Goal: Information Seeking & Learning: Compare options

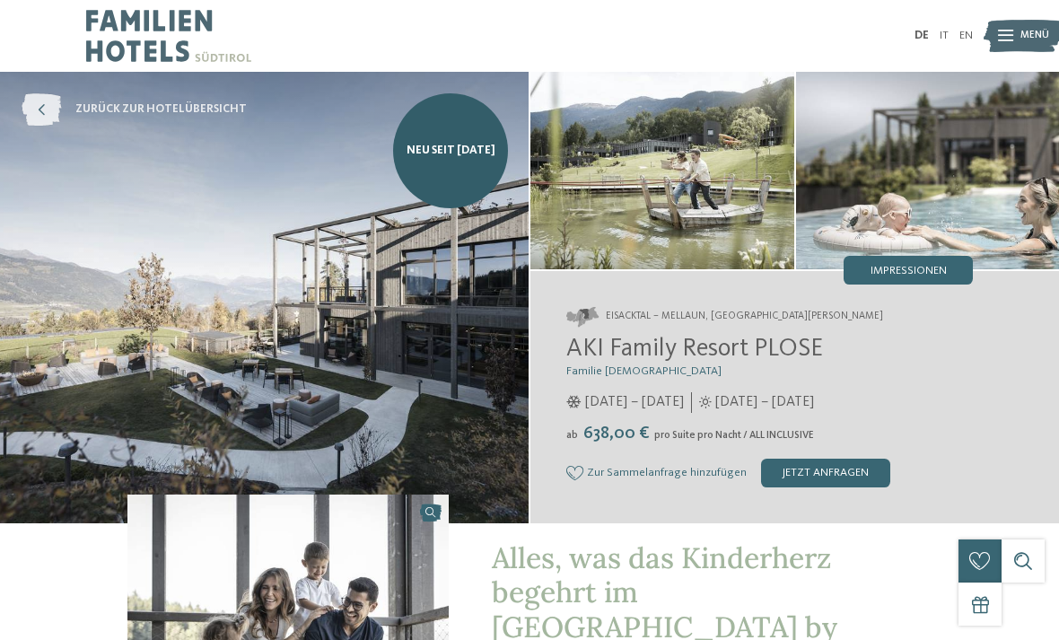
click at [202, 102] on span "zurück zur Hotelübersicht" at bounding box center [160, 109] width 171 height 16
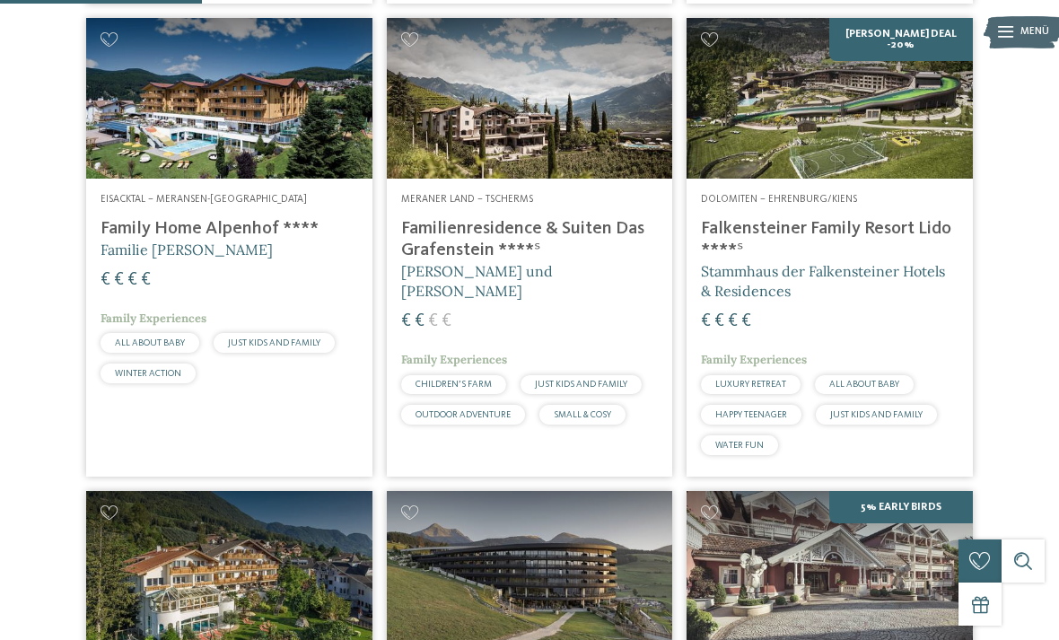
scroll to position [854, 0]
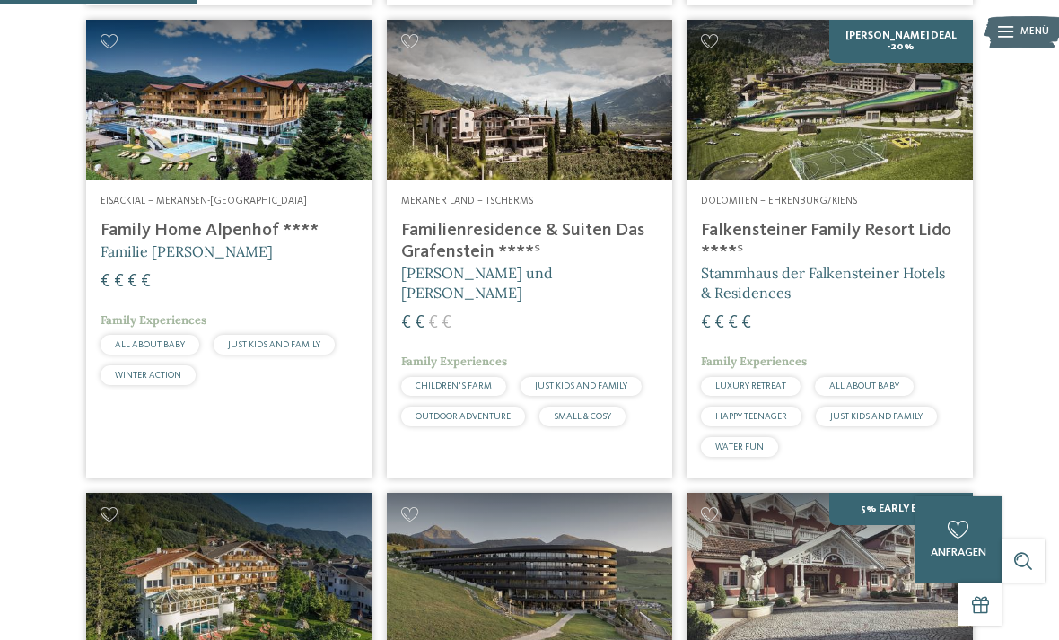
click at [554, 244] on h4 "Familienresidence & Suiten Das Grafenstein ****ˢ" at bounding box center [530, 241] width 258 height 43
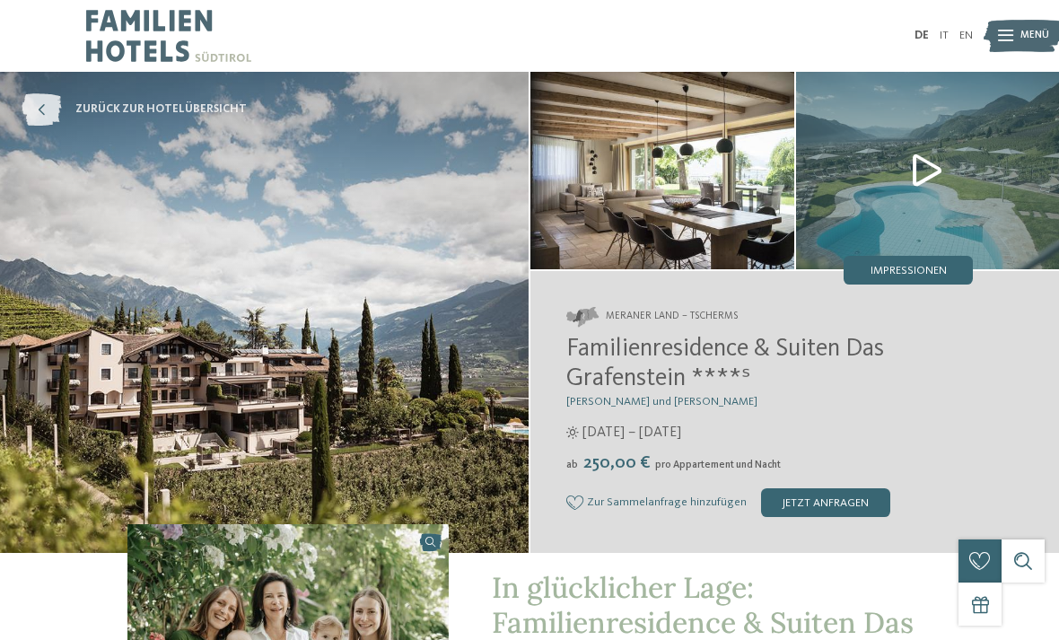
click at [42, 118] on icon at bounding box center [41, 109] width 39 height 32
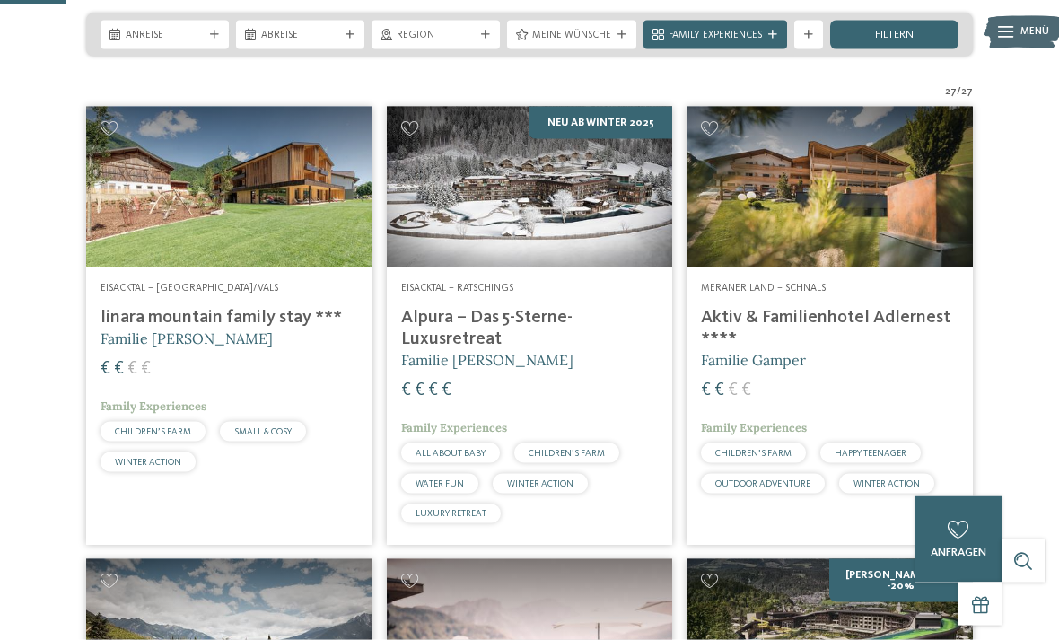
scroll to position [324, 0]
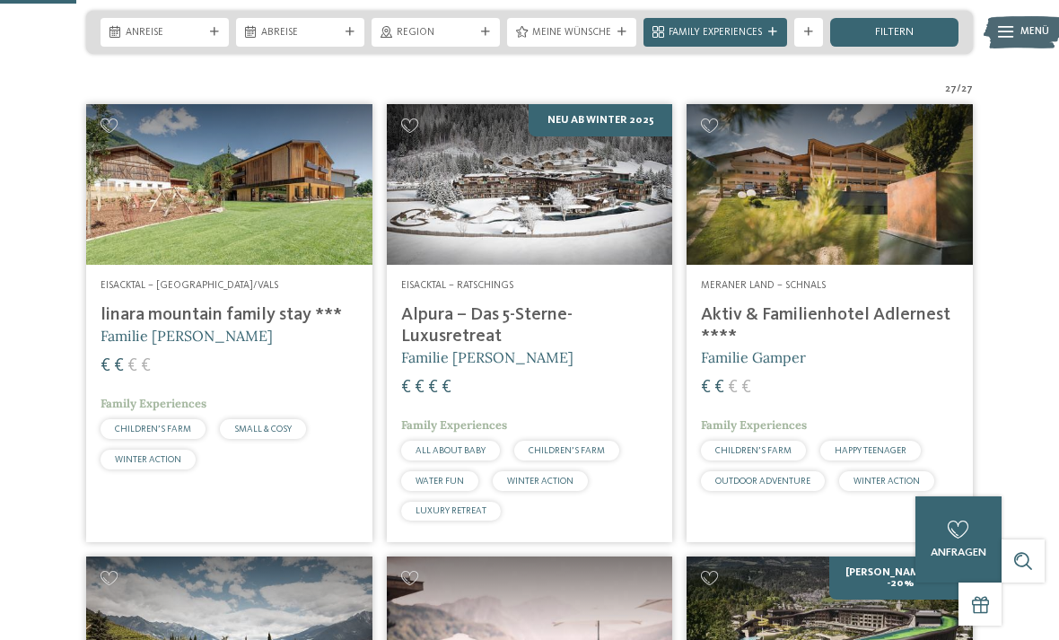
click at [495, 346] on h4 "Alpura – Das 5-Sterne-Luxusretreat" at bounding box center [530, 325] width 258 height 43
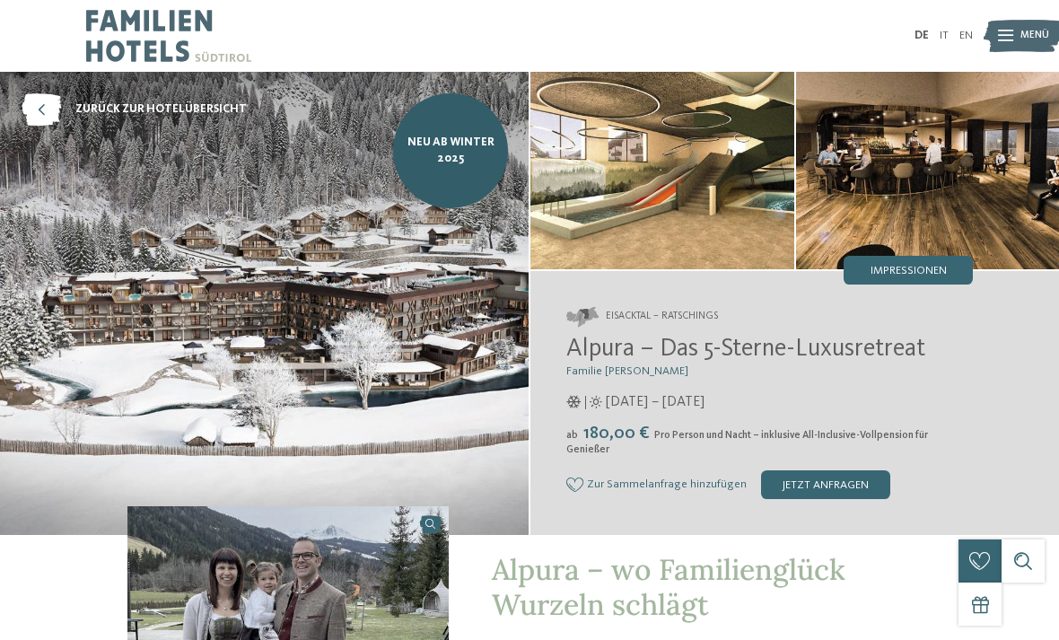
click at [425, 354] on img at bounding box center [264, 303] width 529 height 463
click at [722, 181] on img at bounding box center [662, 170] width 264 height 197
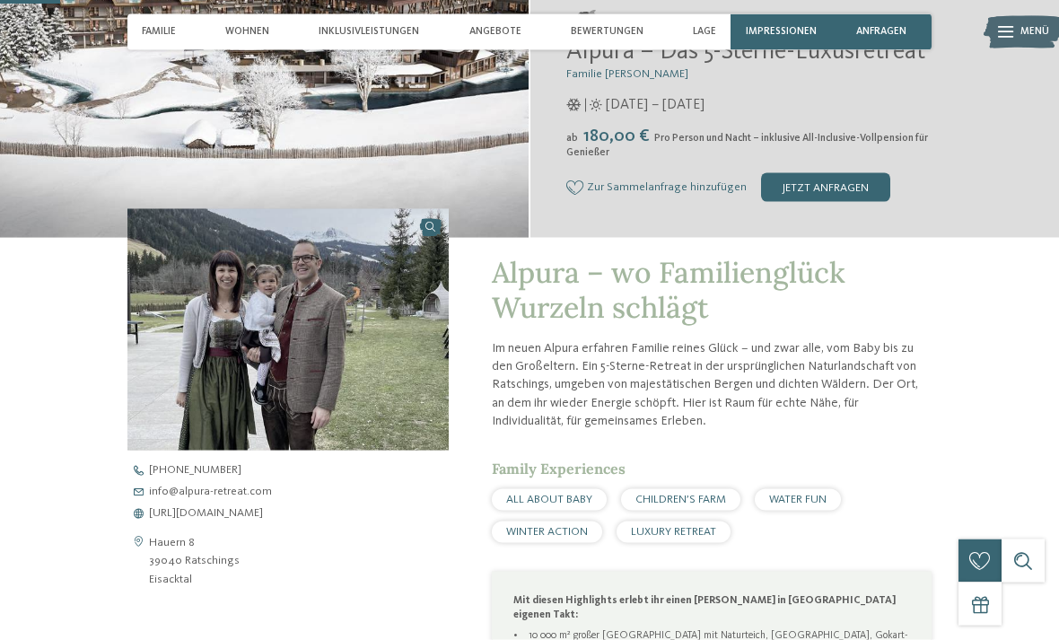
scroll to position [298, 0]
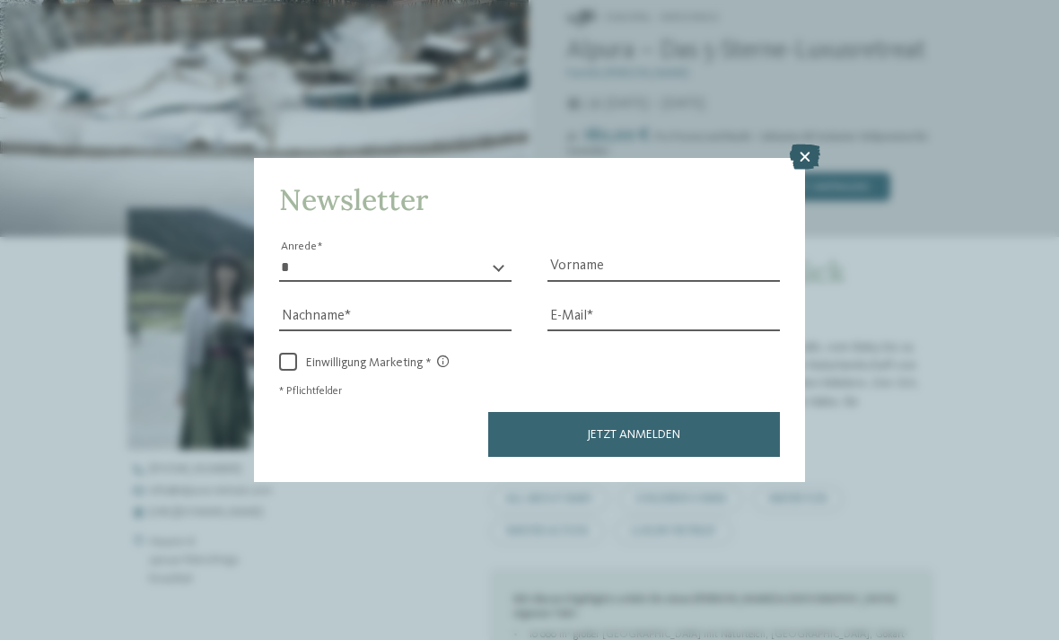
click at [804, 144] on icon at bounding box center [805, 156] width 31 height 25
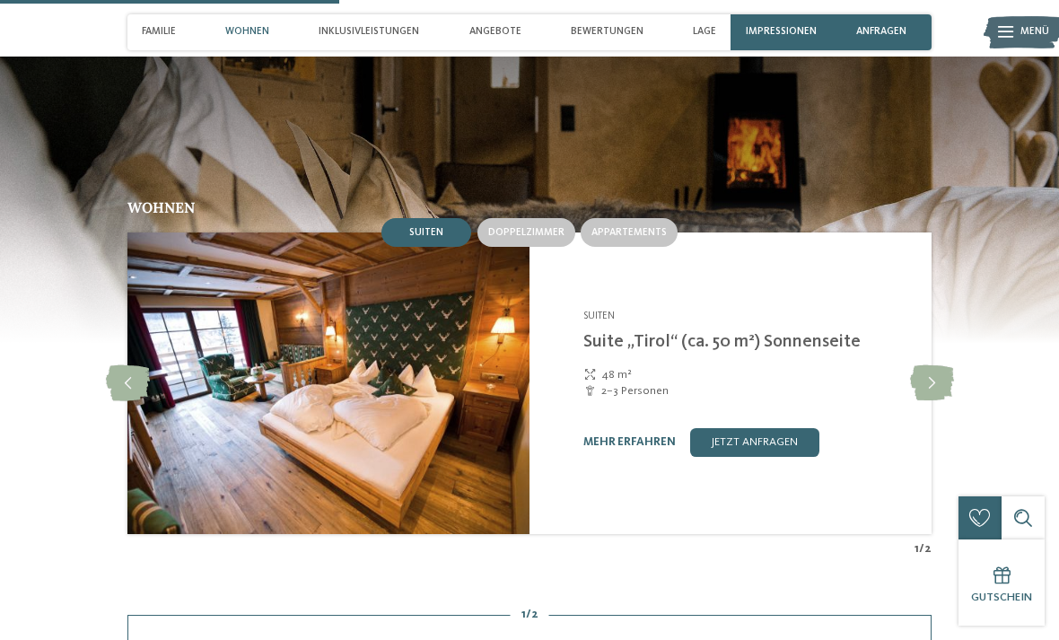
scroll to position [1691, 0]
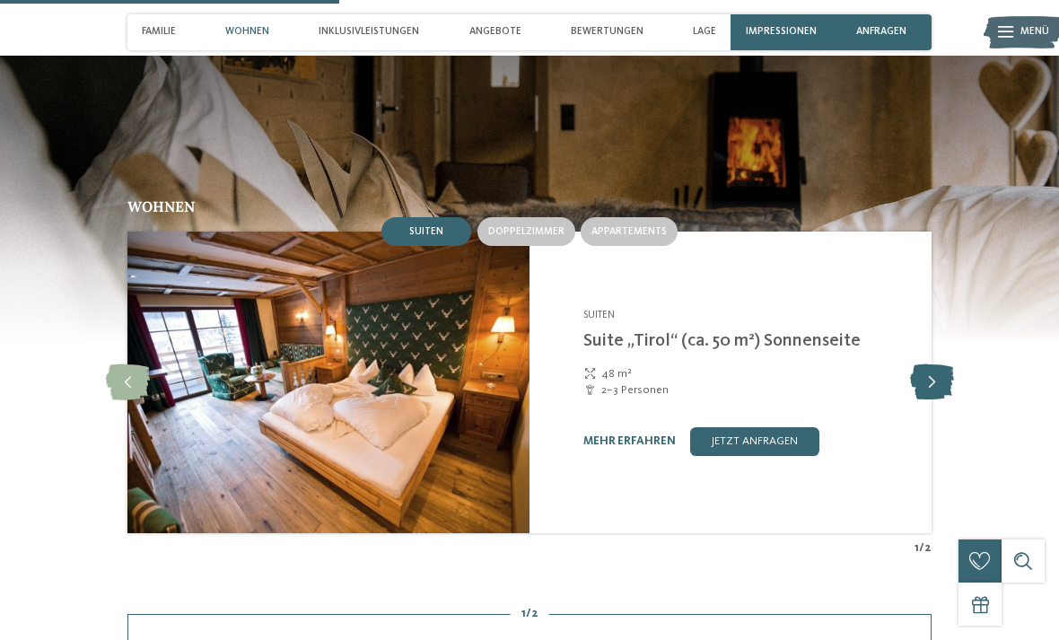
click at [924, 364] on icon at bounding box center [932, 382] width 44 height 36
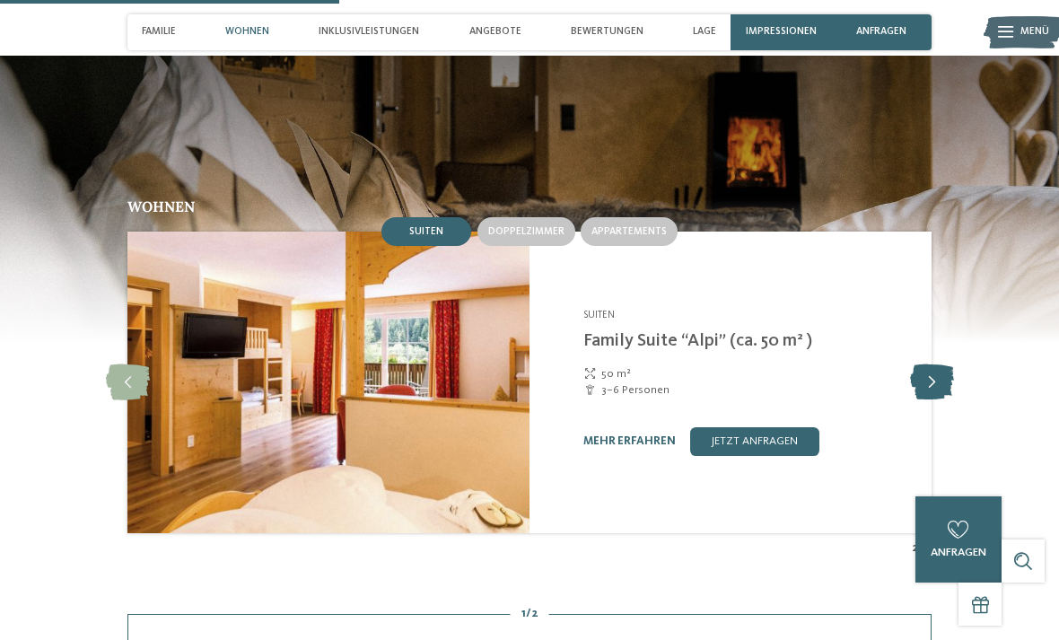
click at [928, 364] on icon at bounding box center [932, 382] width 44 height 36
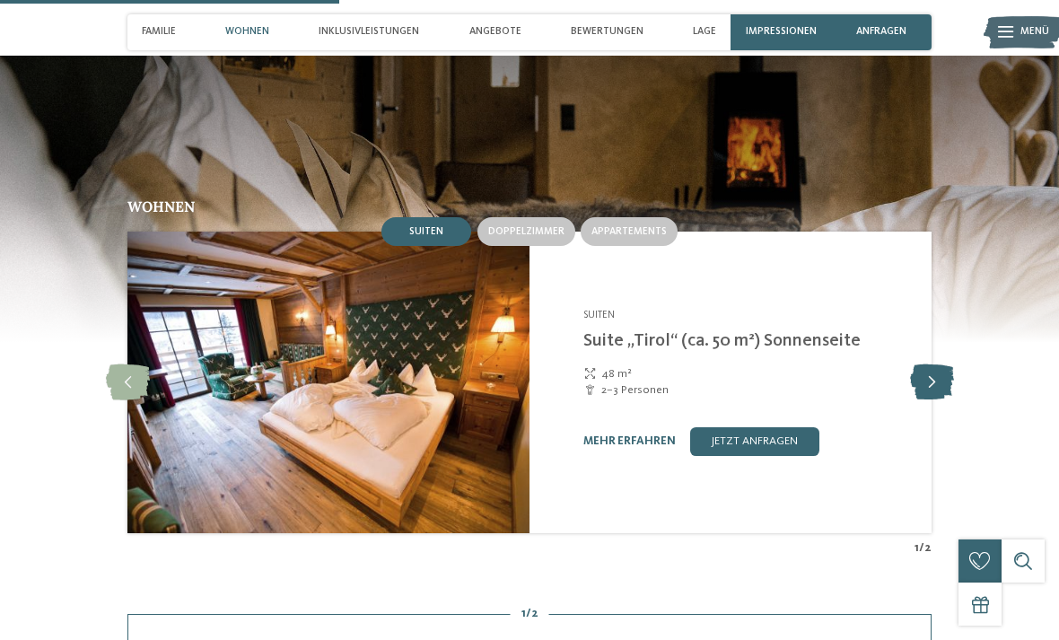
click at [929, 364] on icon at bounding box center [932, 382] width 44 height 36
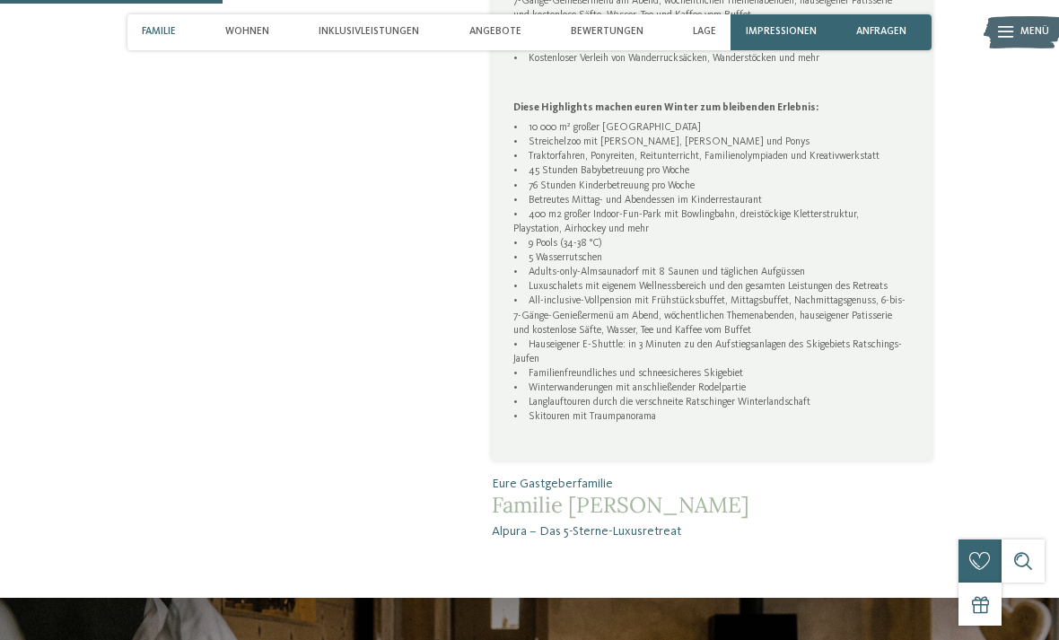
scroll to position [1138, 0]
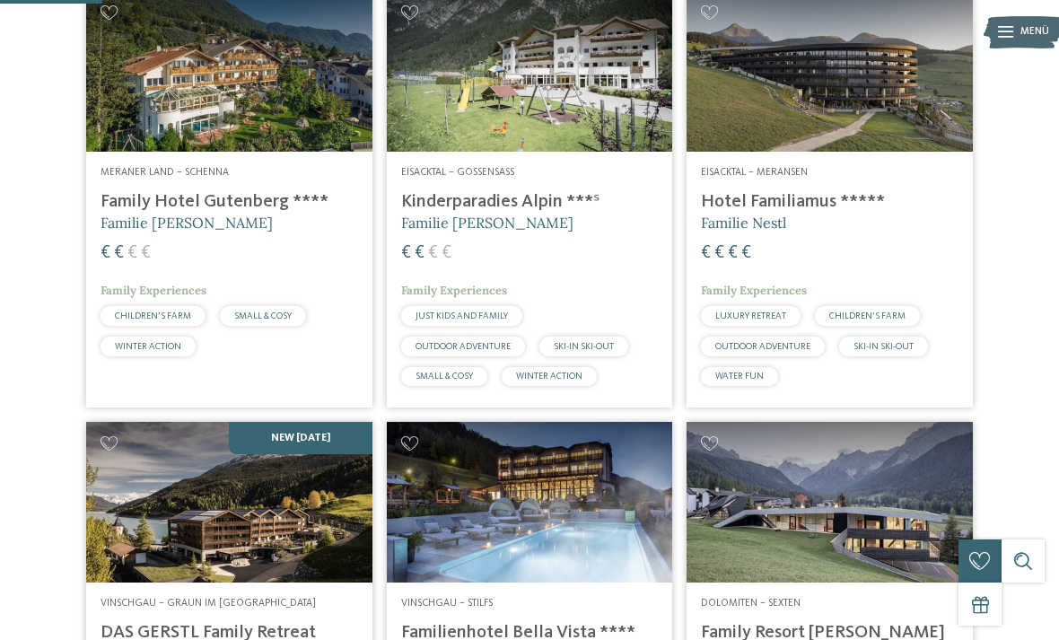
scroll to position [439, 0]
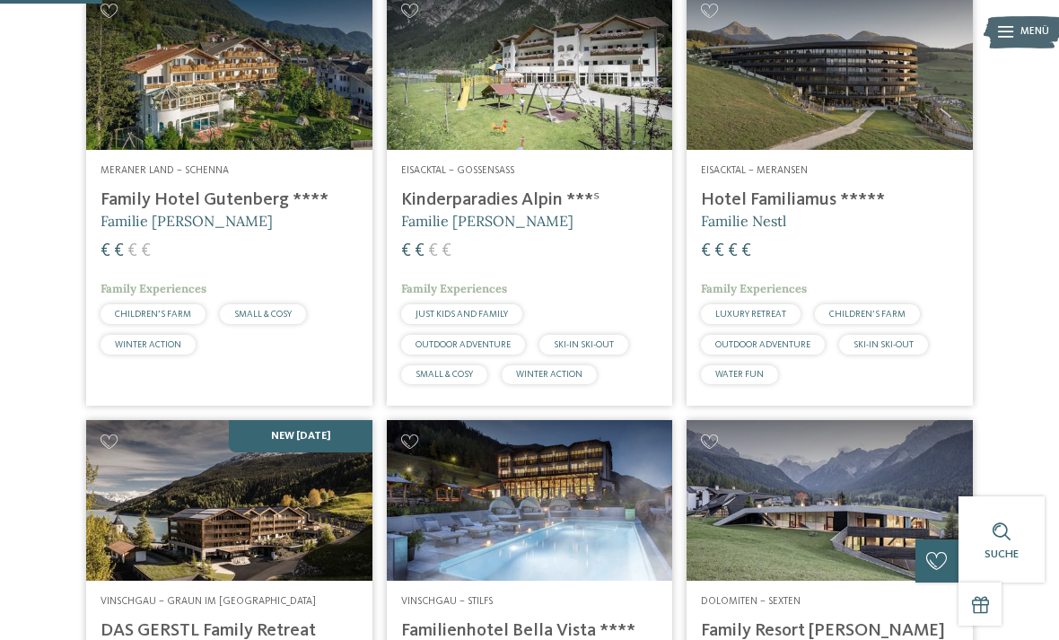
click at [788, 211] on h4 "Hotel Familiamus *****" at bounding box center [830, 200] width 258 height 22
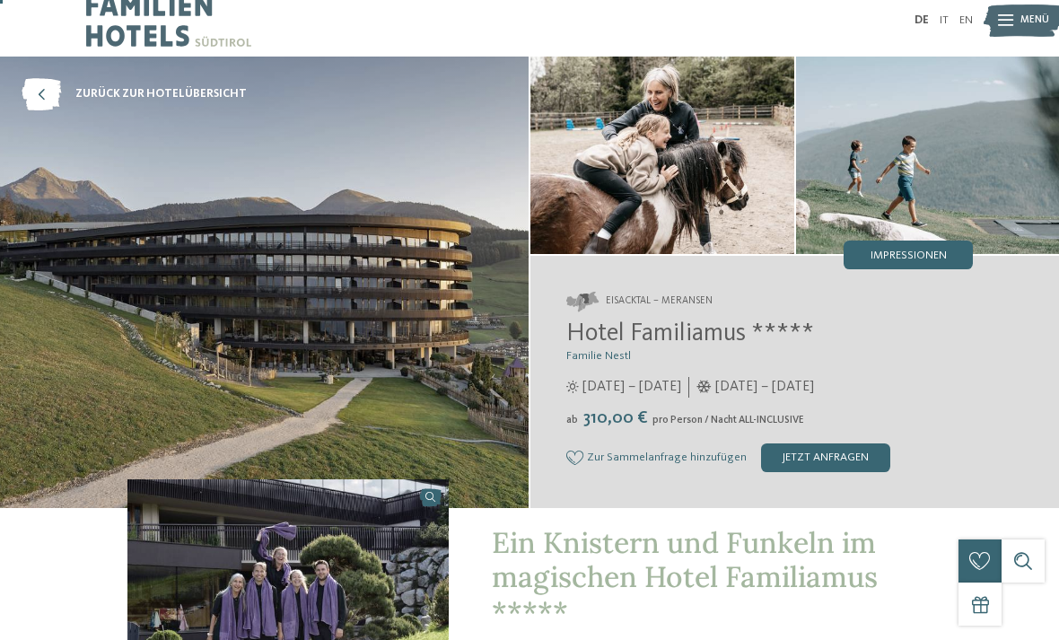
scroll to position [14, 0]
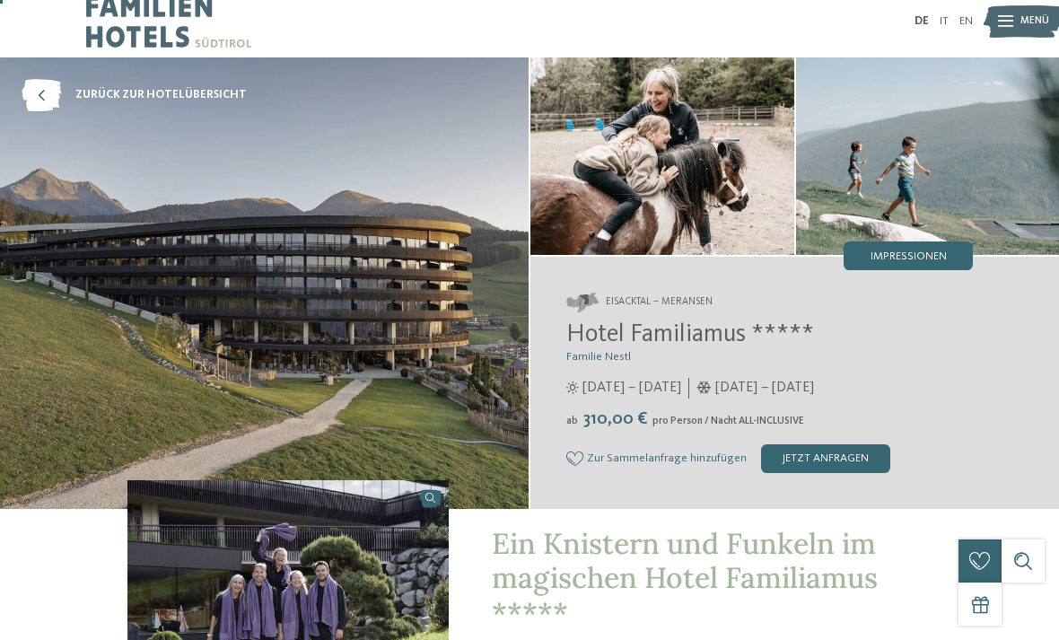
click at [469, 406] on img at bounding box center [264, 282] width 529 height 451
click at [485, 374] on img at bounding box center [264, 282] width 529 height 451
click at [721, 171] on img at bounding box center [662, 155] width 264 height 197
click at [909, 261] on span "Impressionen" at bounding box center [909, 257] width 76 height 12
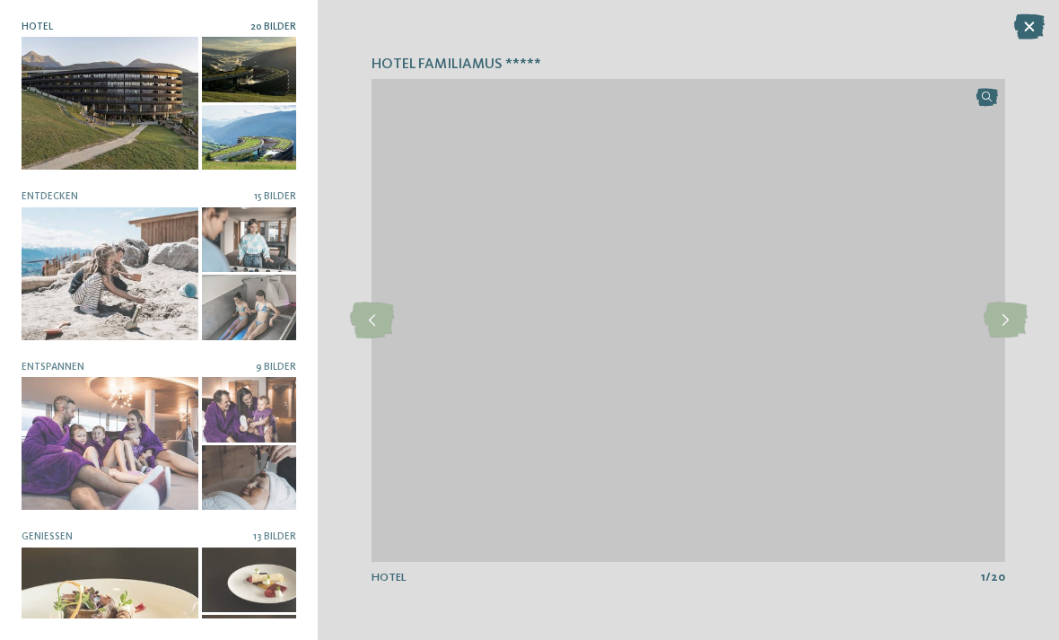
scroll to position [987, 0]
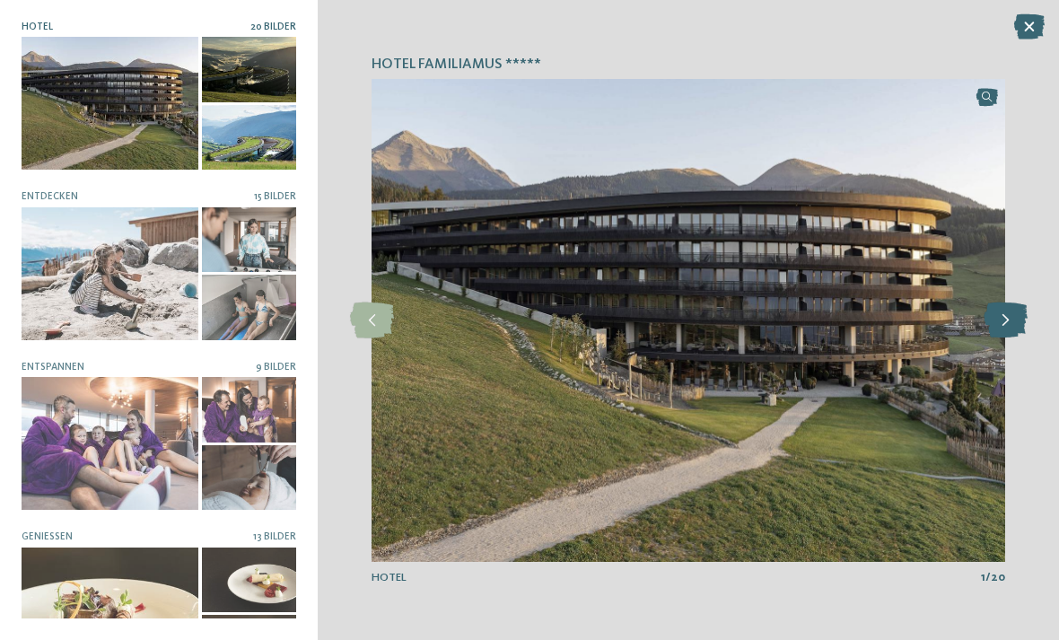
click at [999, 338] on icon at bounding box center [1006, 320] width 44 height 36
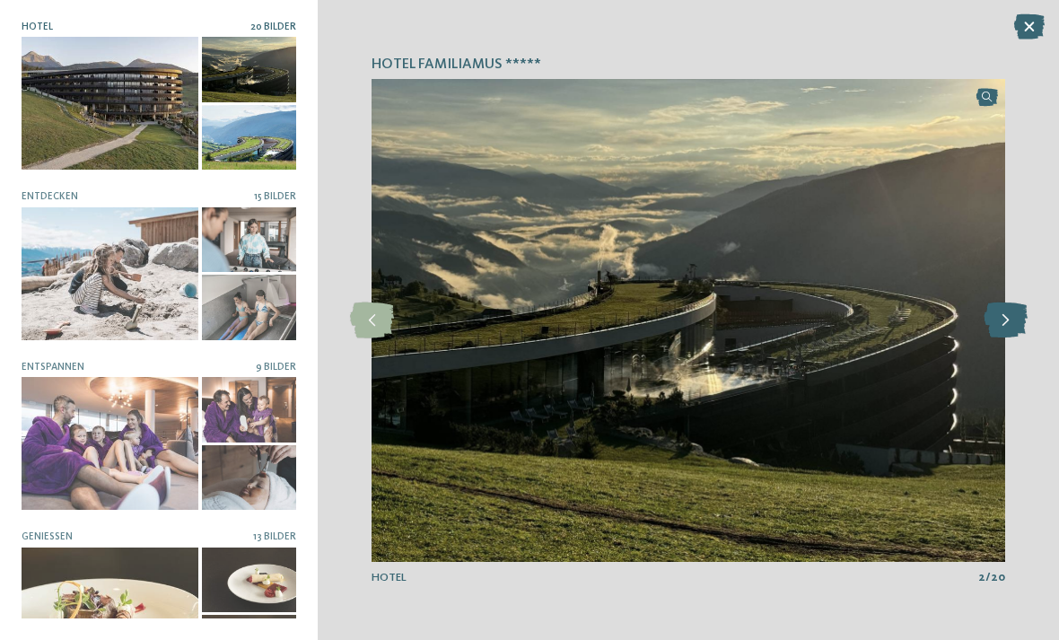
click at [999, 338] on icon at bounding box center [1006, 320] width 44 height 36
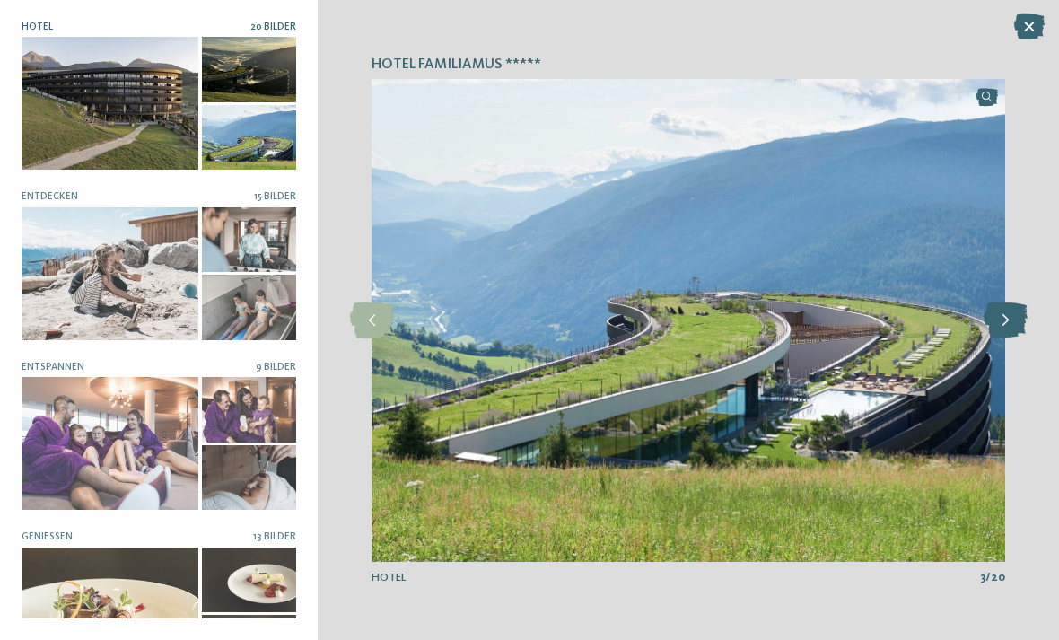
click at [994, 338] on icon at bounding box center [1006, 320] width 44 height 36
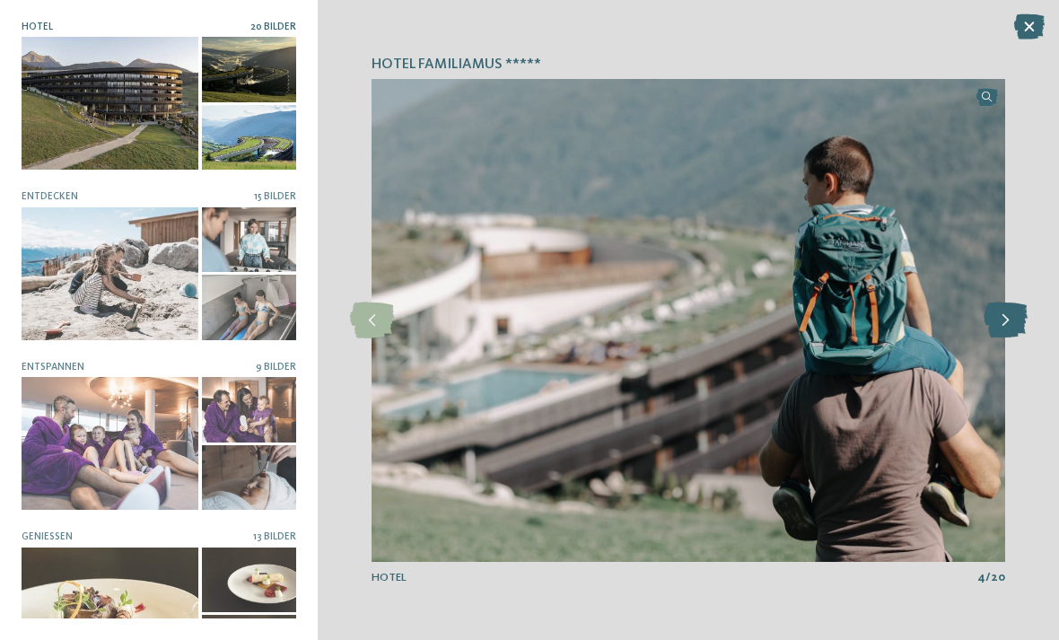
click at [999, 338] on icon at bounding box center [1006, 320] width 44 height 36
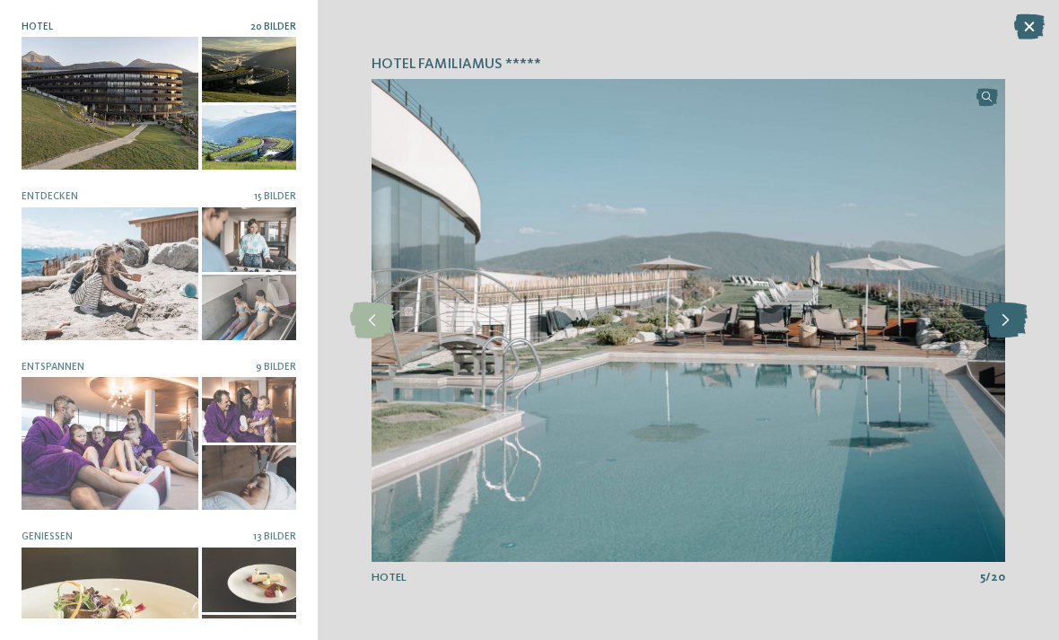
click at [1004, 338] on icon at bounding box center [1006, 320] width 44 height 36
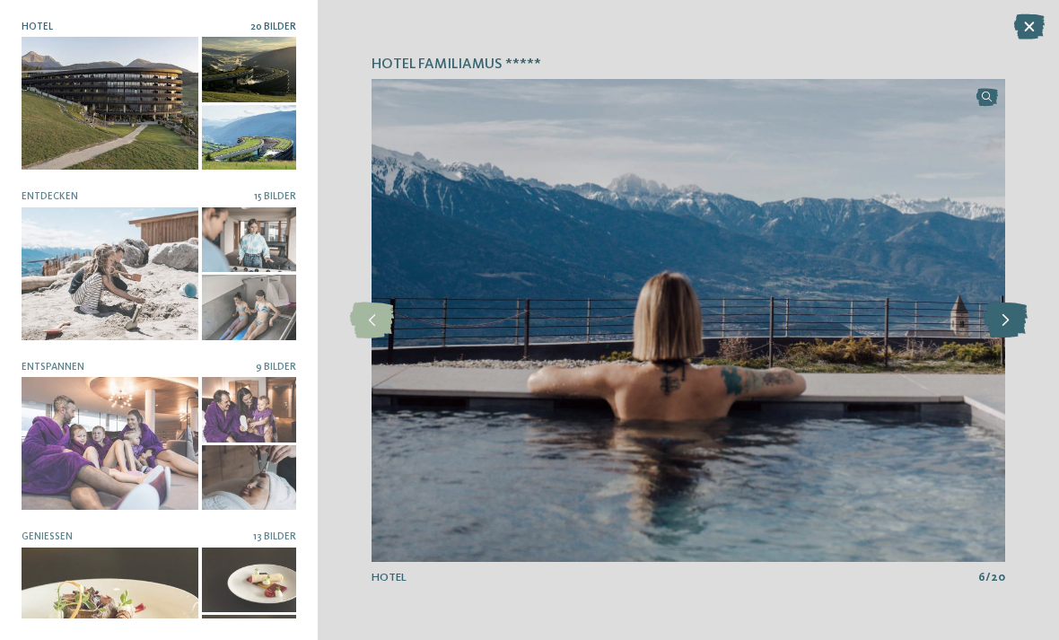
click at [1001, 338] on icon at bounding box center [1006, 320] width 44 height 36
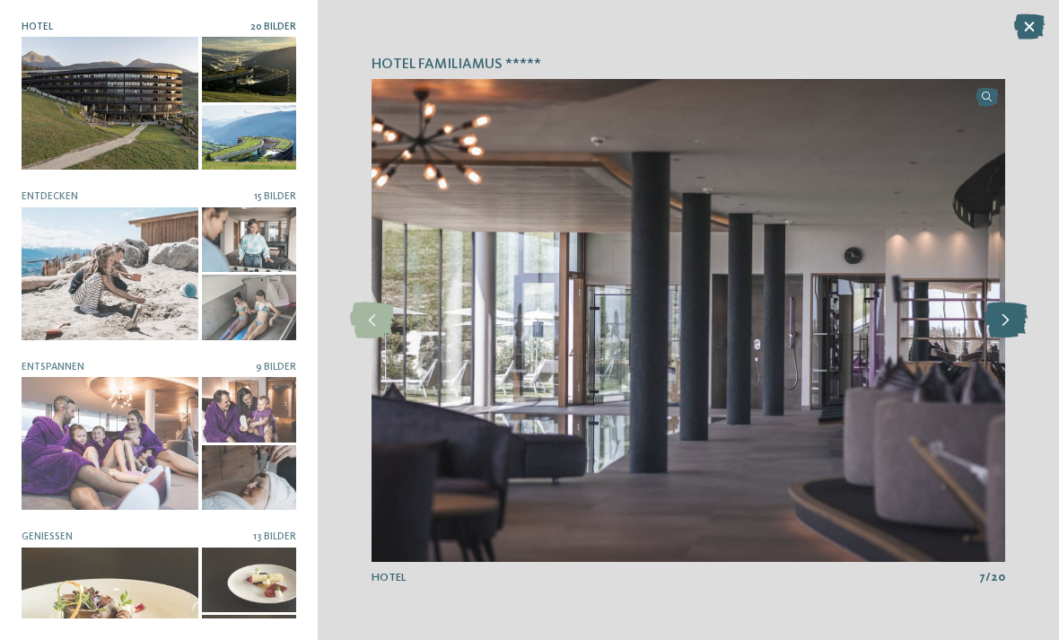
click at [999, 338] on icon at bounding box center [1006, 320] width 44 height 36
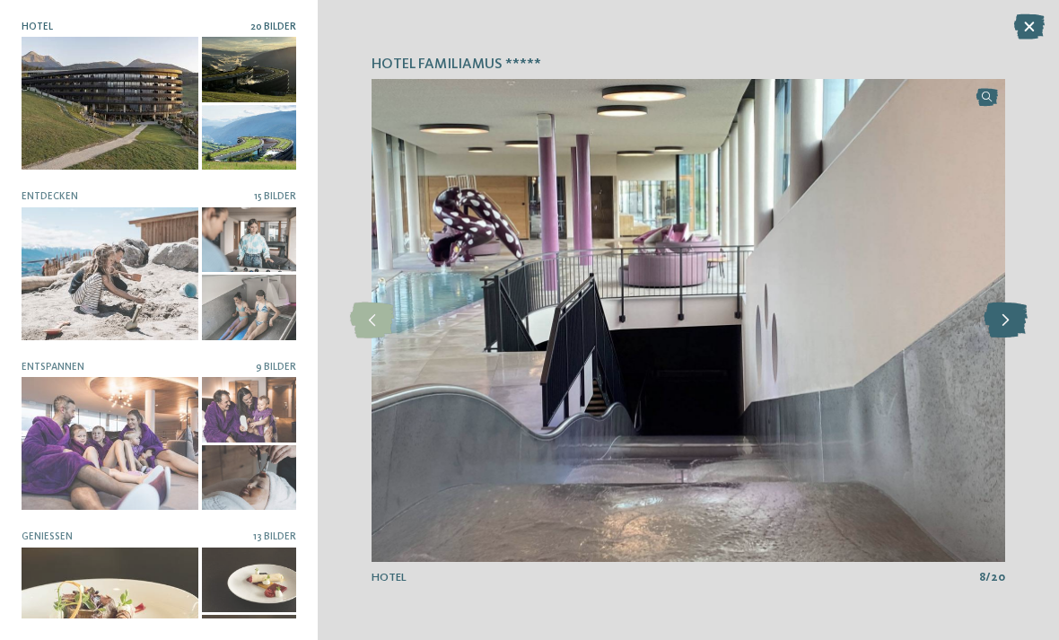
click at [1002, 338] on icon at bounding box center [1006, 320] width 44 height 36
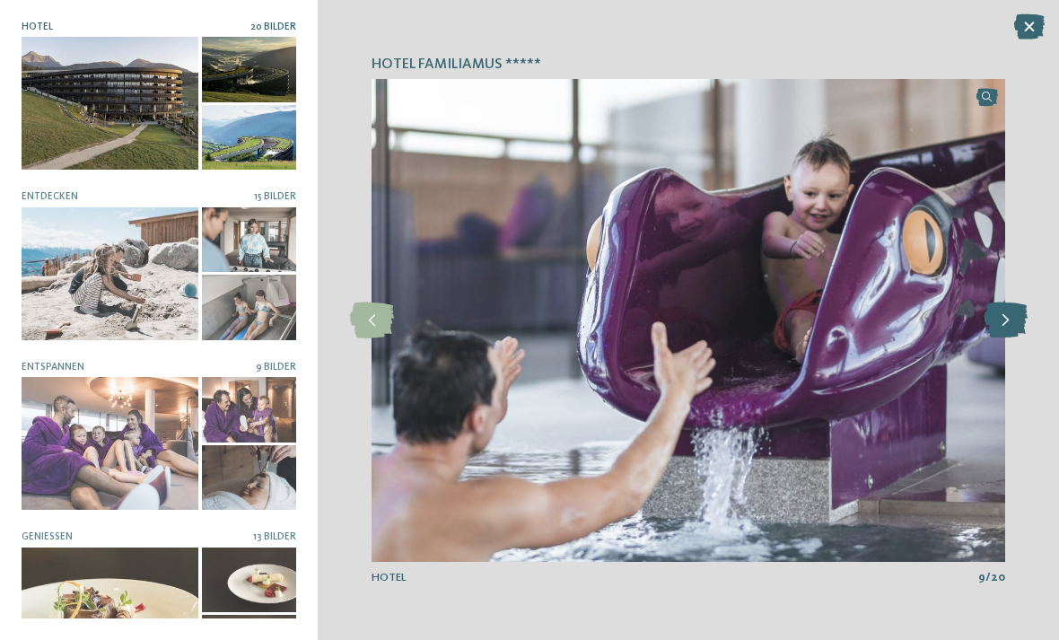
click at [992, 329] on div at bounding box center [1004, 320] width 39 height 39
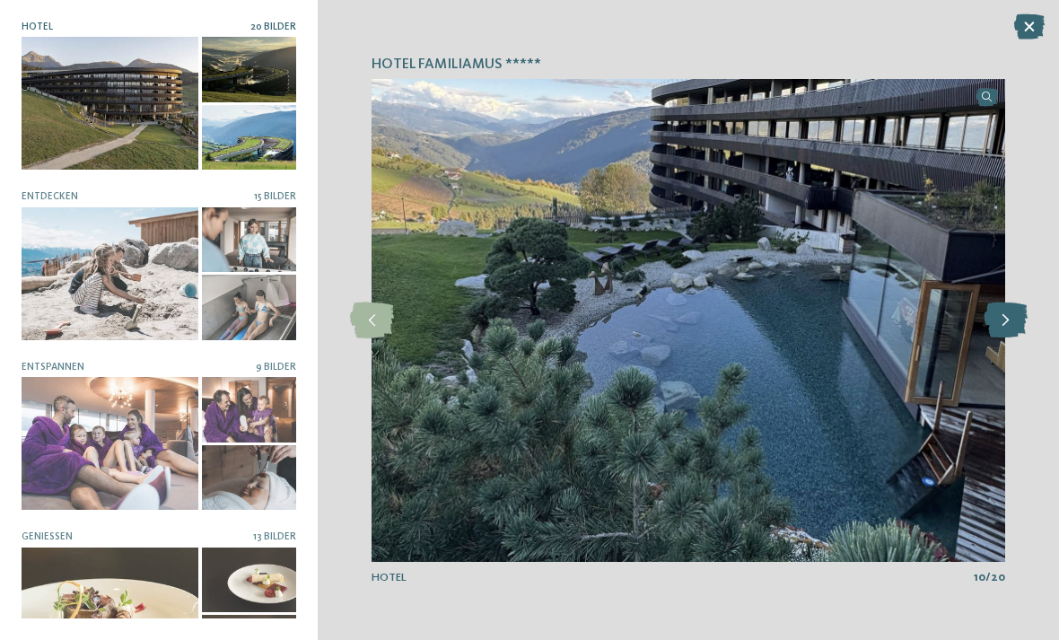
click at [988, 338] on icon at bounding box center [1006, 320] width 44 height 36
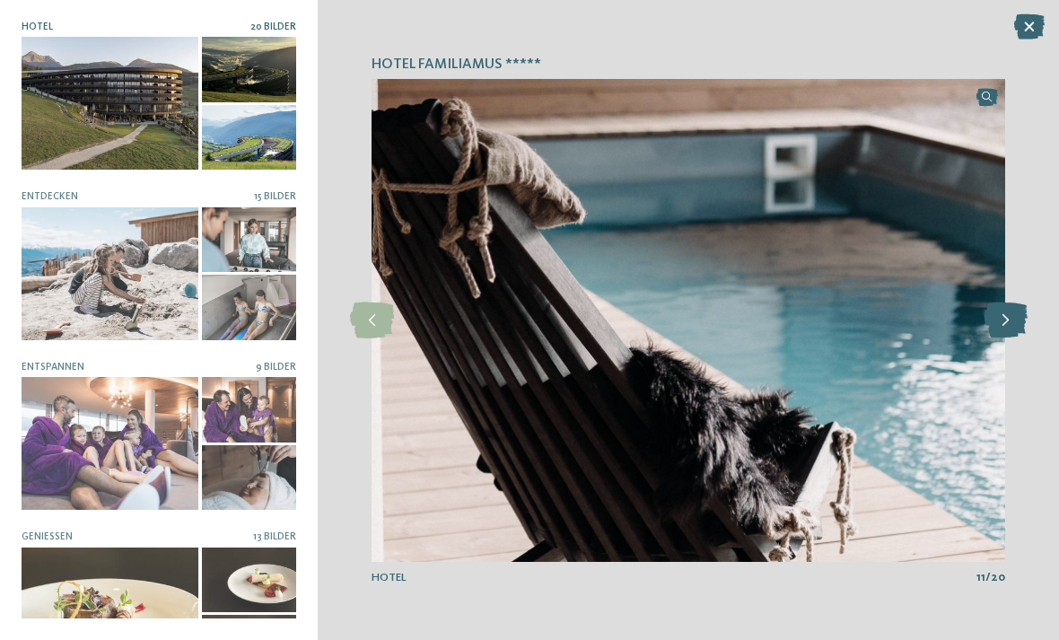
click at [988, 338] on icon at bounding box center [1006, 320] width 44 height 36
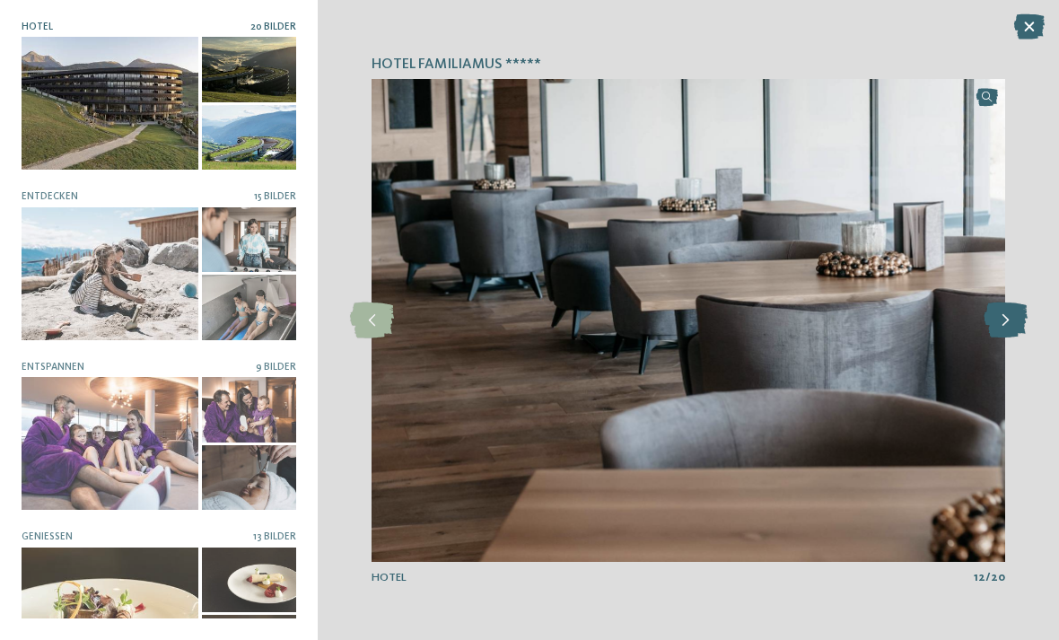
click at [997, 338] on icon at bounding box center [1006, 320] width 44 height 36
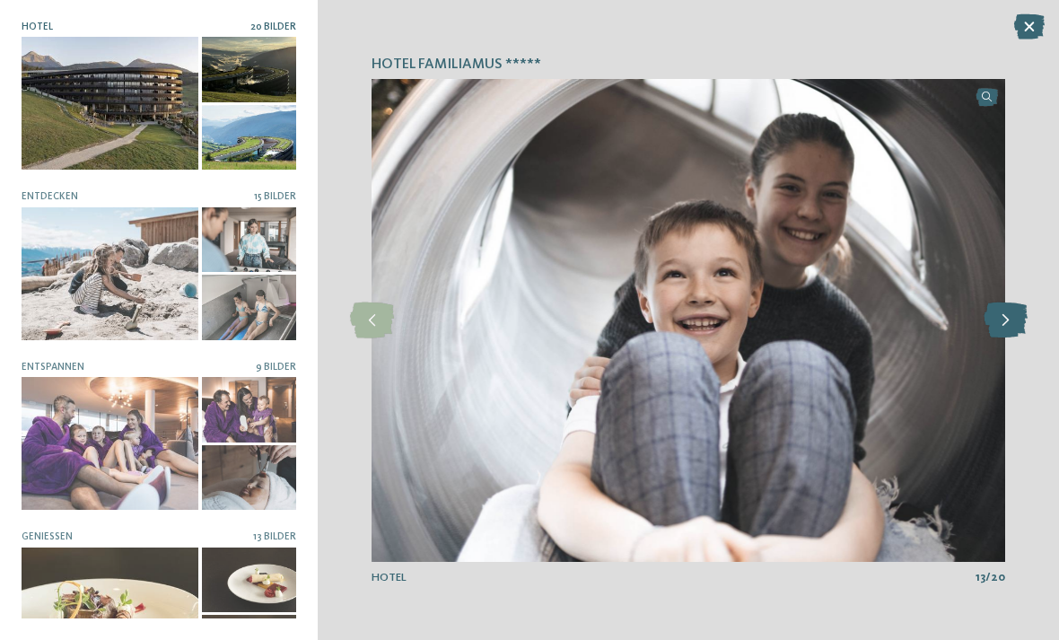
click at [993, 338] on icon at bounding box center [1006, 320] width 44 height 36
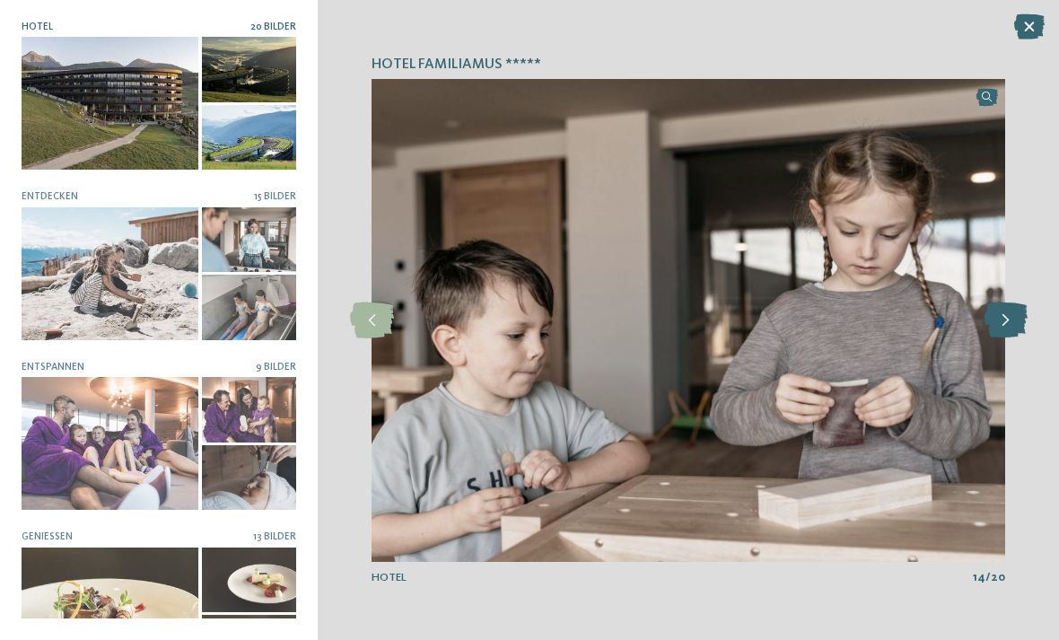
click at [1000, 338] on icon at bounding box center [1006, 320] width 44 height 36
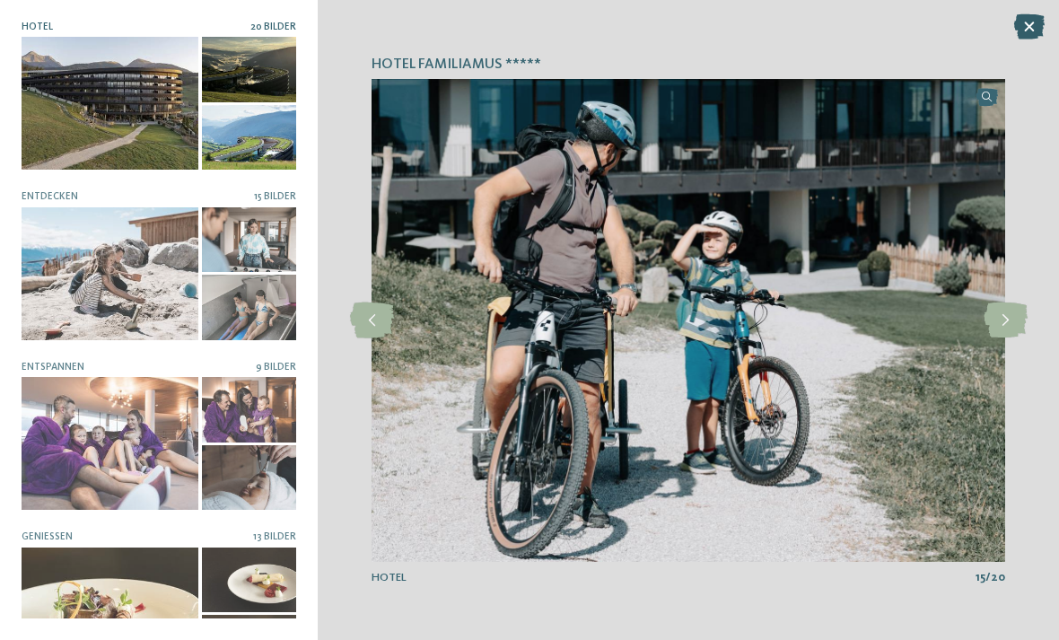
click at [1018, 28] on icon at bounding box center [1029, 26] width 31 height 25
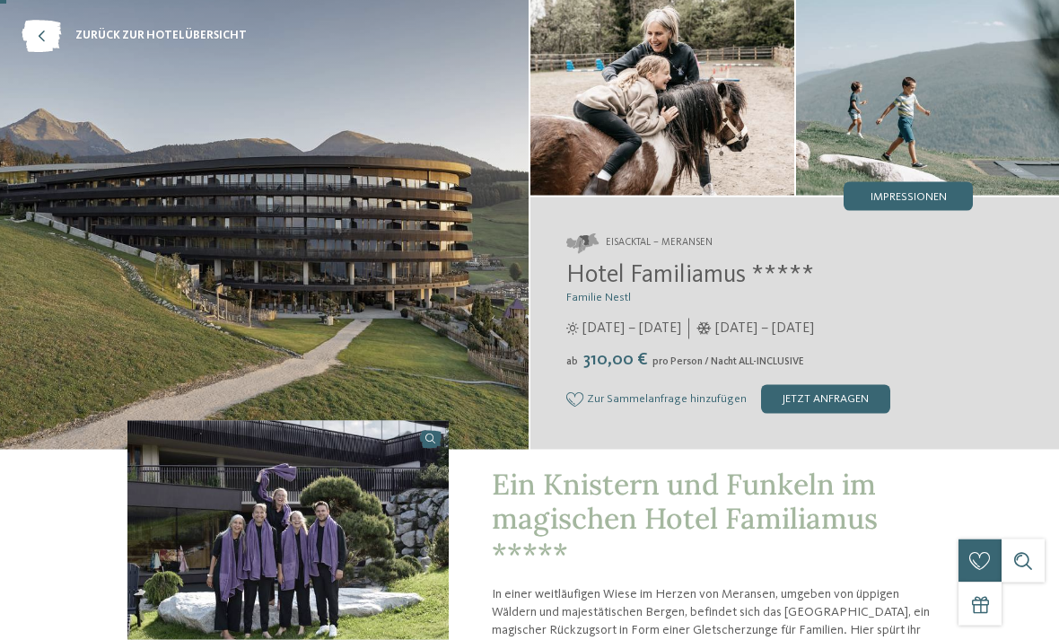
scroll to position [0, 0]
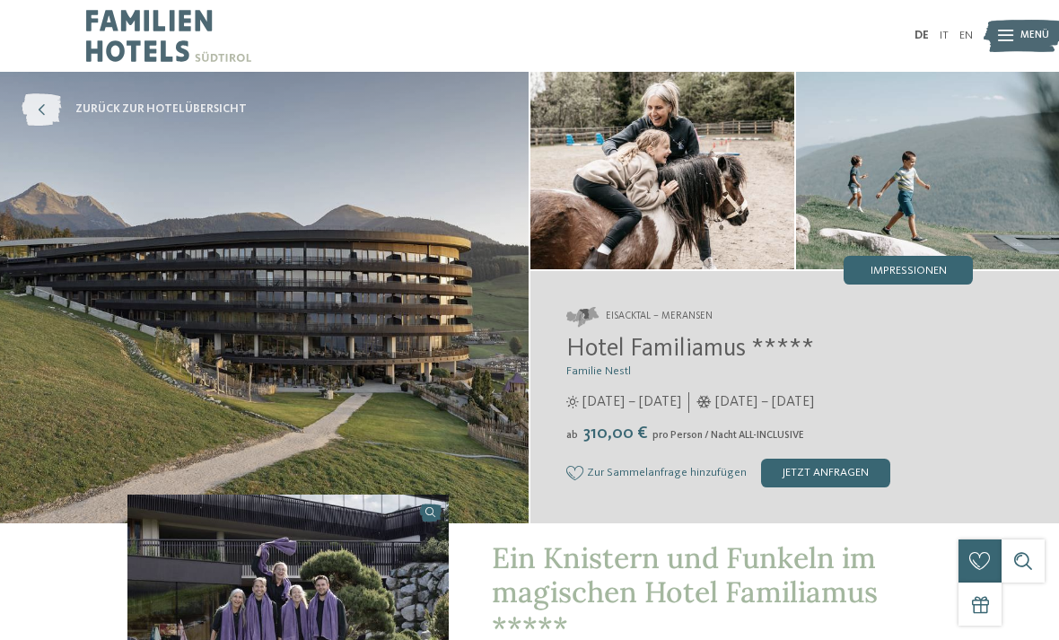
click at [36, 114] on icon at bounding box center [41, 109] width 39 height 32
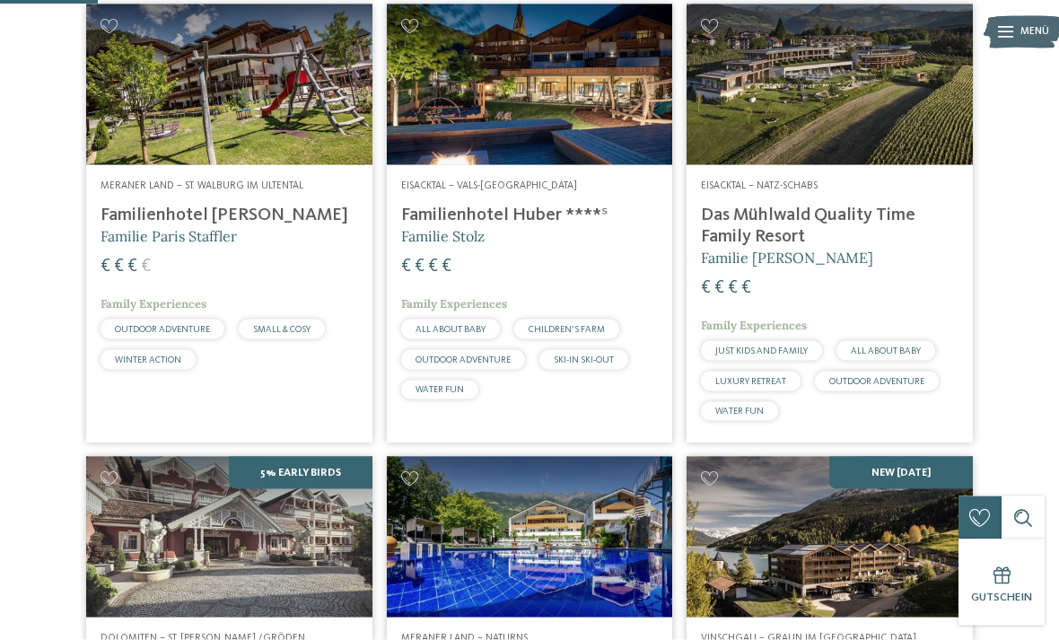
scroll to position [425, 0]
click at [895, 247] on h4 "Das Mühlwald Quality Time Family Resort" at bounding box center [830, 225] width 258 height 43
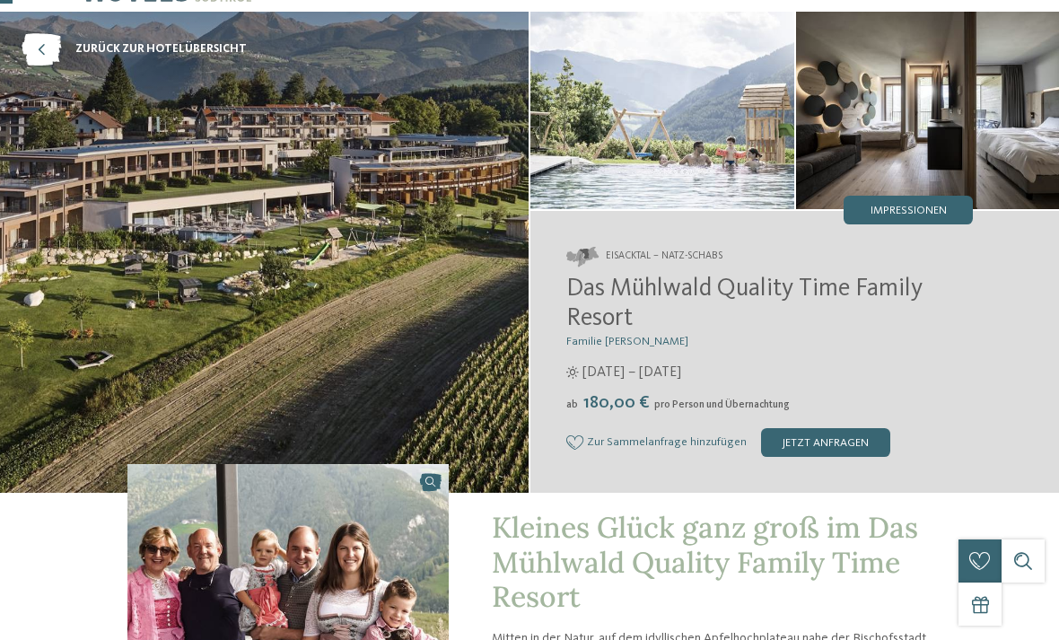
scroll to position [59, 0]
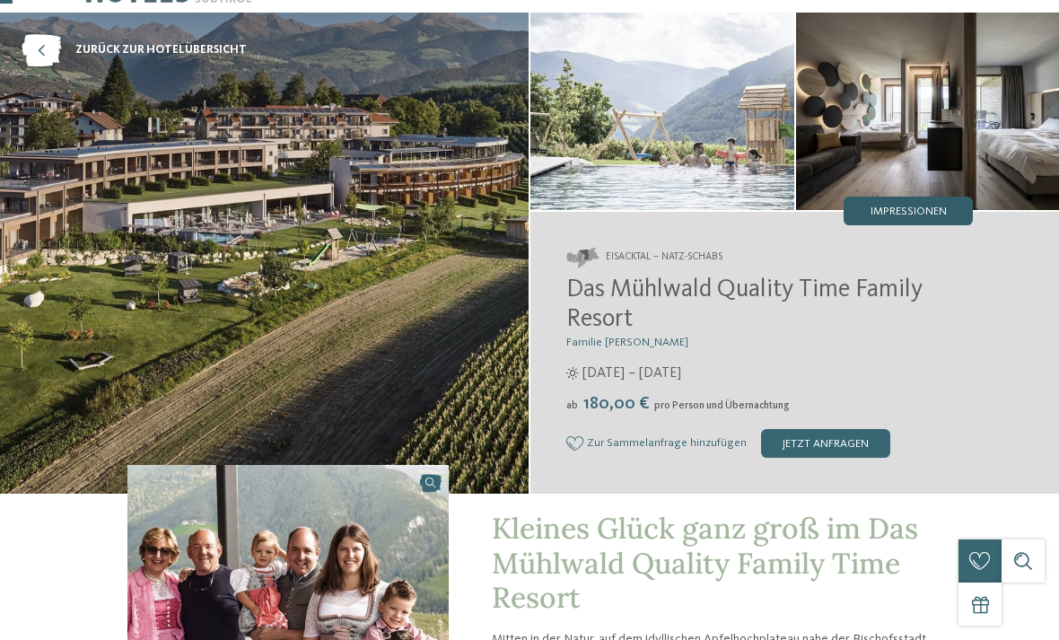
click at [924, 207] on span "Impressionen" at bounding box center [909, 212] width 76 height 12
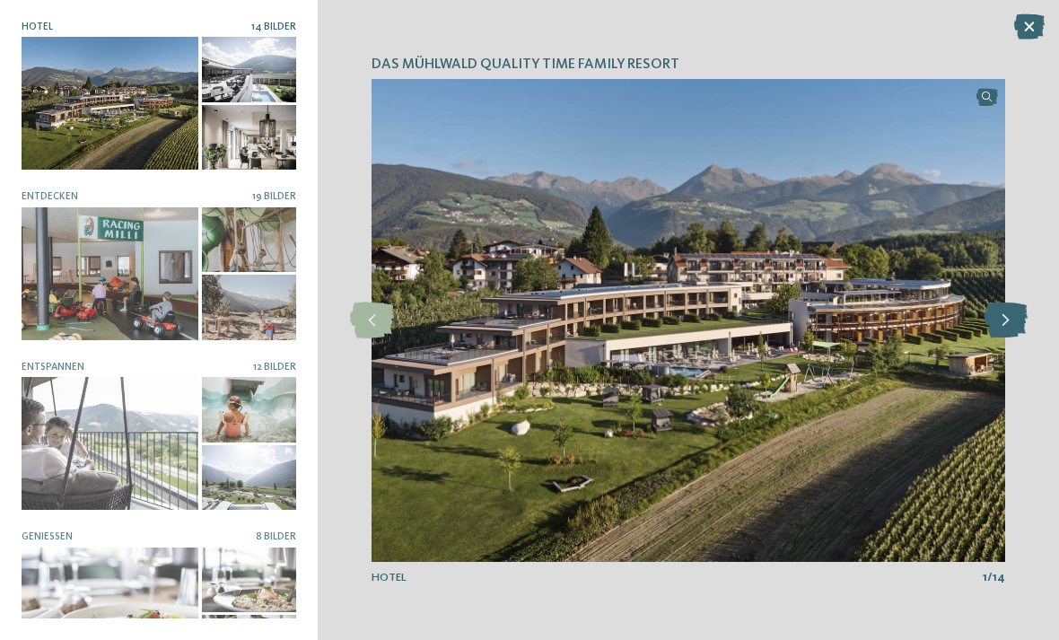
click at [990, 338] on icon at bounding box center [1006, 320] width 44 height 36
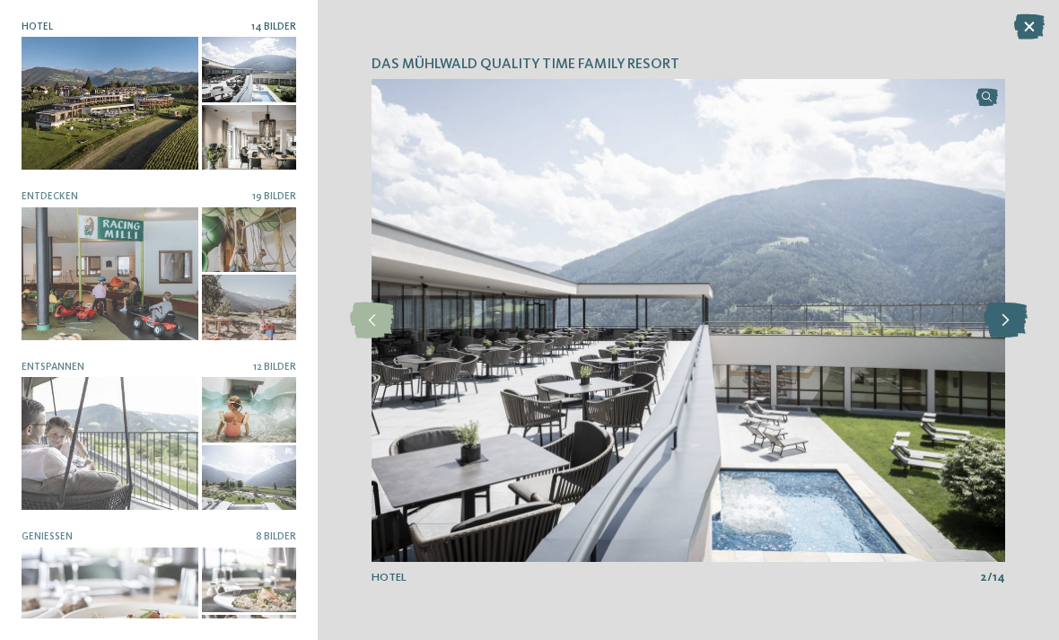
click at [1001, 338] on icon at bounding box center [1006, 320] width 44 height 36
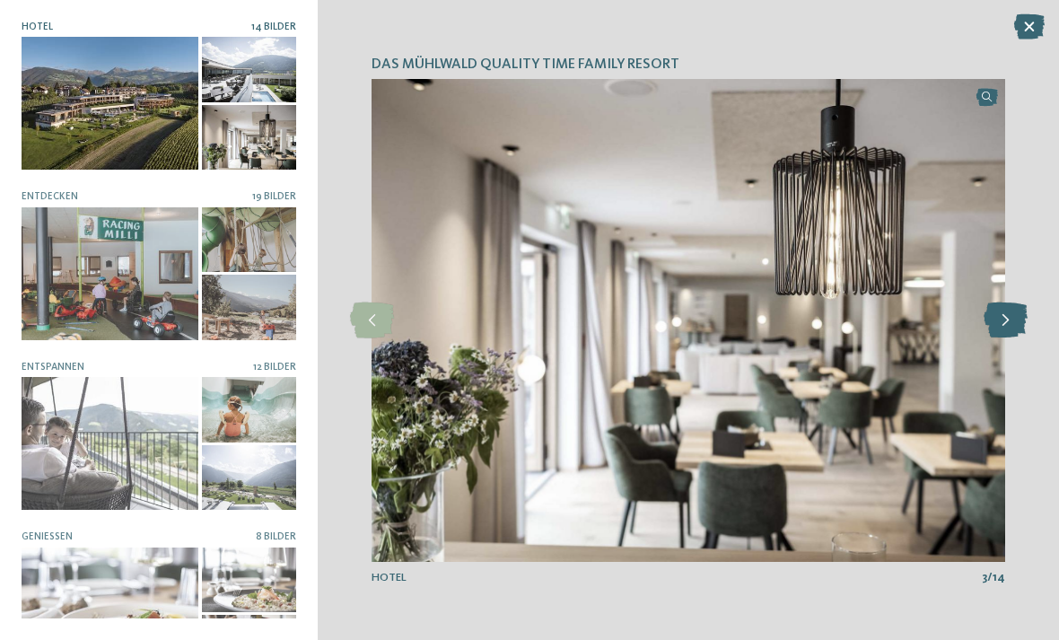
click at [1007, 338] on icon at bounding box center [1006, 320] width 44 height 36
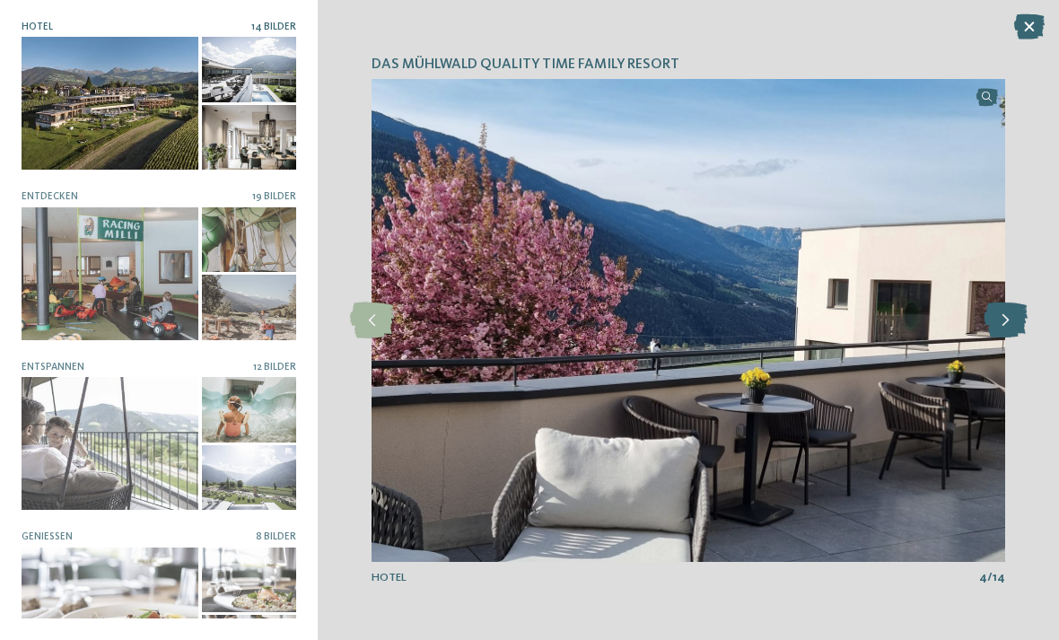
click at [1007, 338] on icon at bounding box center [1006, 320] width 44 height 36
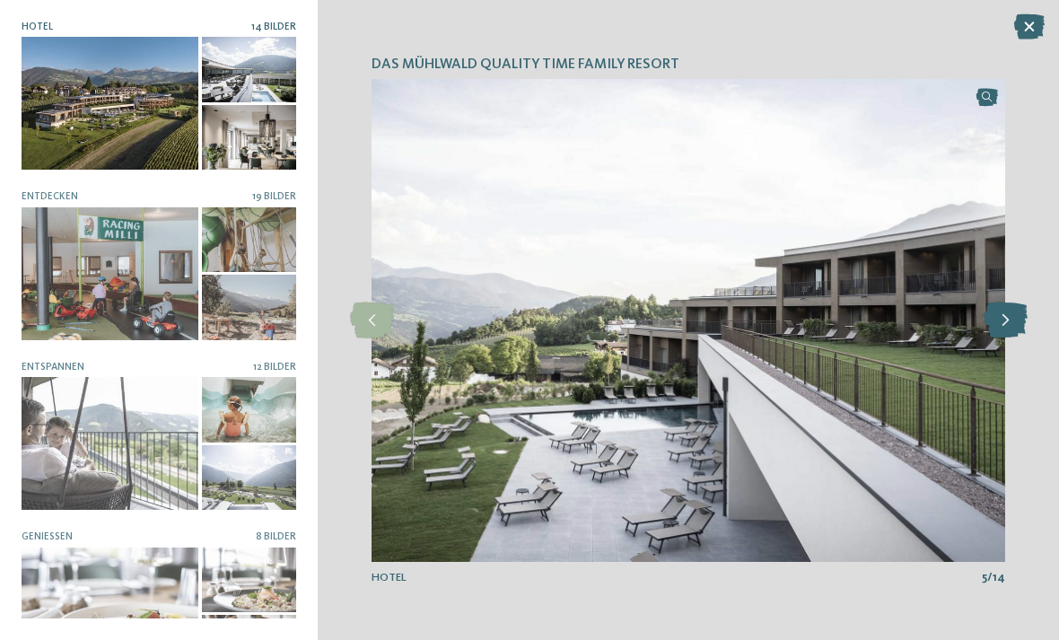
click at [994, 338] on icon at bounding box center [1006, 320] width 44 height 36
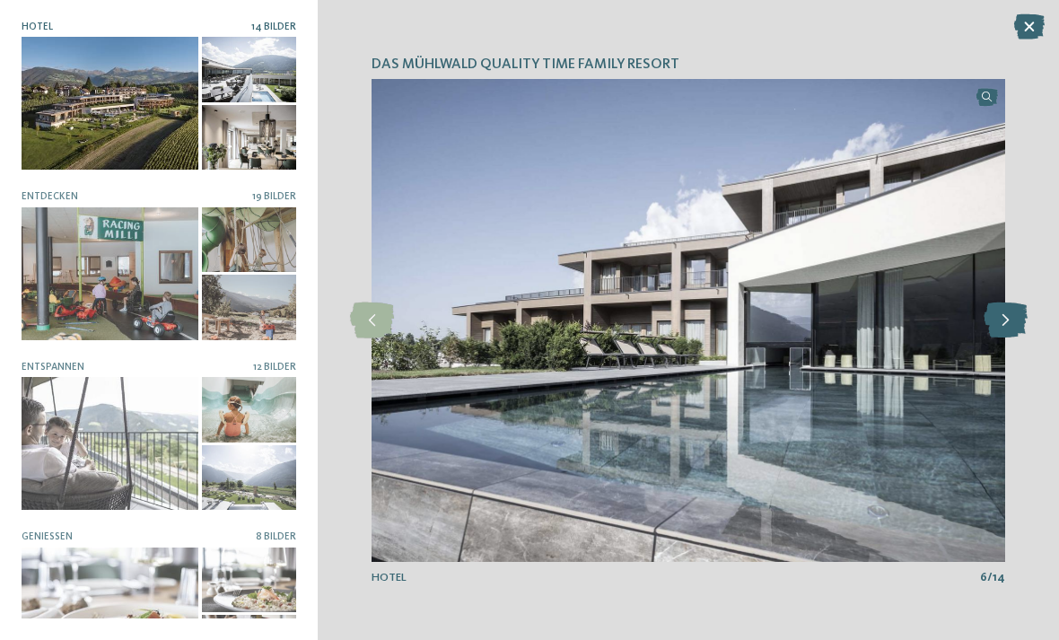
click at [1000, 338] on icon at bounding box center [1006, 320] width 44 height 36
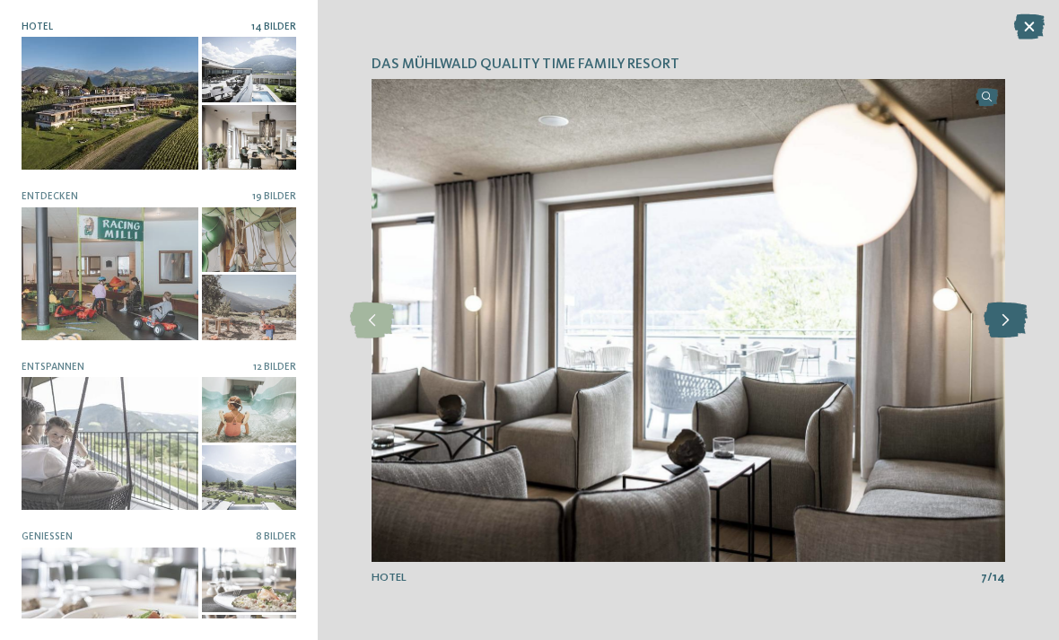
click at [1006, 340] on div at bounding box center [1004, 320] width 39 height 39
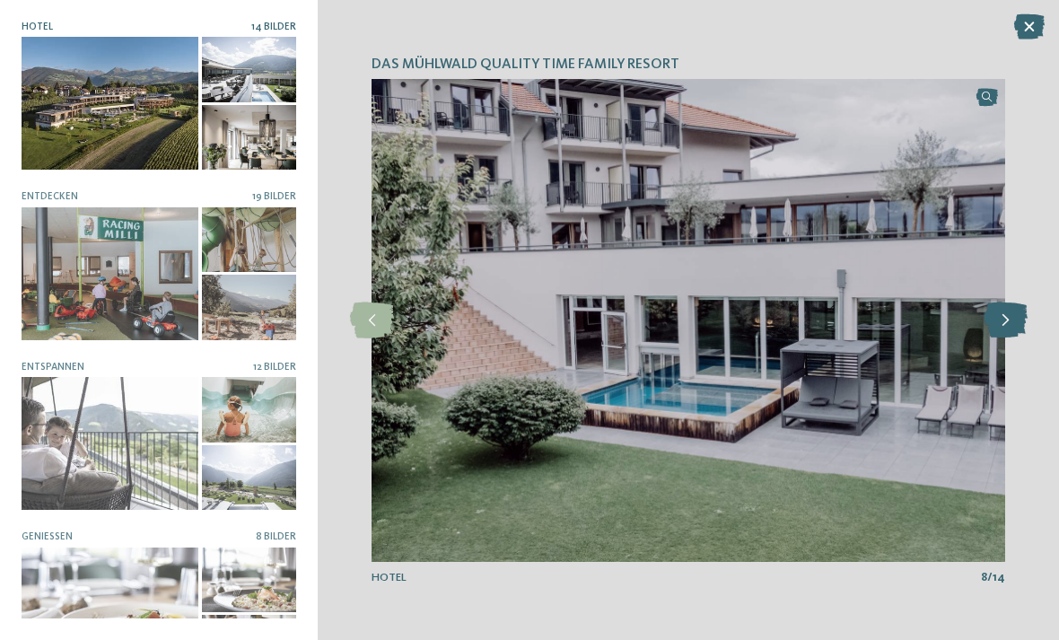
click at [999, 338] on icon at bounding box center [1006, 320] width 44 height 36
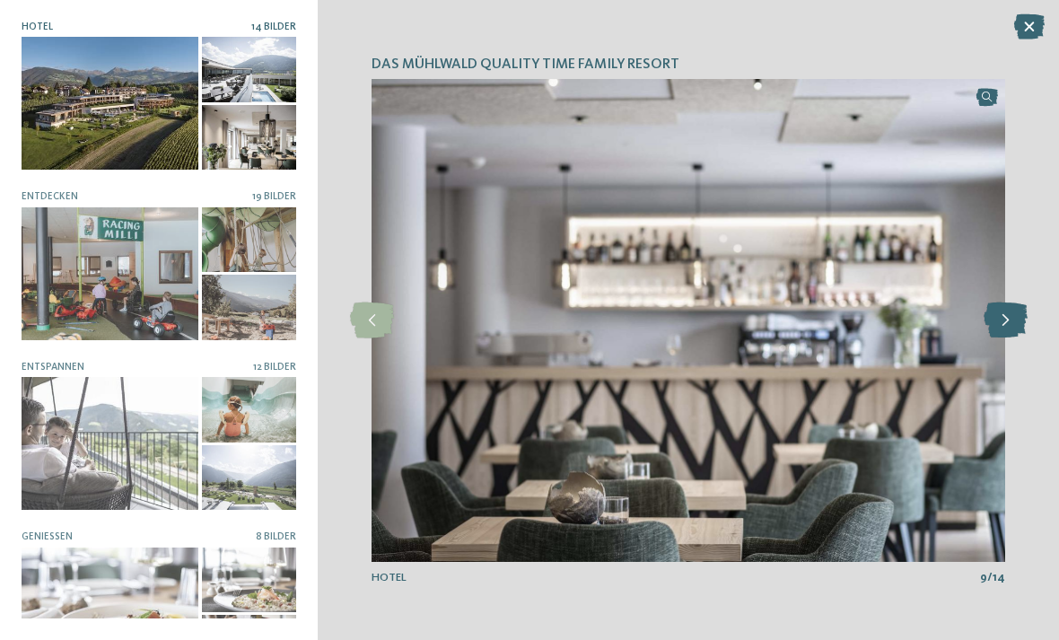
click at [997, 338] on icon at bounding box center [1006, 320] width 44 height 36
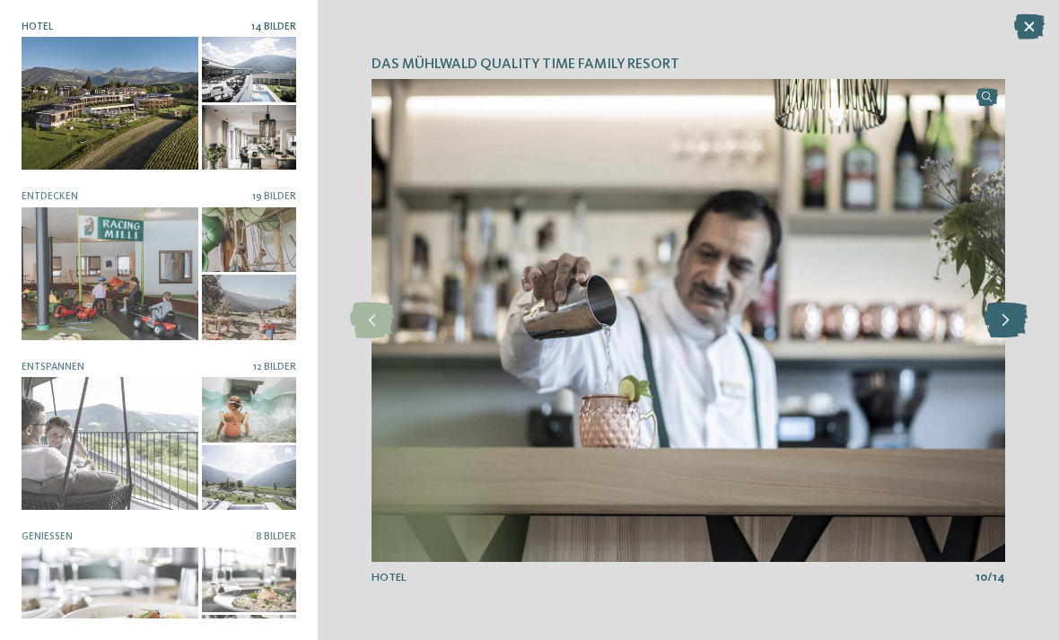
click at [1002, 338] on icon at bounding box center [1006, 320] width 44 height 36
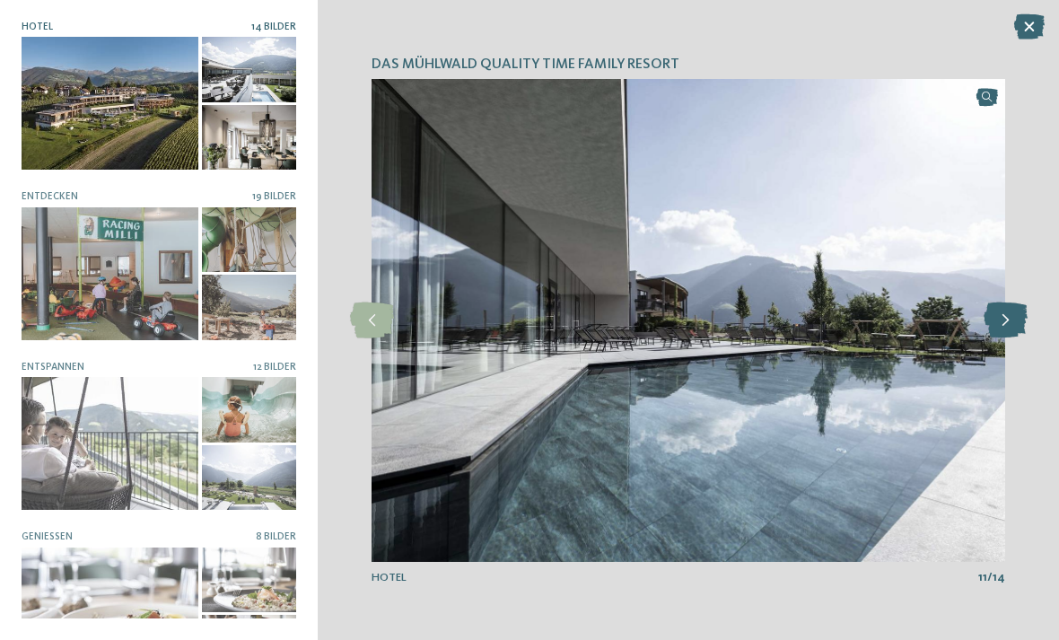
click at [1004, 338] on icon at bounding box center [1006, 320] width 44 height 36
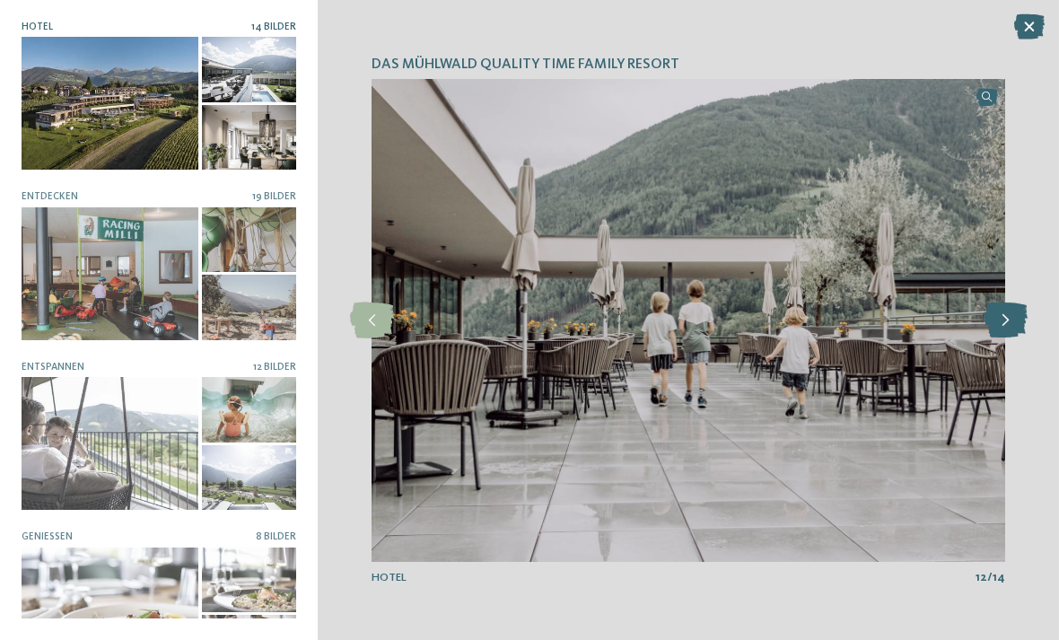
click at [1007, 338] on icon at bounding box center [1006, 320] width 44 height 36
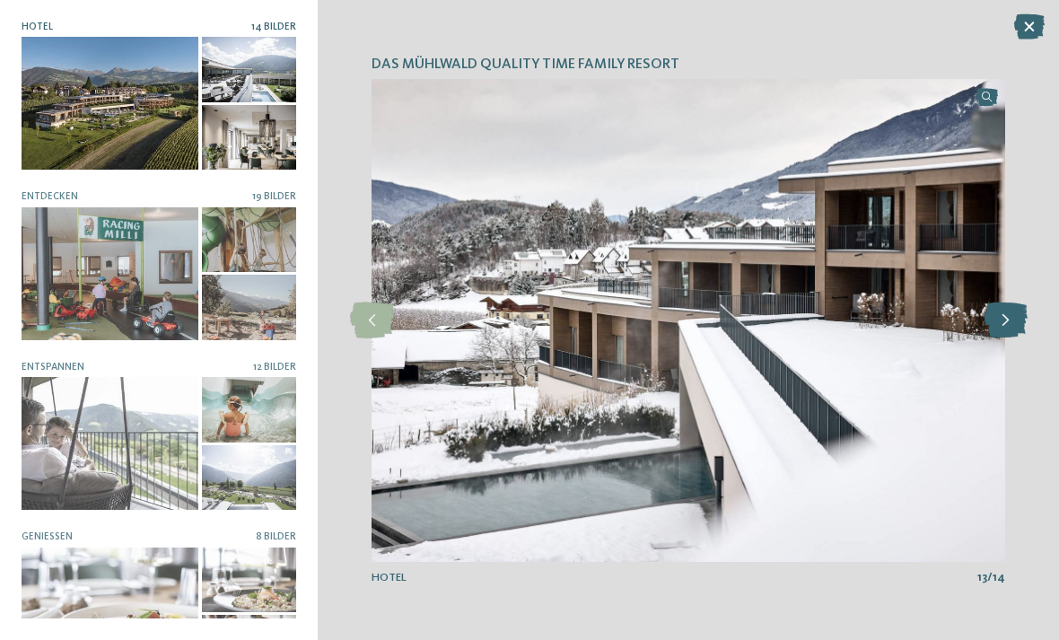
click at [1001, 338] on icon at bounding box center [1006, 320] width 44 height 36
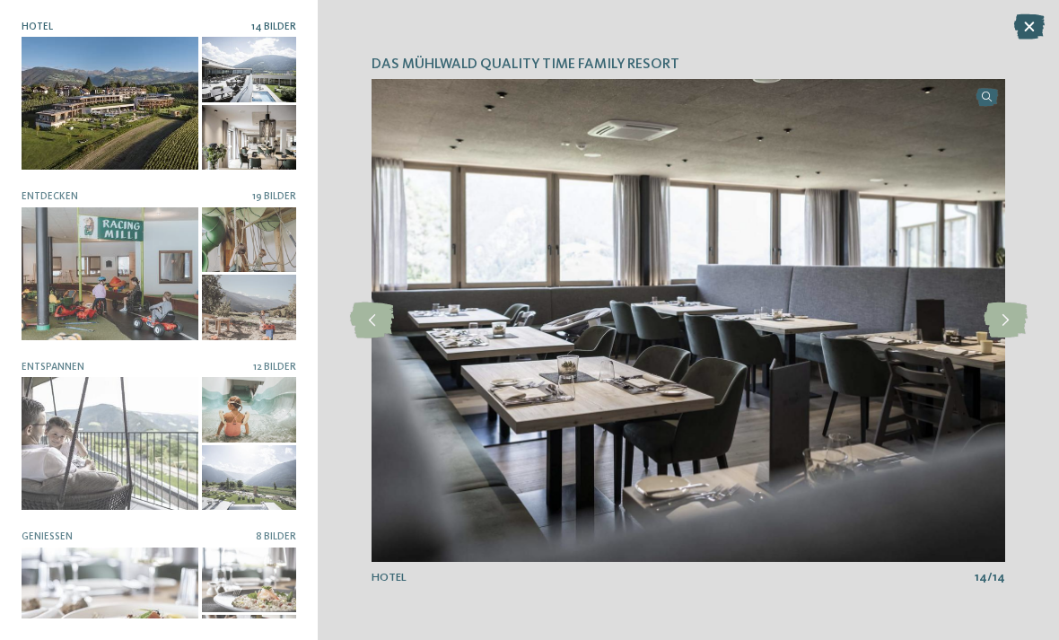
click at [1032, 23] on icon at bounding box center [1029, 26] width 31 height 25
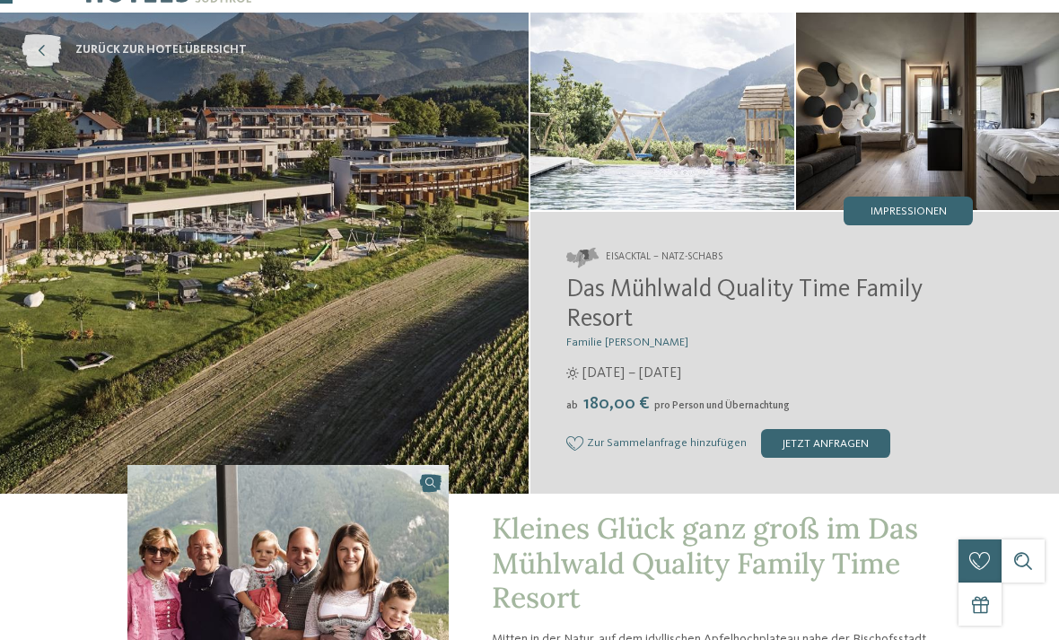
click at [79, 43] on span "zurück zur Hotelübersicht" at bounding box center [160, 50] width 171 height 16
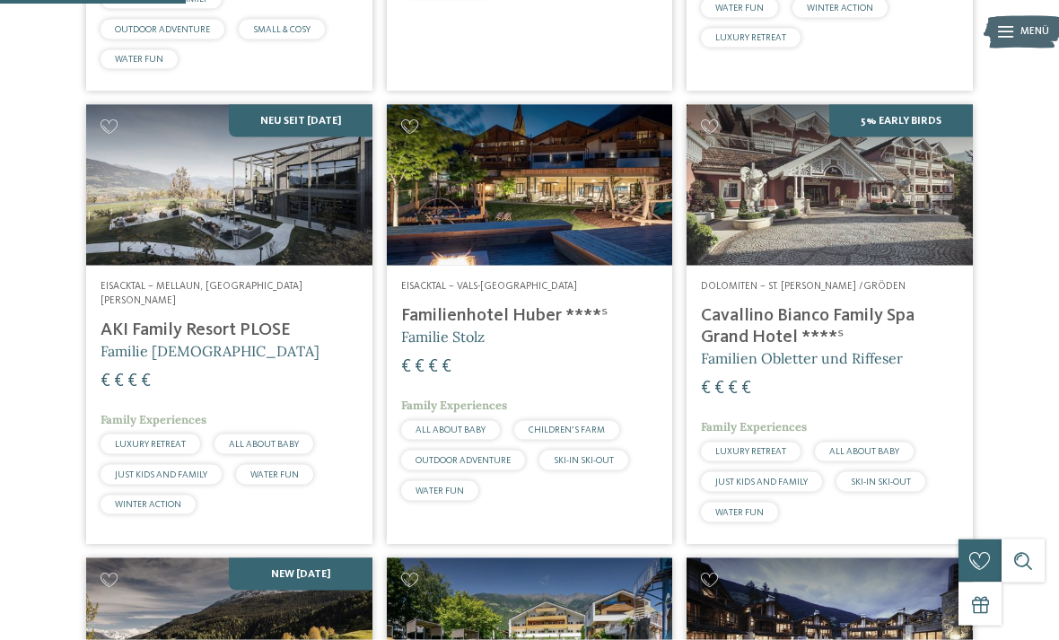
scroll to position [798, 0]
click at [802, 320] on h4 "Cavallino Bianco Family Spa Grand Hotel ****ˢ" at bounding box center [830, 325] width 258 height 43
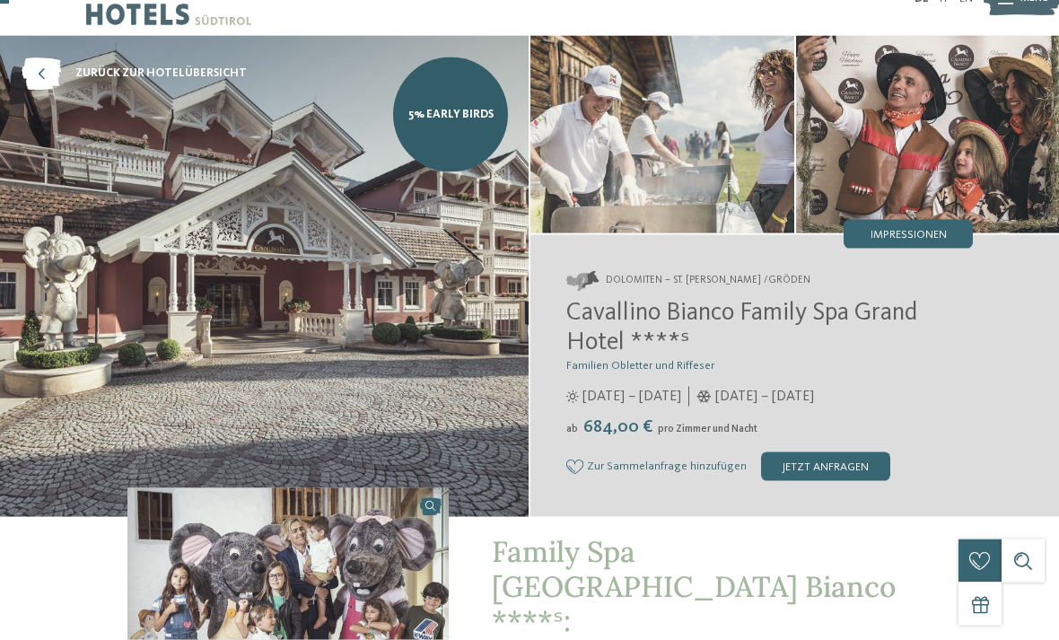
scroll to position [24, 0]
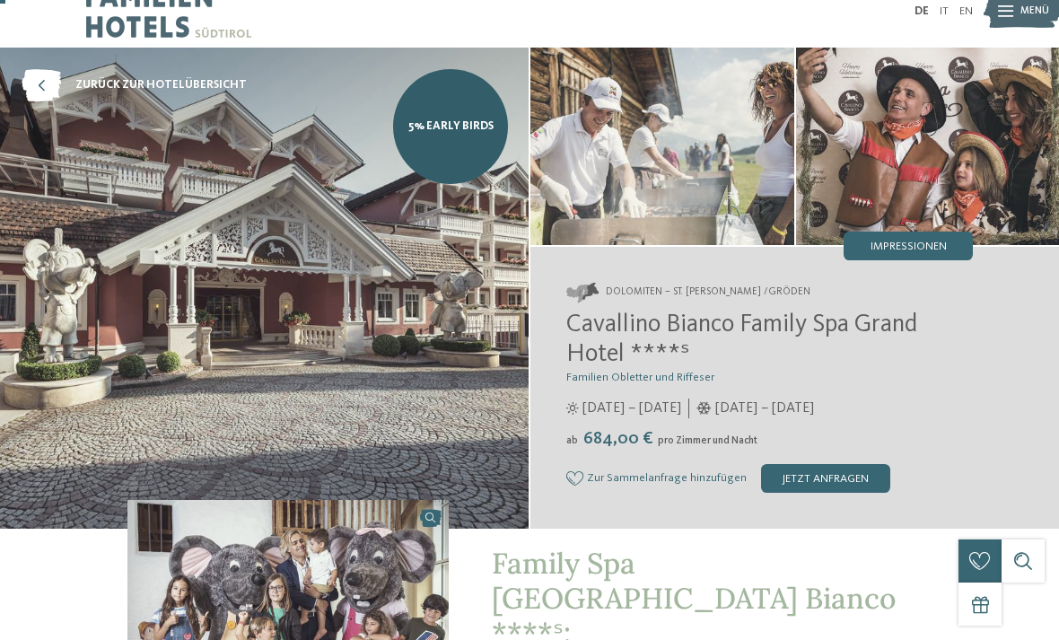
click at [924, 222] on img at bounding box center [928, 146] width 264 height 197
click at [899, 248] on span "Impressionen" at bounding box center [909, 247] width 76 height 12
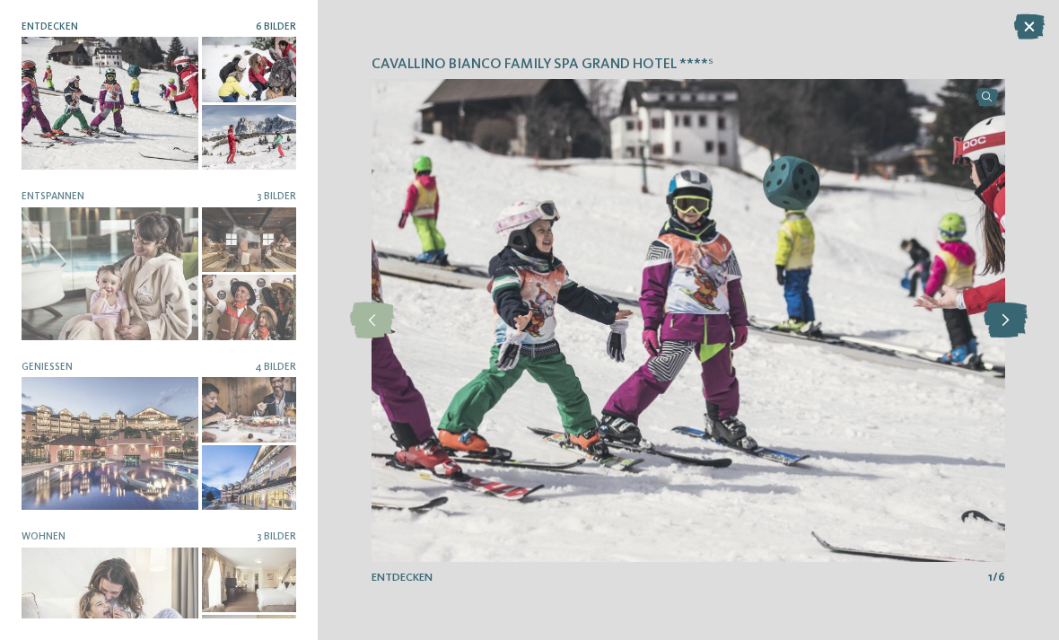
click at [1001, 338] on icon at bounding box center [1006, 320] width 44 height 36
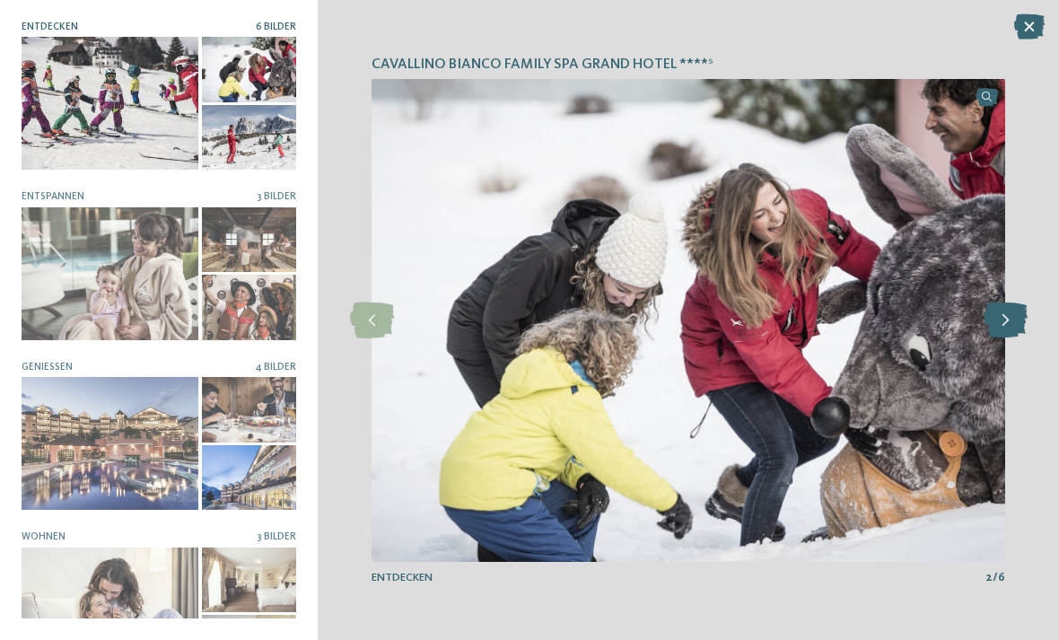
click at [1001, 338] on icon at bounding box center [1006, 320] width 44 height 36
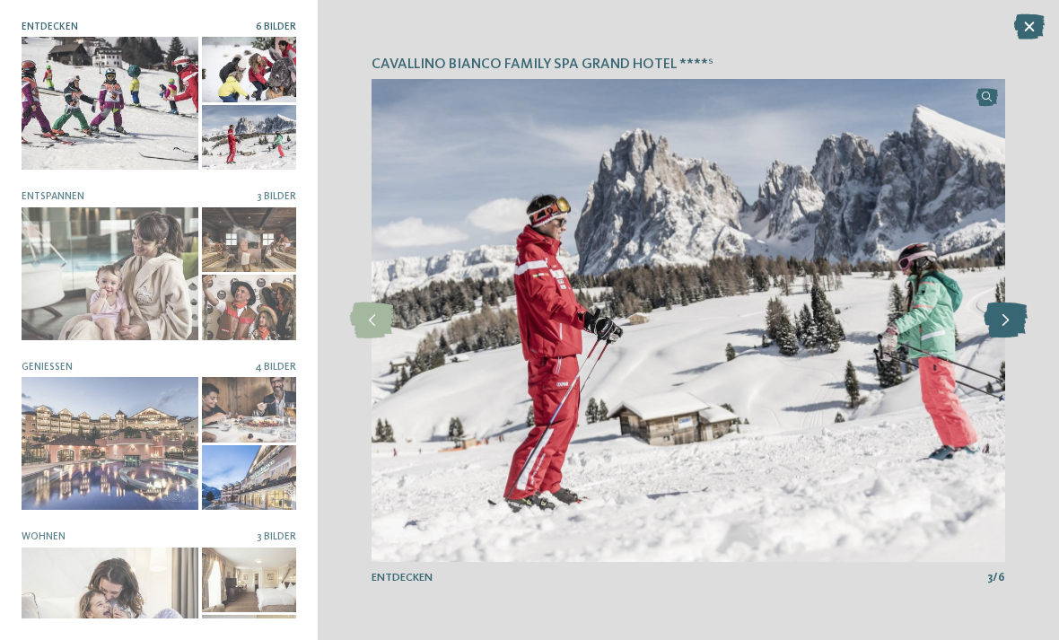
click at [1000, 338] on icon at bounding box center [1006, 320] width 44 height 36
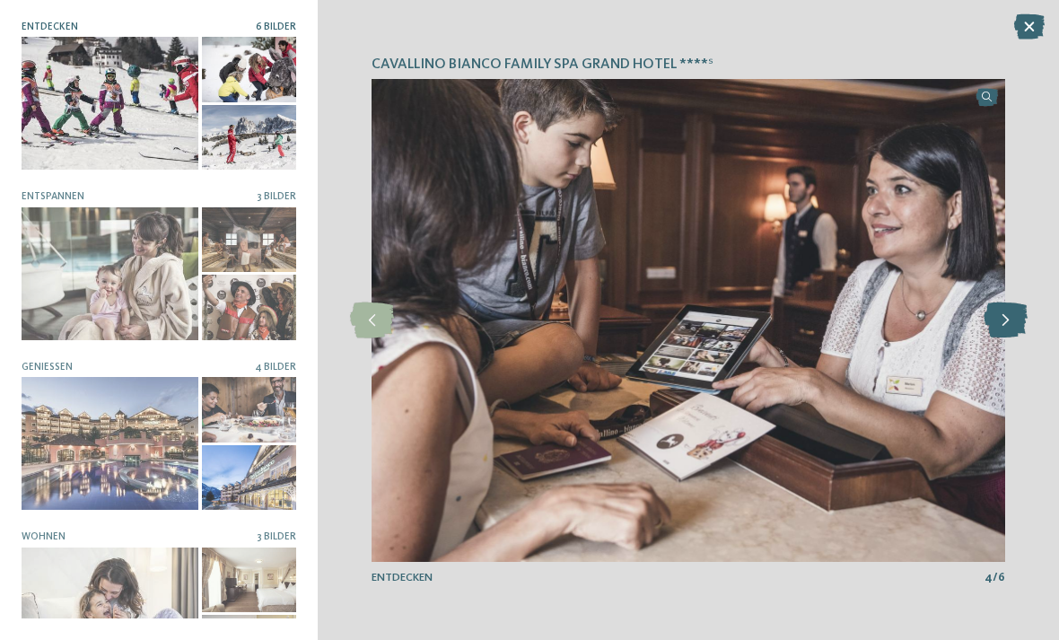
click at [994, 338] on icon at bounding box center [1006, 320] width 44 height 36
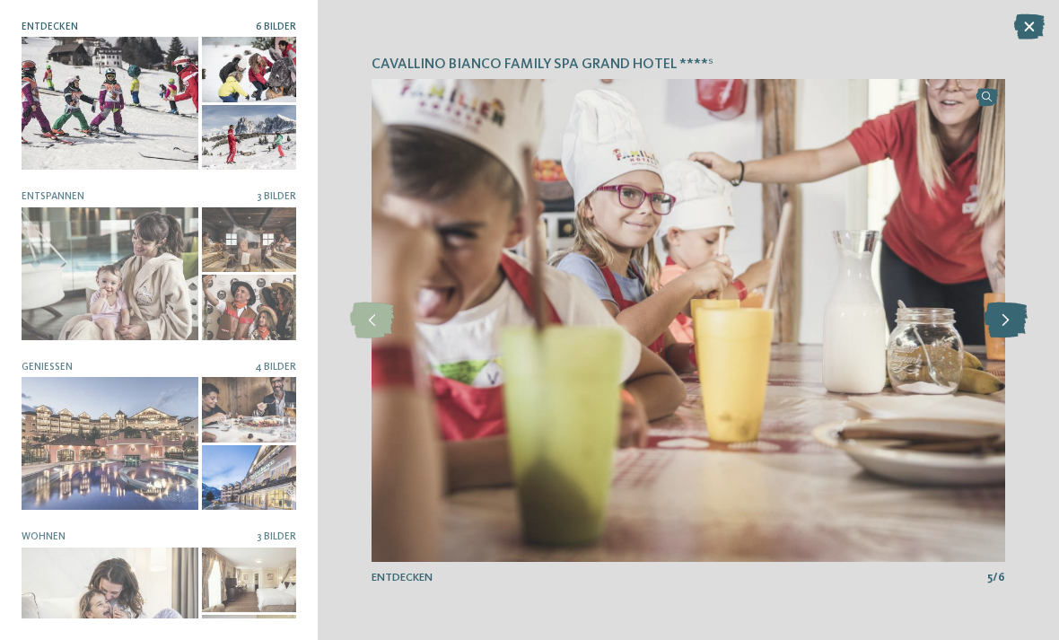
click at [1002, 338] on icon at bounding box center [1006, 320] width 44 height 36
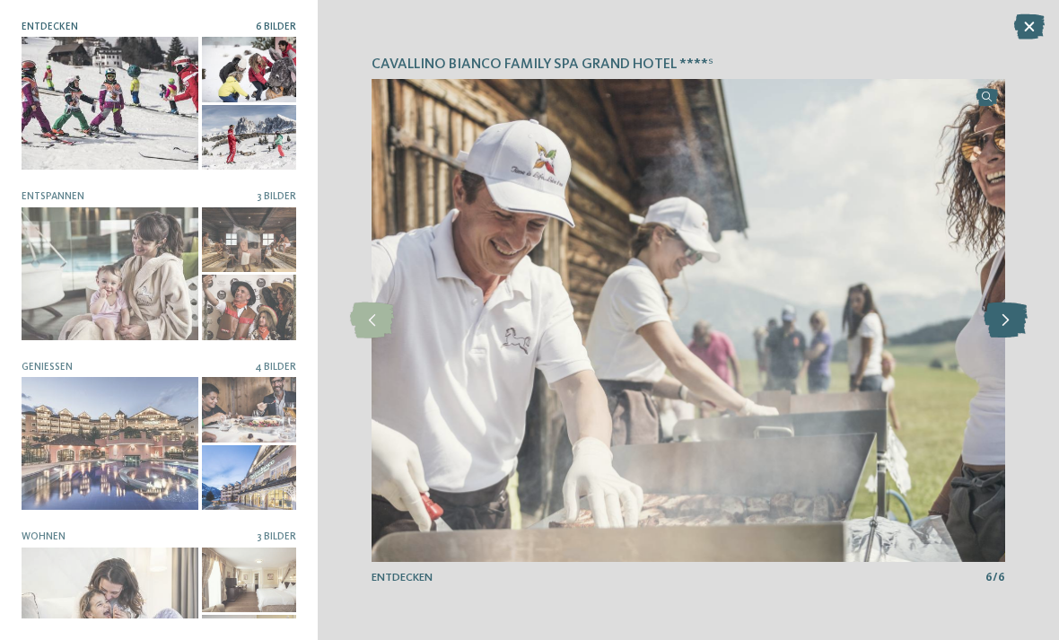
click at [985, 338] on icon at bounding box center [1006, 320] width 44 height 36
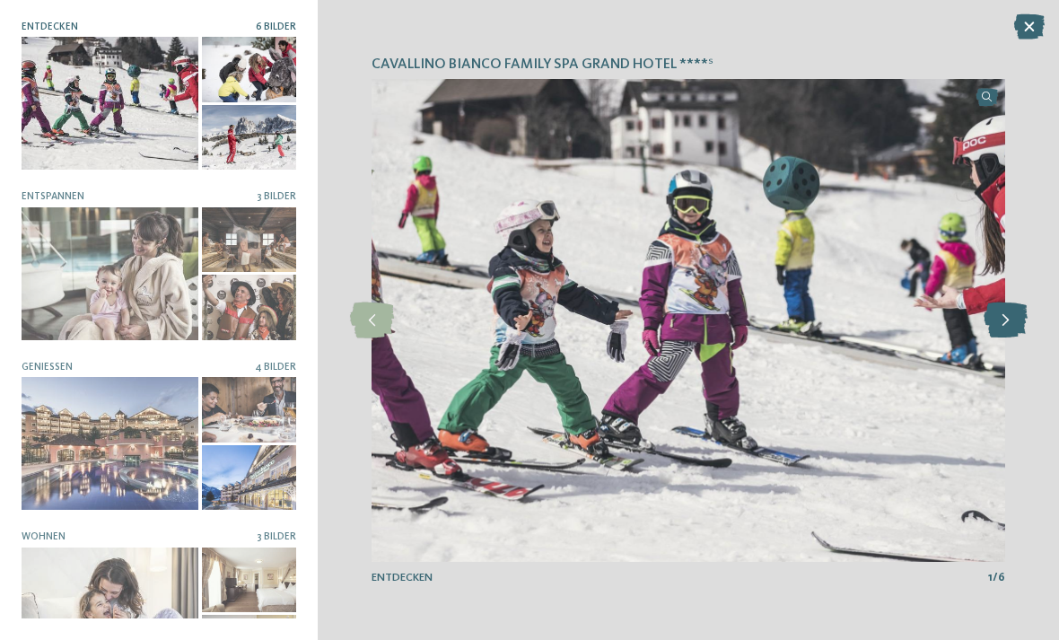
click at [996, 338] on icon at bounding box center [1006, 320] width 44 height 36
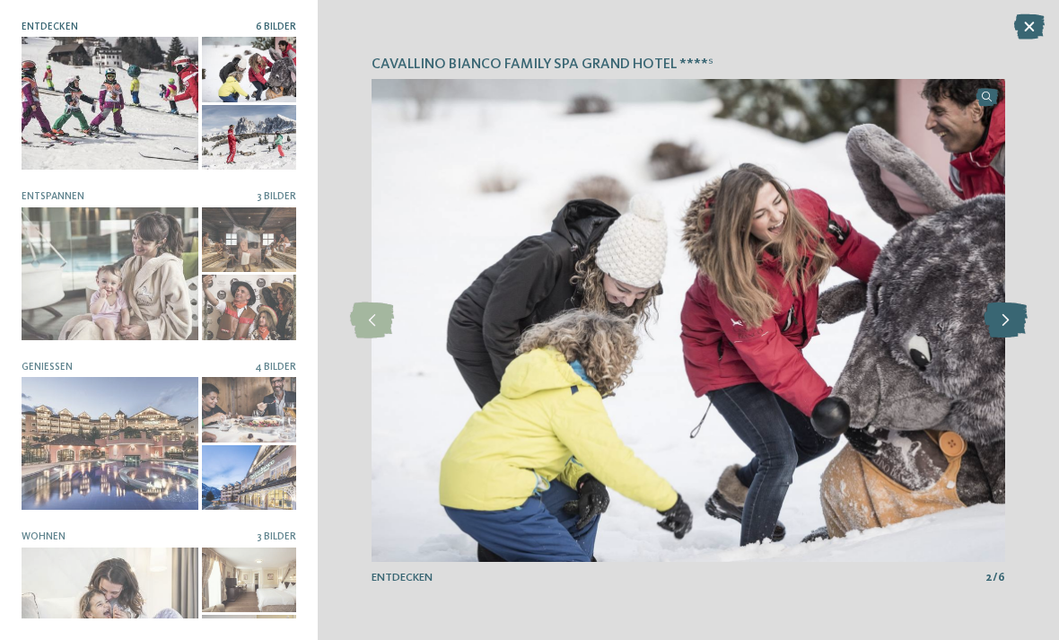
click at [1002, 338] on icon at bounding box center [1006, 320] width 44 height 36
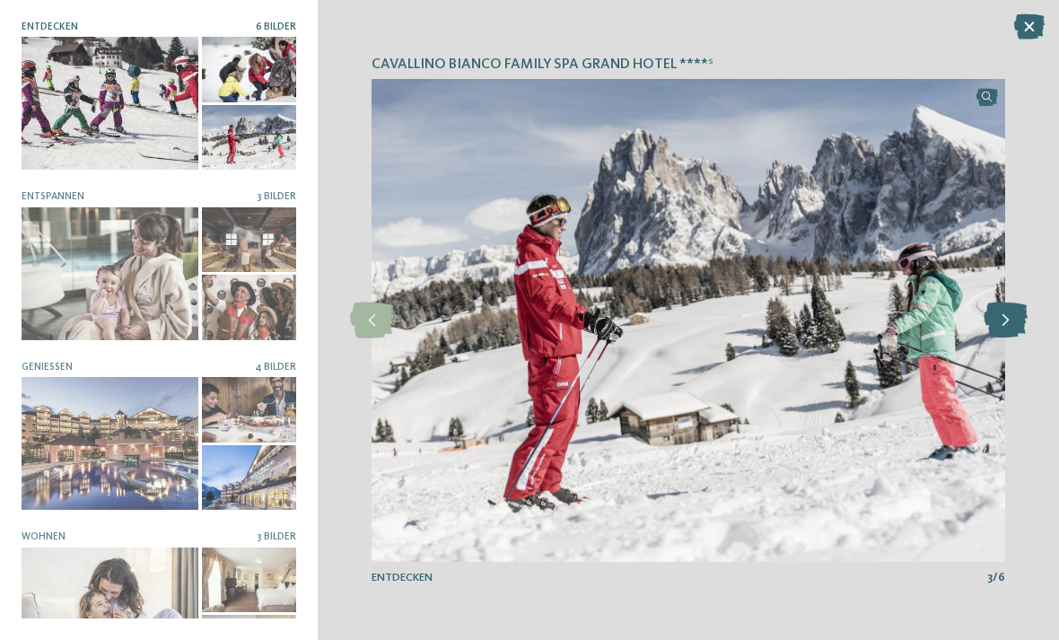
click at [1010, 338] on icon at bounding box center [1006, 320] width 44 height 36
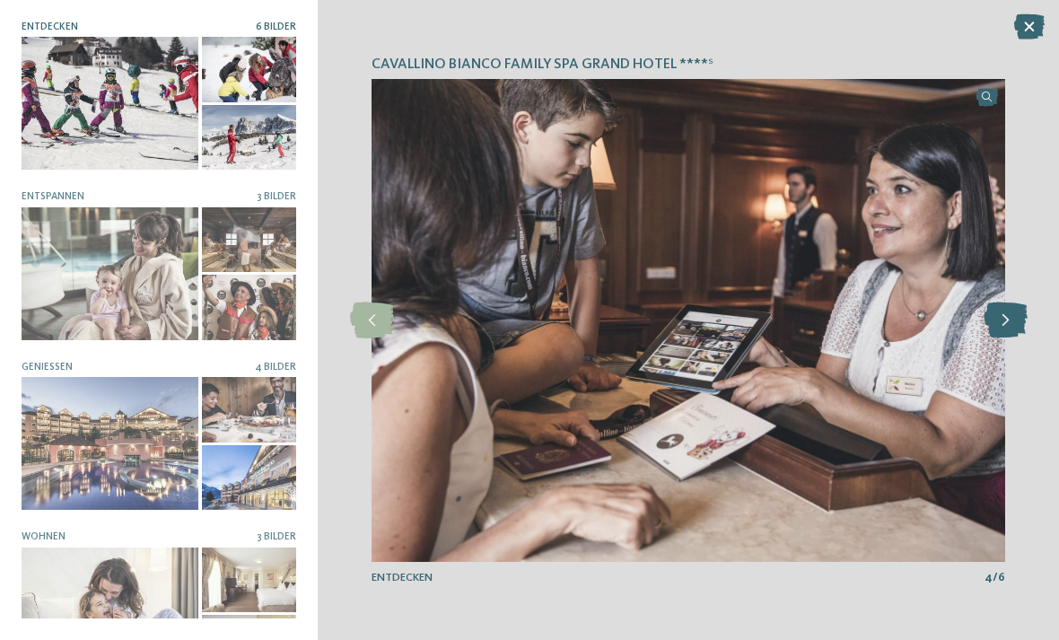
click at [997, 338] on icon at bounding box center [1006, 320] width 44 height 36
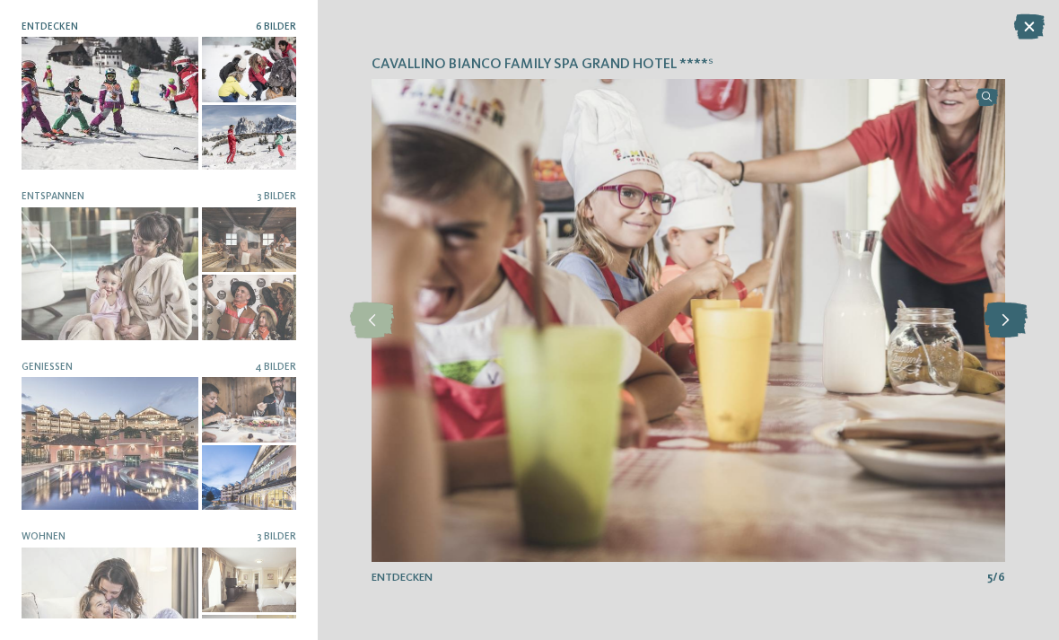
click at [998, 340] on div at bounding box center [1004, 320] width 39 height 39
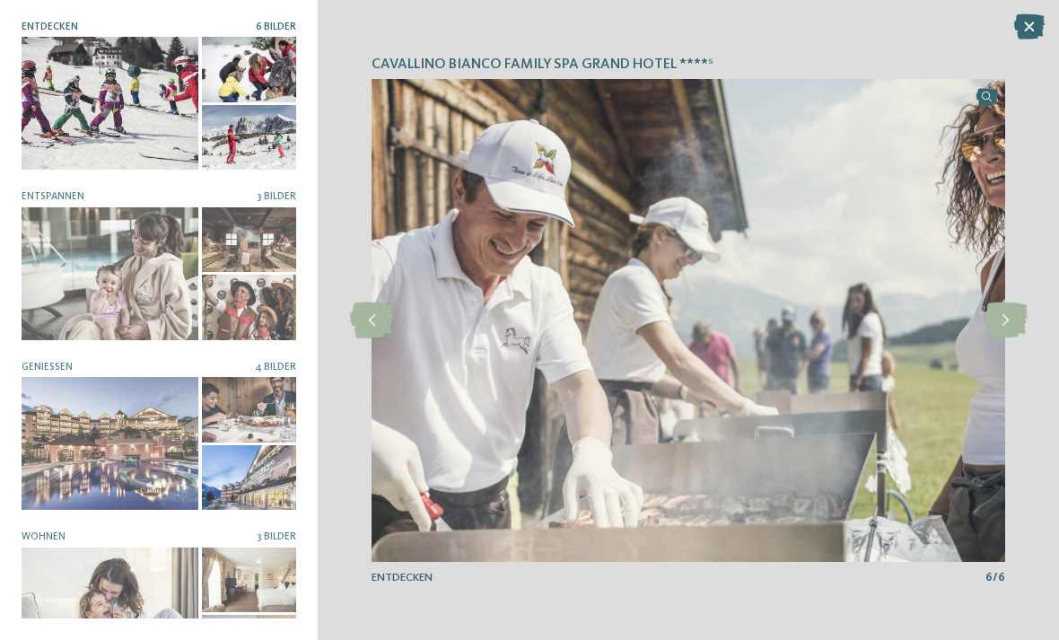
click at [1000, 373] on img at bounding box center [689, 320] width 634 height 483
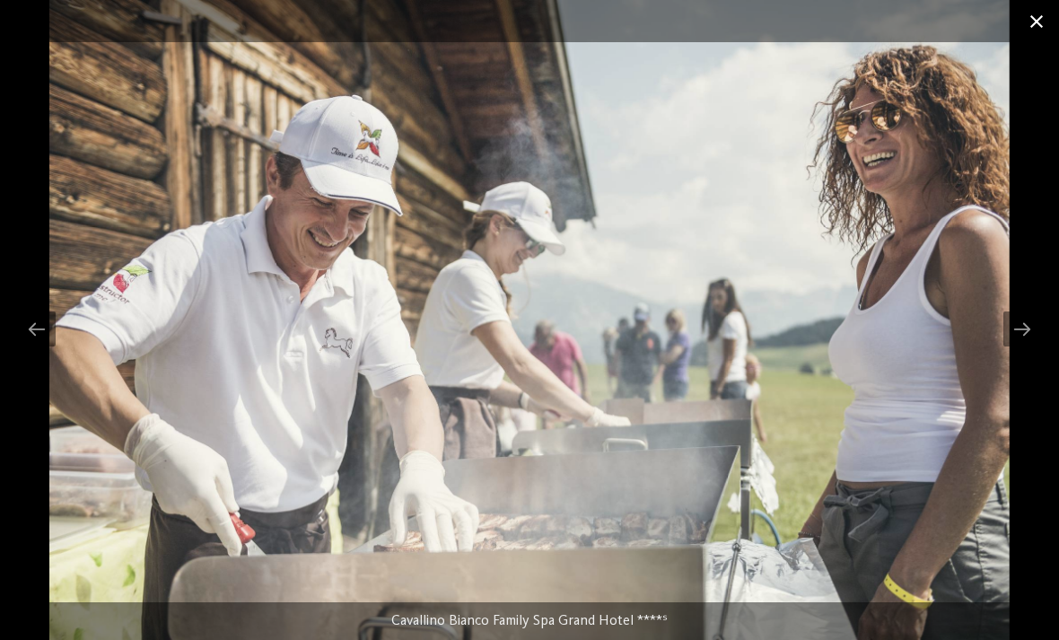
click at [1018, 28] on span at bounding box center [1036, 21] width 45 height 42
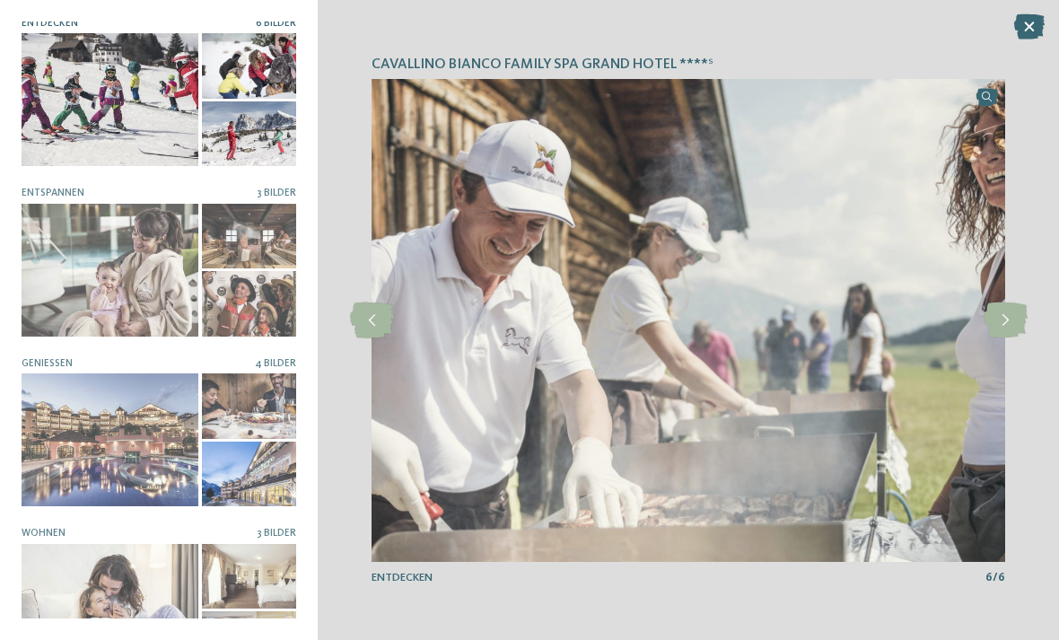
scroll to position [3, 0]
click at [1023, 29] on icon at bounding box center [1029, 26] width 31 height 25
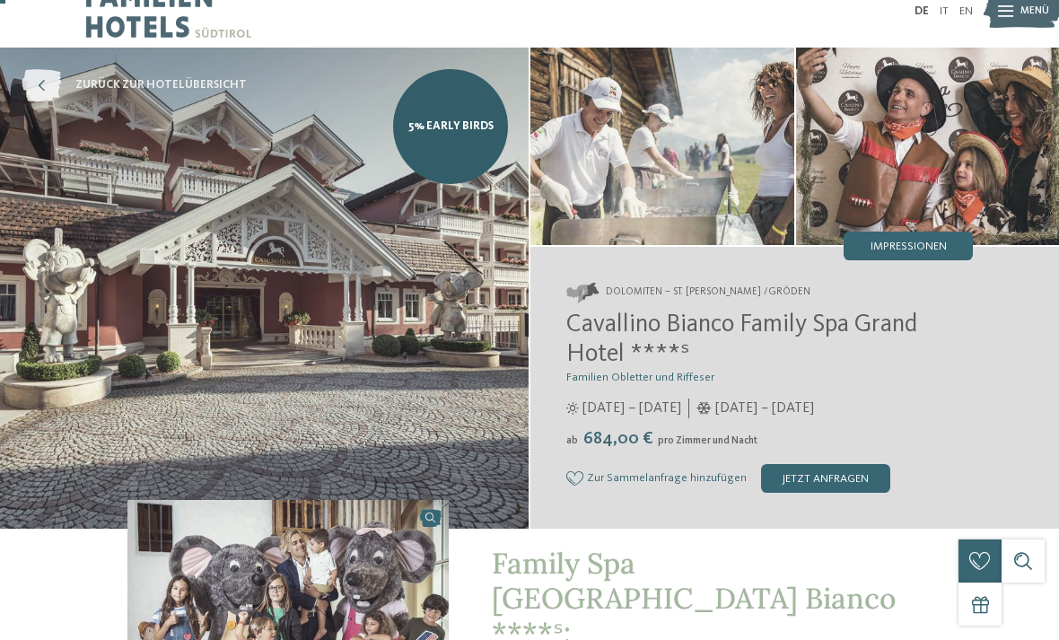
click at [49, 83] on icon at bounding box center [41, 85] width 39 height 32
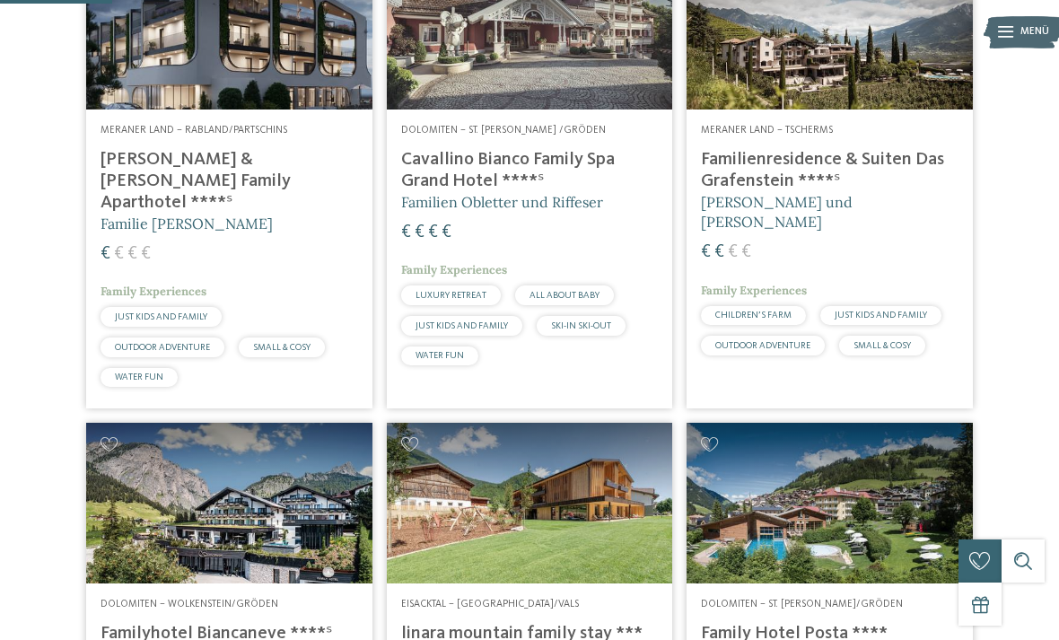
scroll to position [478, 0]
click at [829, 193] on h4 "Familienresidence & Suiten Das Grafenstein ****ˢ" at bounding box center [830, 171] width 258 height 43
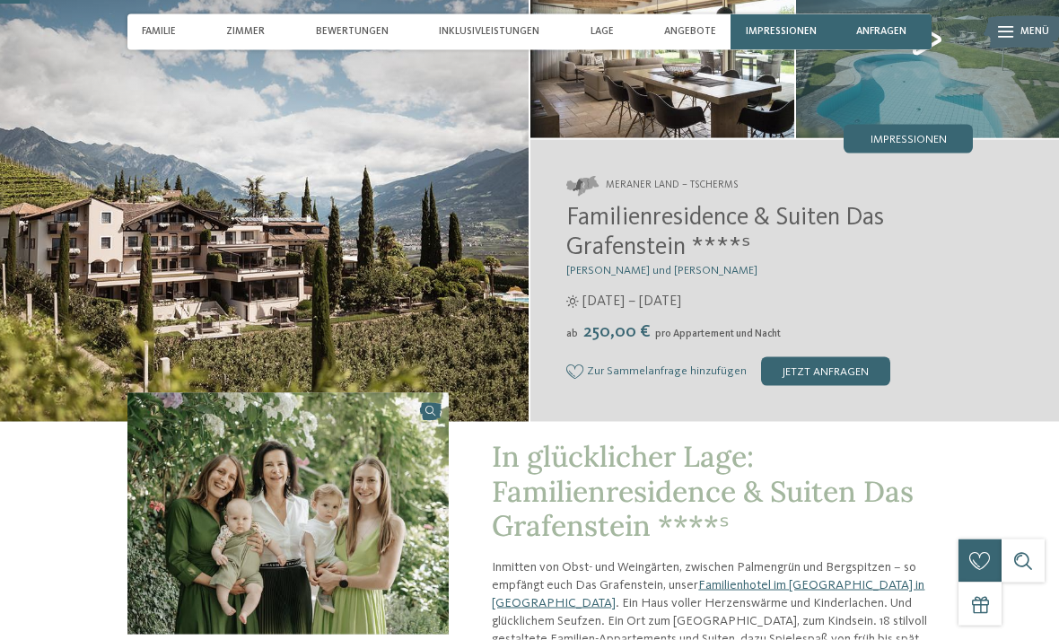
scroll to position [132, 0]
click at [931, 140] on span "Impressionen" at bounding box center [909, 140] width 76 height 12
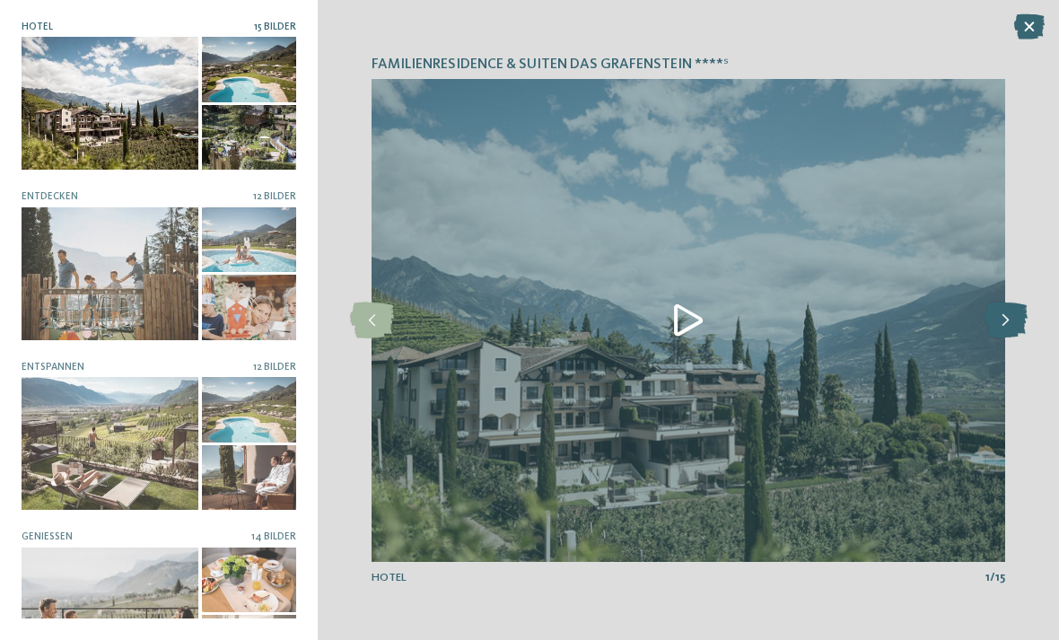
click at [993, 338] on icon at bounding box center [1006, 320] width 44 height 36
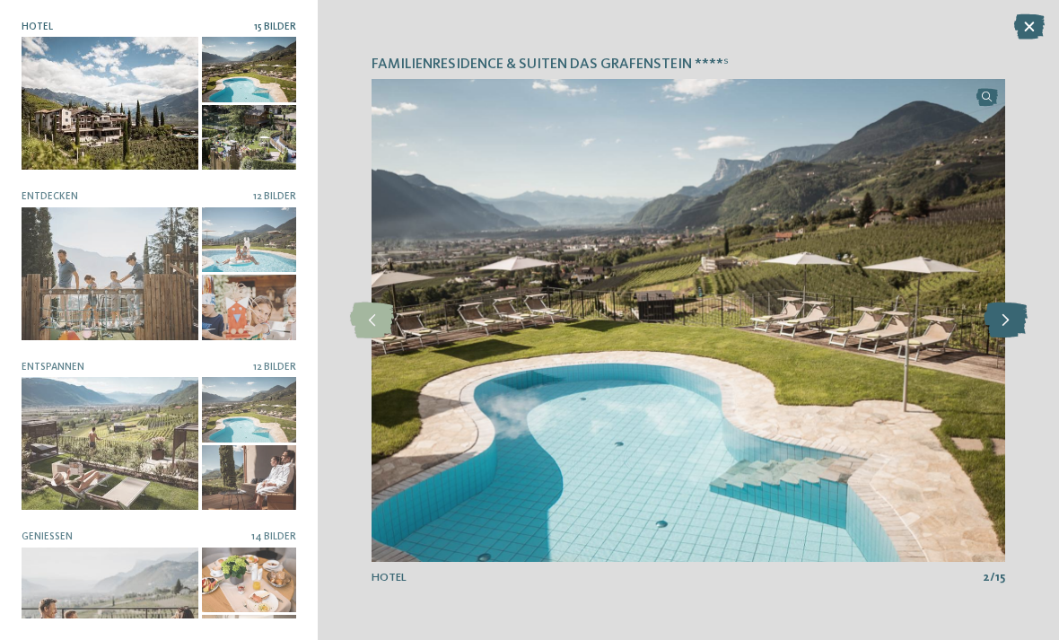
click at [1001, 338] on icon at bounding box center [1006, 320] width 44 height 36
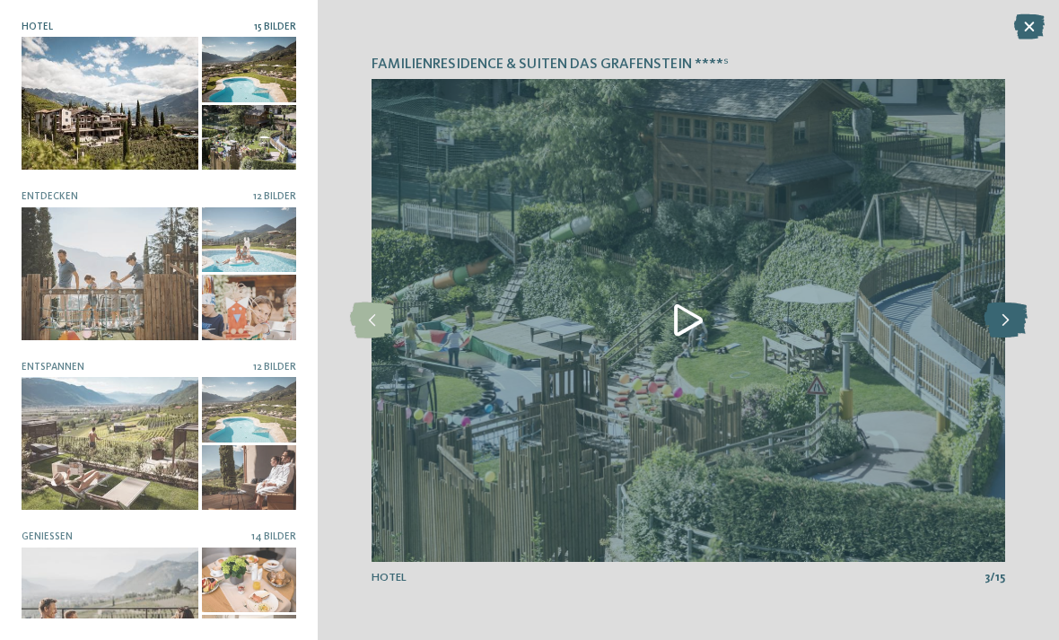
click at [1008, 338] on icon at bounding box center [1006, 320] width 44 height 36
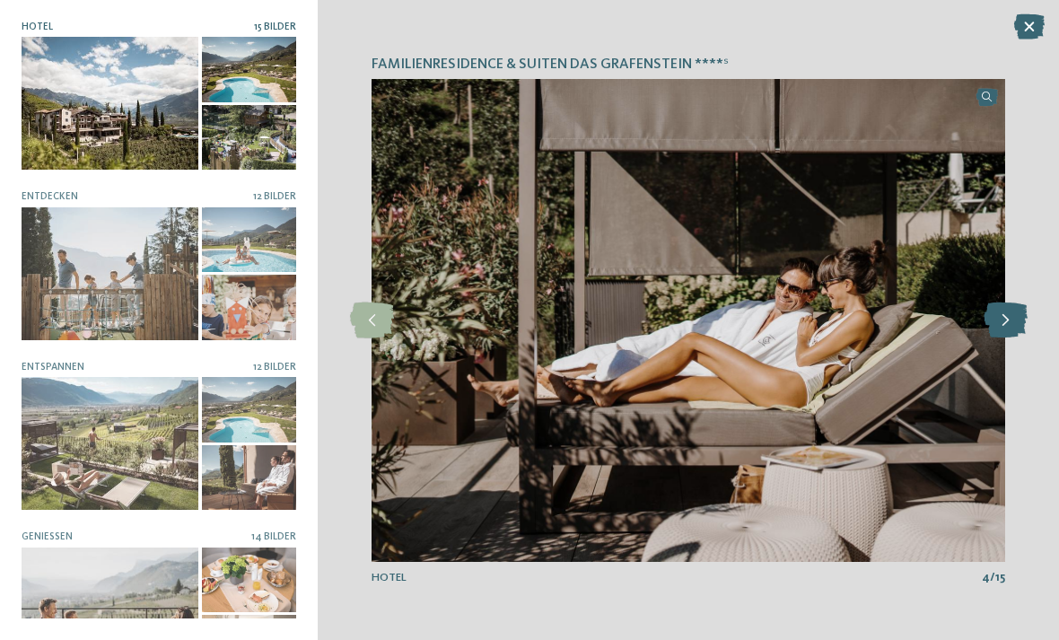
click at [1002, 338] on icon at bounding box center [1006, 320] width 44 height 36
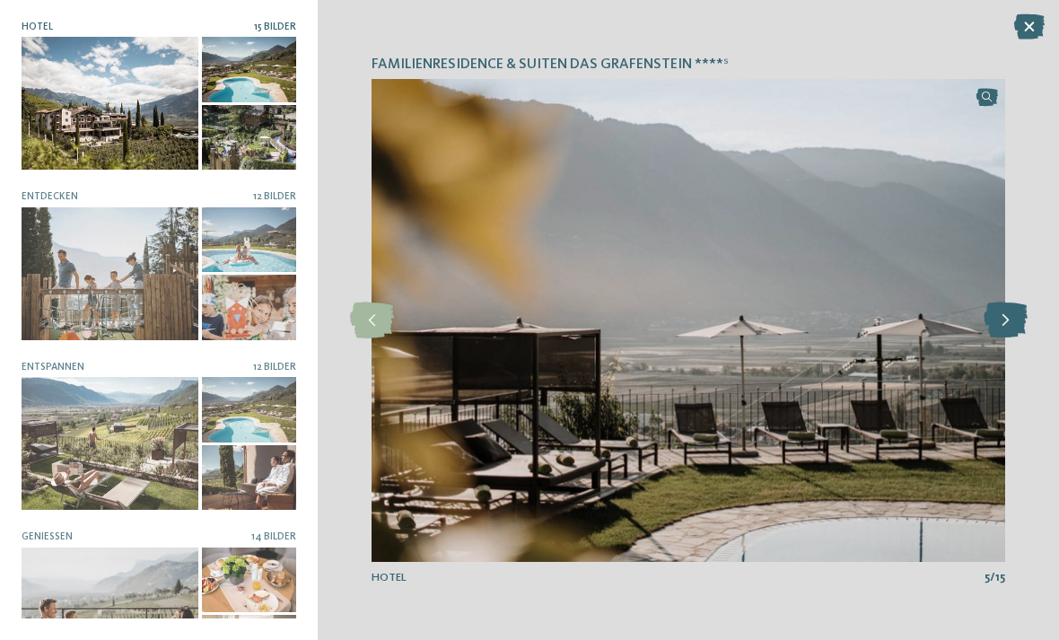
click at [1002, 338] on icon at bounding box center [1006, 320] width 44 height 36
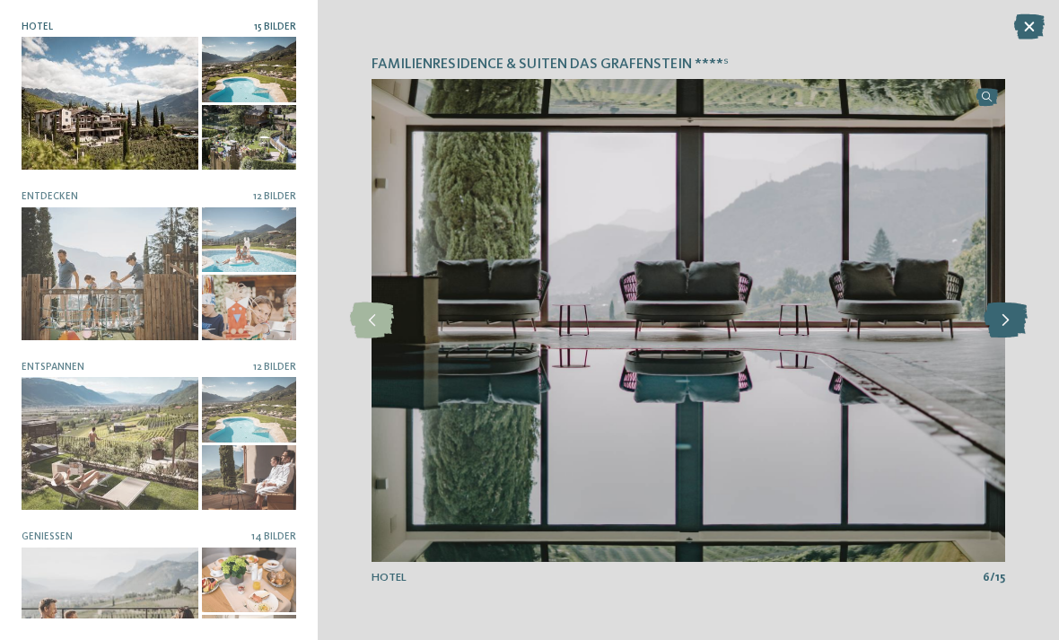
click at [999, 338] on icon at bounding box center [1006, 320] width 44 height 36
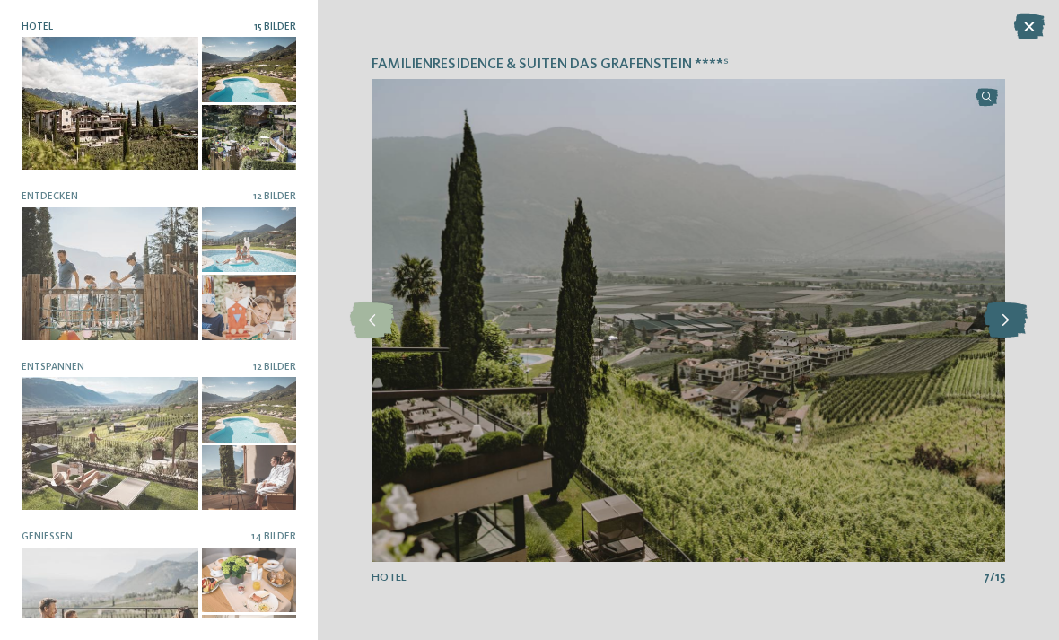
click at [995, 338] on icon at bounding box center [1006, 320] width 44 height 36
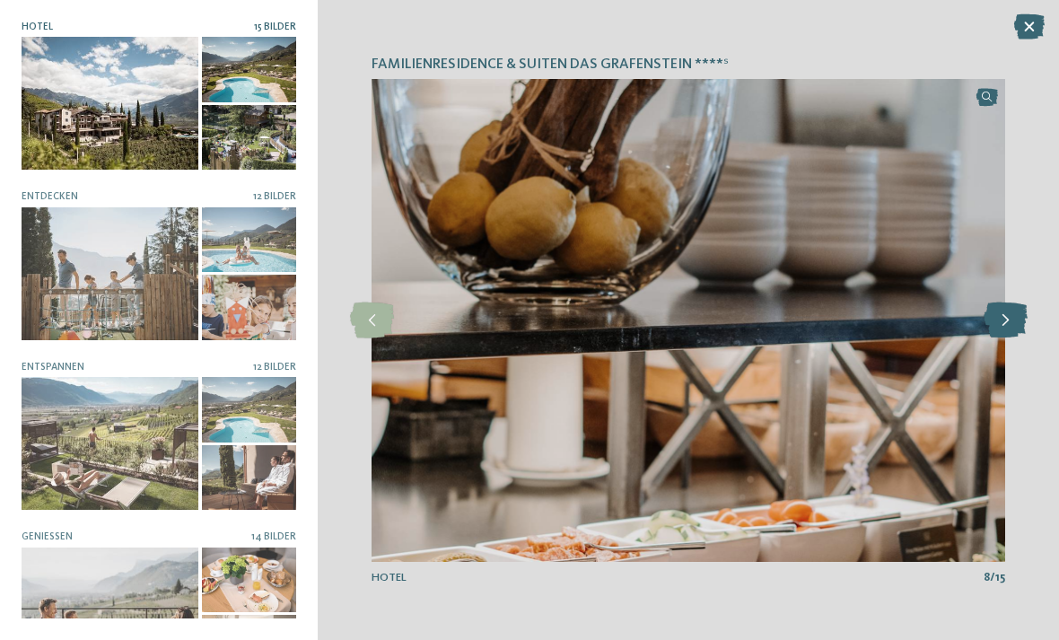
click at [992, 338] on icon at bounding box center [1006, 320] width 44 height 36
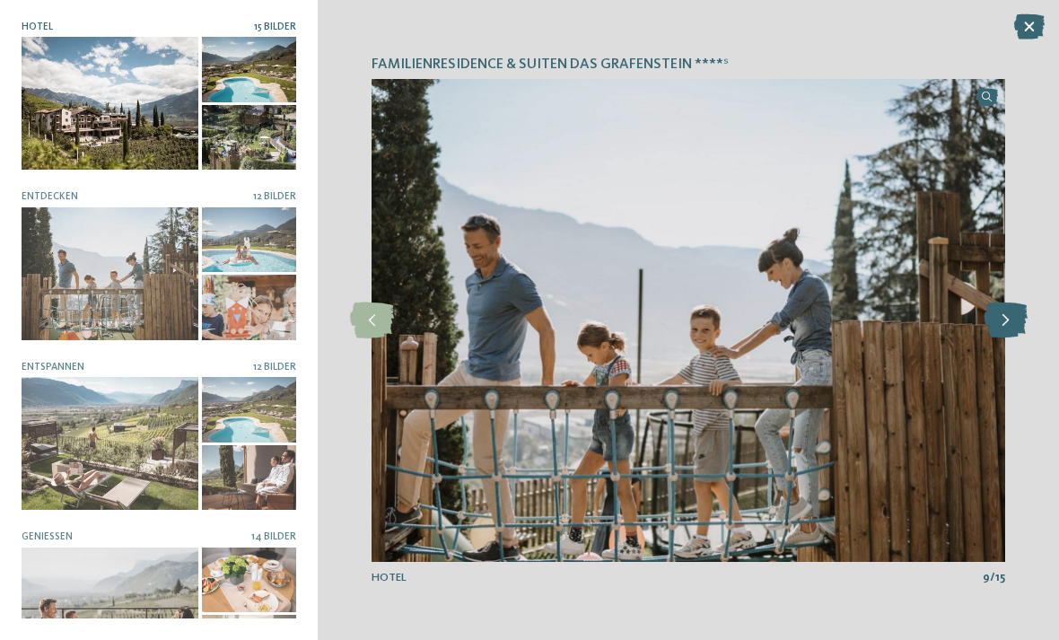
click at [1000, 338] on icon at bounding box center [1006, 320] width 44 height 36
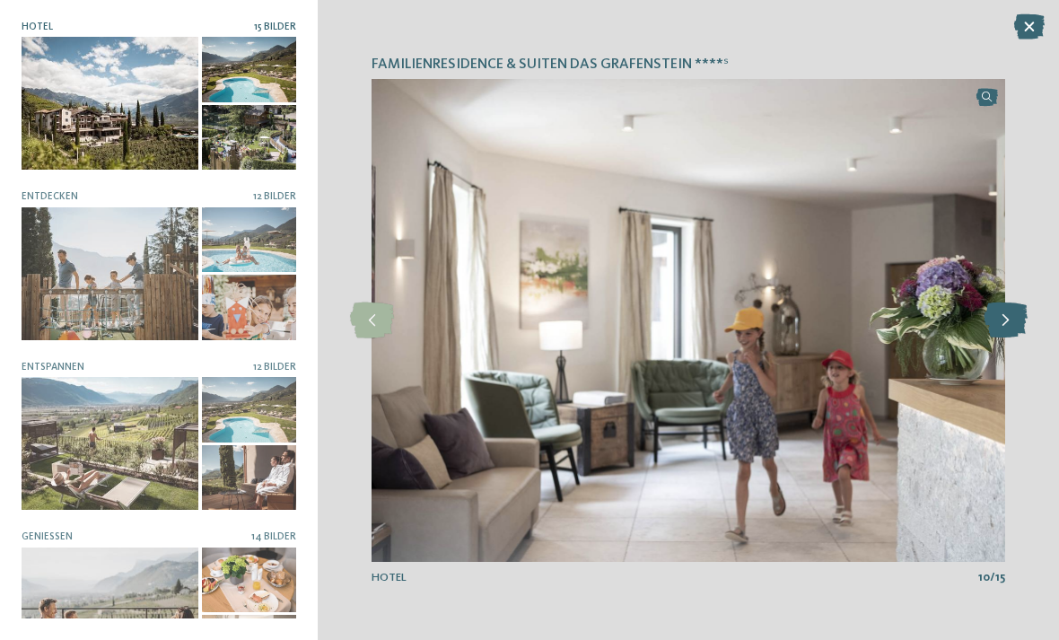
click at [1003, 338] on icon at bounding box center [1006, 320] width 44 height 36
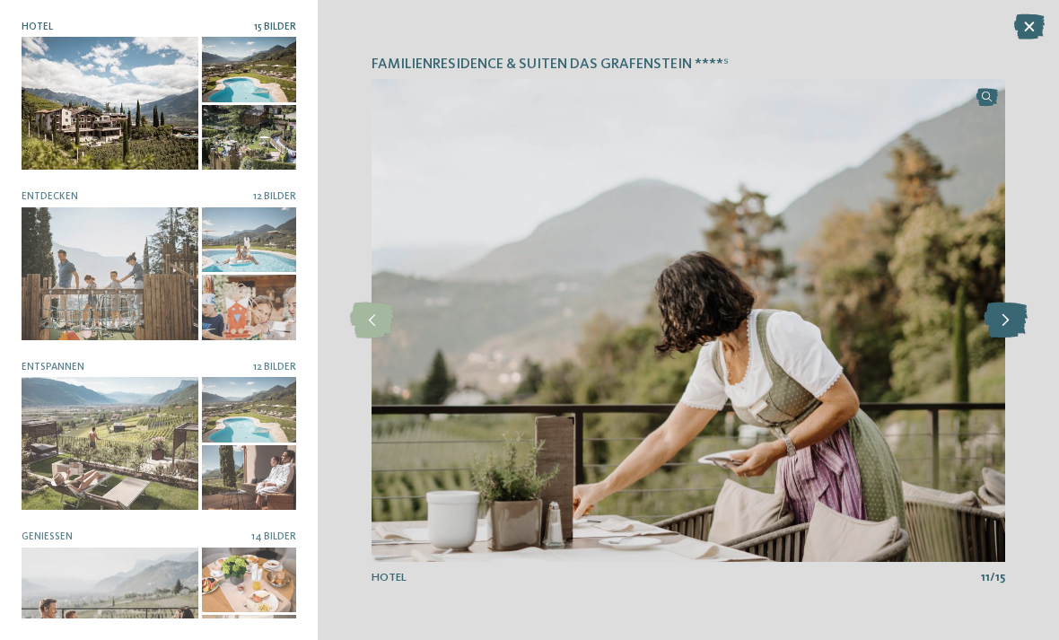
click at [999, 338] on icon at bounding box center [1006, 320] width 44 height 36
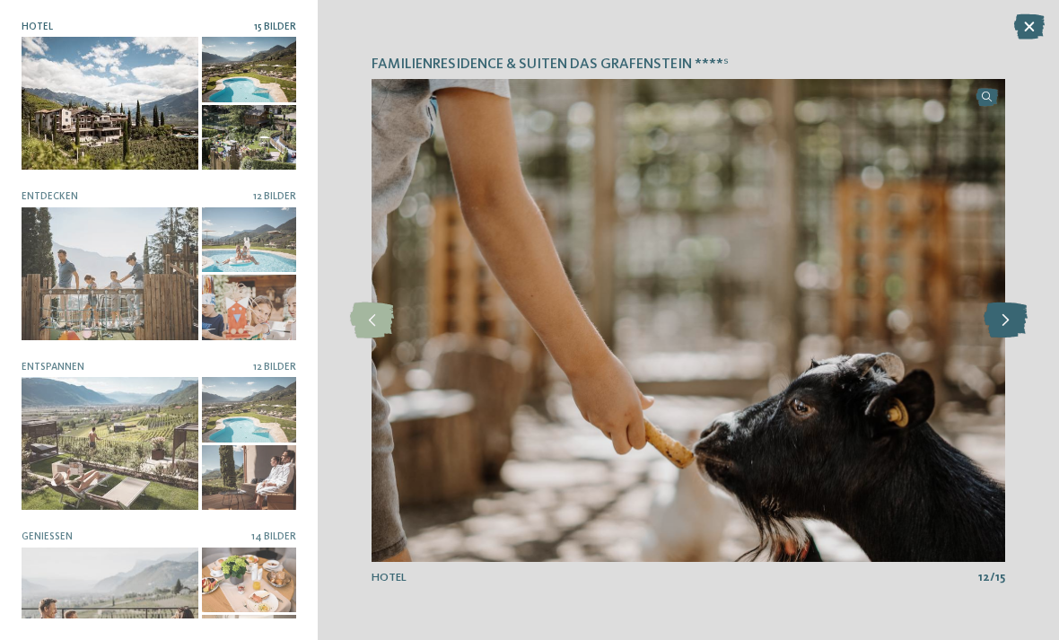
click at [995, 338] on icon at bounding box center [1006, 320] width 44 height 36
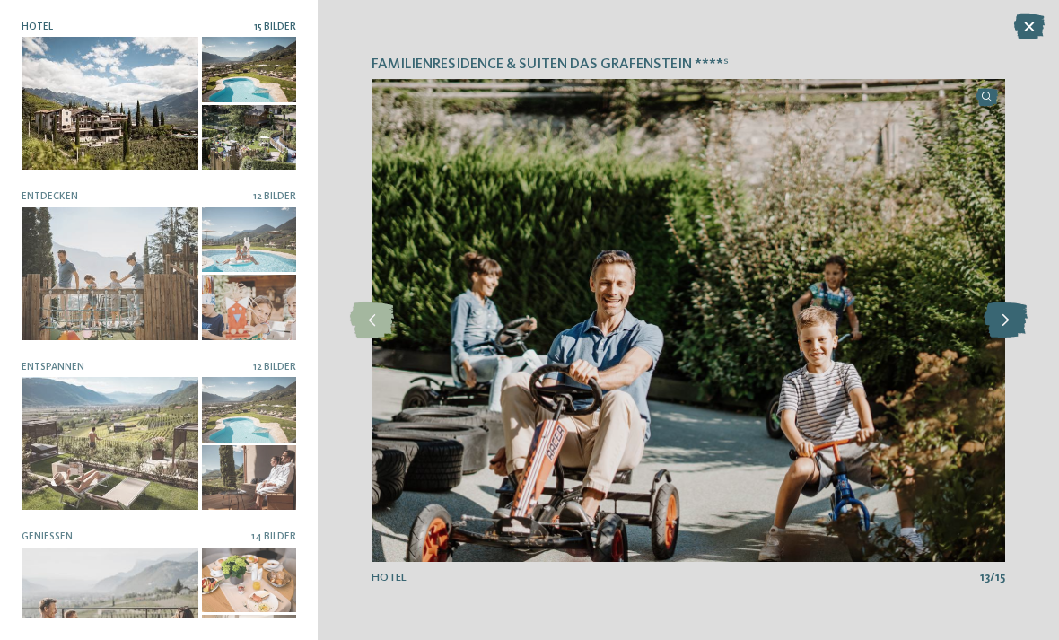
click at [995, 338] on icon at bounding box center [1006, 320] width 44 height 36
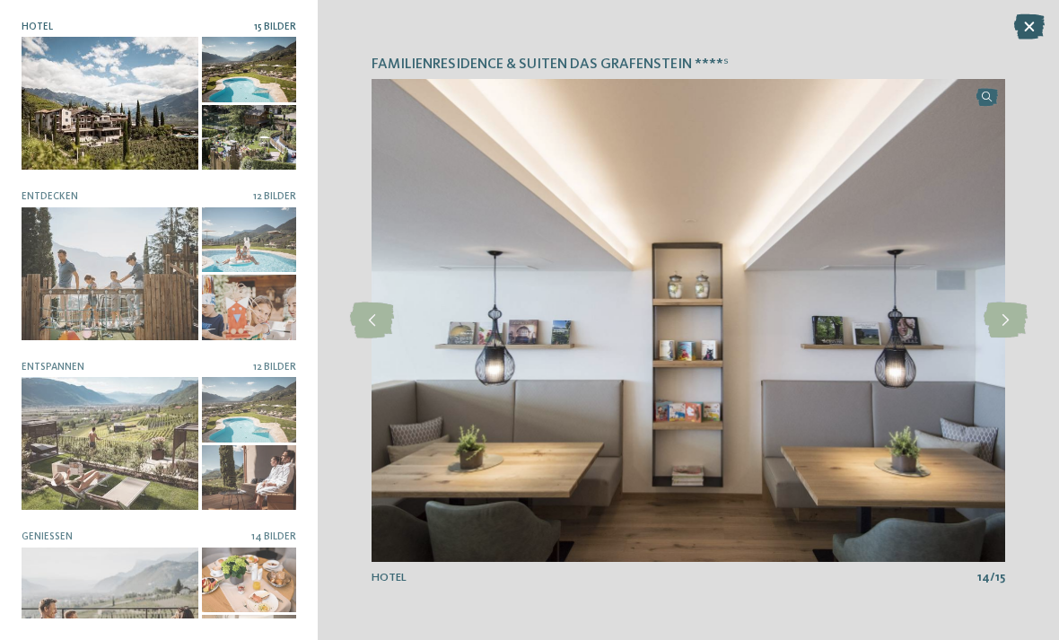
click at [1022, 31] on icon at bounding box center [1029, 26] width 31 height 25
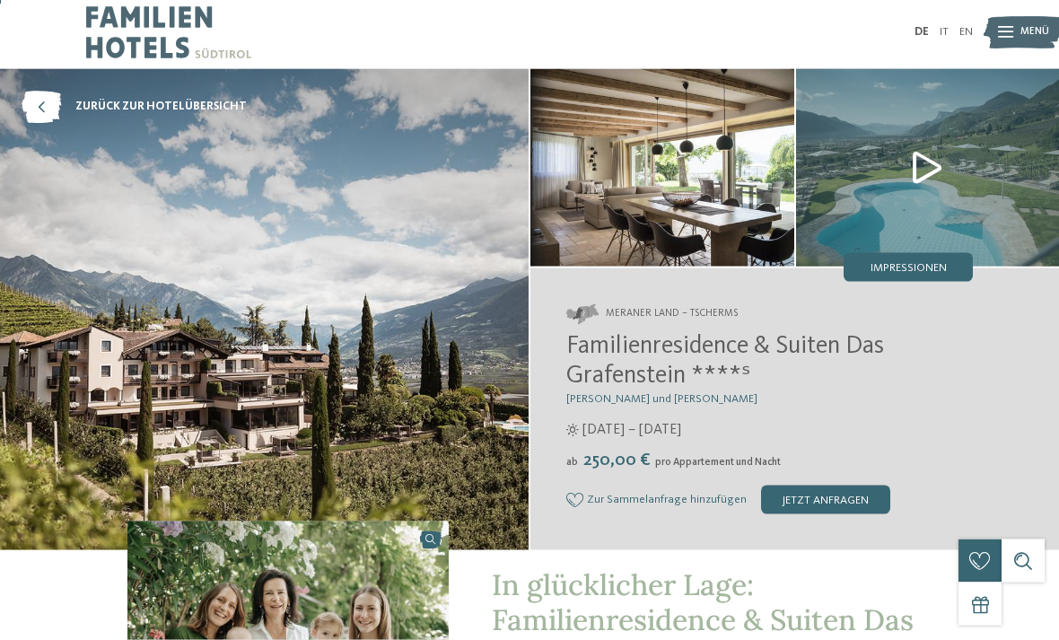
scroll to position [0, 0]
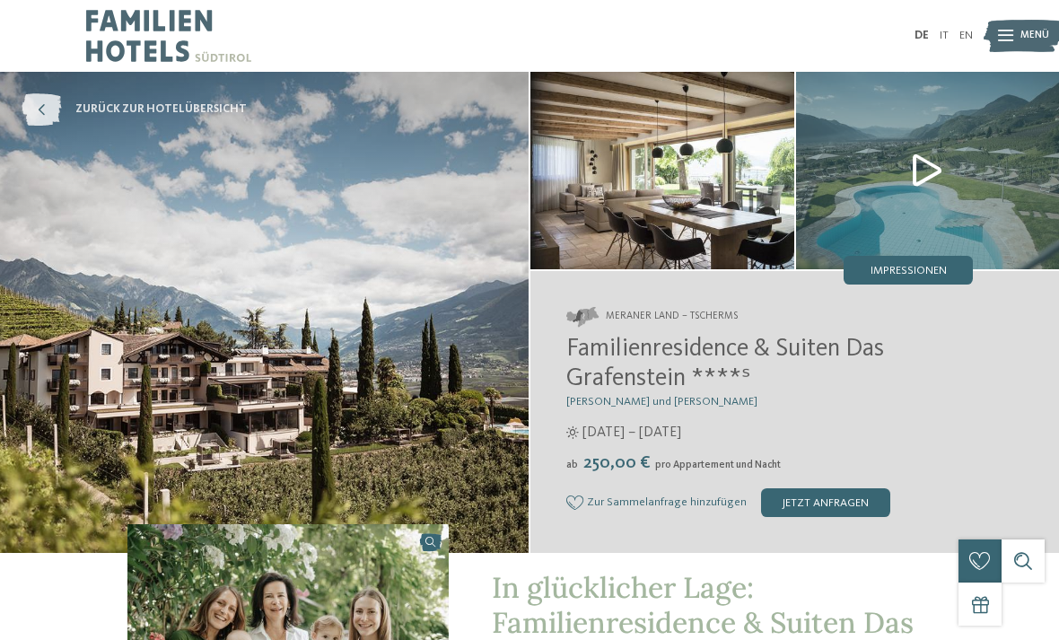
click at [39, 104] on icon at bounding box center [41, 109] width 39 height 32
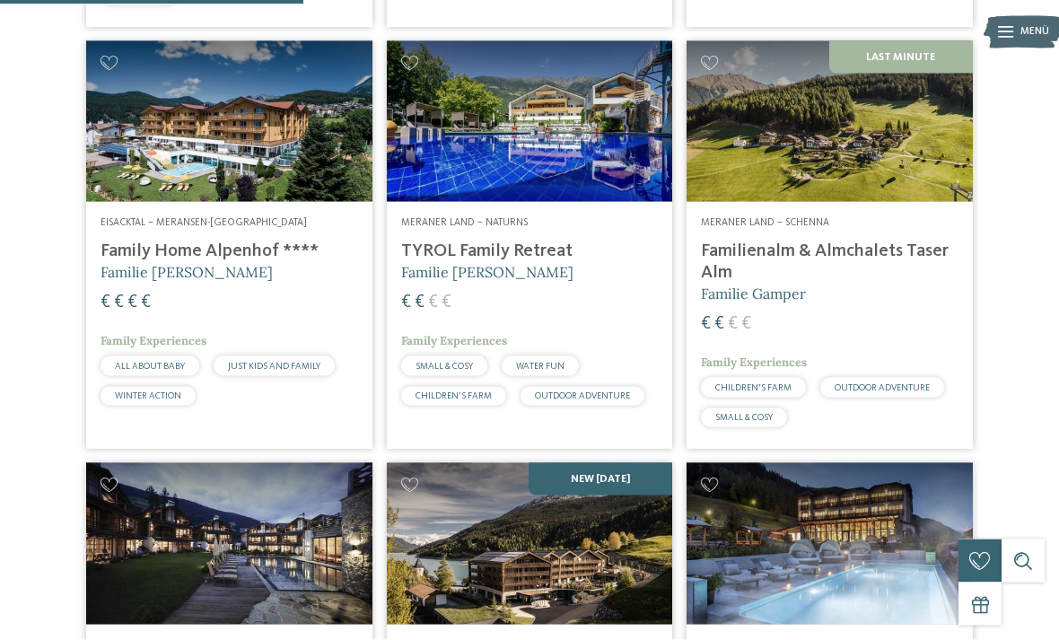
scroll to position [1292, 0]
click at [894, 258] on h4 "Familienalm & Almchalets Taser Alm" at bounding box center [830, 262] width 258 height 43
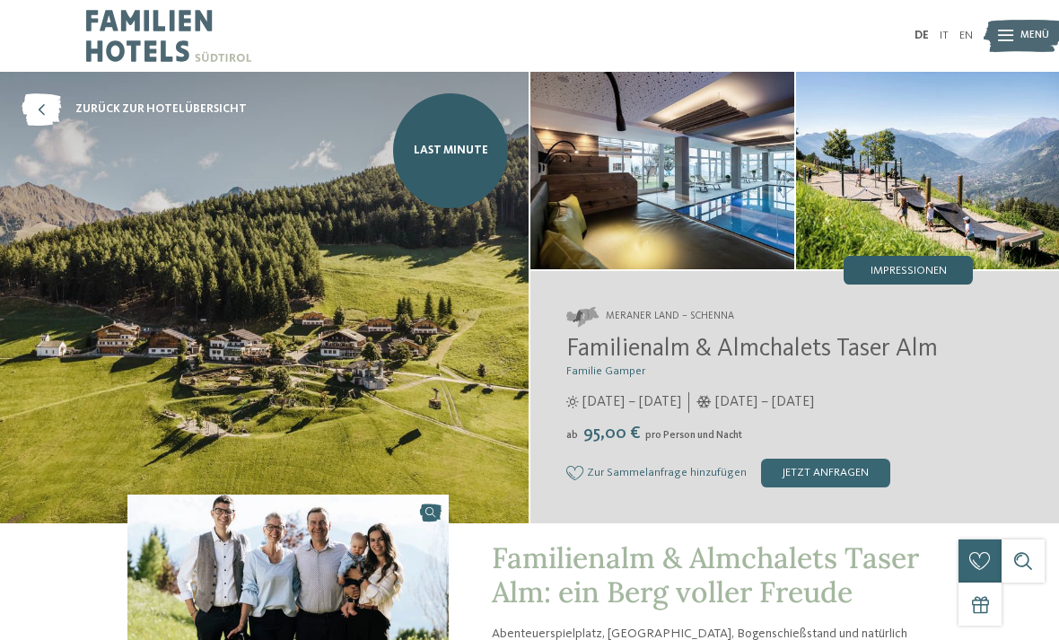
click at [940, 267] on span "Impressionen" at bounding box center [909, 272] width 76 height 12
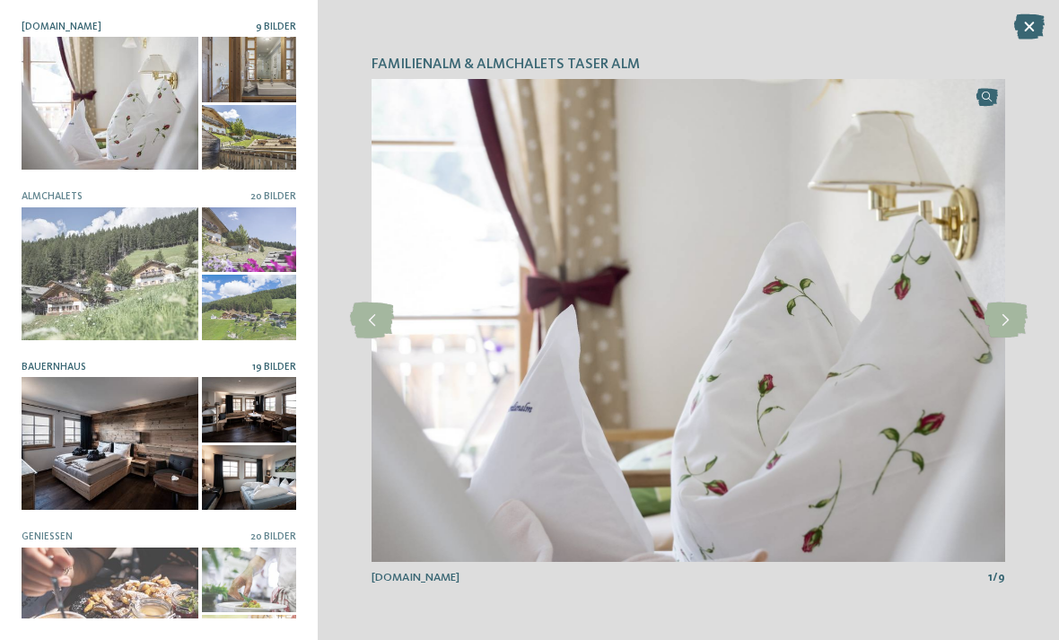
click at [151, 460] on div at bounding box center [110, 443] width 177 height 133
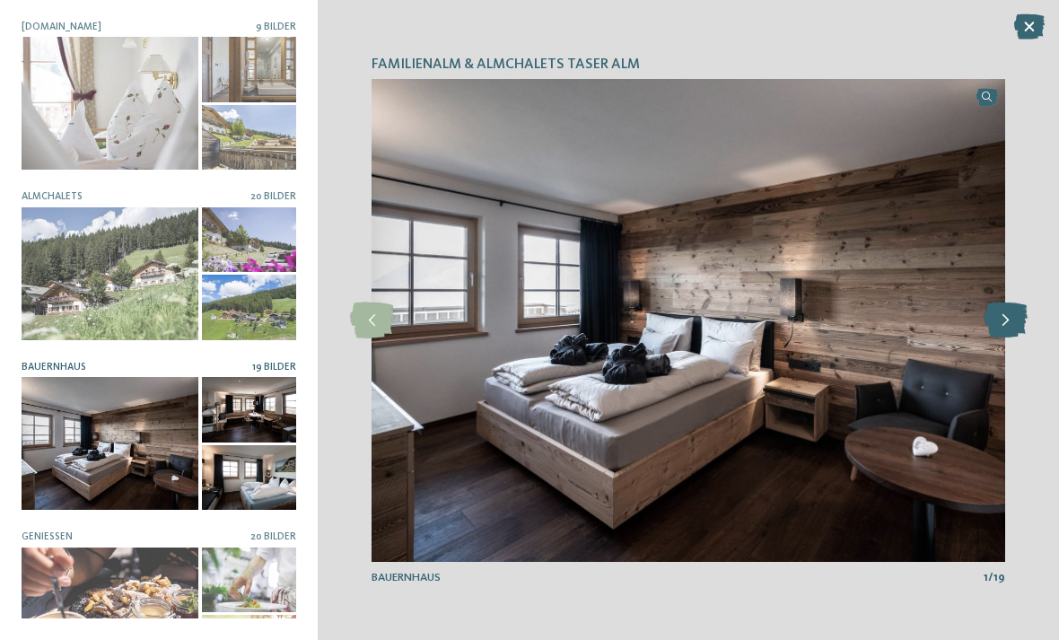
click at [1001, 329] on icon at bounding box center [1006, 320] width 44 height 36
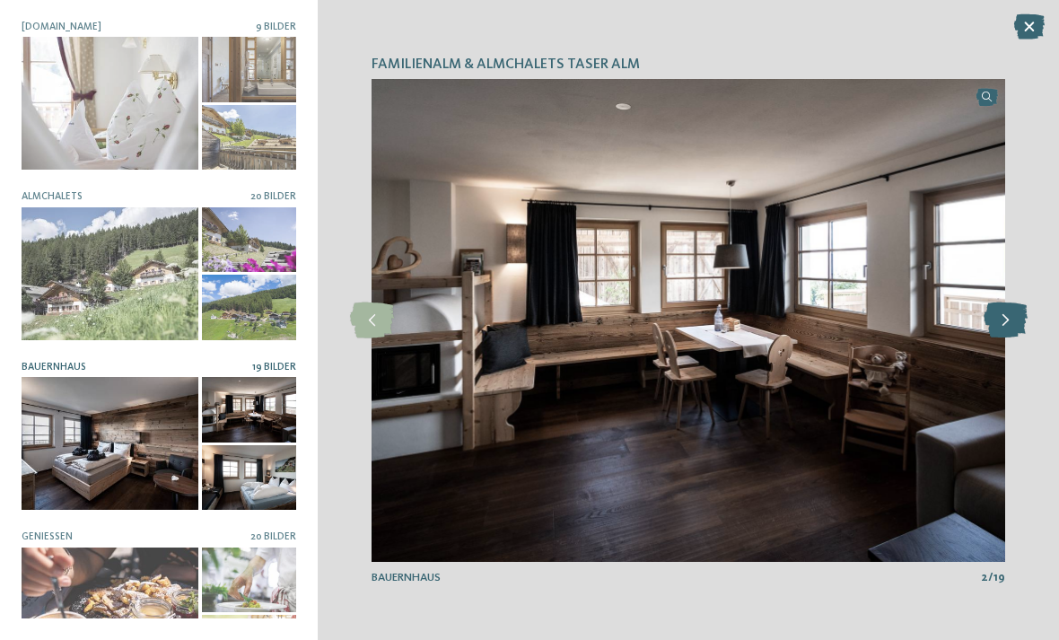
click at [1001, 325] on icon at bounding box center [1006, 320] width 44 height 36
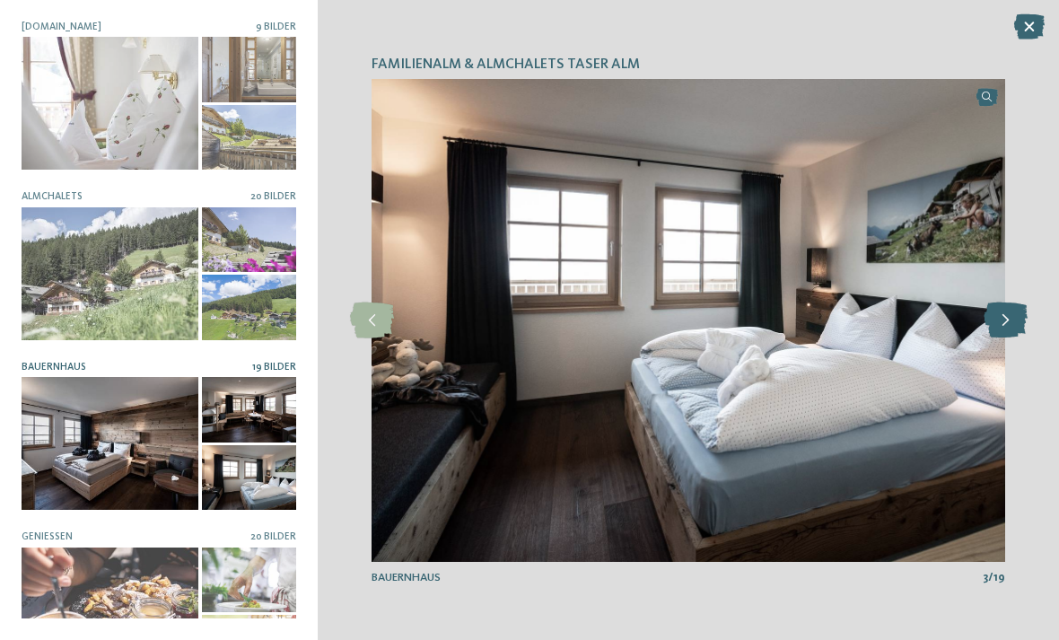
click at [1002, 314] on icon at bounding box center [1006, 320] width 44 height 36
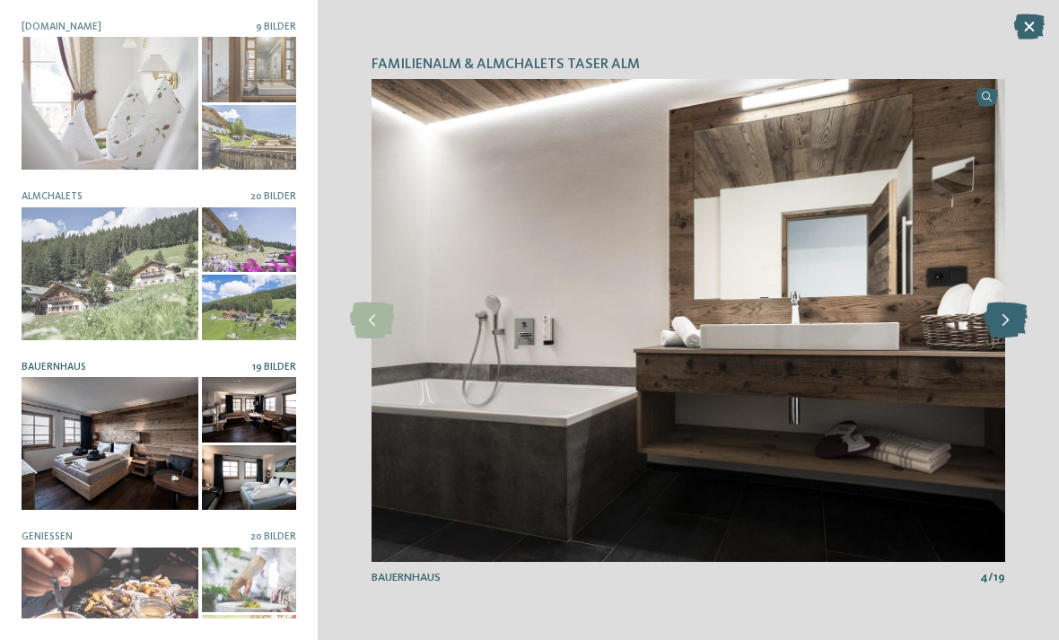
click at [1001, 323] on icon at bounding box center [1006, 320] width 44 height 36
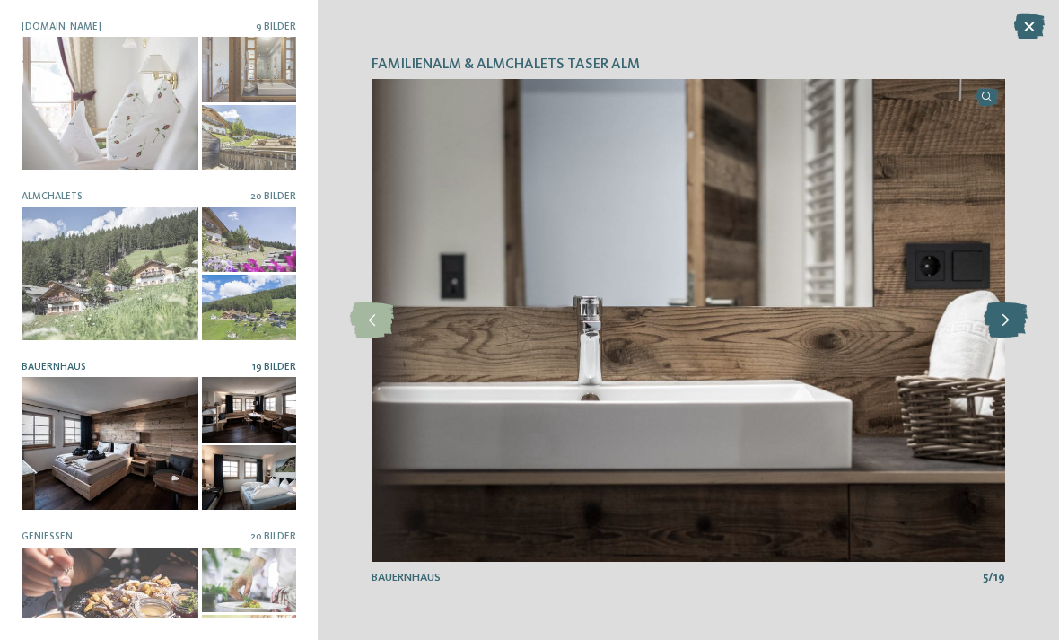
click at [999, 326] on icon at bounding box center [1006, 320] width 44 height 36
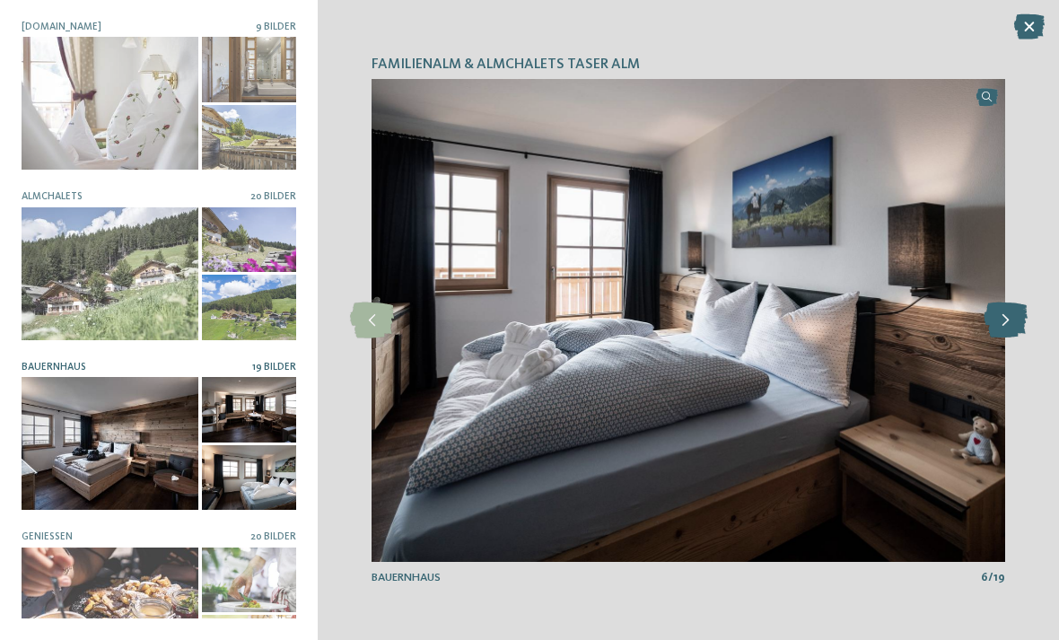
click at [997, 323] on icon at bounding box center [1006, 320] width 44 height 36
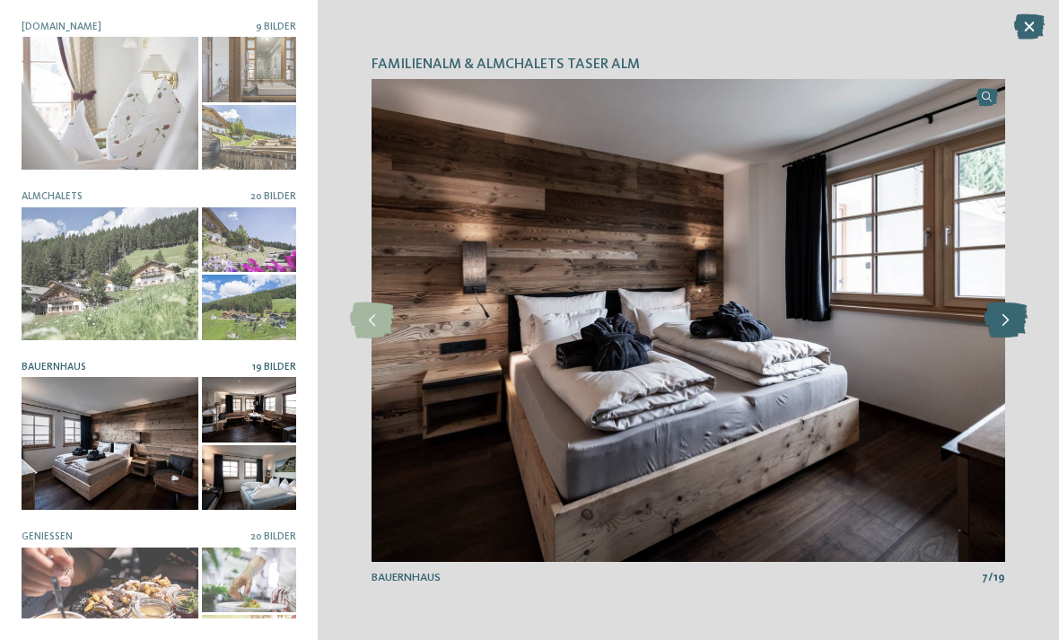
click at [1001, 320] on icon at bounding box center [1006, 320] width 44 height 36
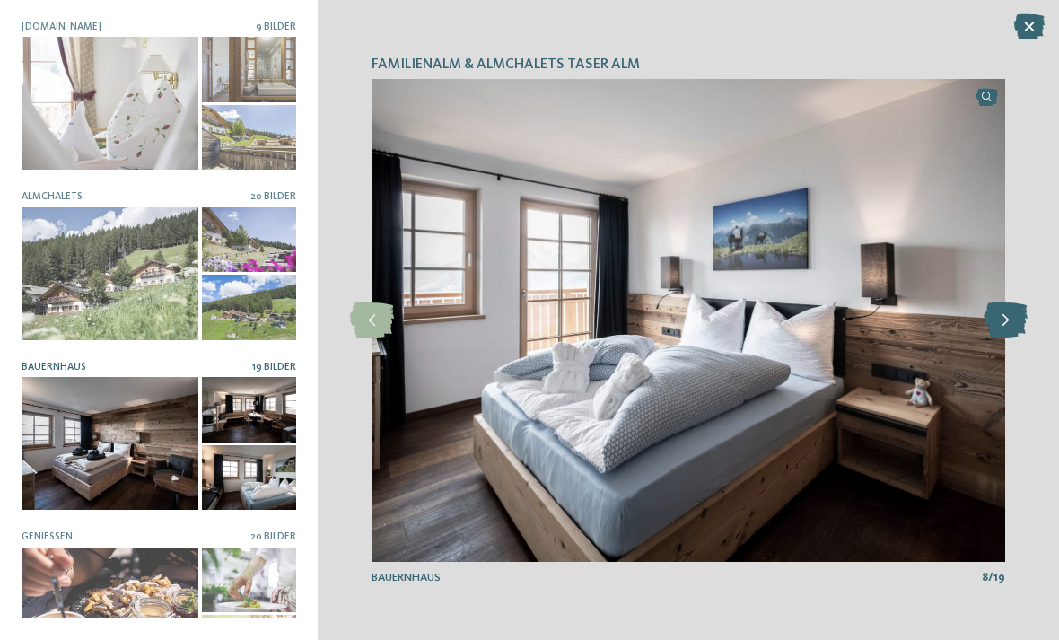
click at [997, 313] on icon at bounding box center [1006, 320] width 44 height 36
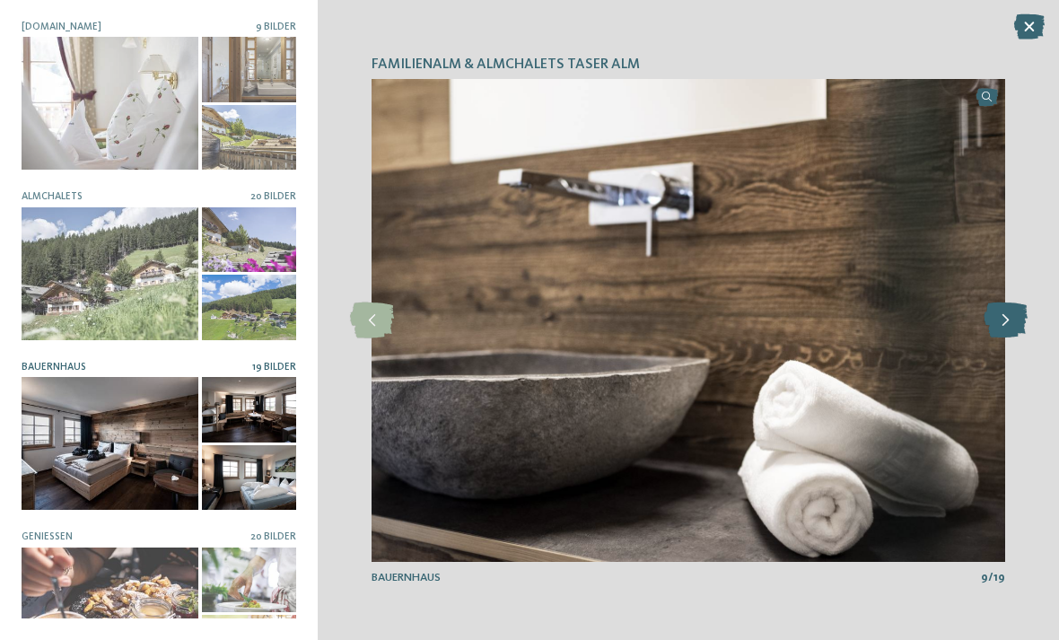
click at [997, 322] on icon at bounding box center [1006, 320] width 44 height 36
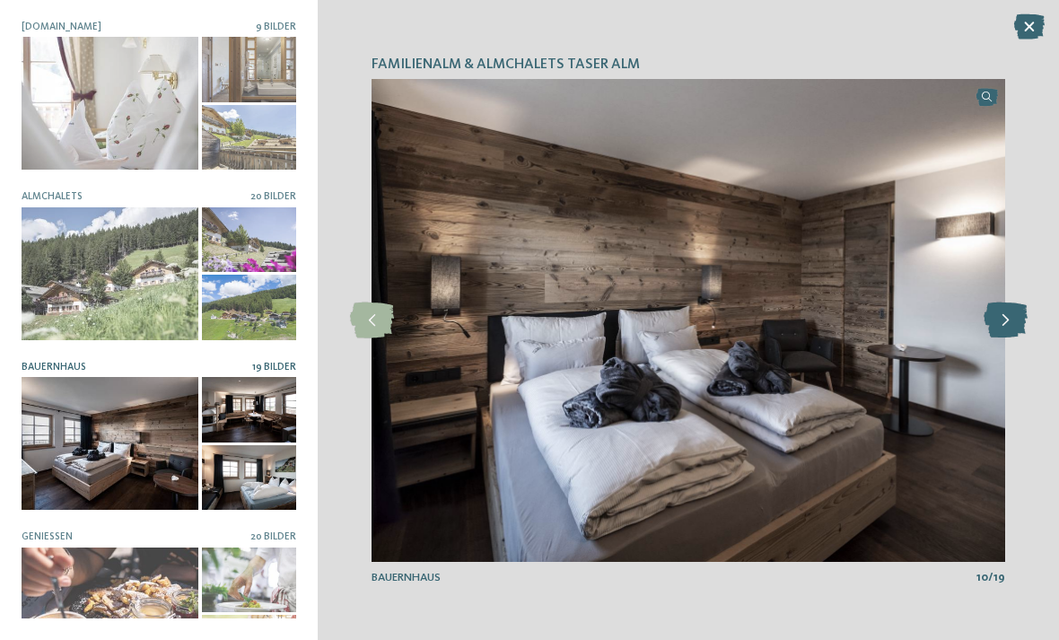
click at [1002, 323] on icon at bounding box center [1006, 320] width 44 height 36
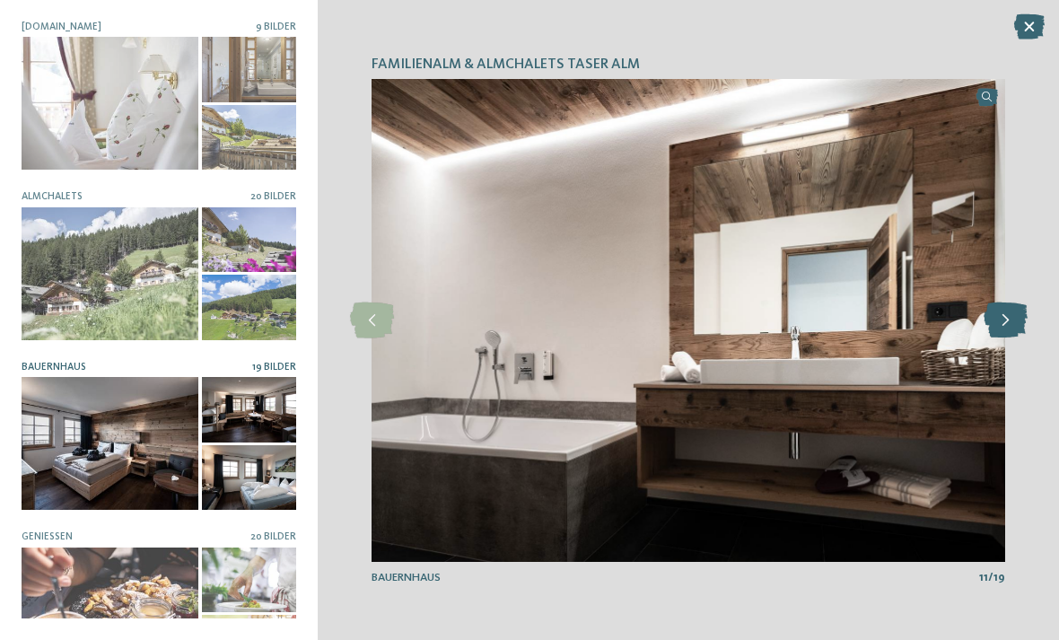
click at [1001, 323] on icon at bounding box center [1006, 320] width 44 height 36
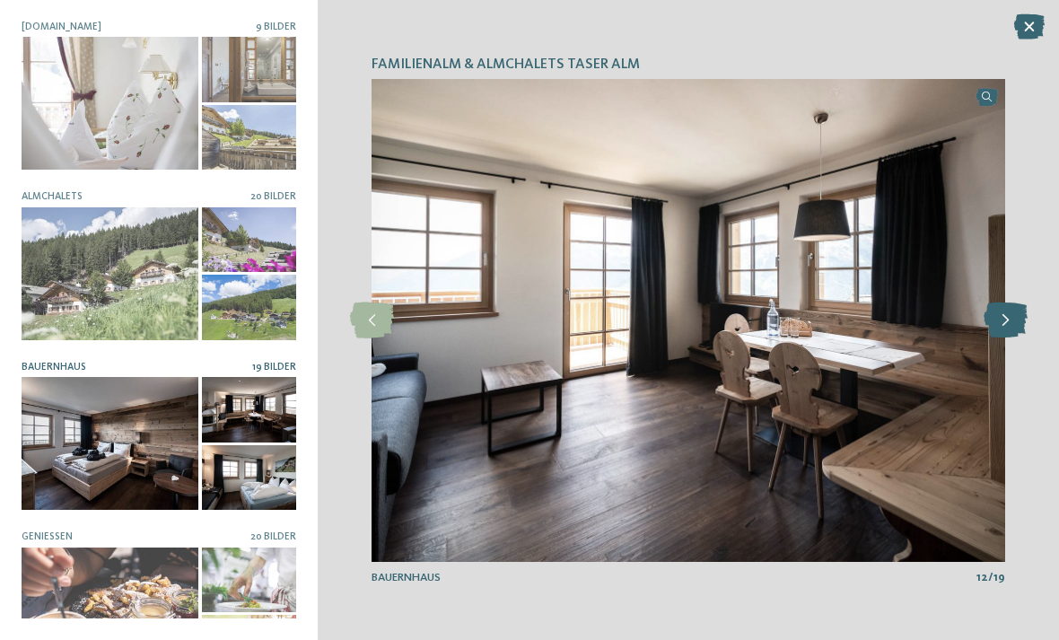
click at [999, 326] on icon at bounding box center [1006, 320] width 44 height 36
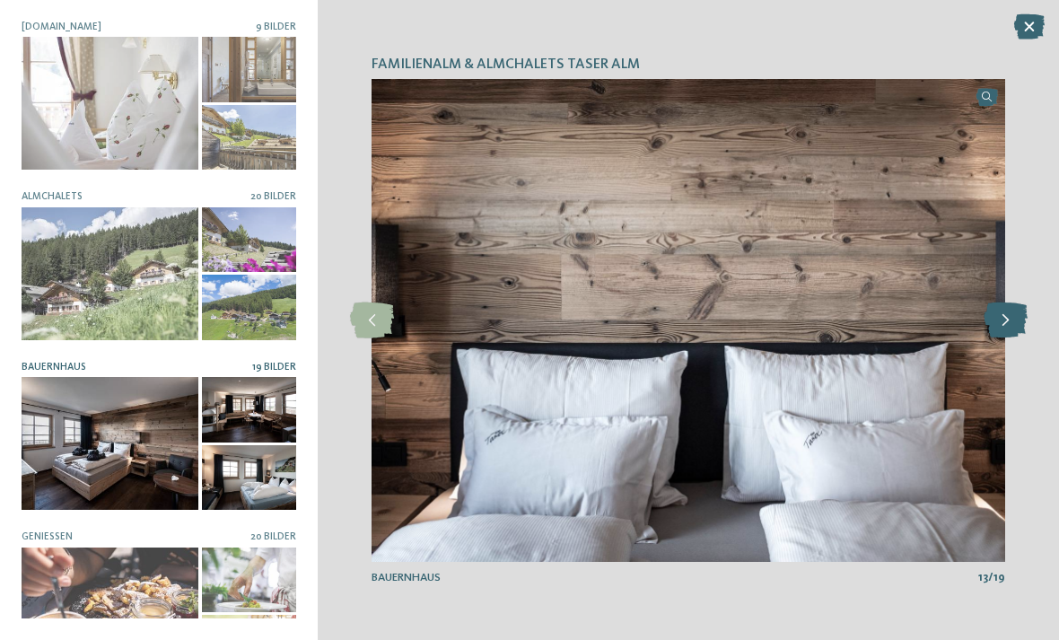
click at [1001, 326] on icon at bounding box center [1006, 320] width 44 height 36
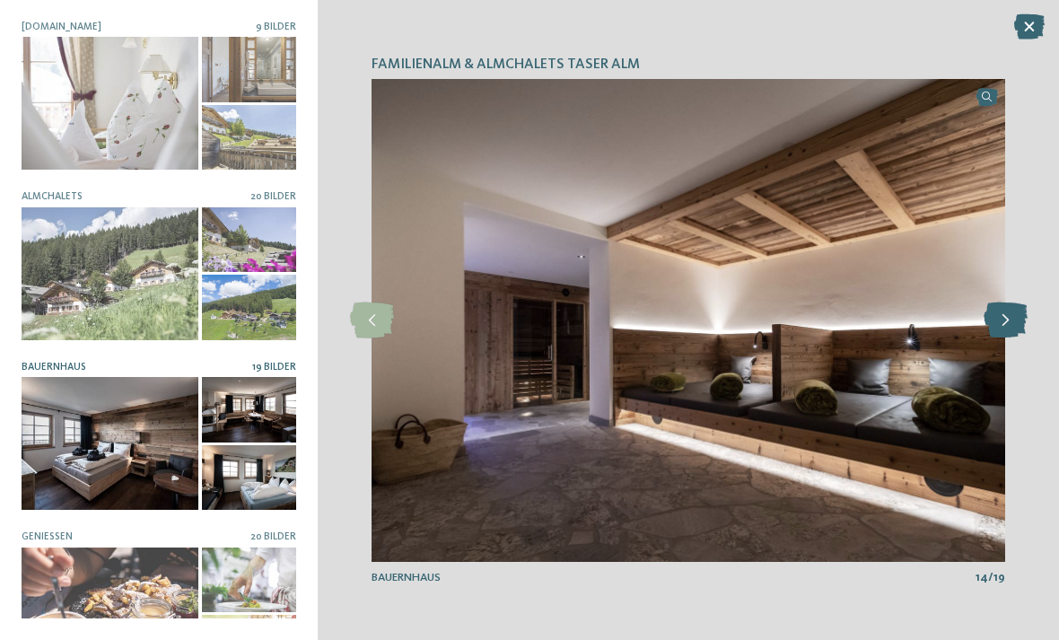
click at [1008, 311] on icon at bounding box center [1006, 320] width 44 height 36
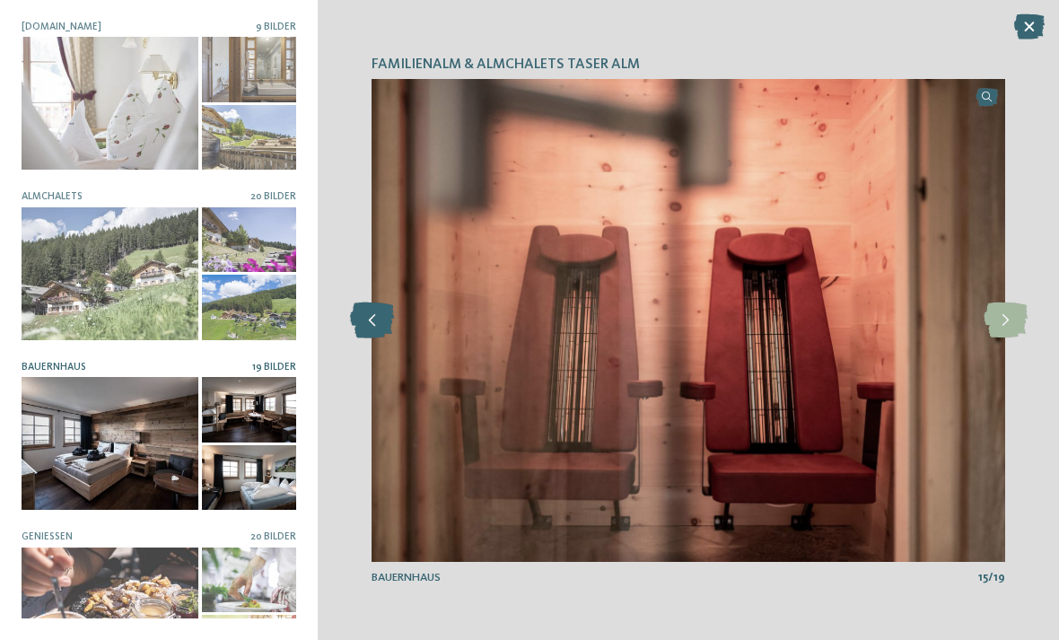
click at [359, 322] on icon at bounding box center [372, 320] width 44 height 36
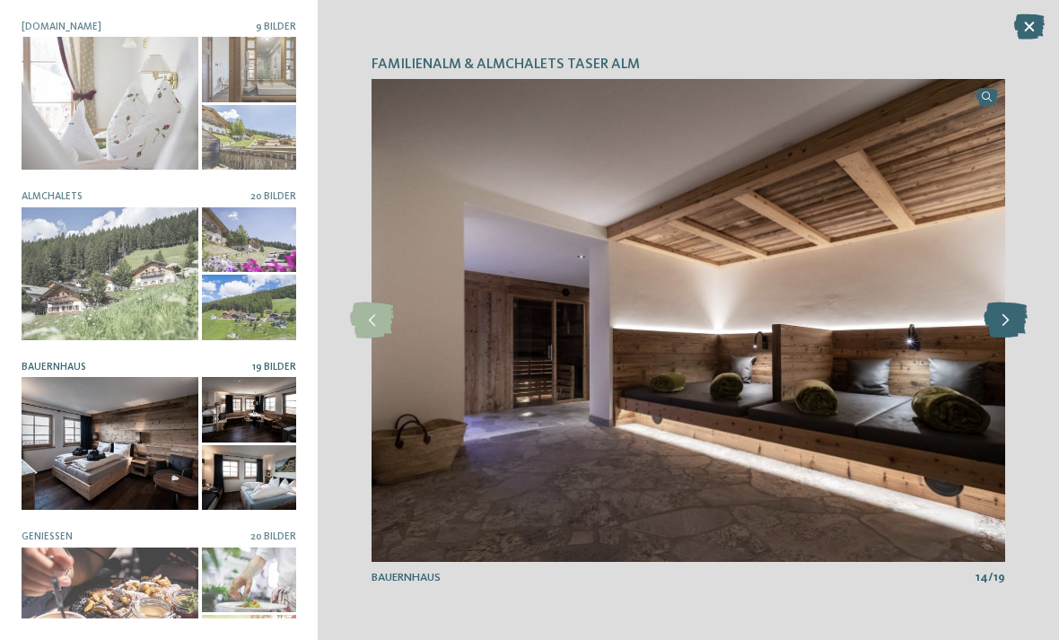
click at [1002, 328] on icon at bounding box center [1006, 320] width 44 height 36
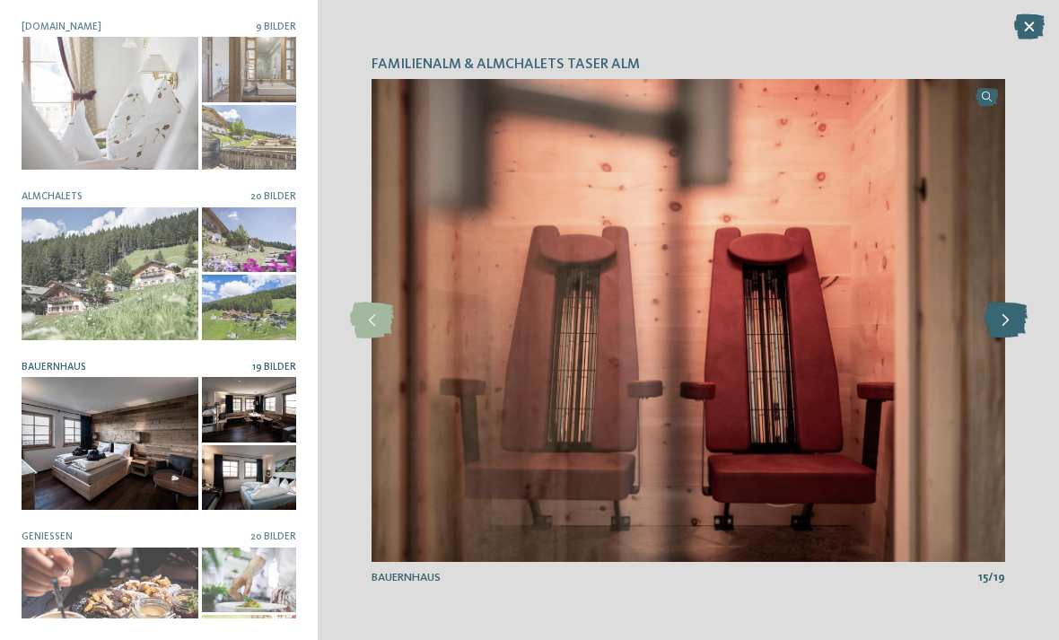
click at [1007, 329] on icon at bounding box center [1006, 320] width 44 height 36
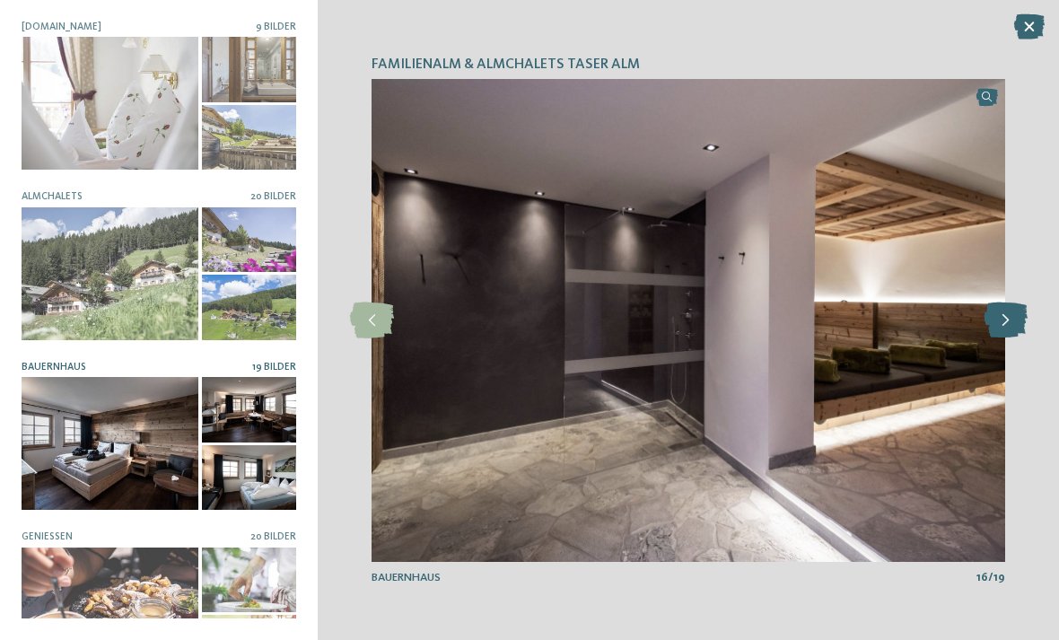
click at [1002, 324] on icon at bounding box center [1006, 320] width 44 height 36
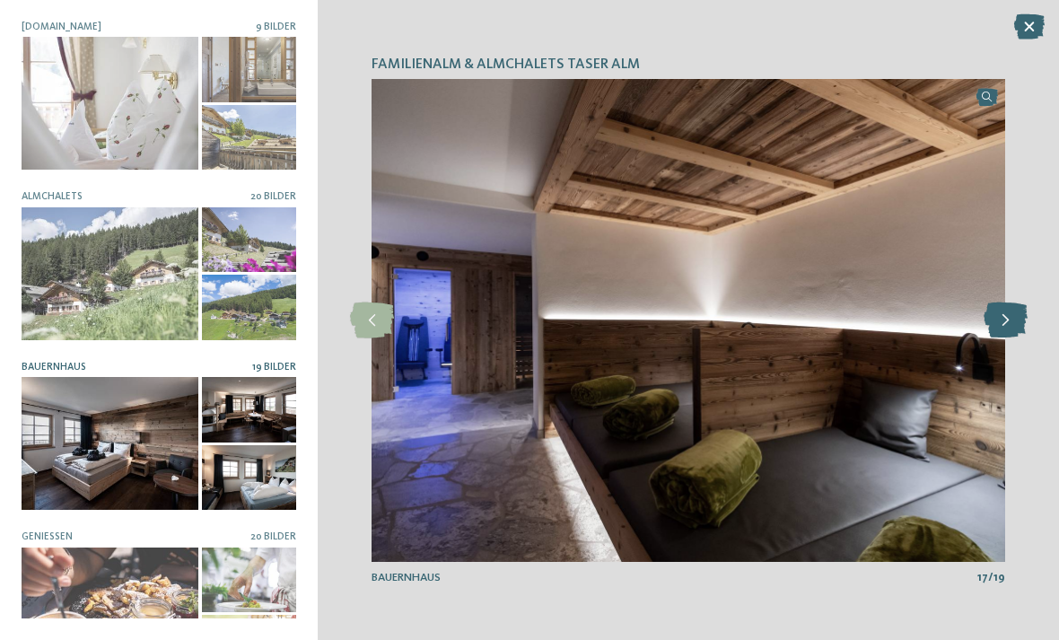
click at [1002, 319] on icon at bounding box center [1006, 320] width 44 height 36
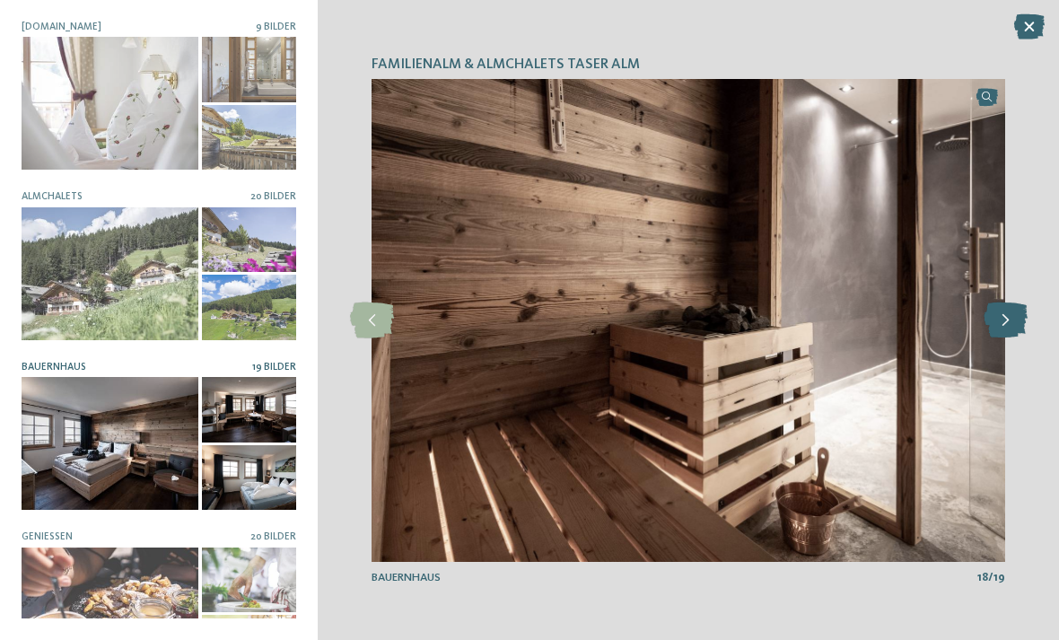
click at [1001, 326] on icon at bounding box center [1006, 320] width 44 height 36
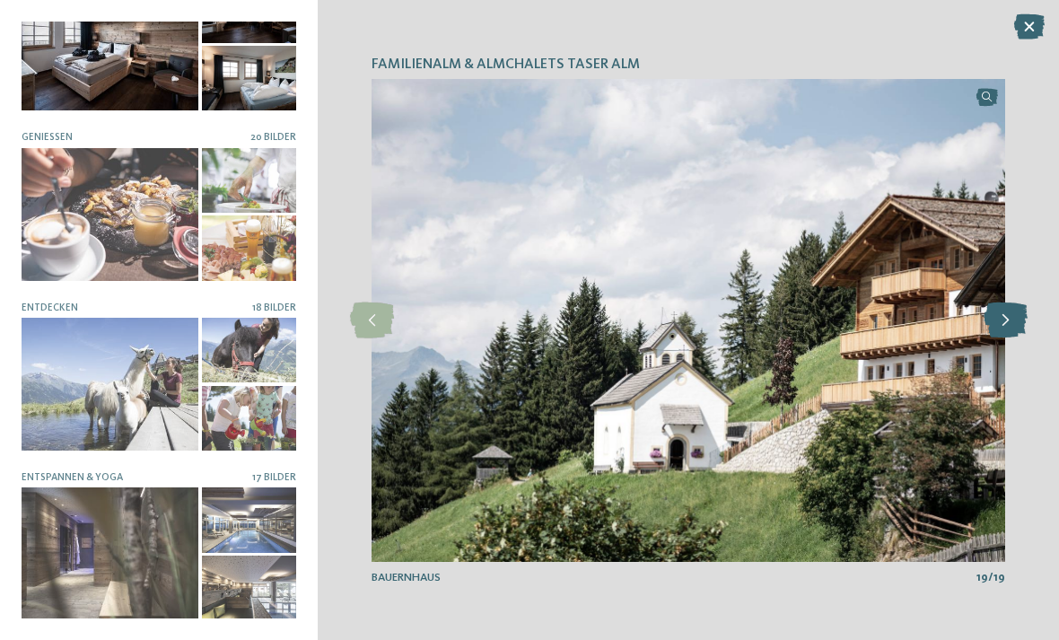
scroll to position [399, 0]
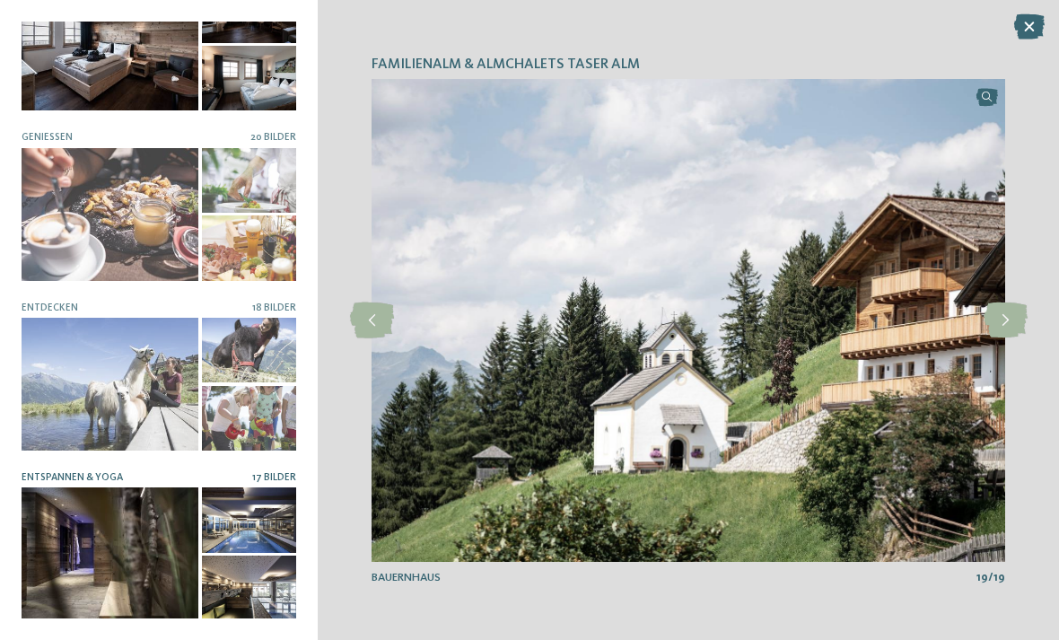
click at [129, 564] on div at bounding box center [110, 553] width 177 height 133
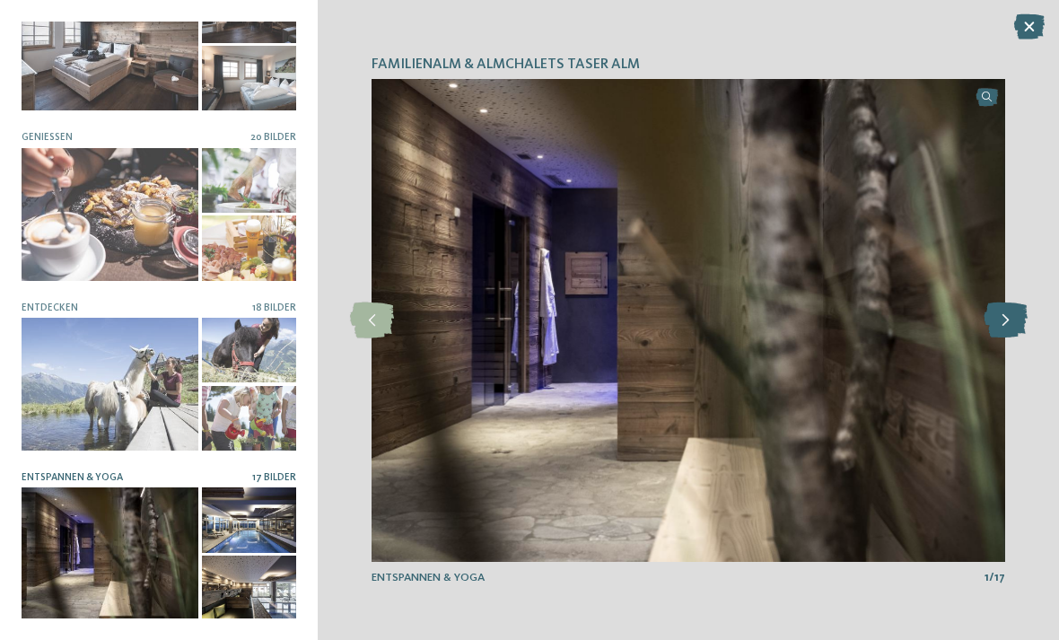
click at [1004, 318] on icon at bounding box center [1006, 320] width 44 height 36
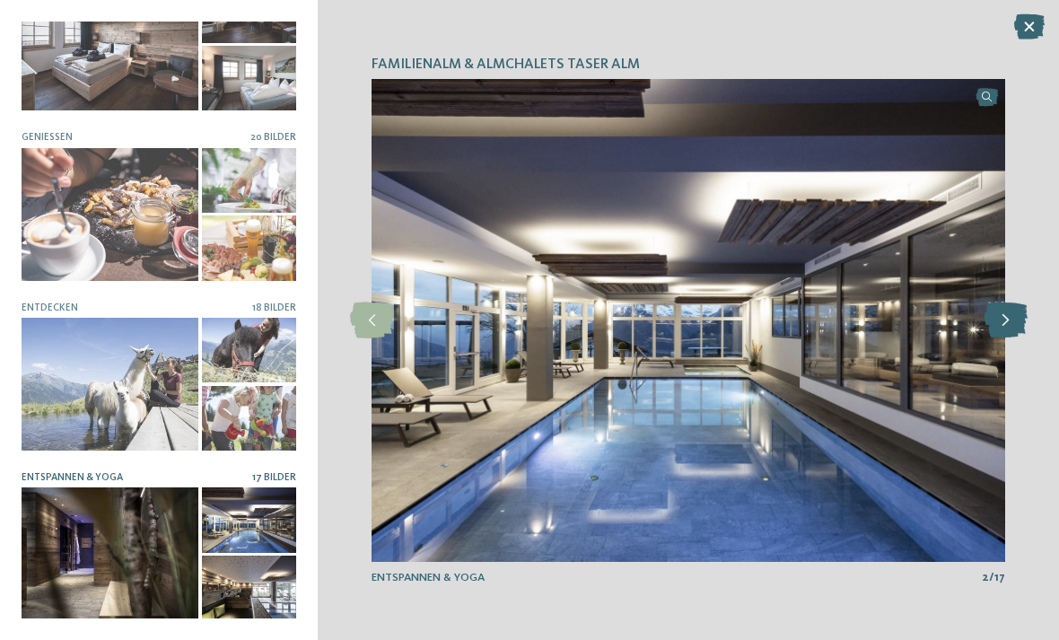
click at [1007, 319] on icon at bounding box center [1006, 320] width 44 height 36
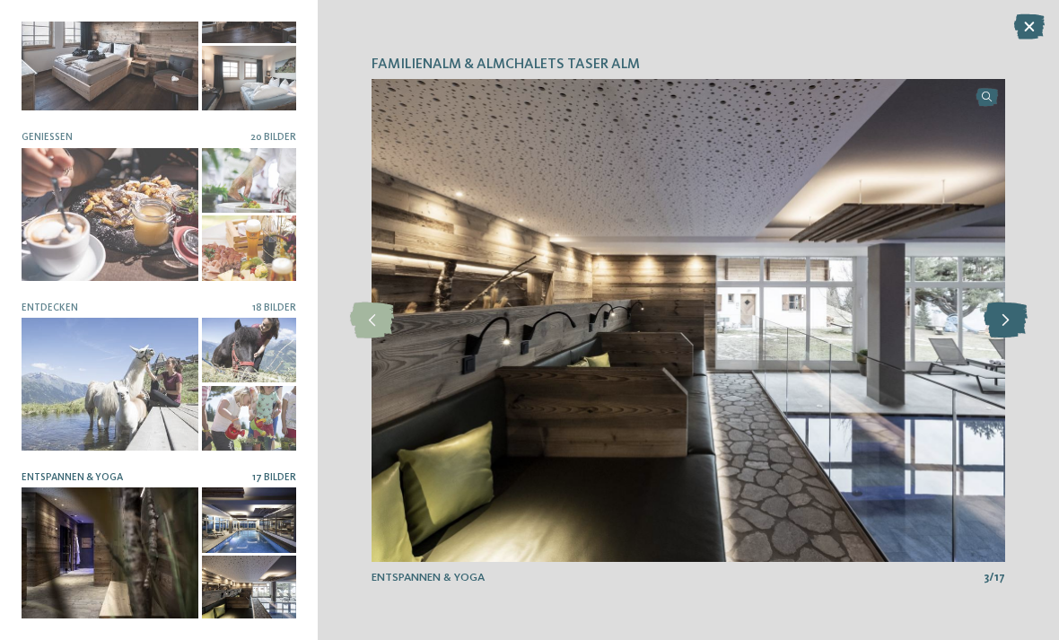
click at [1011, 316] on icon at bounding box center [1006, 320] width 44 height 36
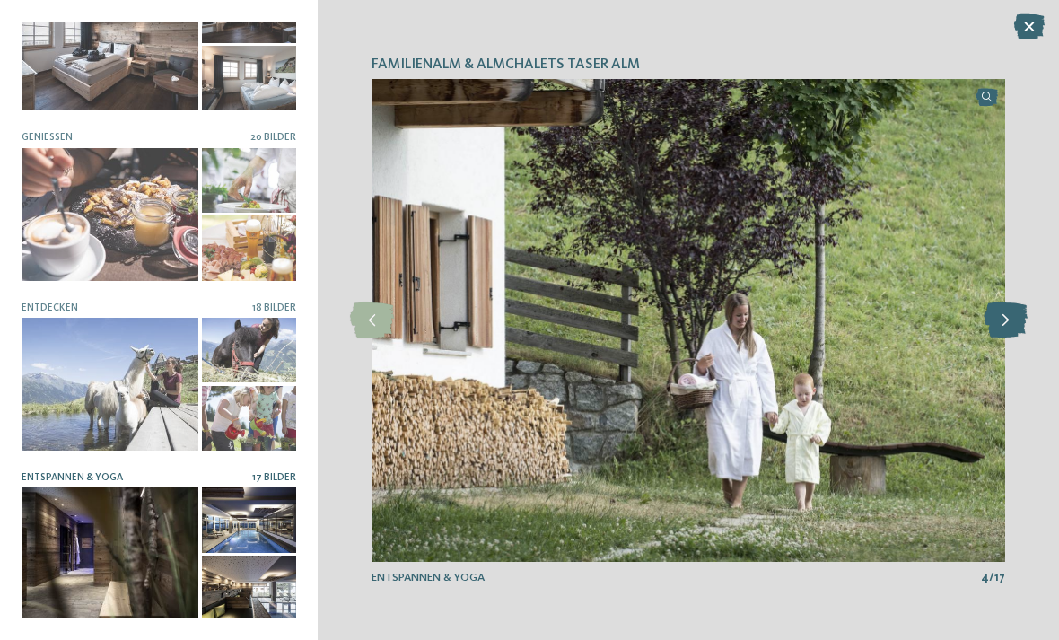
click at [1008, 314] on icon at bounding box center [1006, 320] width 44 height 36
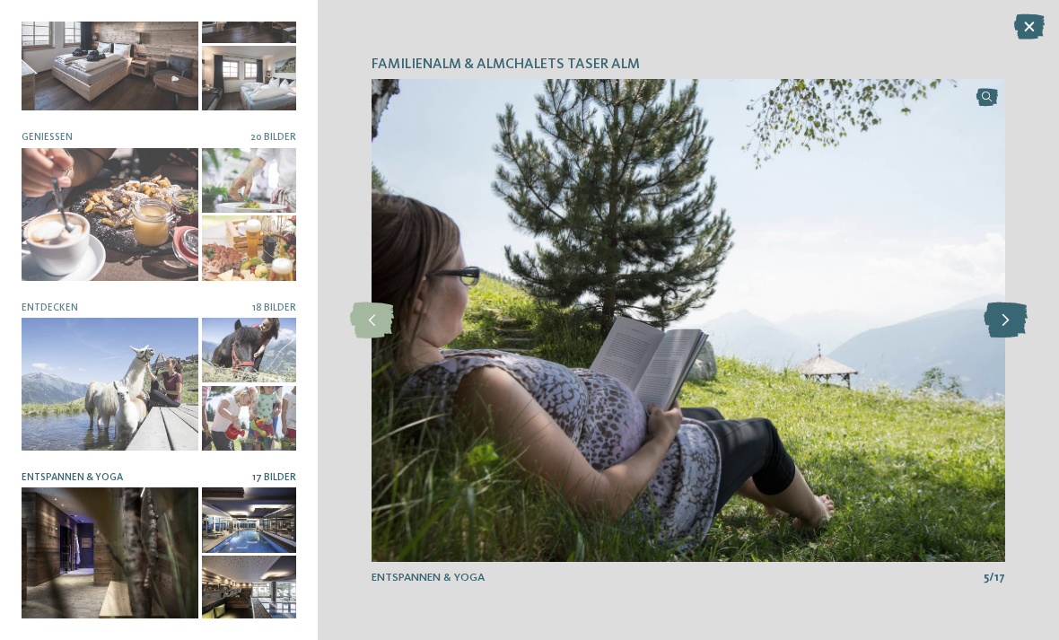
click at [1006, 316] on icon at bounding box center [1006, 320] width 44 height 36
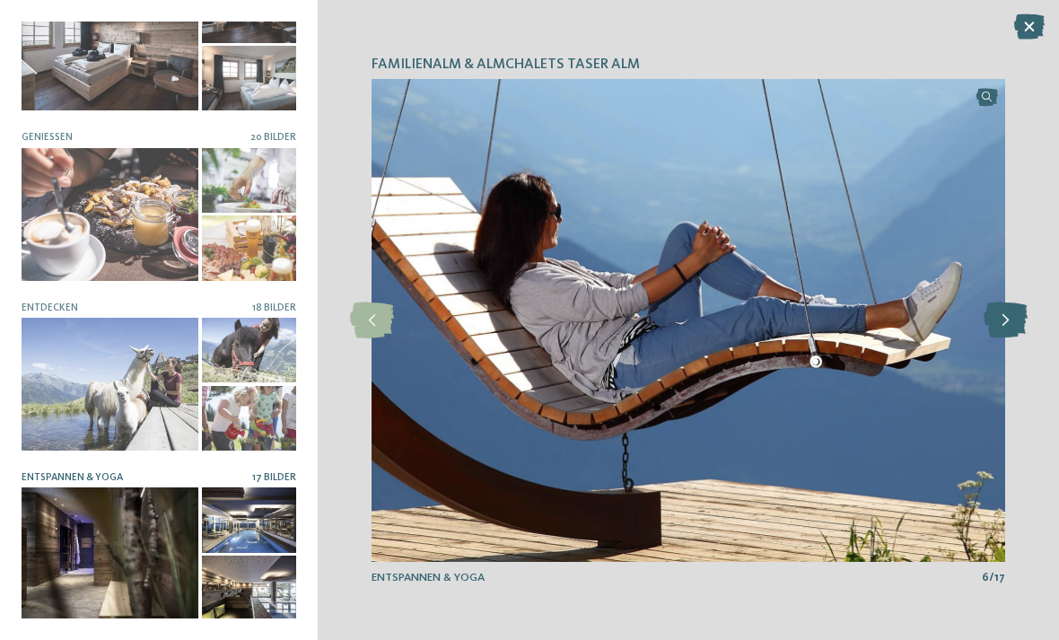
click at [994, 322] on icon at bounding box center [1006, 320] width 44 height 36
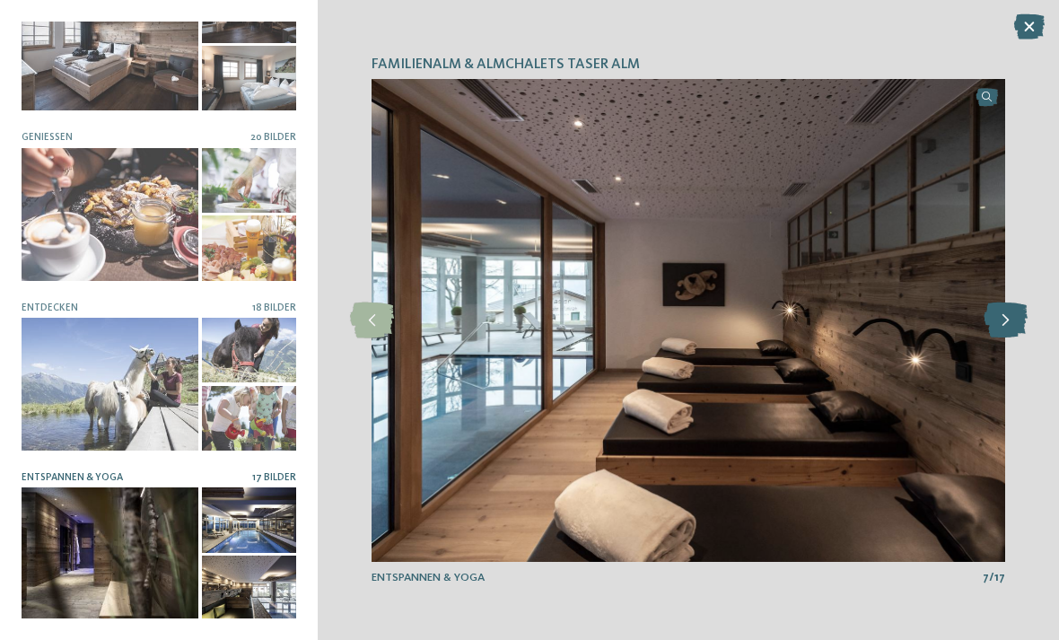
click at [994, 311] on icon at bounding box center [1006, 320] width 44 height 36
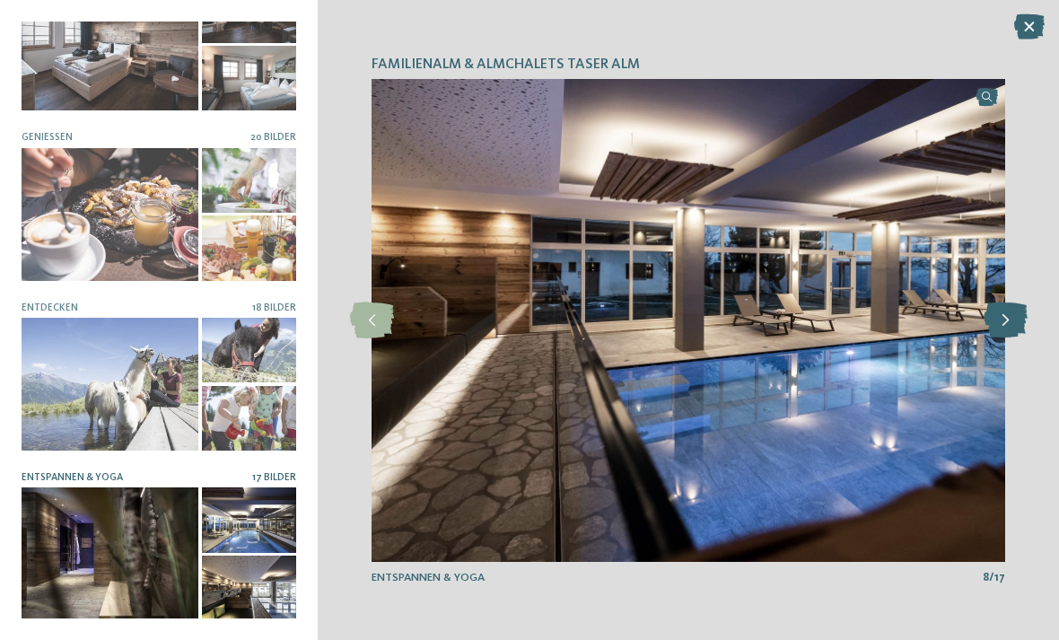
click at [997, 320] on icon at bounding box center [1006, 320] width 44 height 36
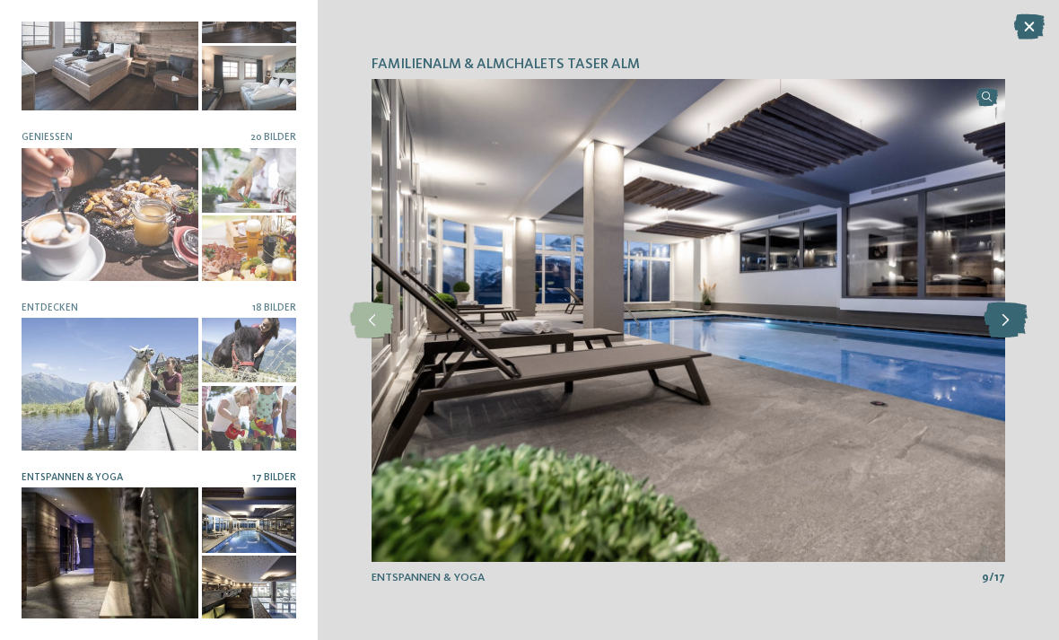
click at [988, 320] on icon at bounding box center [1006, 320] width 44 height 36
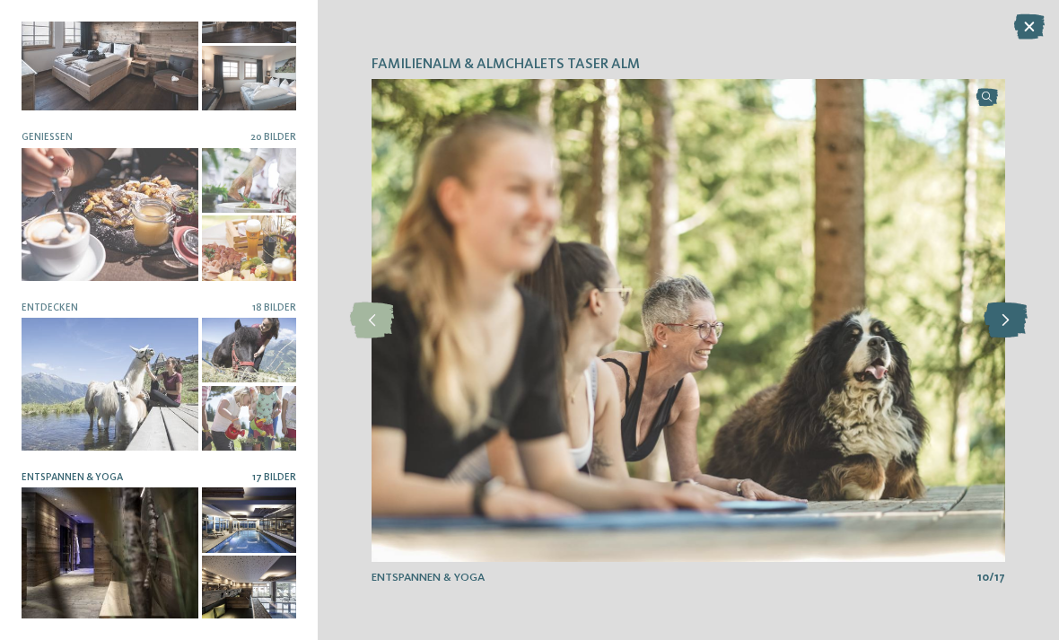
click at [989, 326] on icon at bounding box center [1006, 320] width 44 height 36
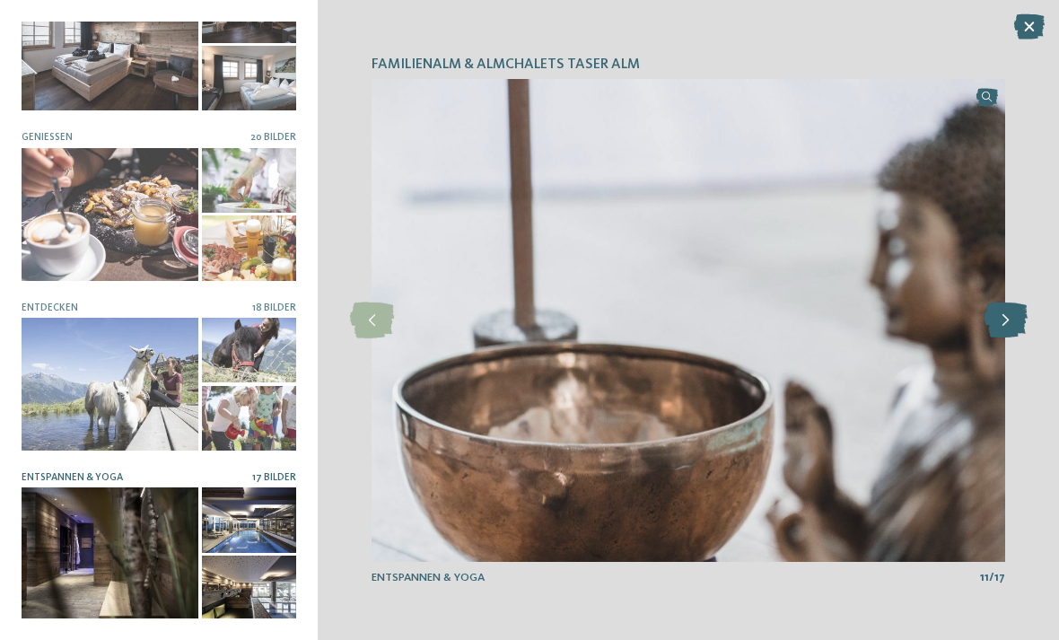
click at [995, 319] on icon at bounding box center [1006, 320] width 44 height 36
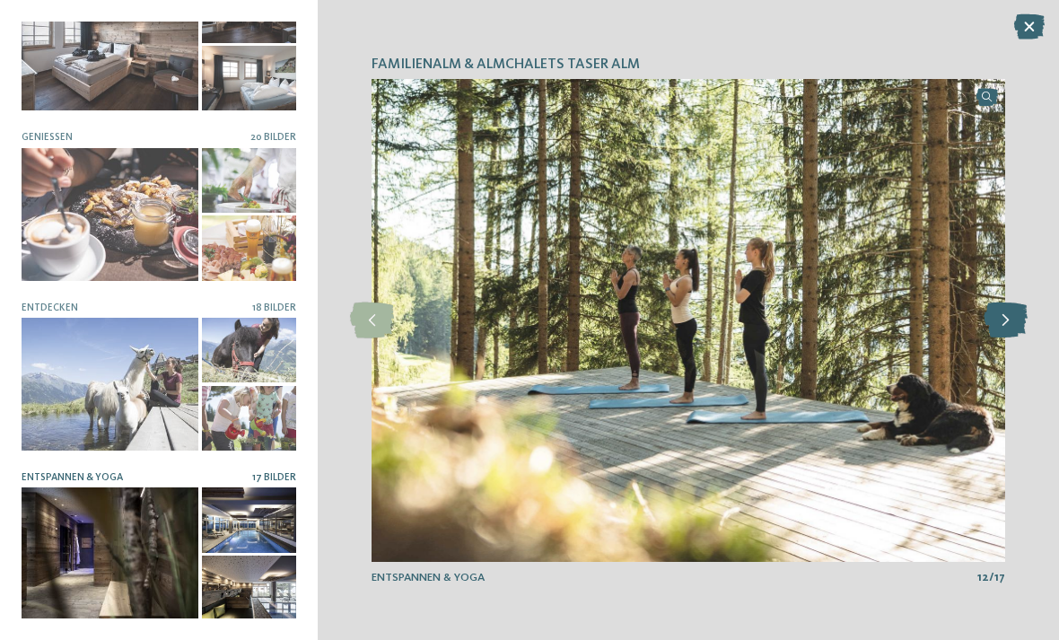
click at [996, 320] on icon at bounding box center [1006, 320] width 44 height 36
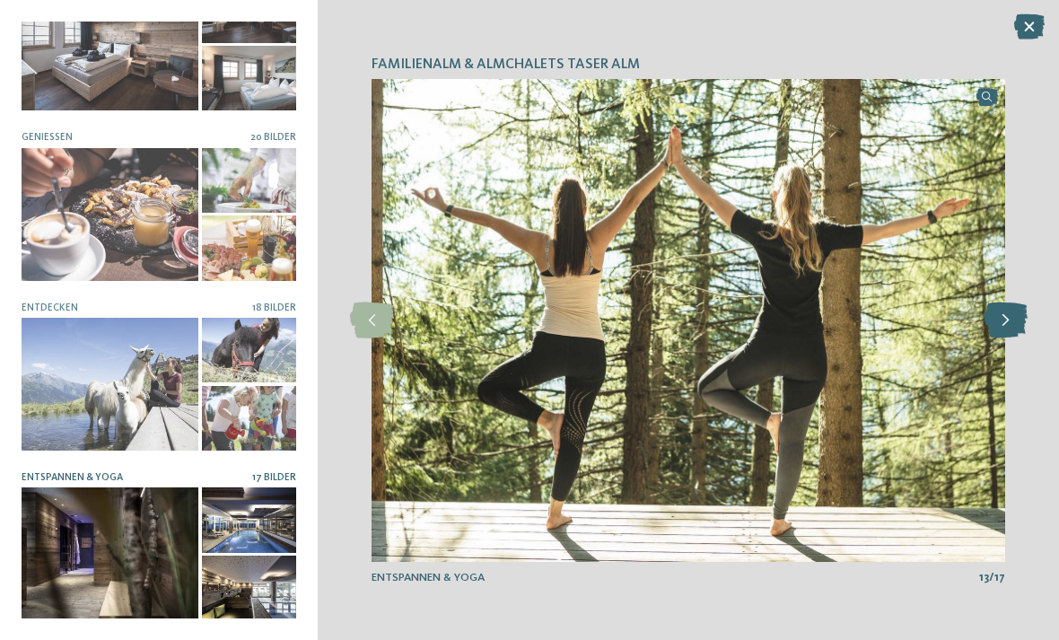
click at [993, 316] on icon at bounding box center [1006, 320] width 44 height 36
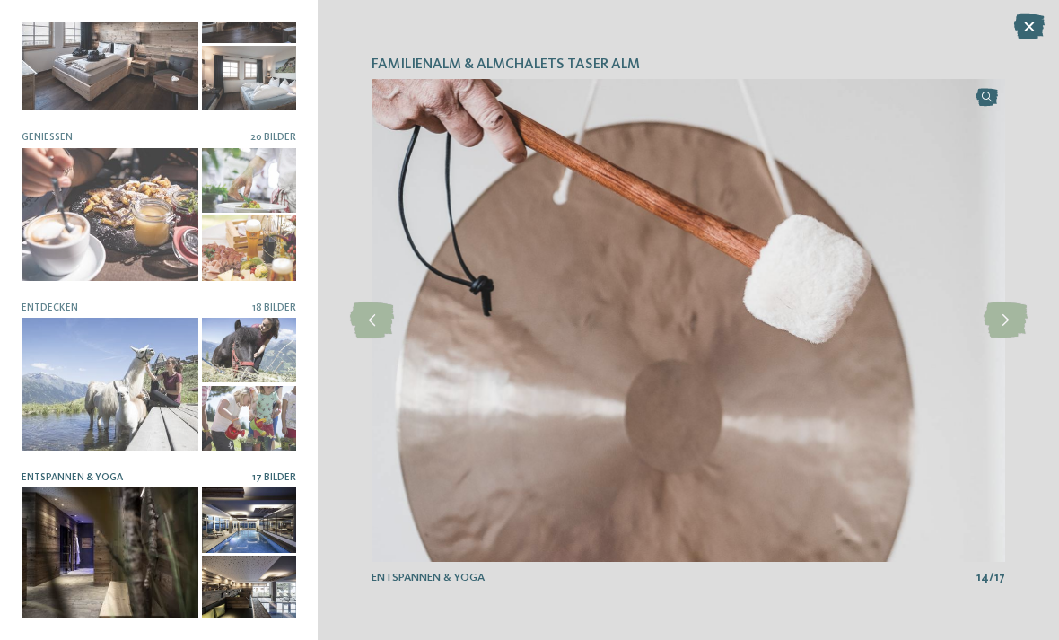
click at [982, 328] on img at bounding box center [689, 320] width 634 height 483
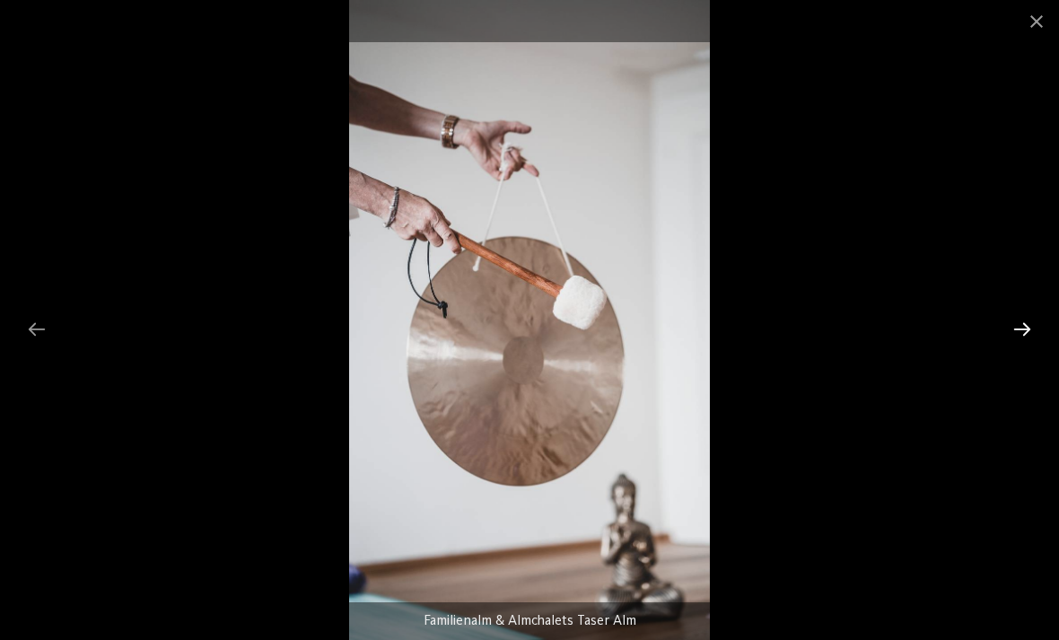
click at [1005, 331] on div at bounding box center [1022, 328] width 38 height 35
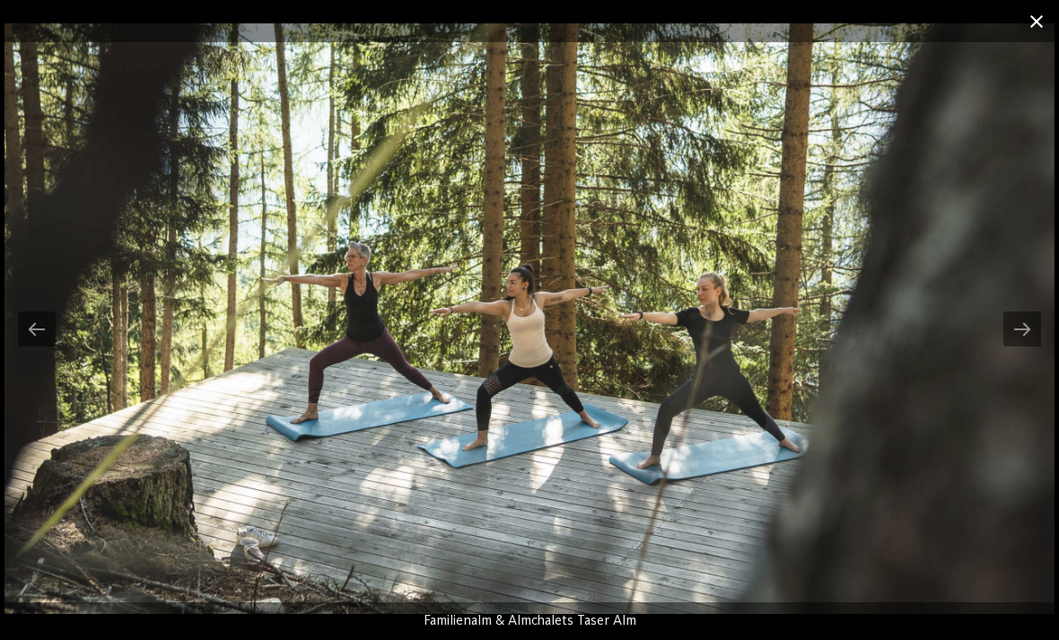
click at [1023, 28] on span at bounding box center [1036, 21] width 45 height 42
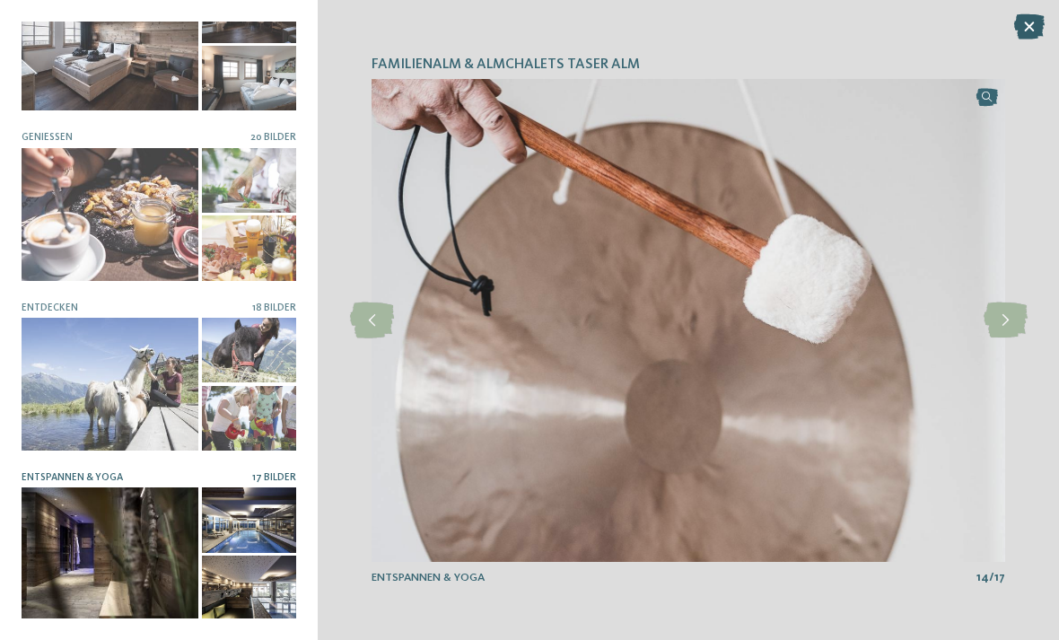
click at [1020, 32] on icon at bounding box center [1029, 26] width 31 height 25
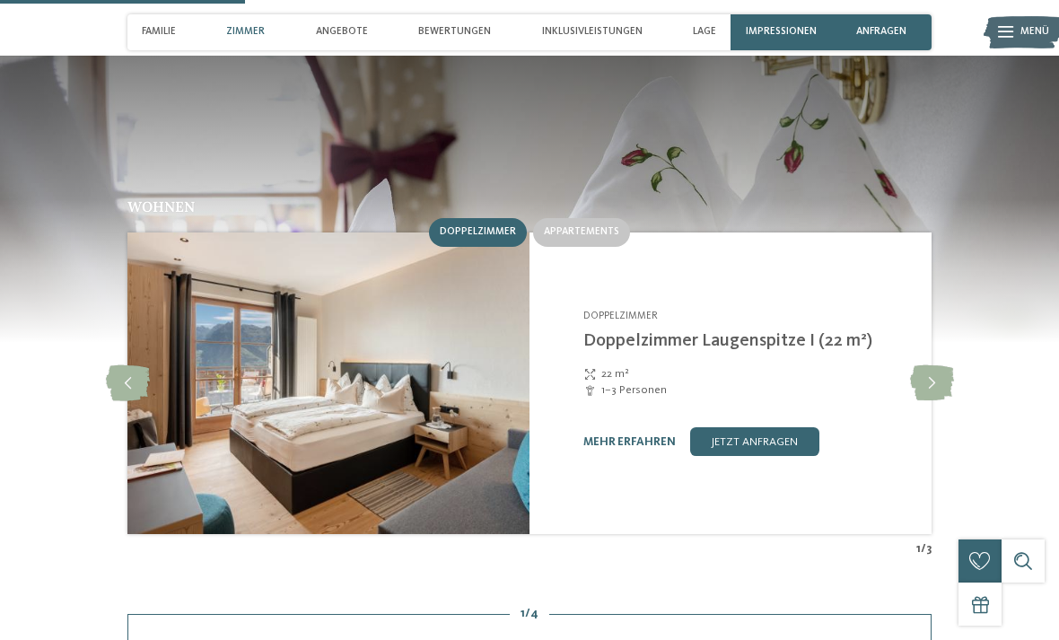
scroll to position [1324, 0]
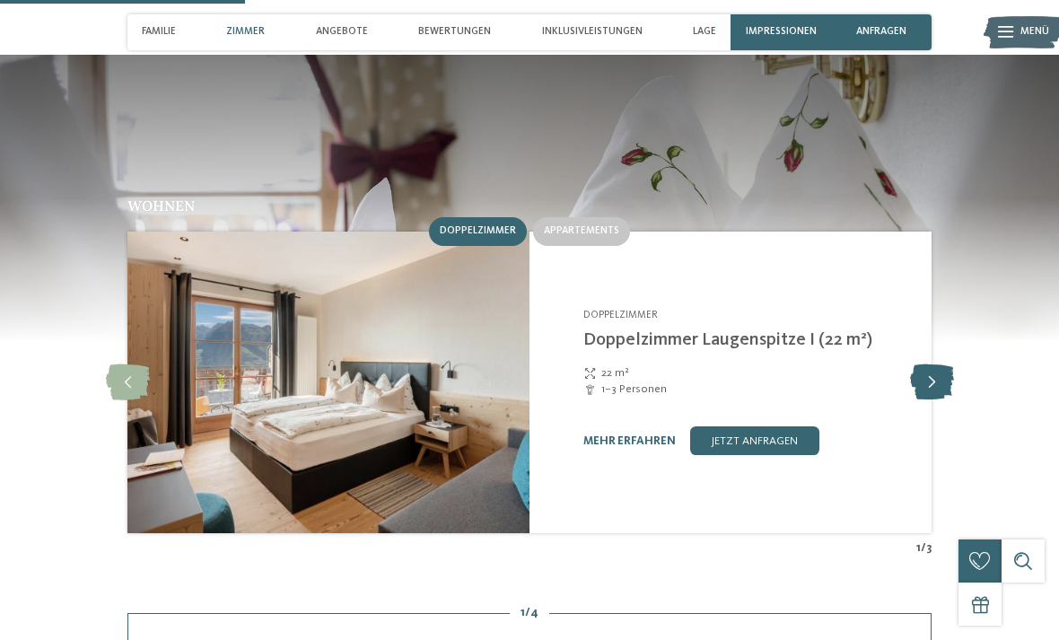
click at [930, 364] on icon at bounding box center [932, 382] width 44 height 36
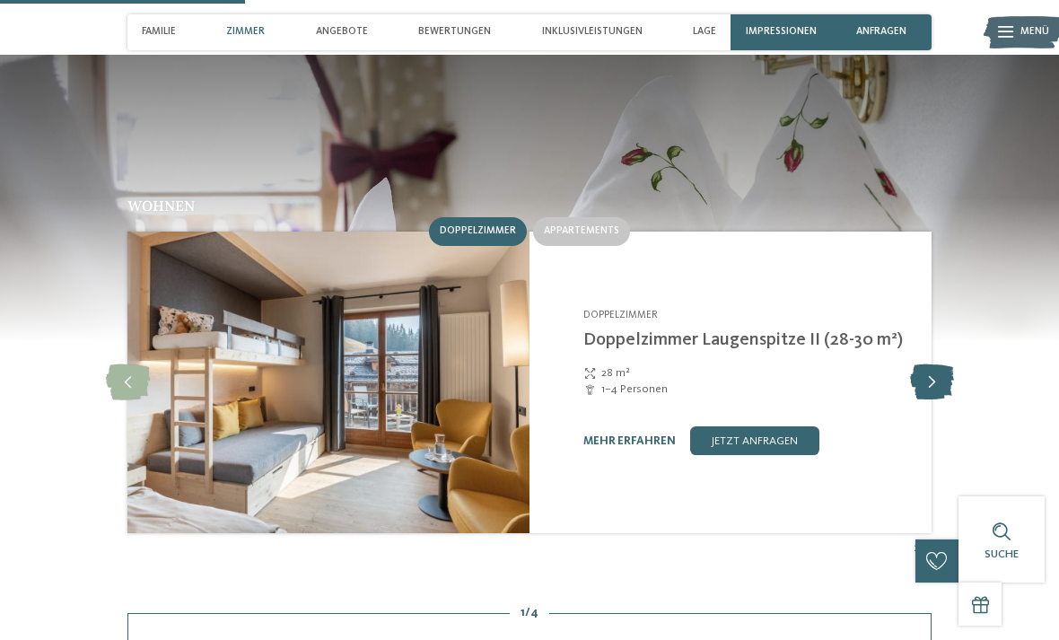
click at [926, 364] on icon at bounding box center [932, 382] width 44 height 36
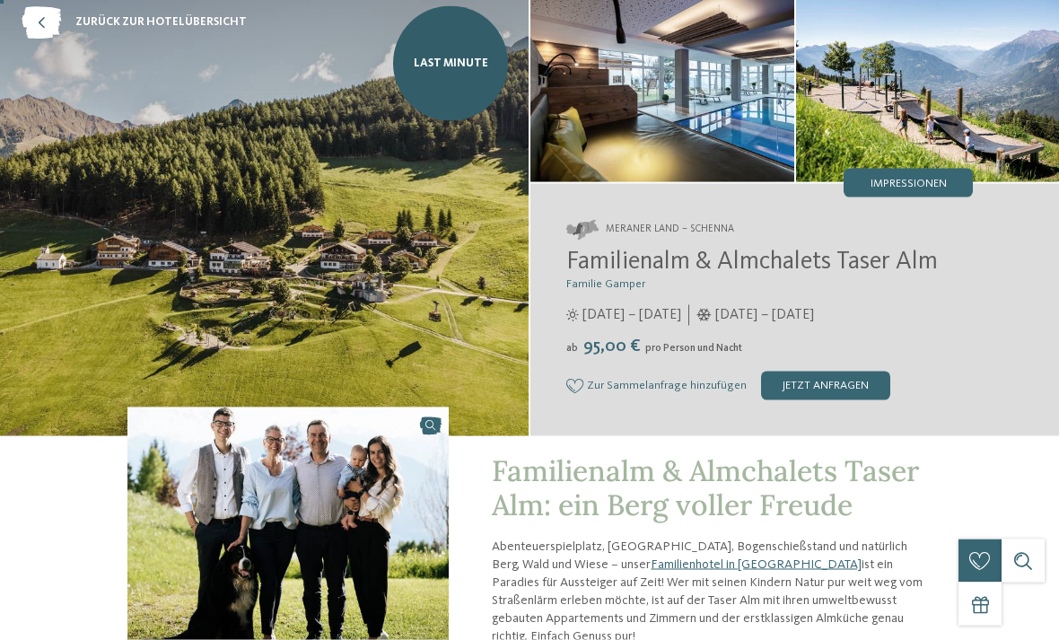
scroll to position [0, 0]
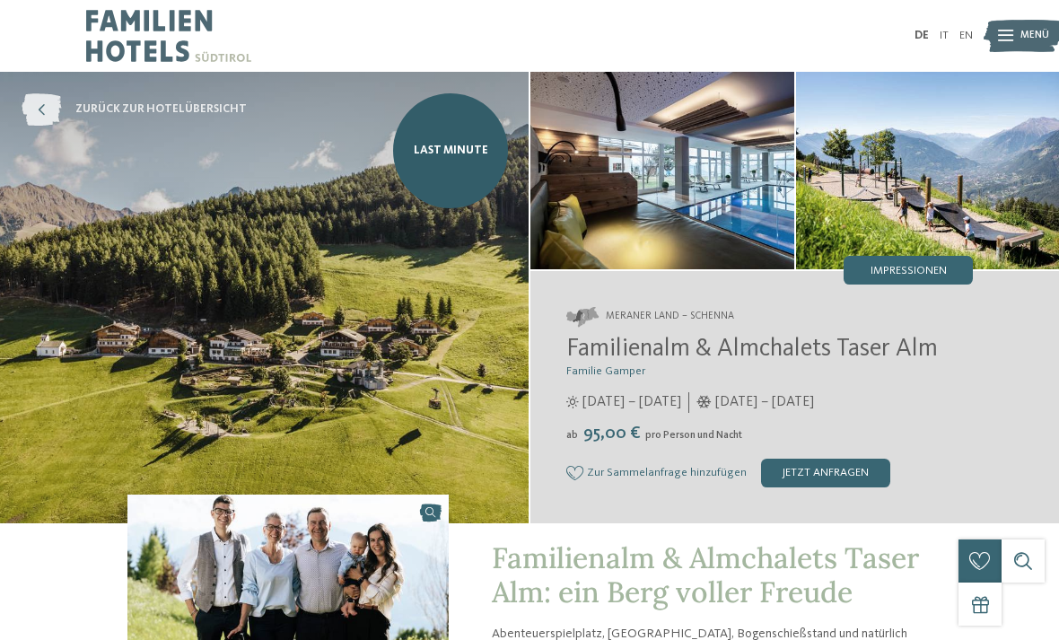
click at [122, 113] on span "zurück zur Hotelübersicht" at bounding box center [160, 109] width 171 height 16
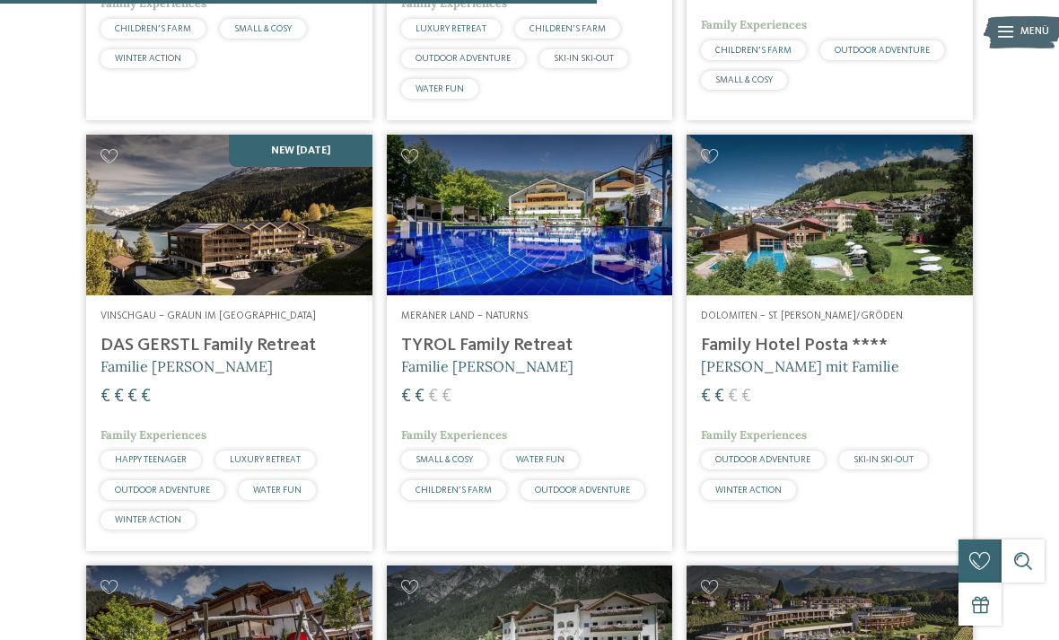
scroll to position [2568, 0]
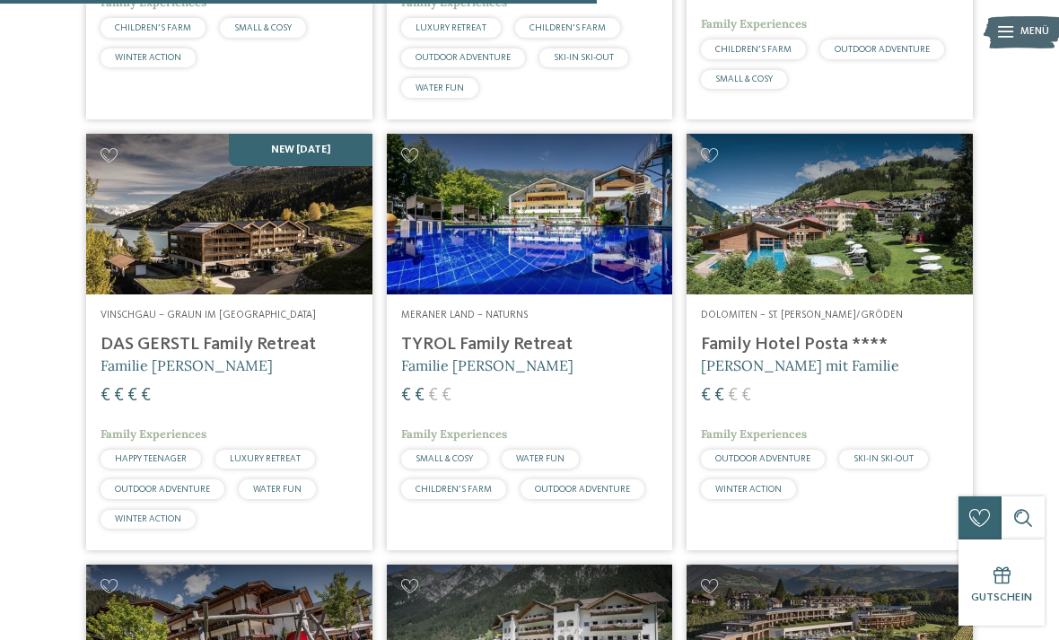
click at [282, 334] on h4 "DAS GERSTL Family Retreat" at bounding box center [230, 345] width 258 height 22
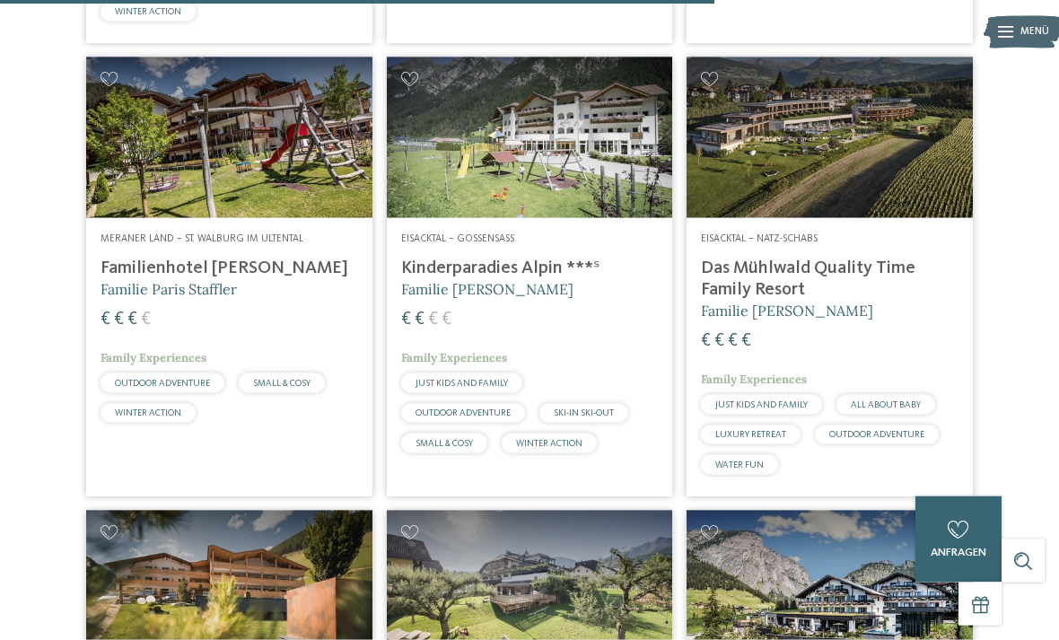
scroll to position [3076, 0]
click at [877, 257] on h4 "Das Mühlwald Quality Time Family Resort" at bounding box center [830, 278] width 258 height 43
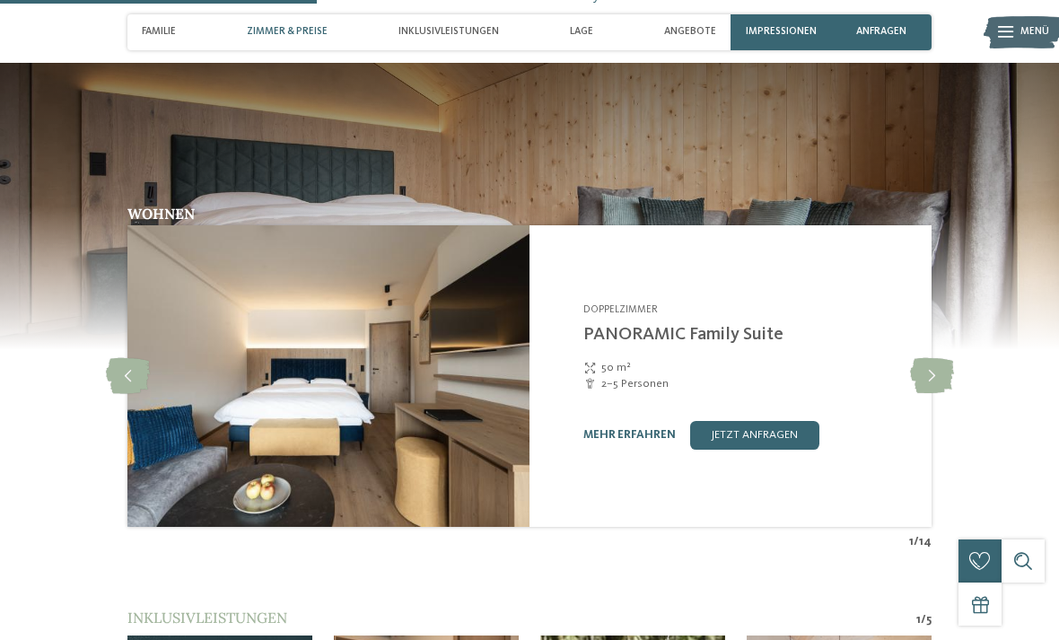
scroll to position [1441, 0]
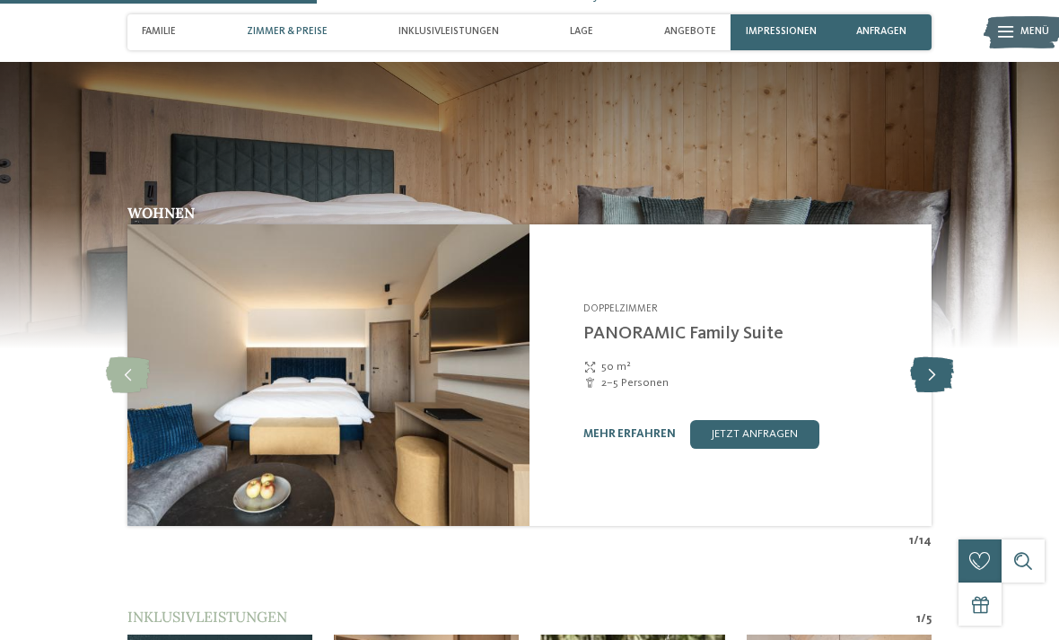
click at [924, 357] on icon at bounding box center [932, 375] width 44 height 36
click at [918, 357] on icon at bounding box center [932, 375] width 44 height 36
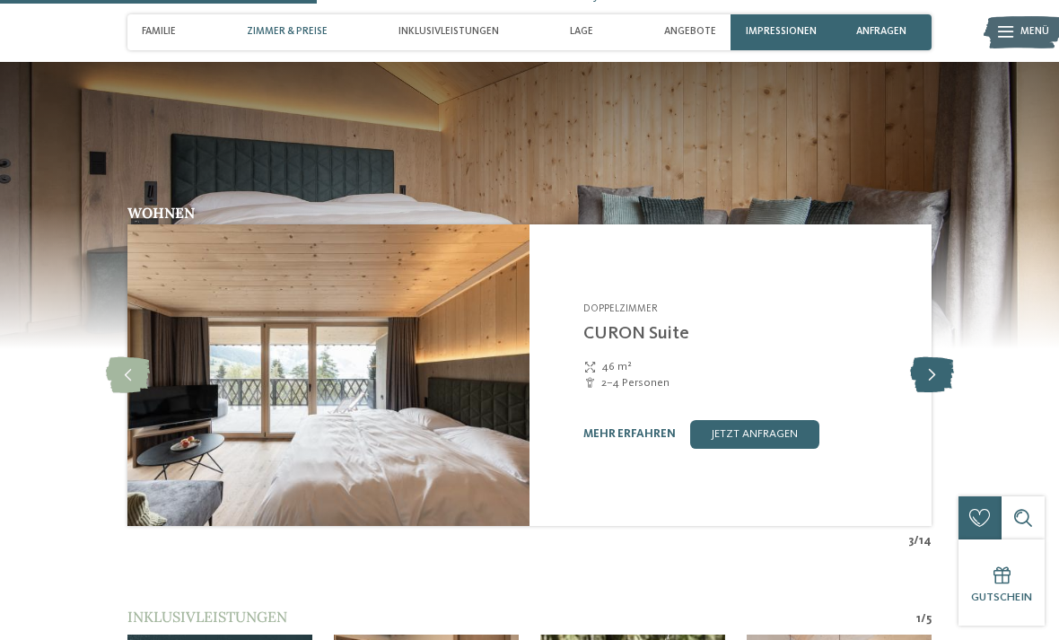
click at [924, 357] on icon at bounding box center [932, 375] width 44 height 36
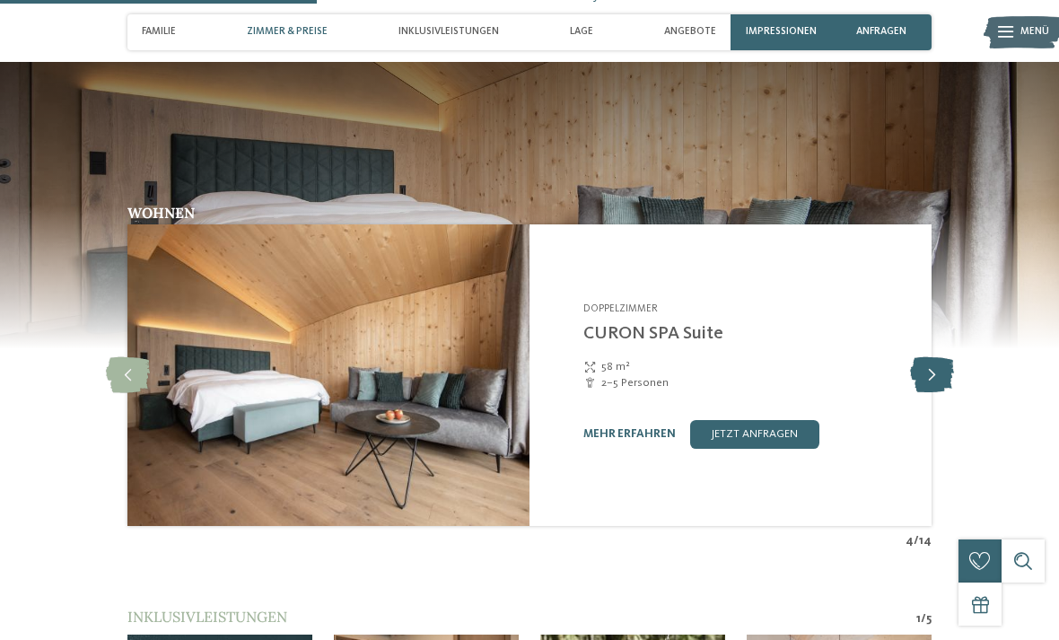
click at [920, 357] on icon at bounding box center [932, 375] width 44 height 36
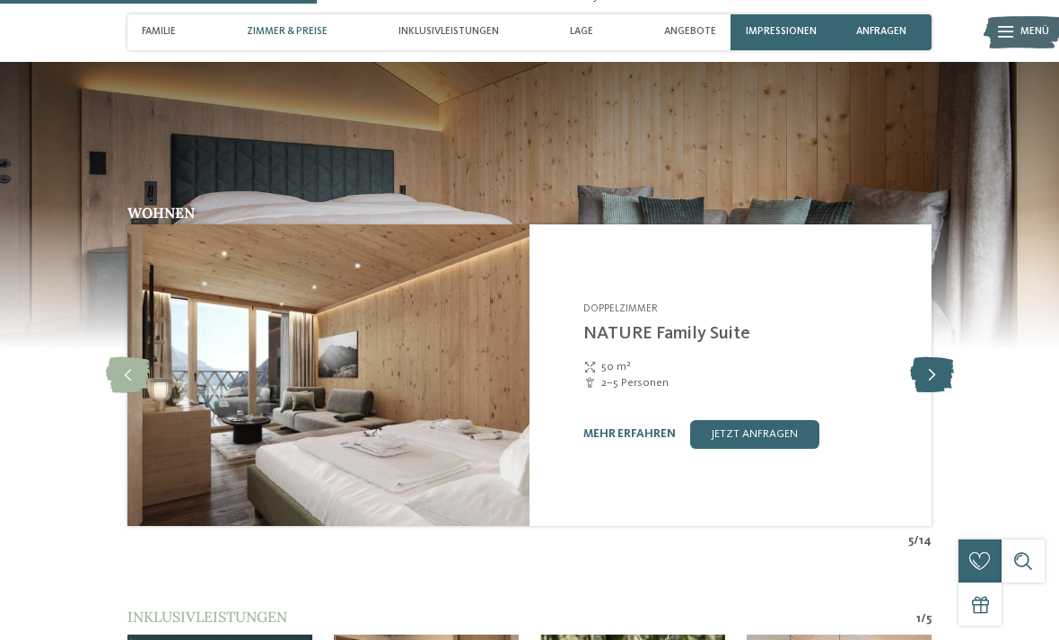
click at [924, 357] on icon at bounding box center [932, 375] width 44 height 36
click at [919, 357] on icon at bounding box center [932, 375] width 44 height 36
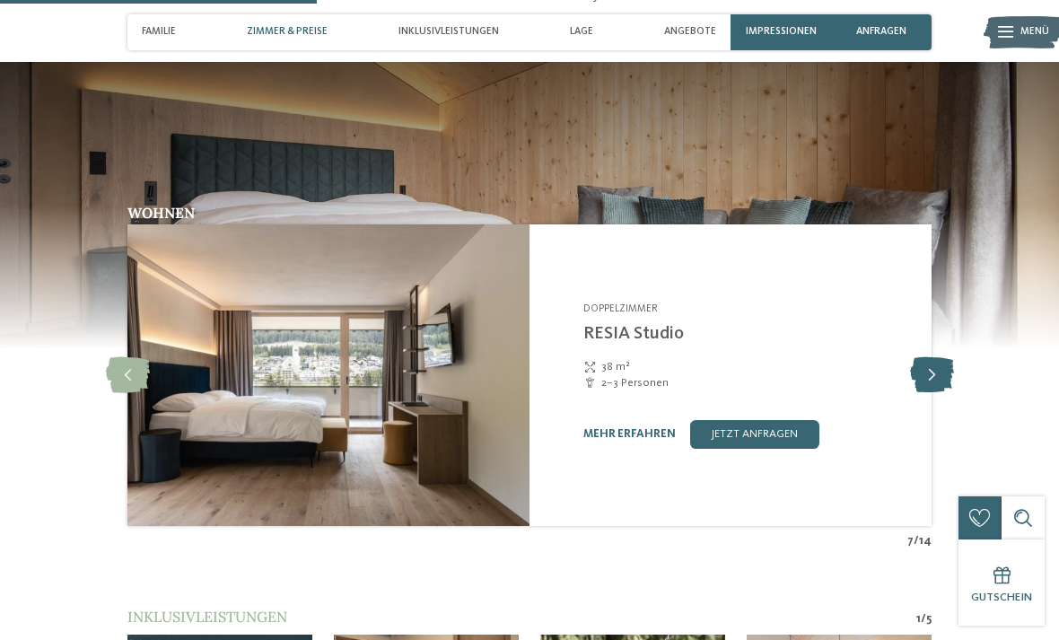
click at [922, 357] on icon at bounding box center [932, 375] width 44 height 36
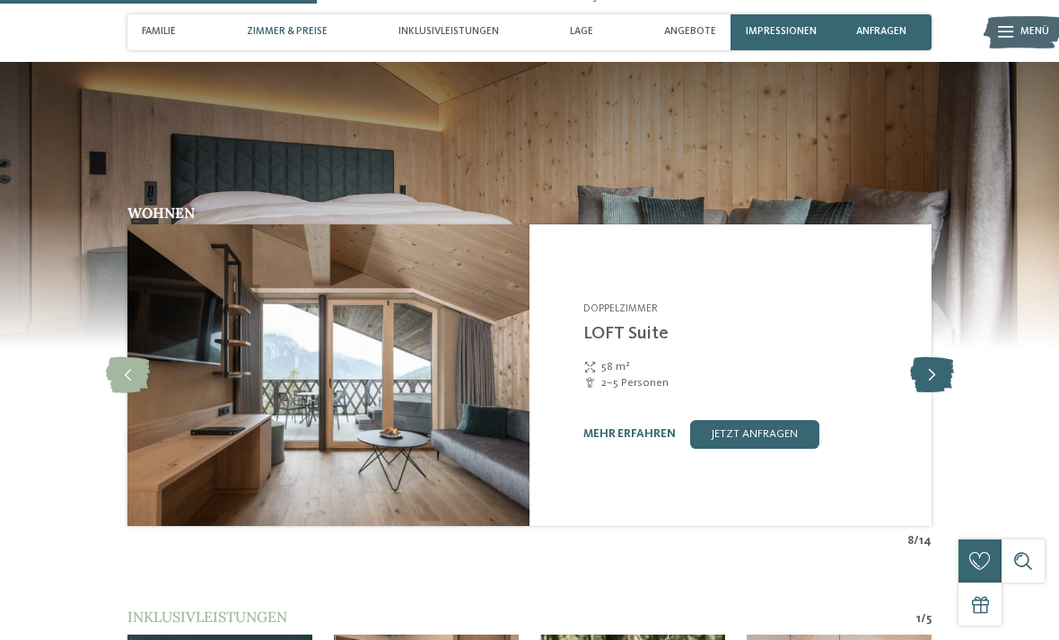
click at [923, 357] on icon at bounding box center [932, 375] width 44 height 36
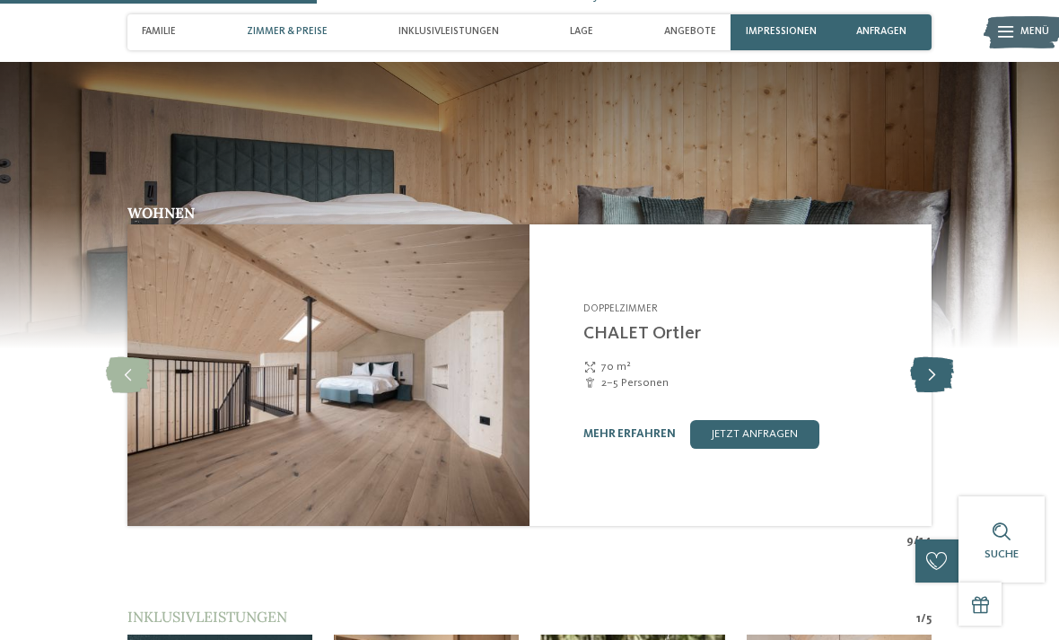
click at [926, 357] on icon at bounding box center [932, 375] width 44 height 36
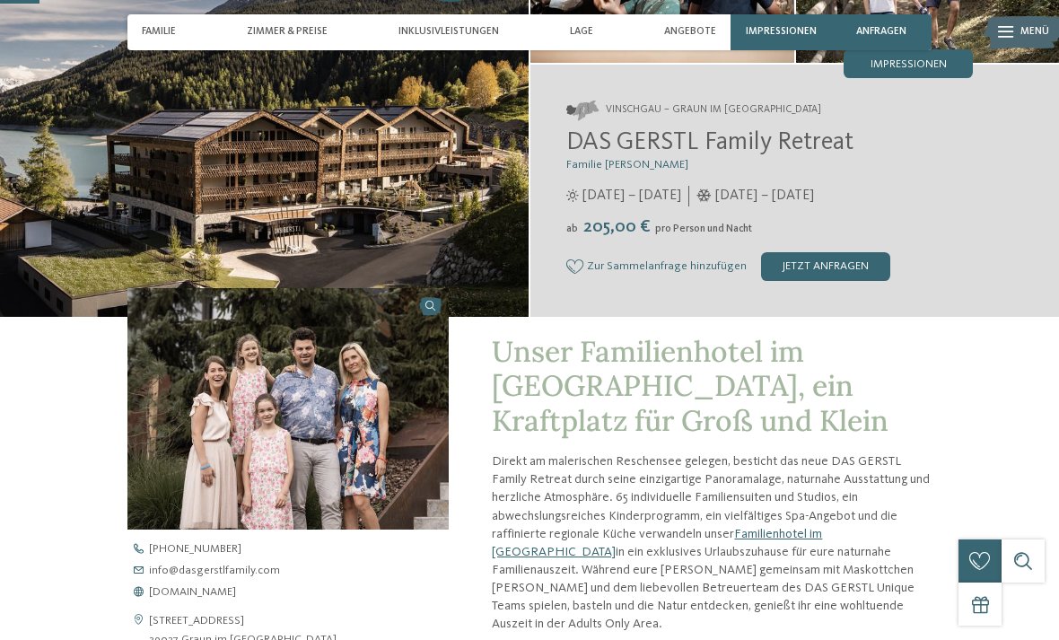
scroll to position [0, 0]
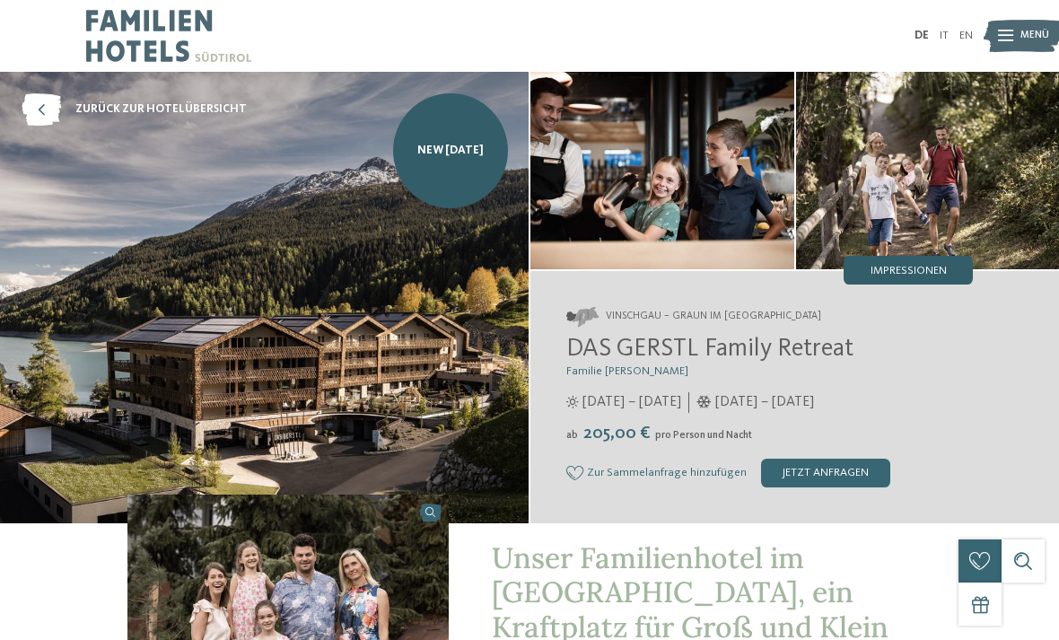
click at [916, 269] on span "Impressionen" at bounding box center [909, 272] width 76 height 12
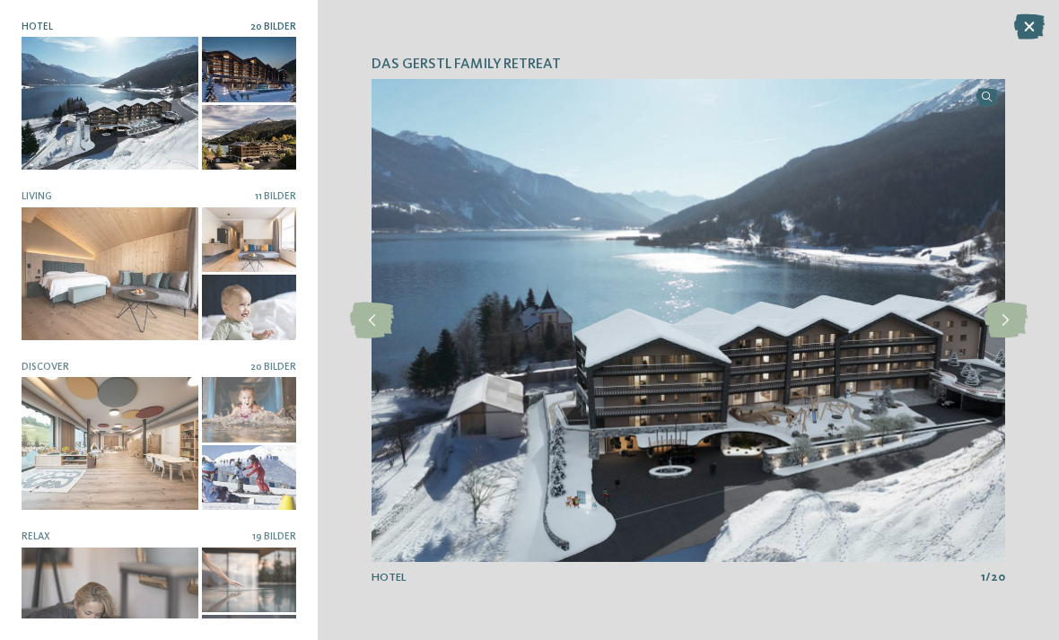
click at [794, 446] on img at bounding box center [689, 320] width 634 height 483
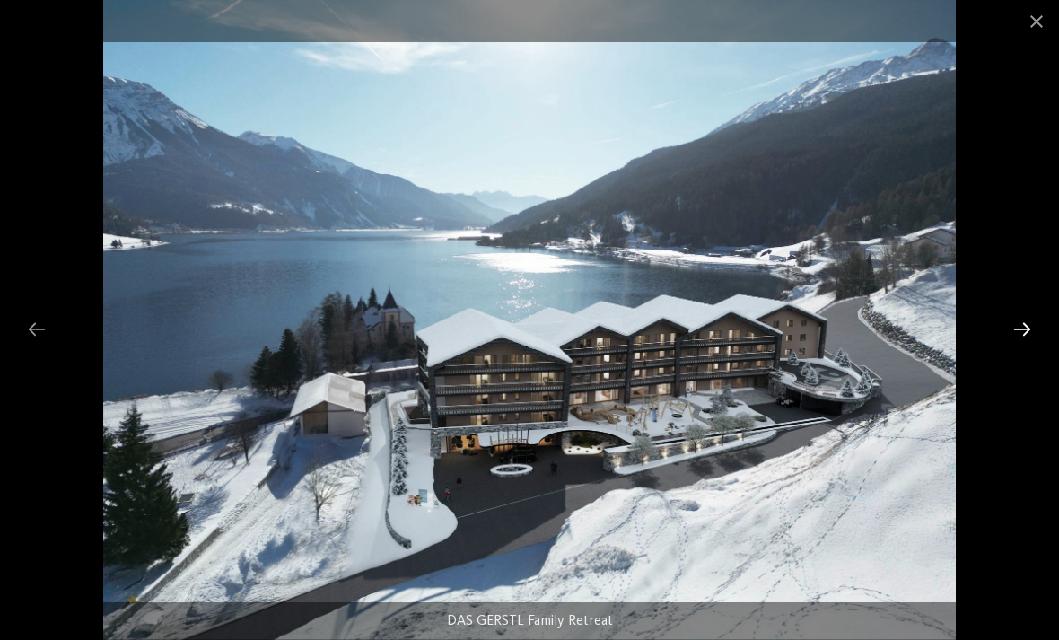
click at [1021, 326] on div at bounding box center [1022, 328] width 38 height 35
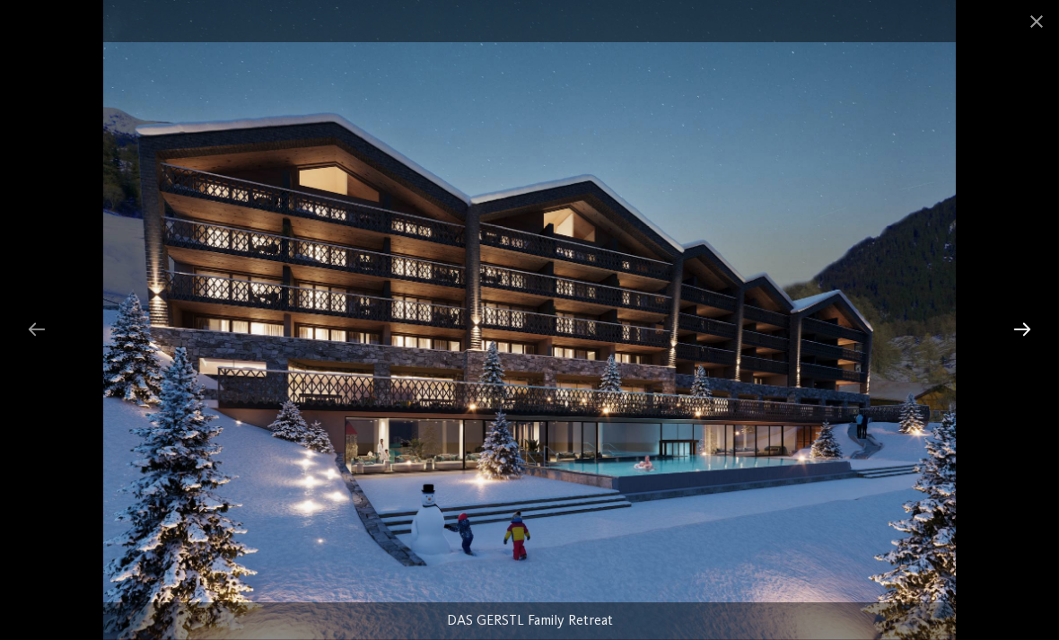
click at [1014, 328] on div at bounding box center [1022, 328] width 38 height 35
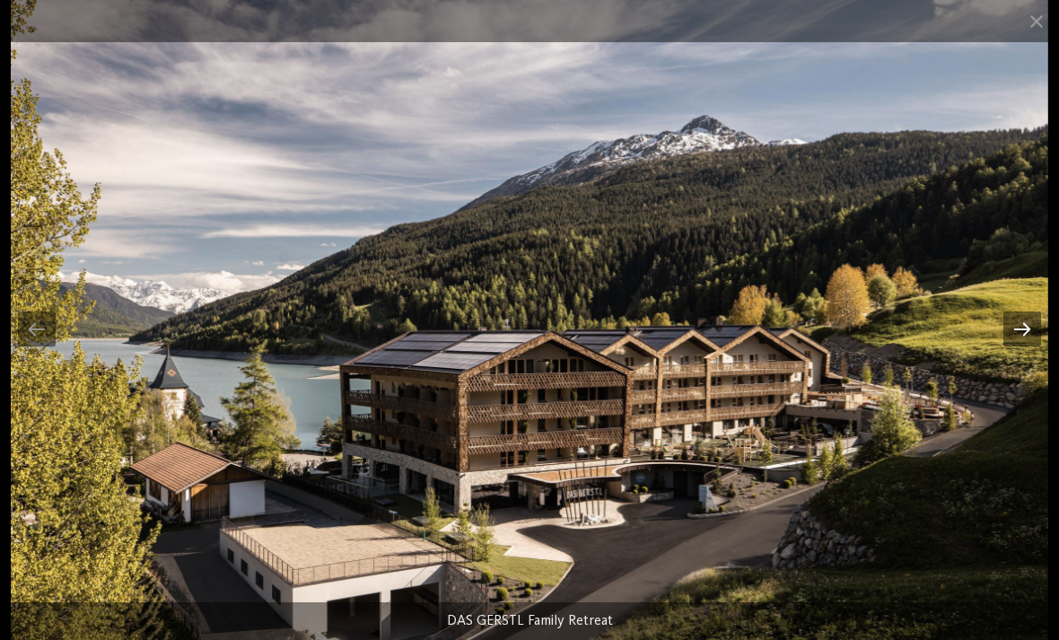
click at [1028, 325] on div at bounding box center [1022, 328] width 38 height 35
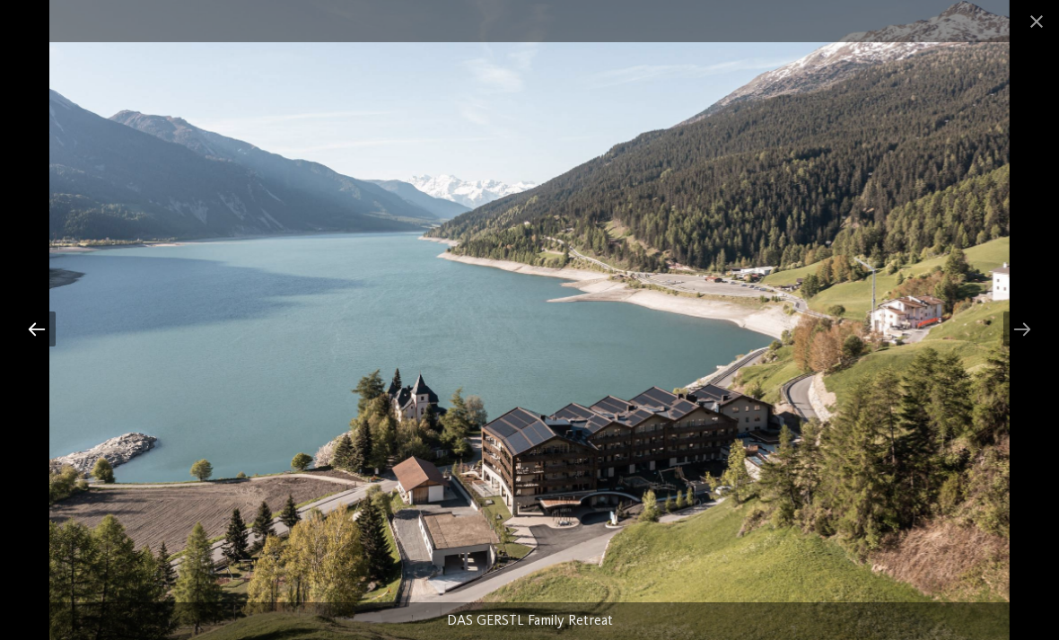
click at [23, 321] on div at bounding box center [37, 328] width 38 height 35
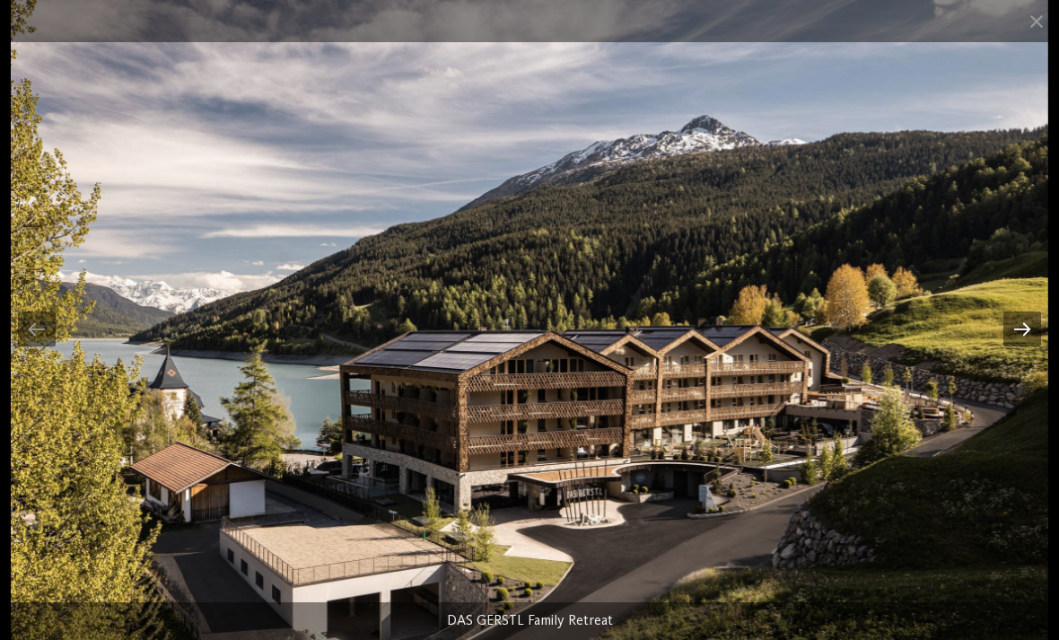
click at [1016, 319] on div at bounding box center [1022, 328] width 38 height 35
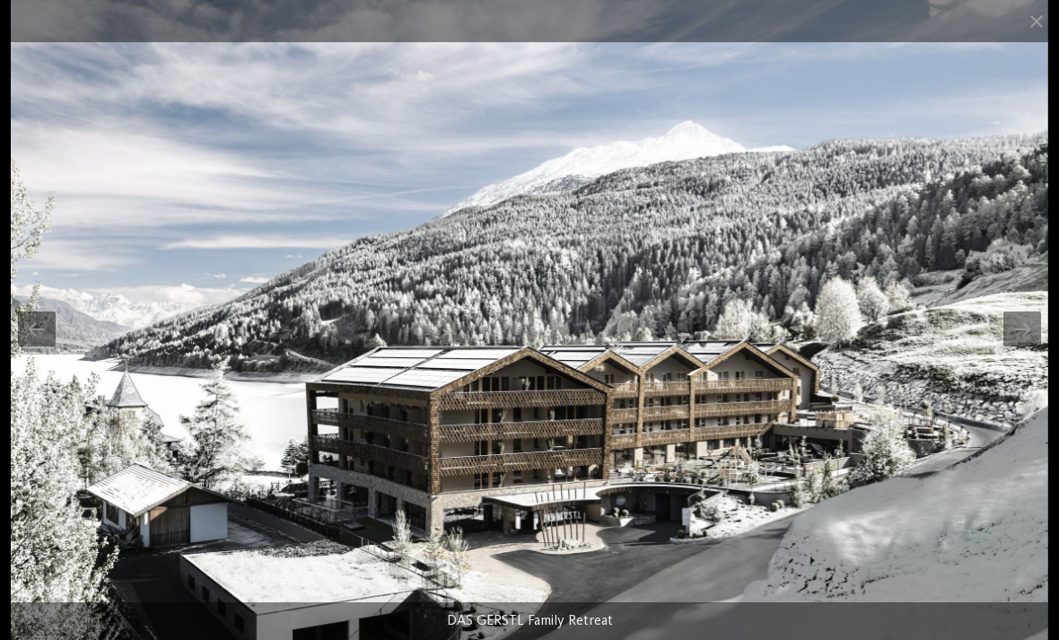
click at [915, 428] on img at bounding box center [529, 320] width 1037 height 640
click at [1014, 326] on div at bounding box center [1022, 328] width 38 height 35
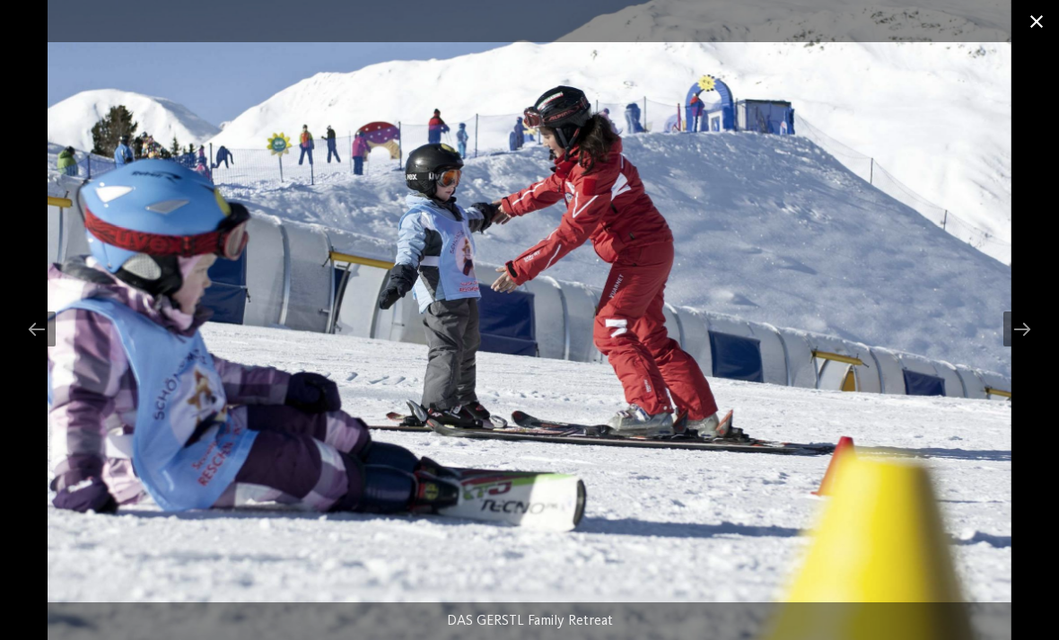
click at [1029, 27] on span at bounding box center [1036, 21] width 45 height 42
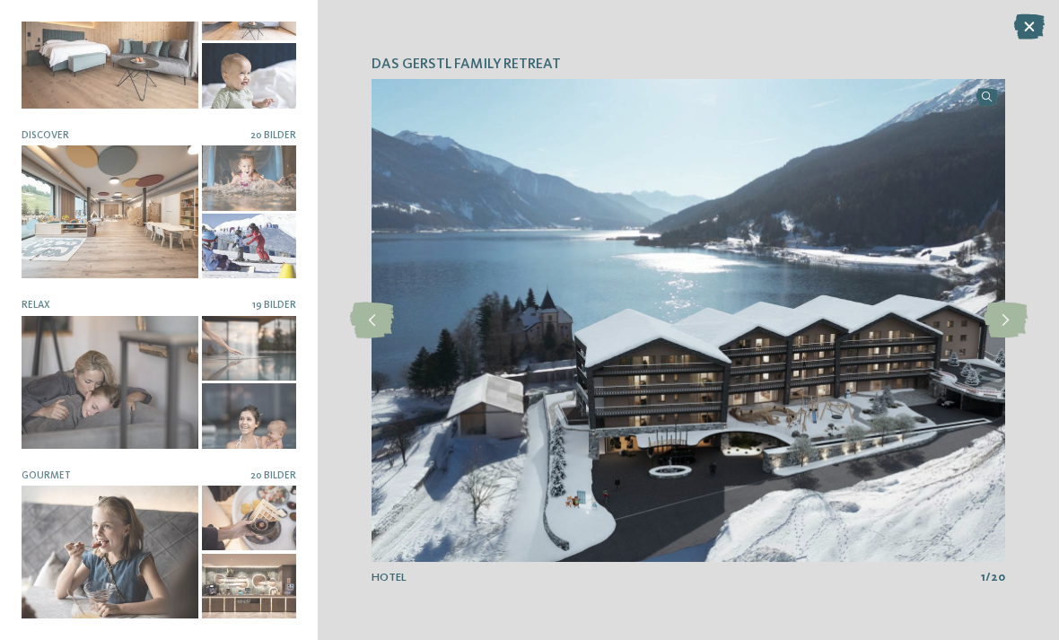
scroll to position [230, 0]
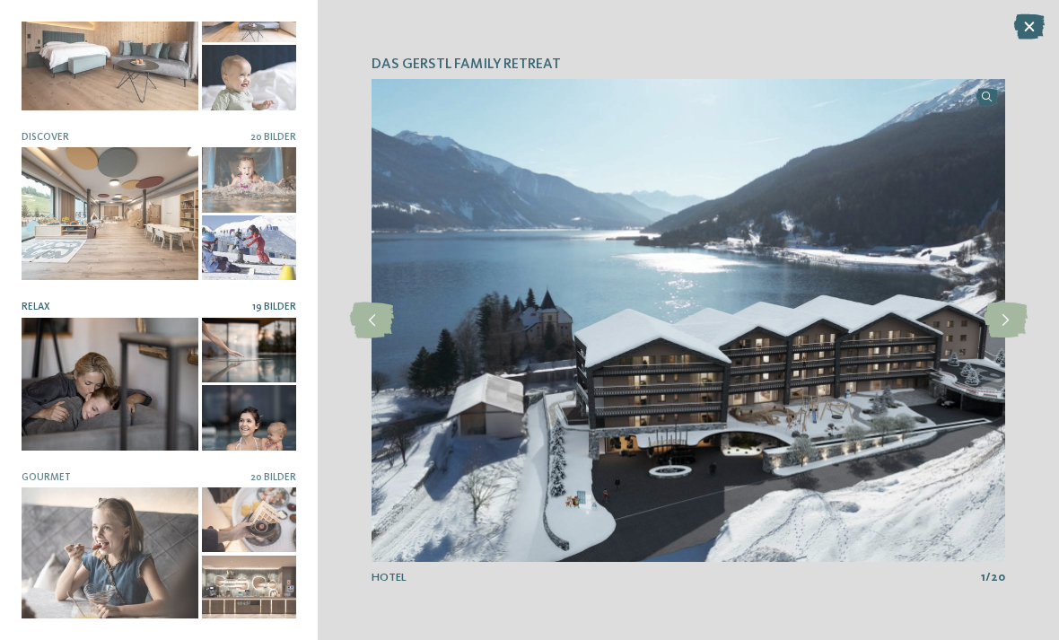
click at [254, 342] on div at bounding box center [249, 350] width 95 height 65
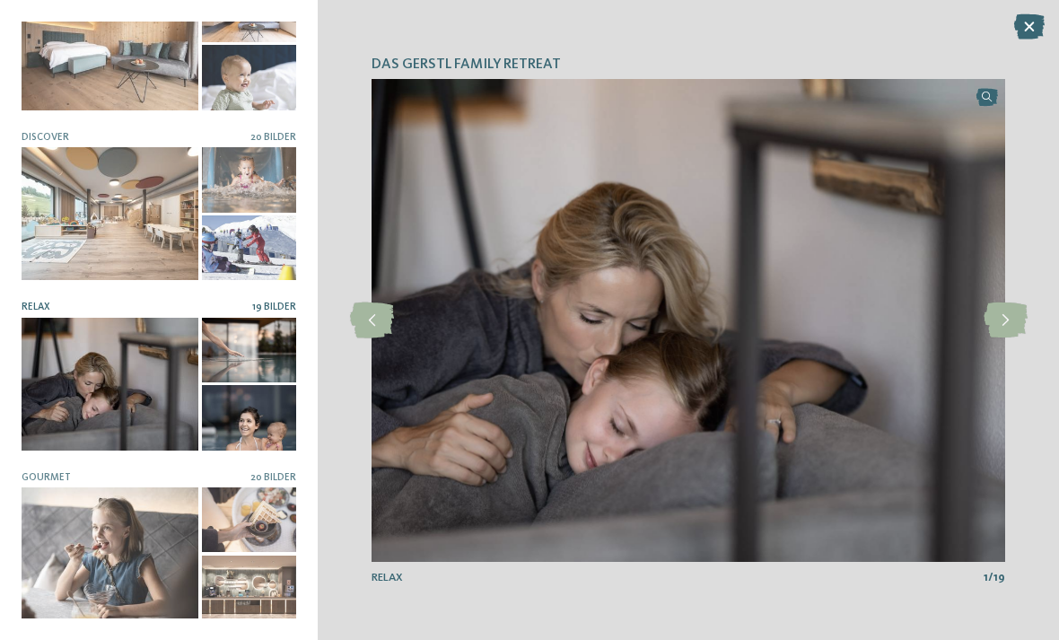
click at [1055, 343] on div "DAS GERSTL Family Retreat slide 1 of 20" at bounding box center [688, 320] width 741 height 640
click at [995, 317] on icon at bounding box center [1006, 320] width 44 height 36
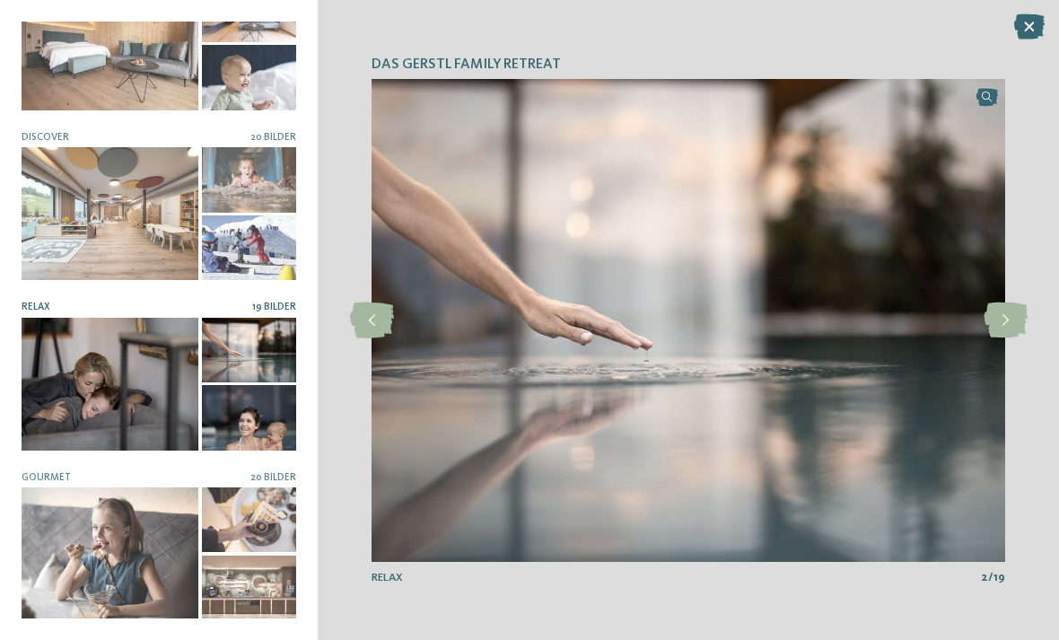
click at [982, 316] on img at bounding box center [689, 320] width 634 height 483
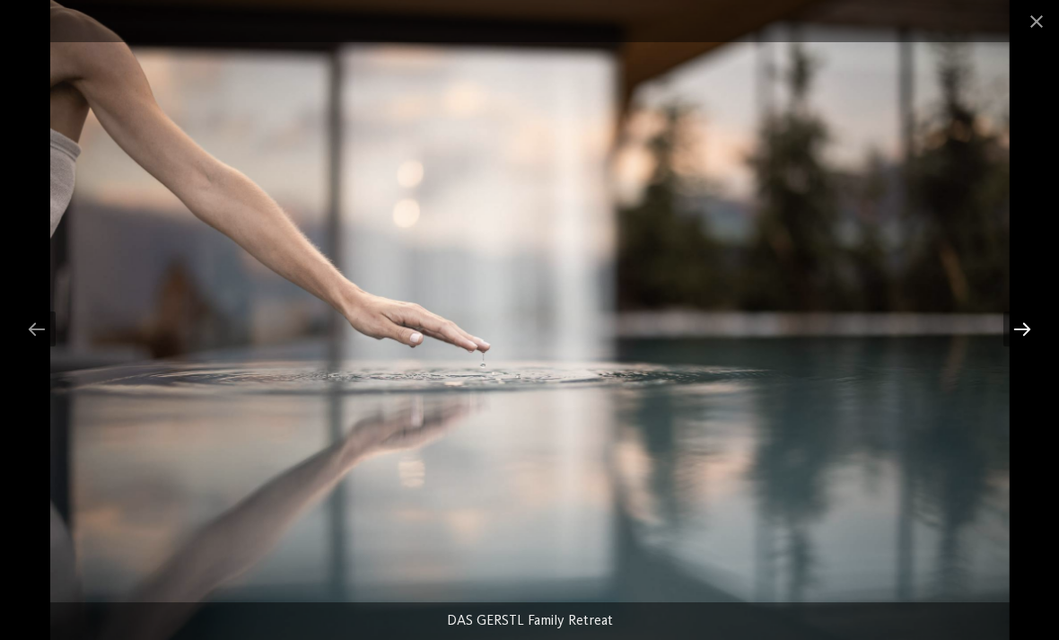
click at [1025, 328] on div at bounding box center [1022, 328] width 38 height 35
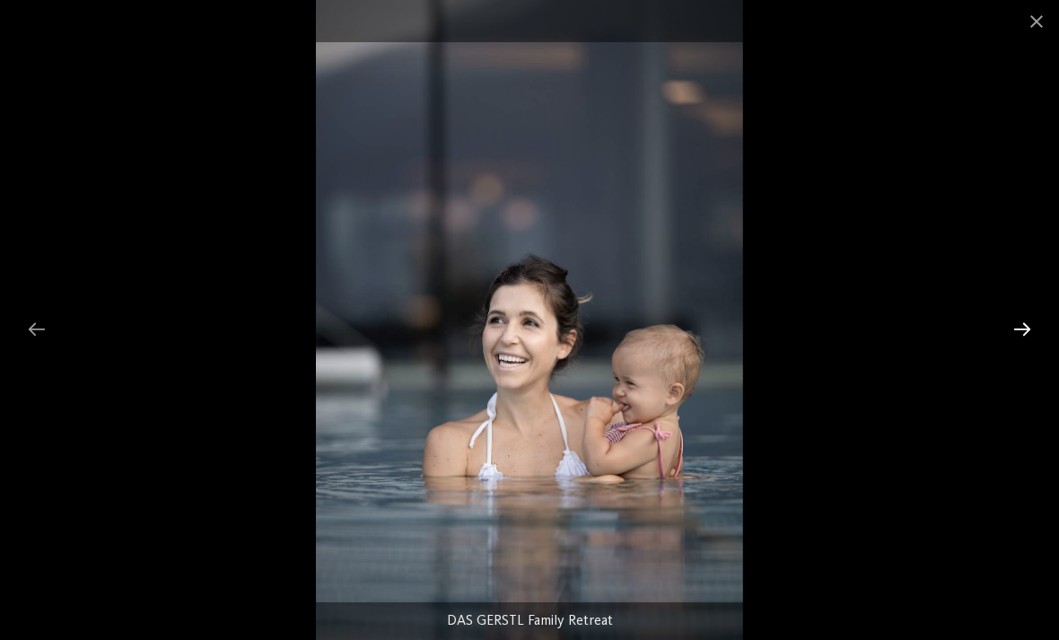
click at [1024, 332] on div at bounding box center [1022, 328] width 38 height 35
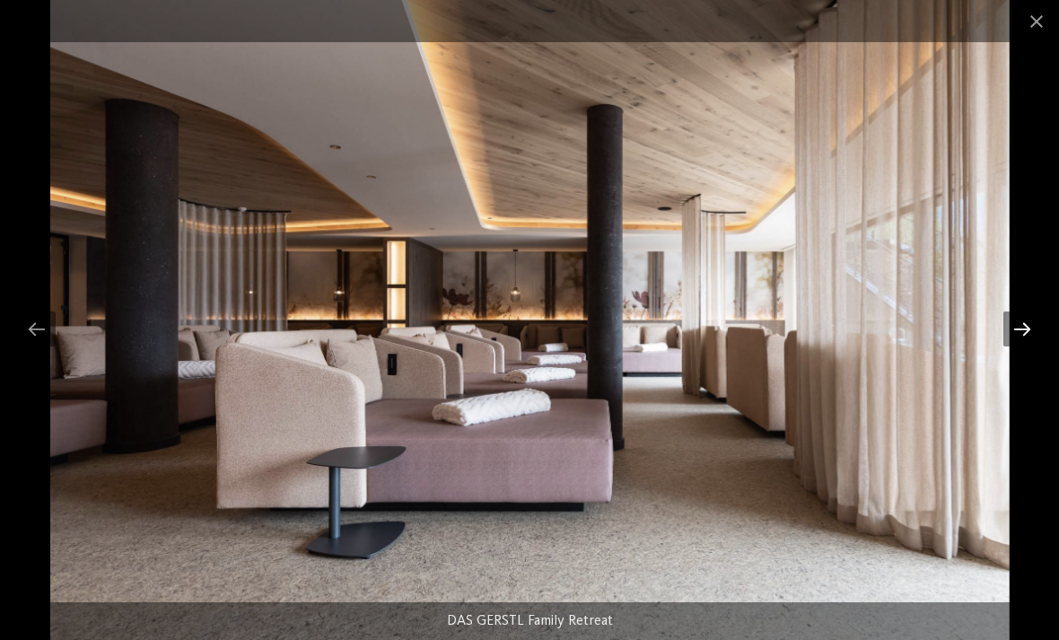
click at [1014, 323] on div at bounding box center [1022, 328] width 38 height 35
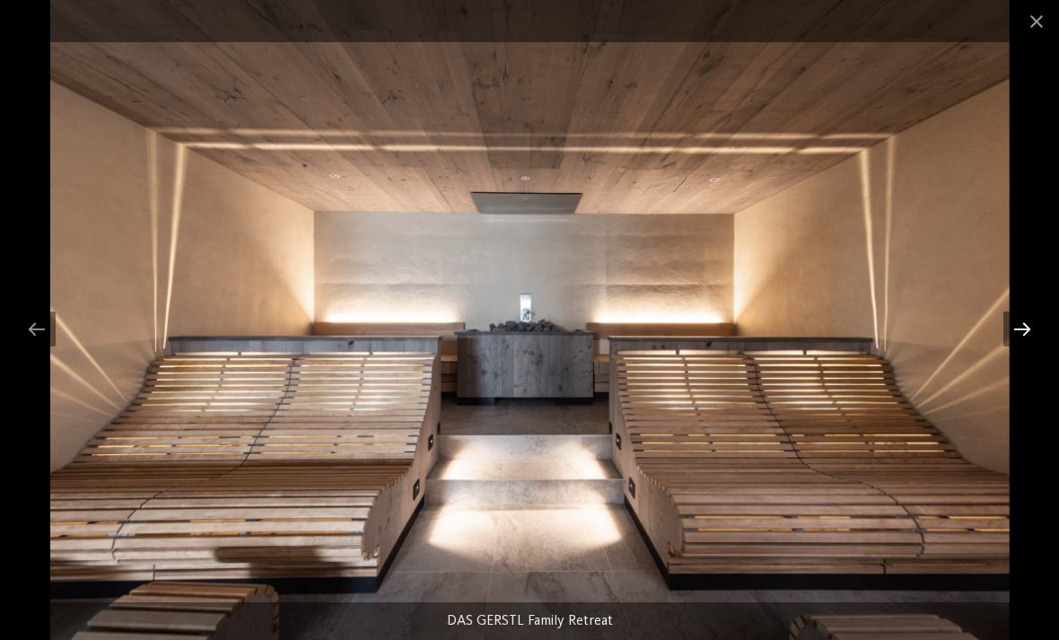
click at [1011, 322] on div at bounding box center [1022, 328] width 38 height 35
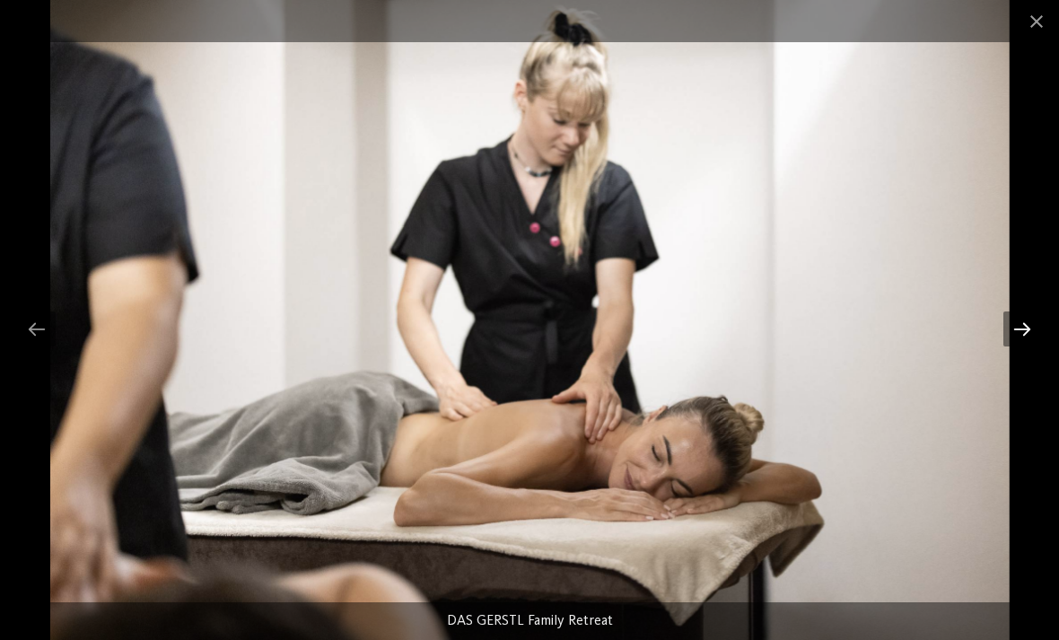
click at [1013, 327] on div at bounding box center [1022, 328] width 38 height 35
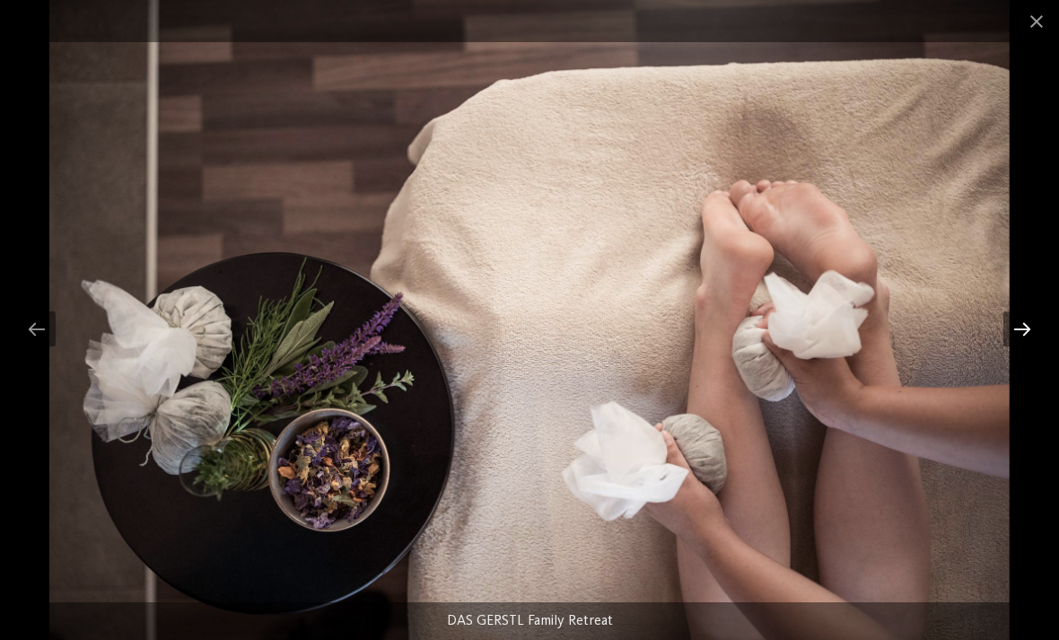
click at [1015, 324] on div at bounding box center [1022, 328] width 38 height 35
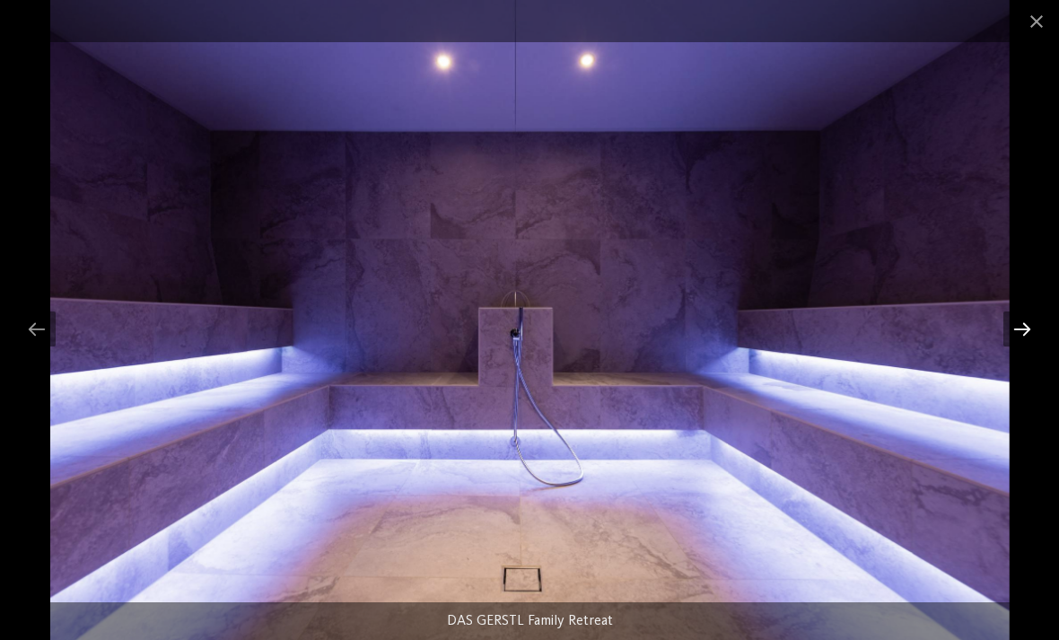
click at [1006, 328] on div at bounding box center [1022, 328] width 38 height 35
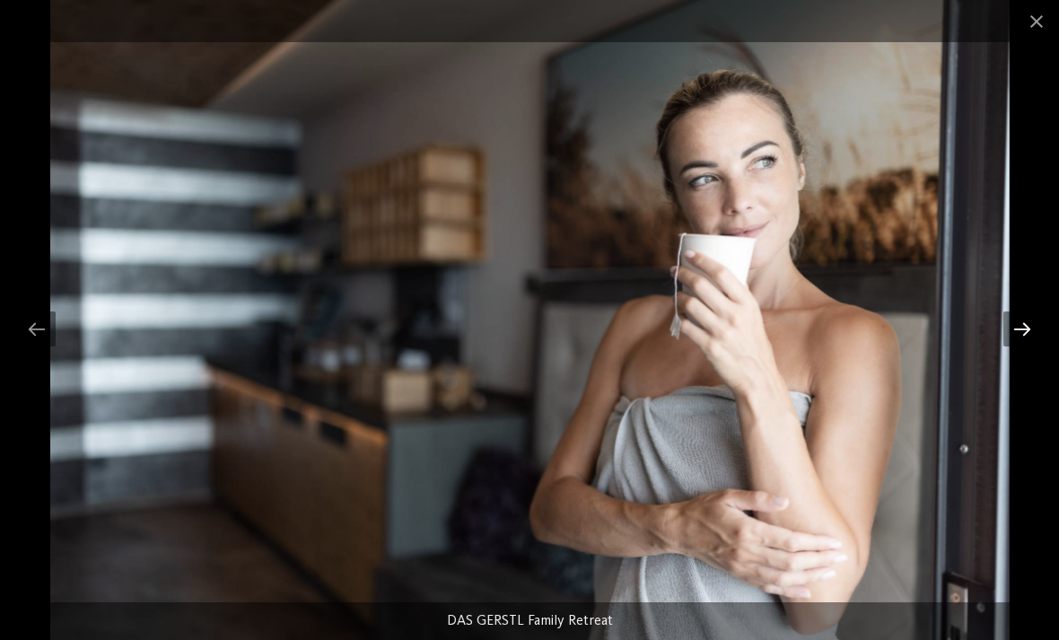
click at [1011, 331] on div at bounding box center [1022, 328] width 38 height 35
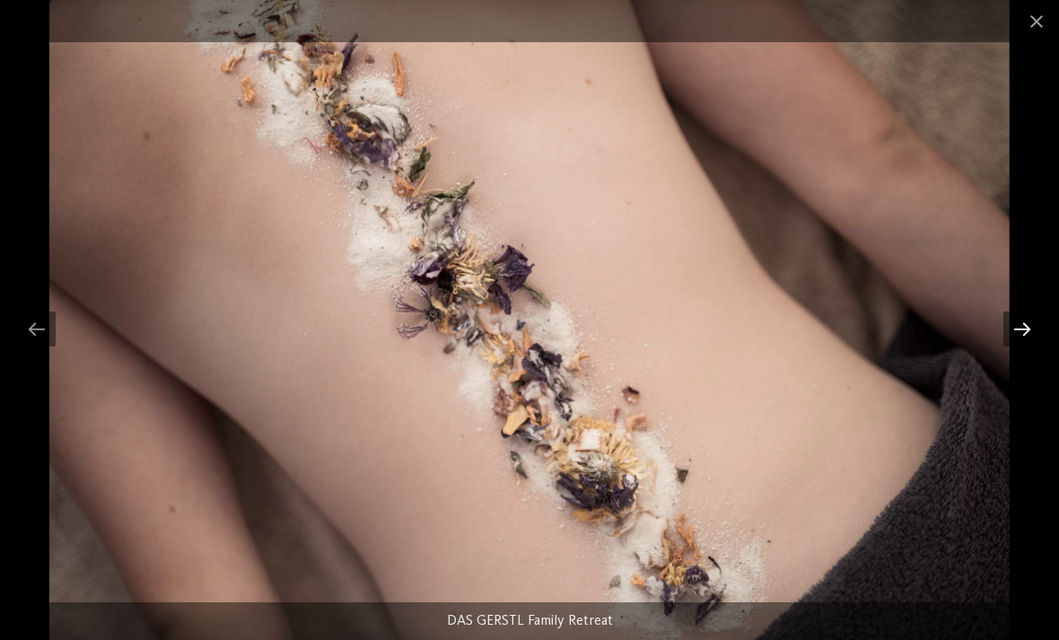
click at [1020, 330] on div at bounding box center [1022, 328] width 38 height 35
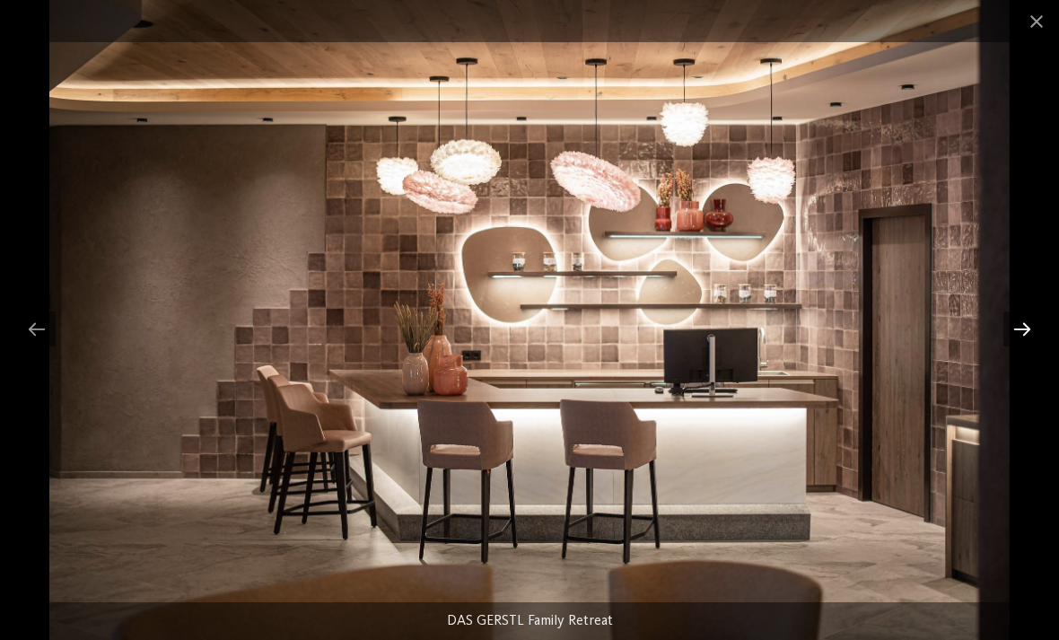
click at [1010, 326] on div at bounding box center [1022, 328] width 38 height 35
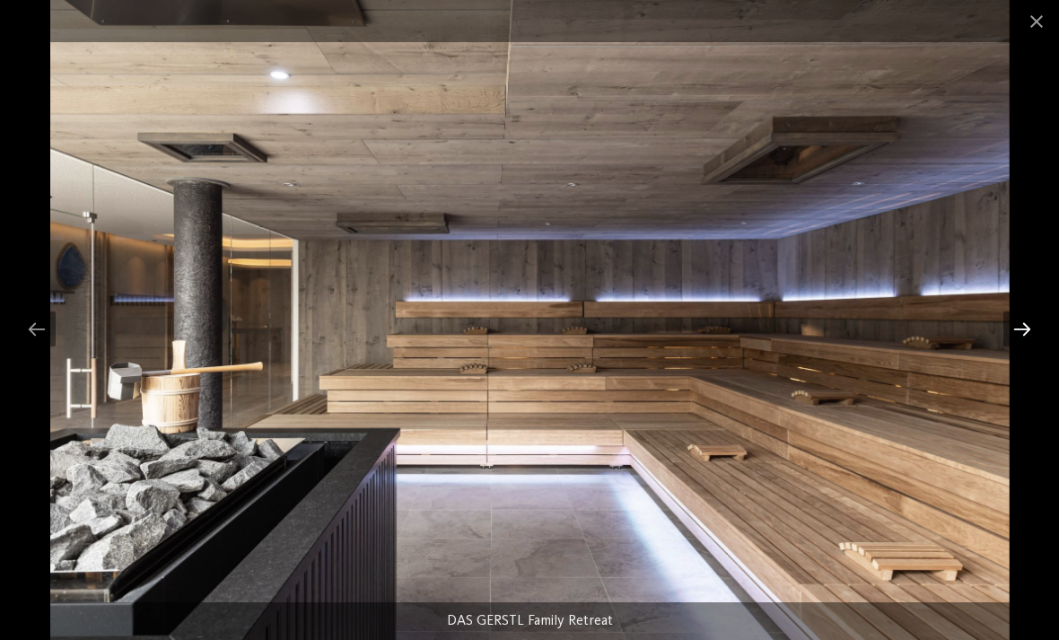
click at [1020, 328] on div at bounding box center [1022, 328] width 38 height 35
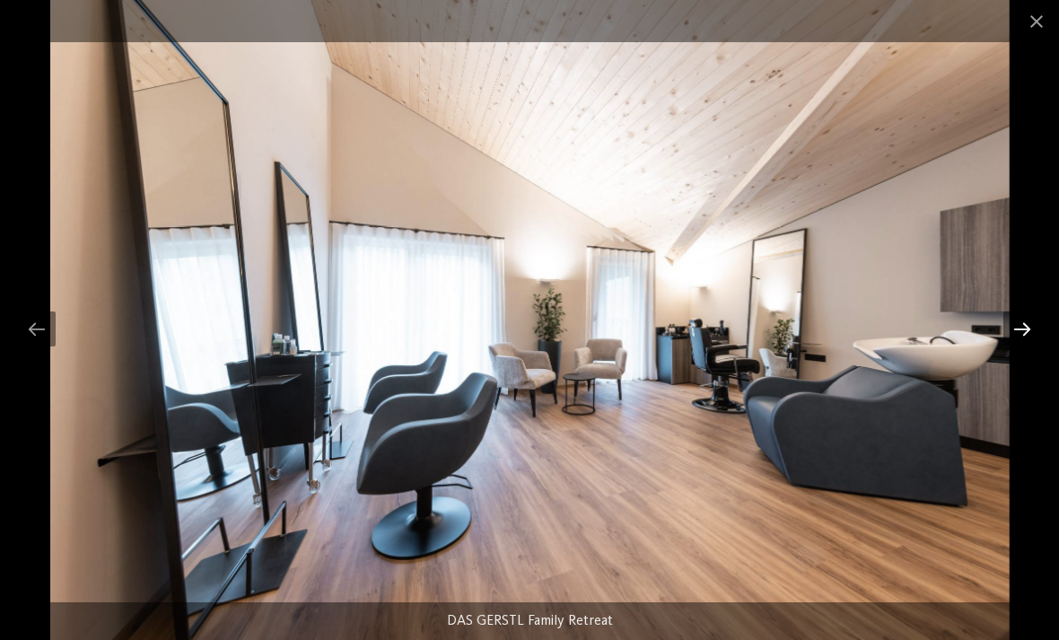
click at [1016, 323] on div at bounding box center [1022, 328] width 38 height 35
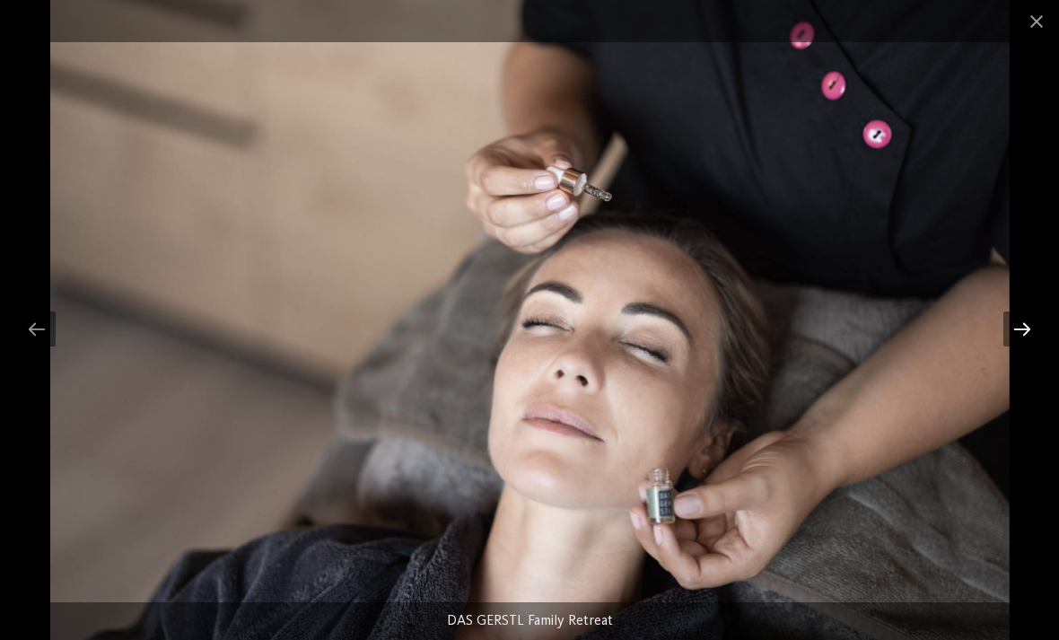
click at [1014, 320] on div at bounding box center [1022, 328] width 38 height 35
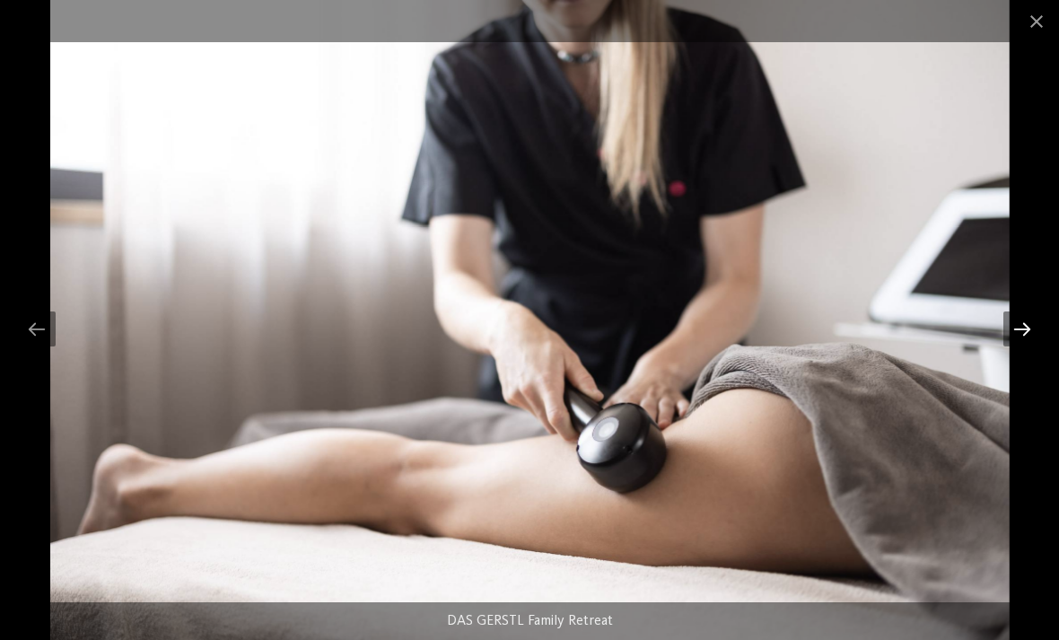
click at [1019, 320] on div at bounding box center [1022, 328] width 38 height 35
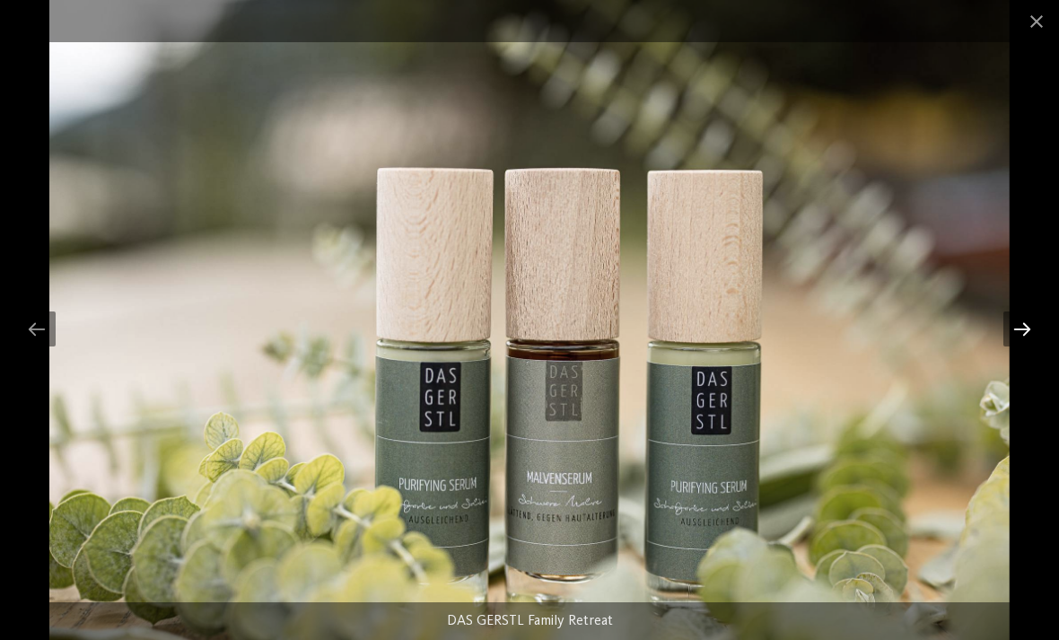
click at [1015, 326] on div at bounding box center [1022, 328] width 38 height 35
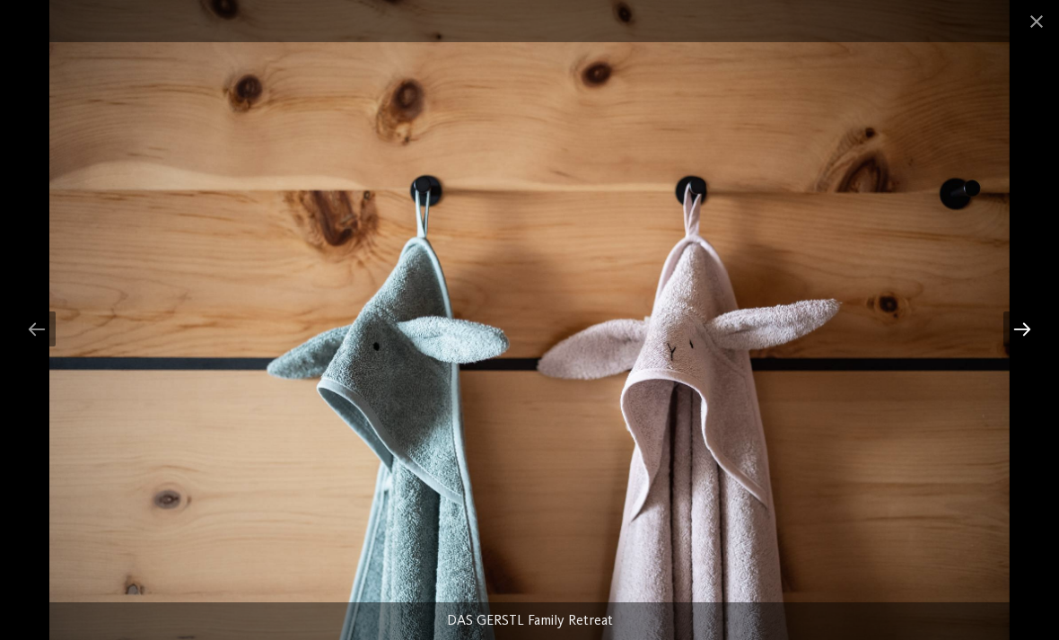
click at [1011, 327] on div at bounding box center [1022, 328] width 38 height 35
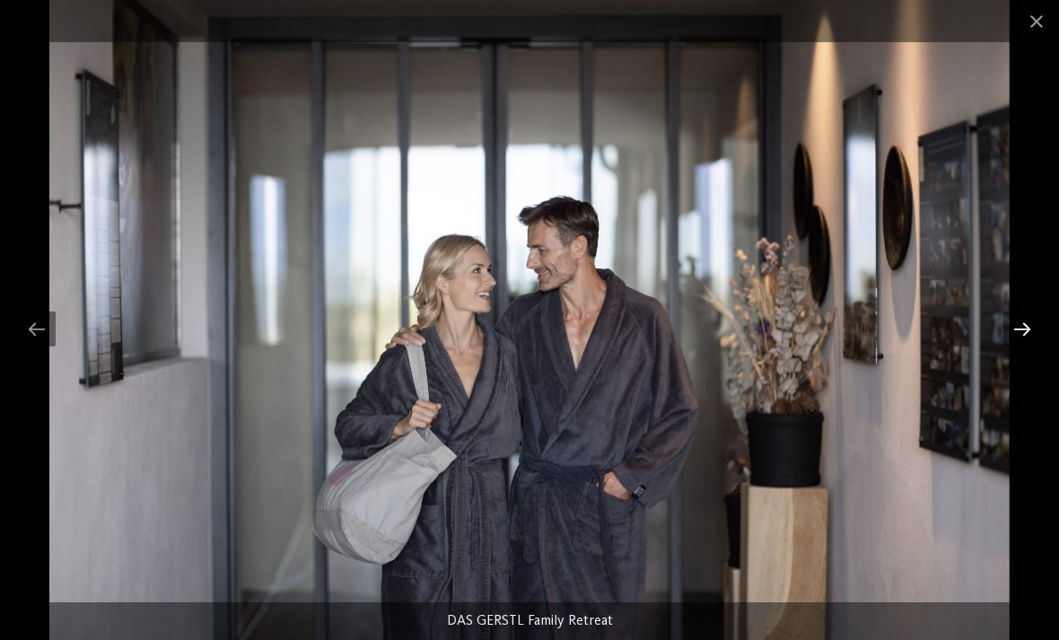
click at [1011, 329] on div at bounding box center [1022, 328] width 38 height 35
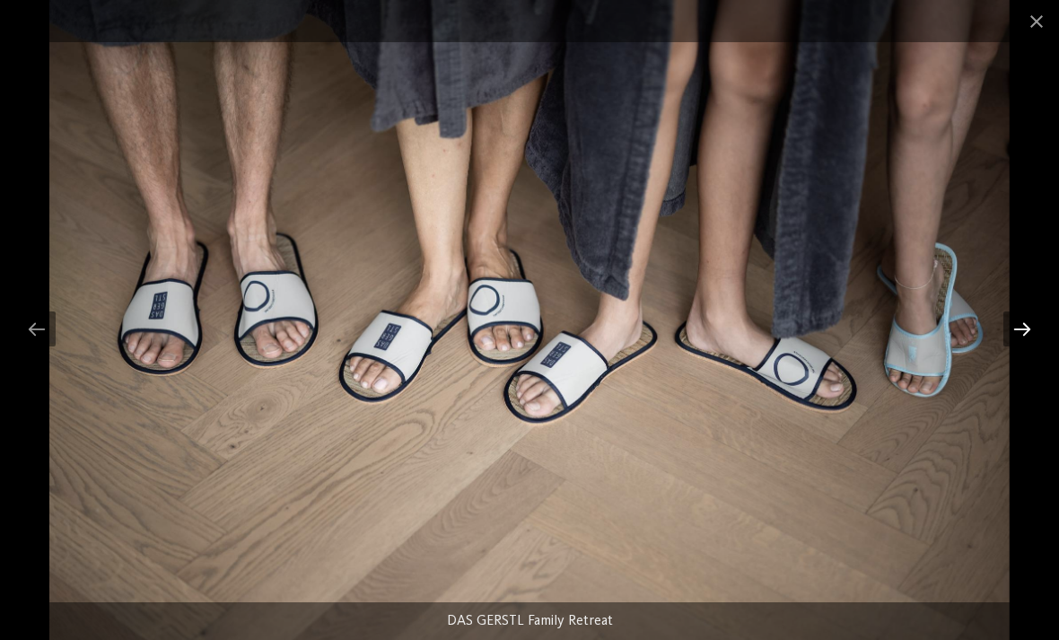
click at [1010, 320] on div at bounding box center [1022, 328] width 38 height 35
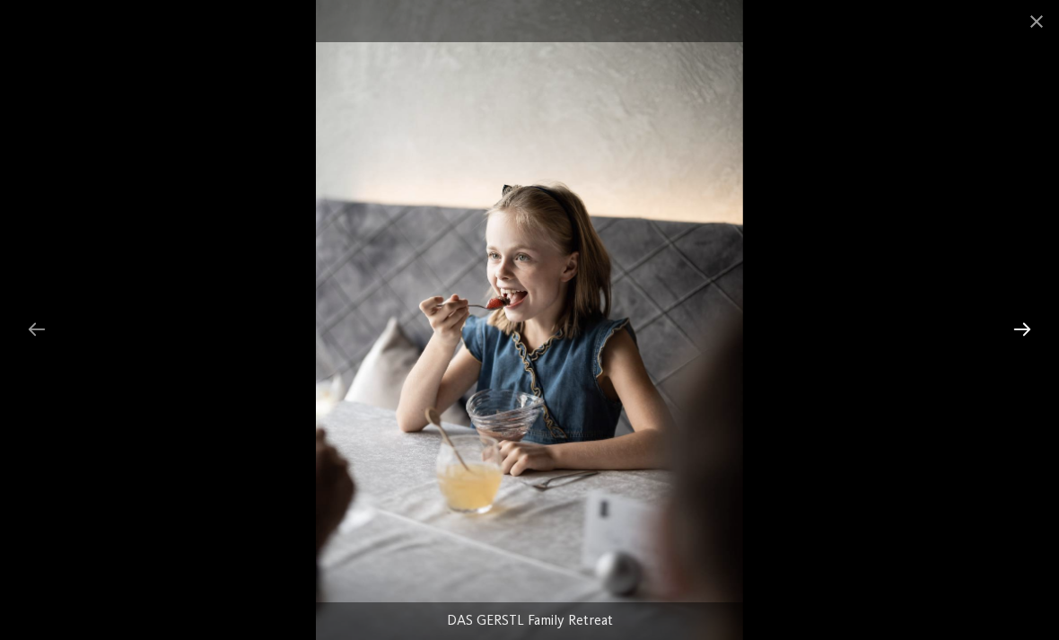
click at [1007, 326] on div at bounding box center [1022, 328] width 38 height 35
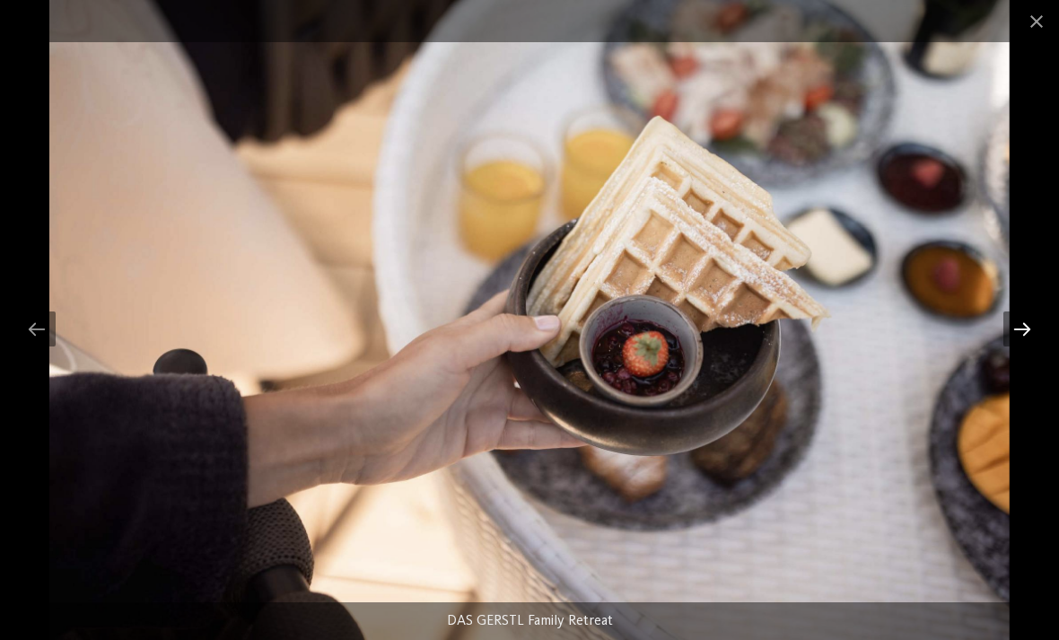
click at [1011, 332] on div at bounding box center [1022, 328] width 38 height 35
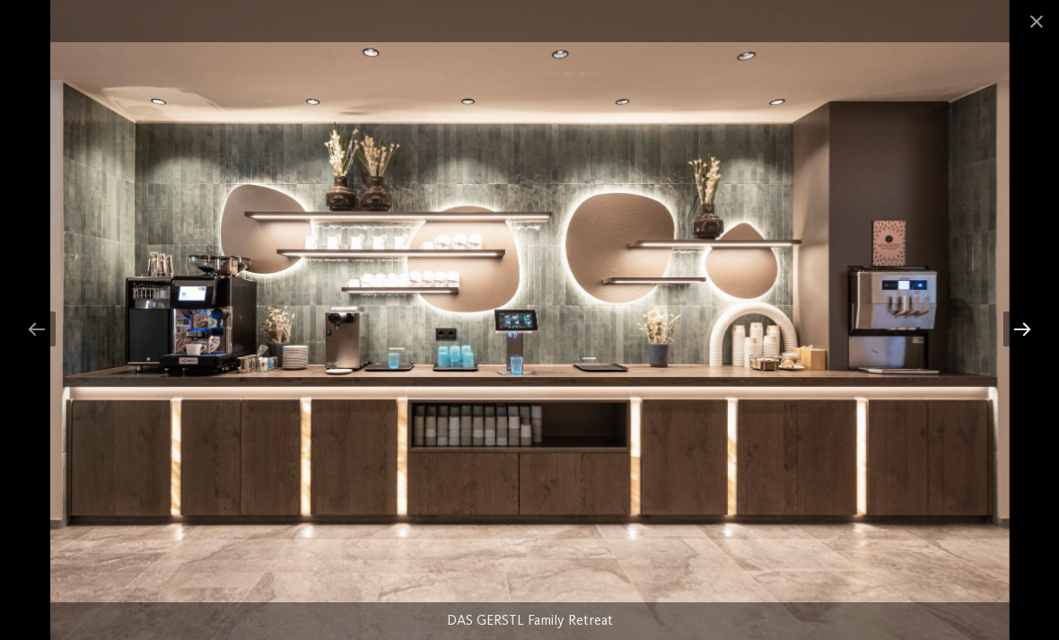
click at [1011, 317] on div at bounding box center [1022, 328] width 38 height 35
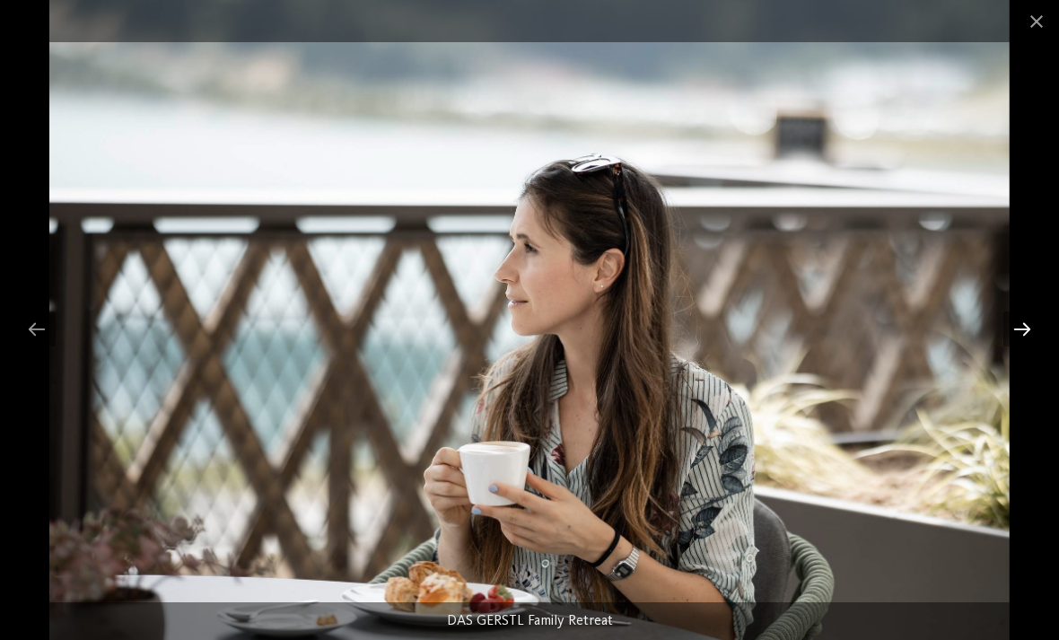
click at [1019, 331] on div at bounding box center [1022, 328] width 38 height 35
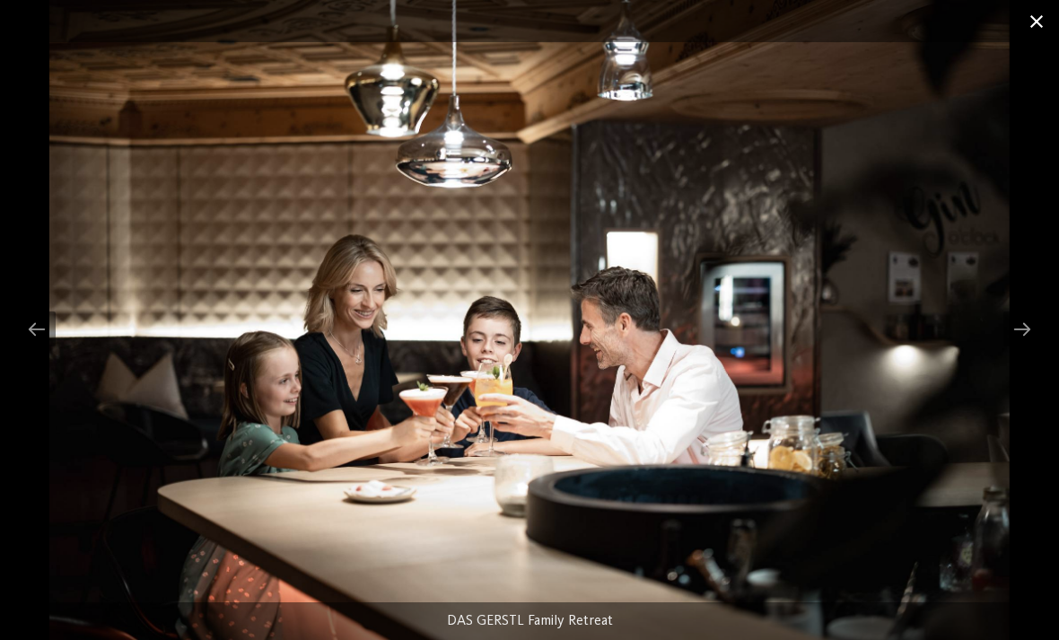
click at [1036, 24] on span at bounding box center [1036, 21] width 45 height 42
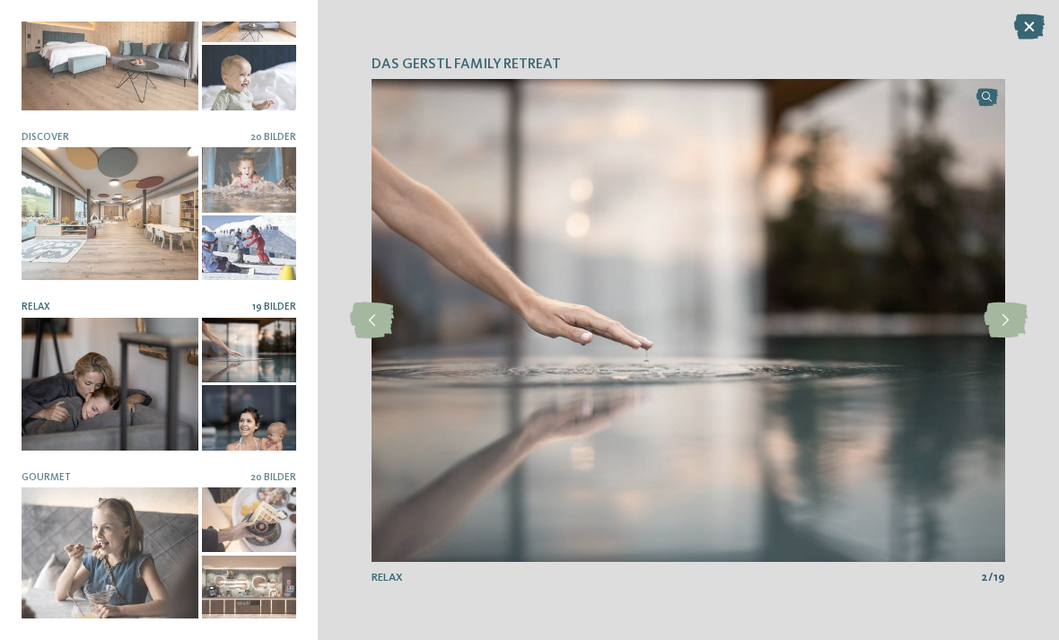
scroll to position [0, 0]
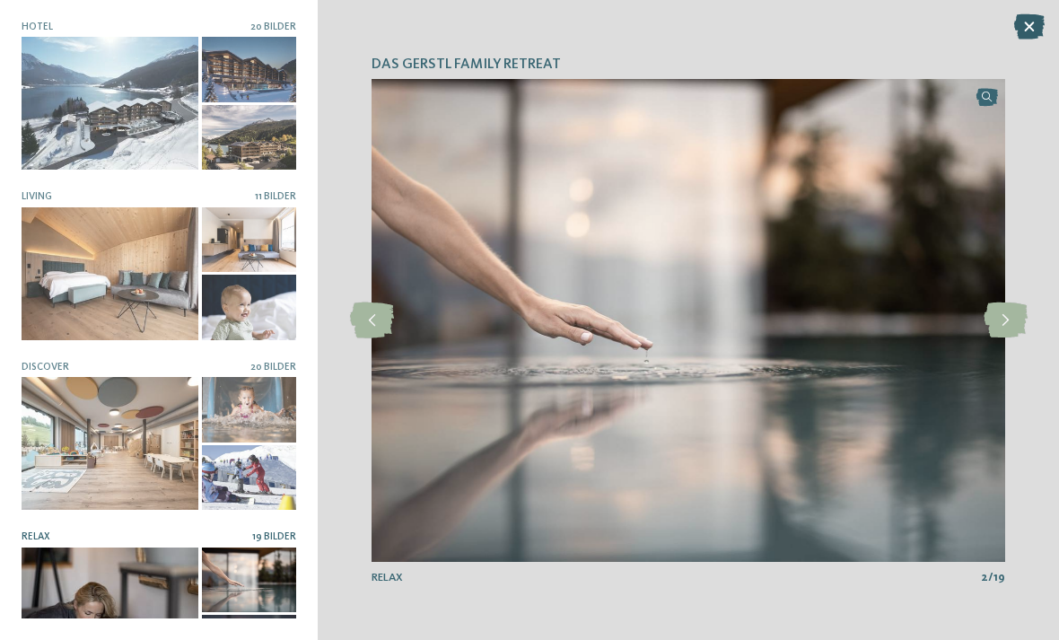
click at [1032, 26] on icon at bounding box center [1029, 26] width 31 height 25
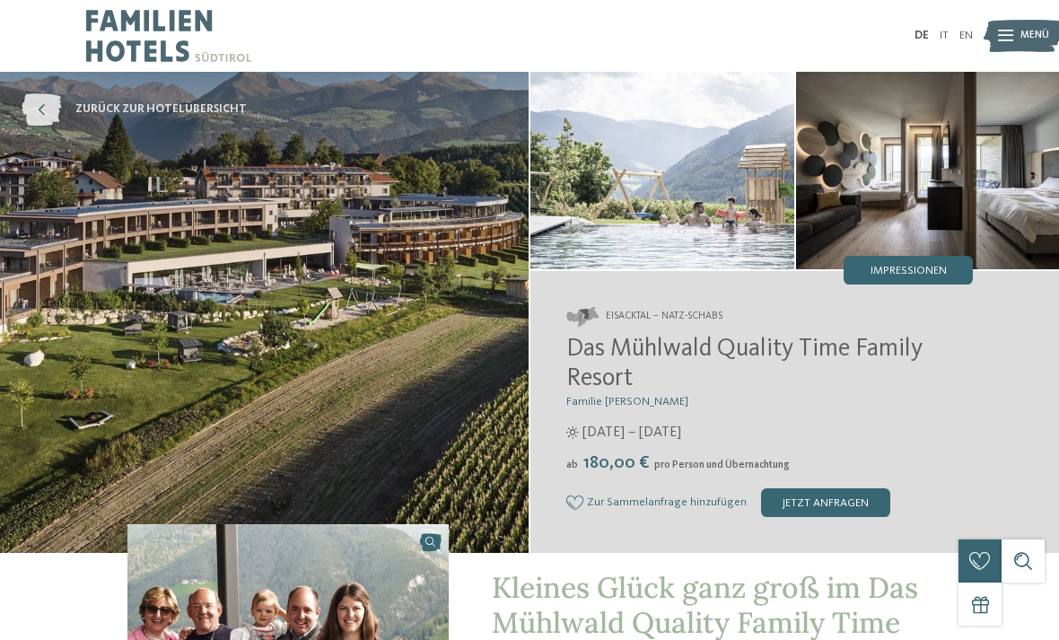
click at [35, 102] on icon at bounding box center [41, 109] width 39 height 32
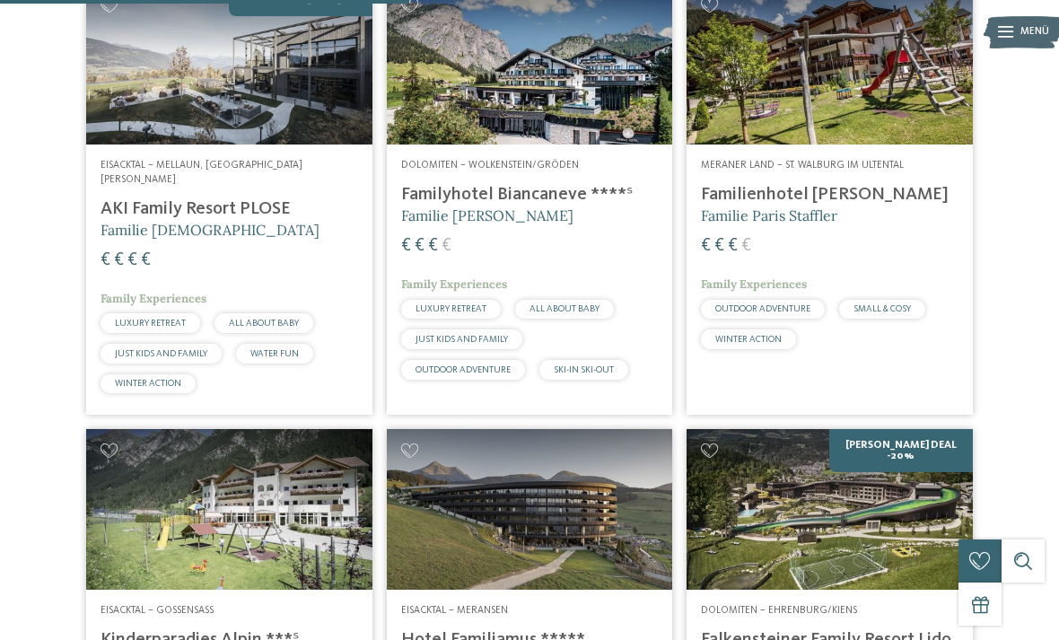
scroll to position [1764, 0]
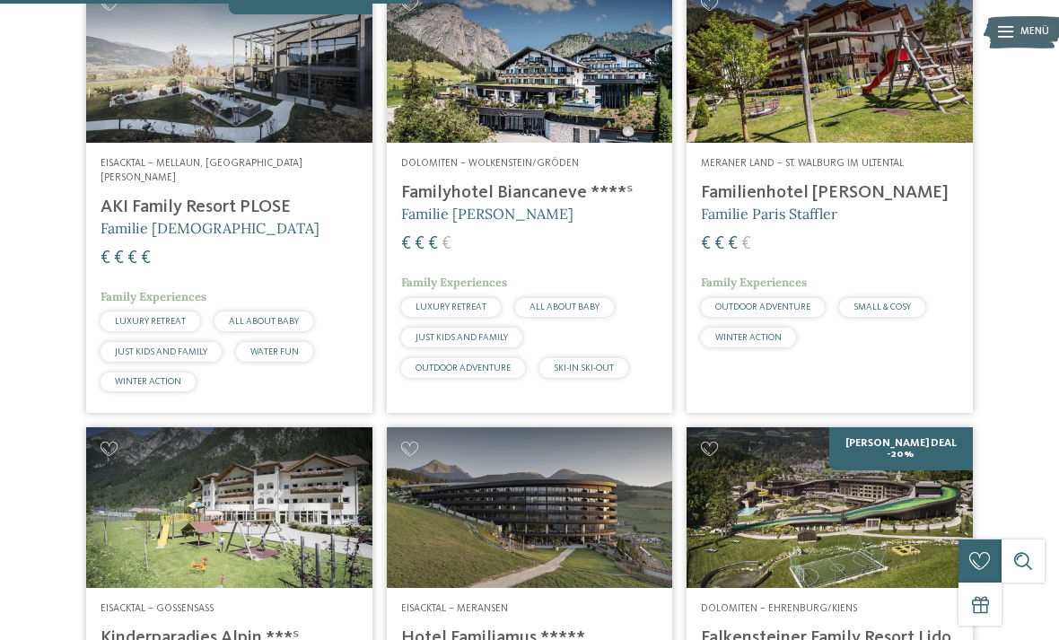
click at [507, 204] on h4 "Familyhotel Biancaneve ****ˢ" at bounding box center [530, 193] width 258 height 22
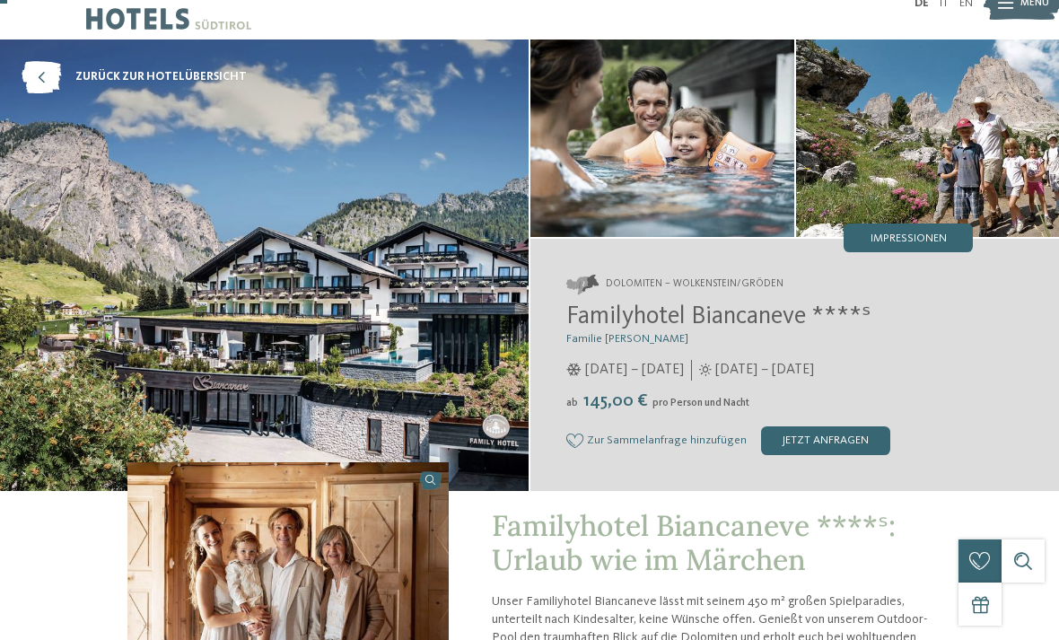
scroll to position [33, 0]
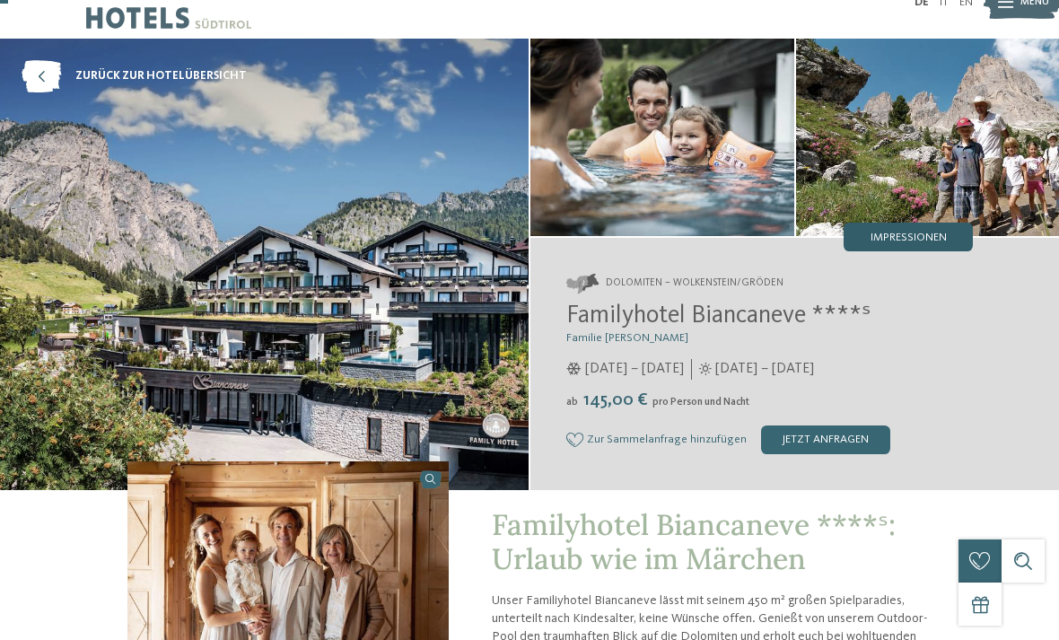
click at [929, 235] on span "Impressionen" at bounding box center [909, 238] width 76 height 12
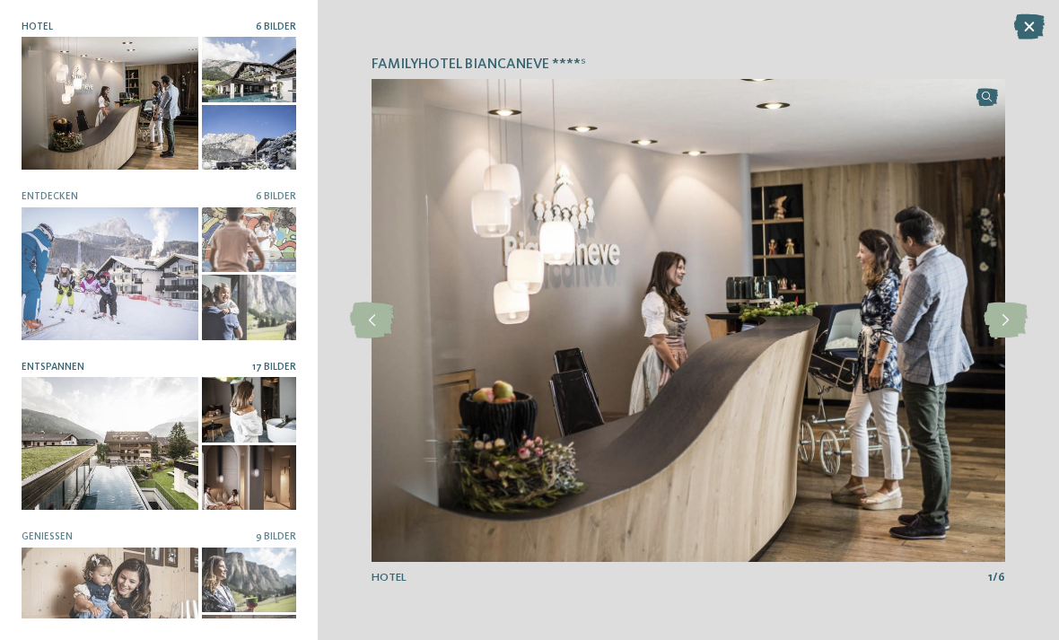
click at [145, 445] on div at bounding box center [110, 443] width 177 height 133
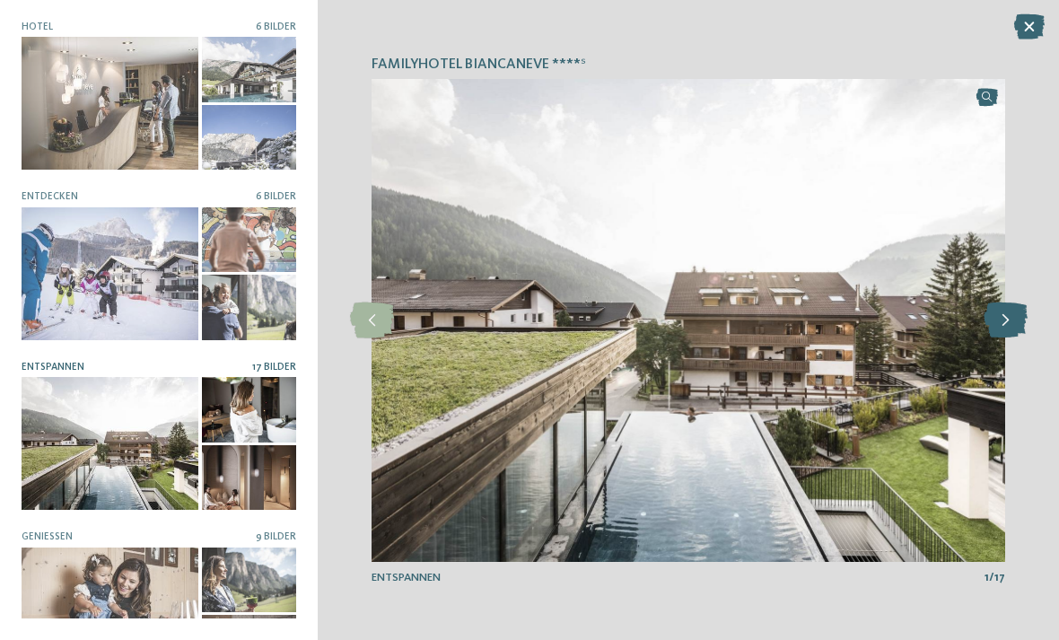
click at [1005, 328] on icon at bounding box center [1006, 320] width 44 height 36
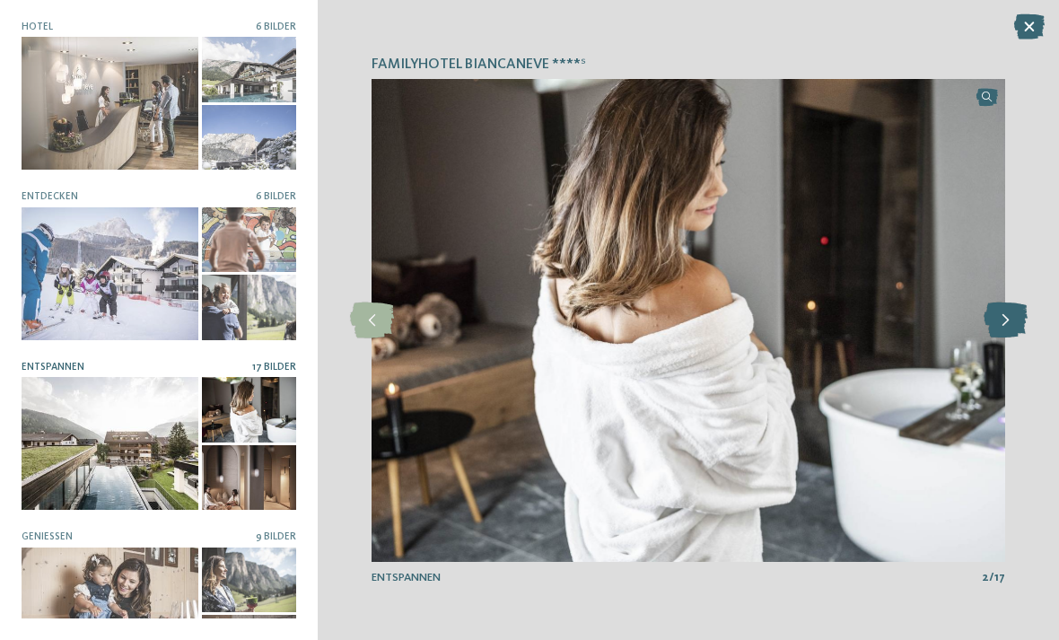
click at [1004, 324] on icon at bounding box center [1006, 320] width 44 height 36
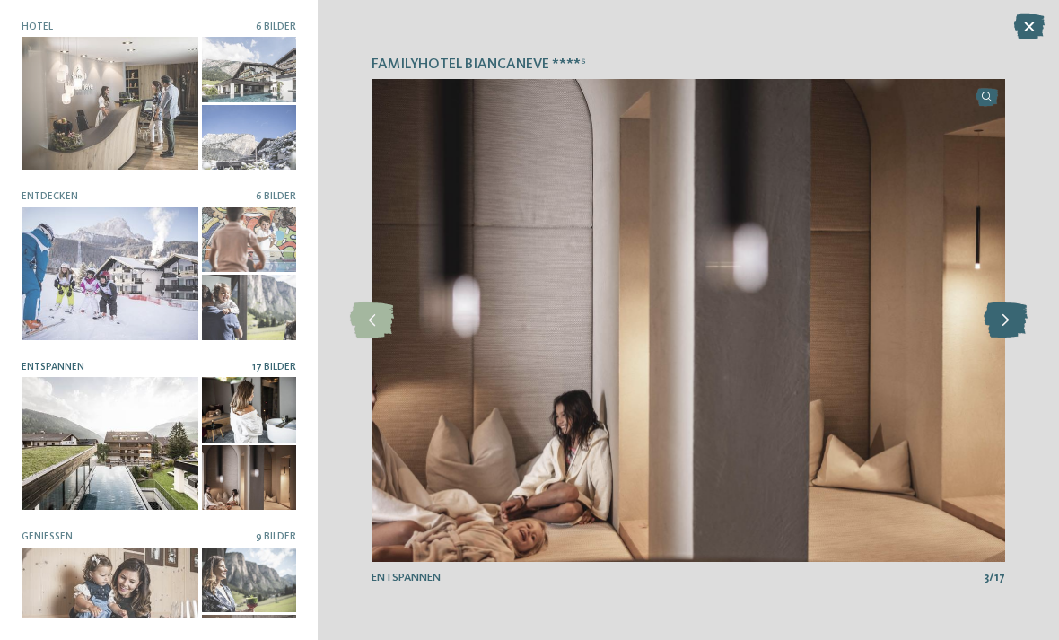
click at [1003, 321] on icon at bounding box center [1006, 320] width 44 height 36
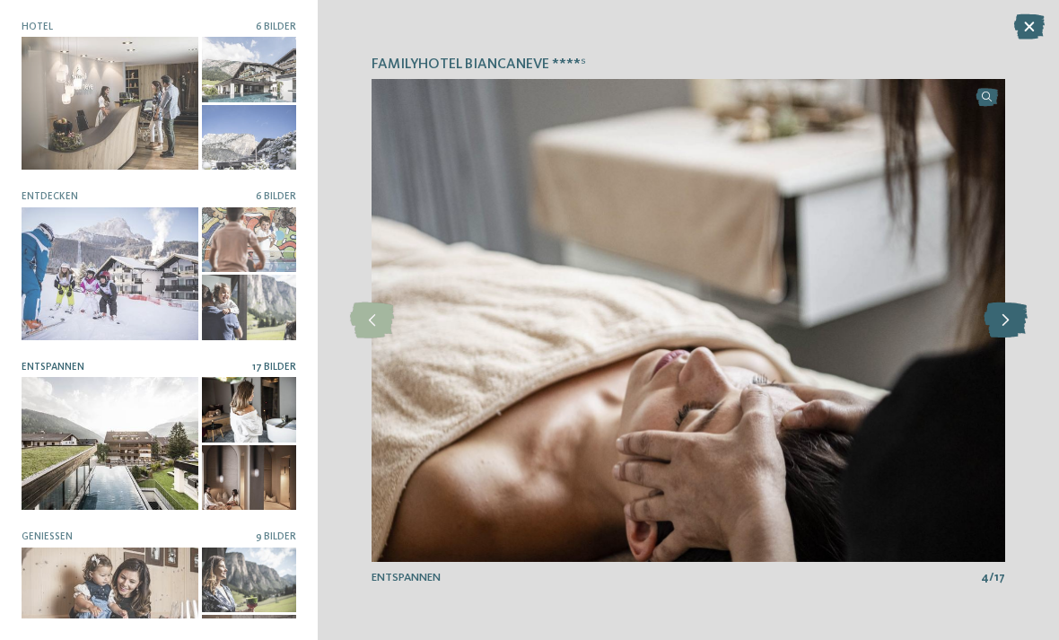
click at [1004, 320] on icon at bounding box center [1006, 320] width 44 height 36
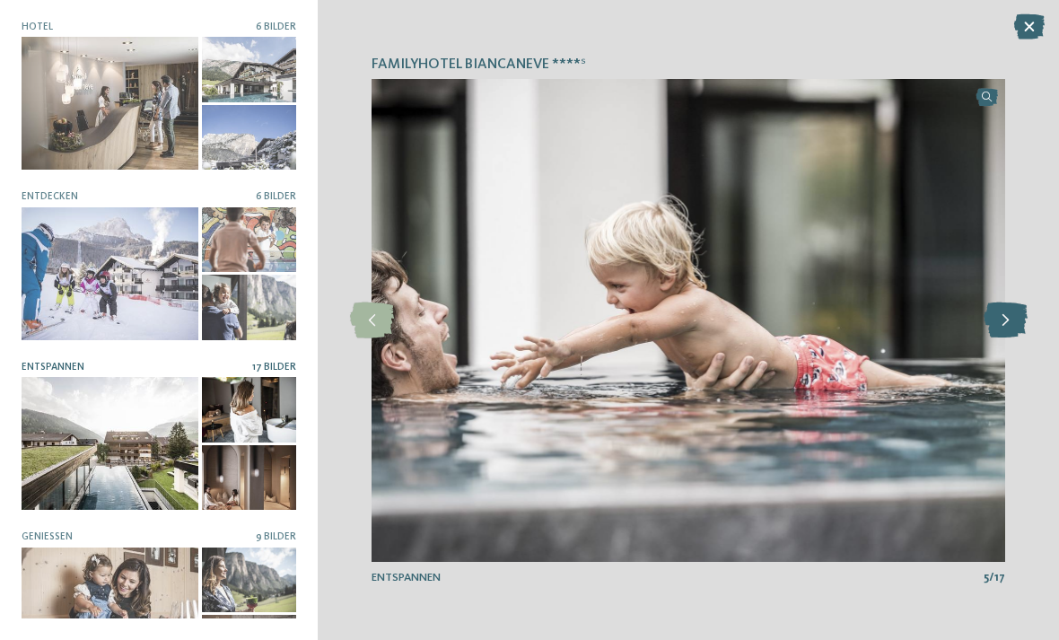
click at [999, 328] on icon at bounding box center [1006, 320] width 44 height 36
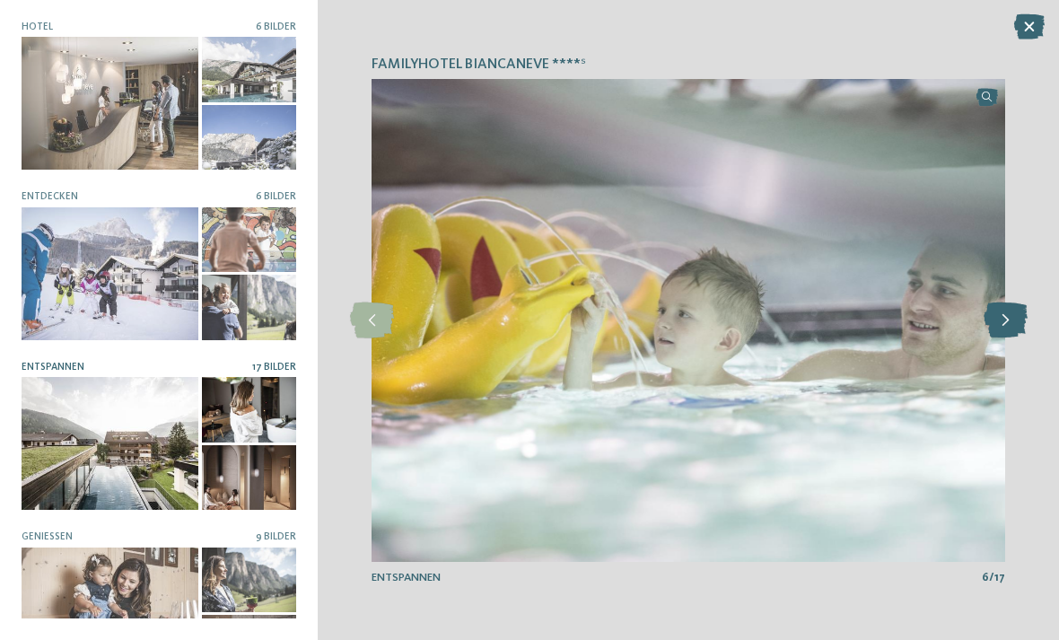
click at [992, 328] on icon at bounding box center [1006, 320] width 44 height 36
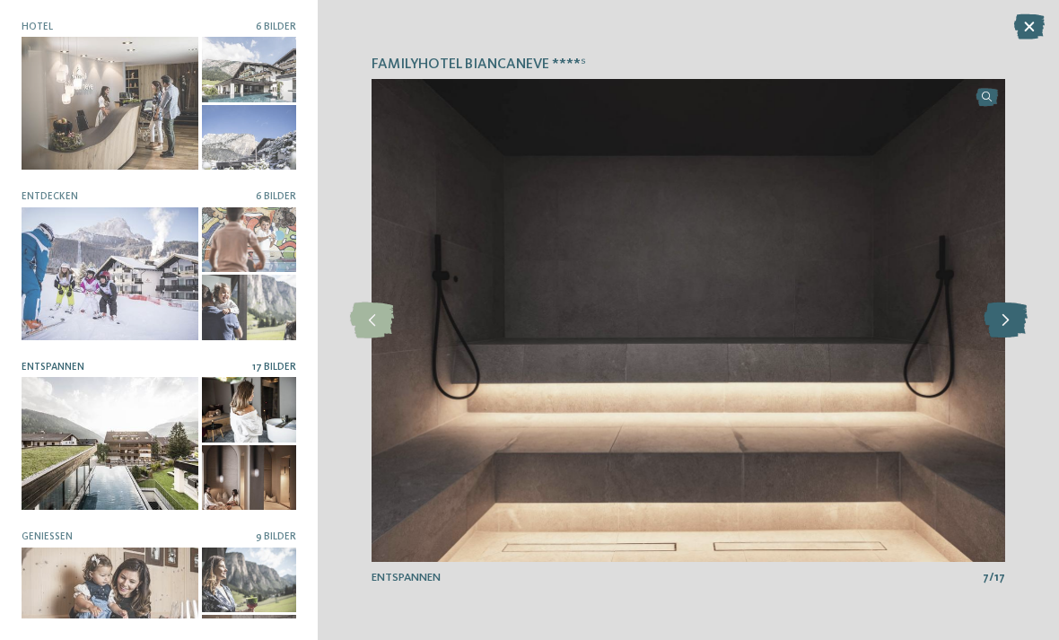
click at [998, 322] on icon at bounding box center [1006, 320] width 44 height 36
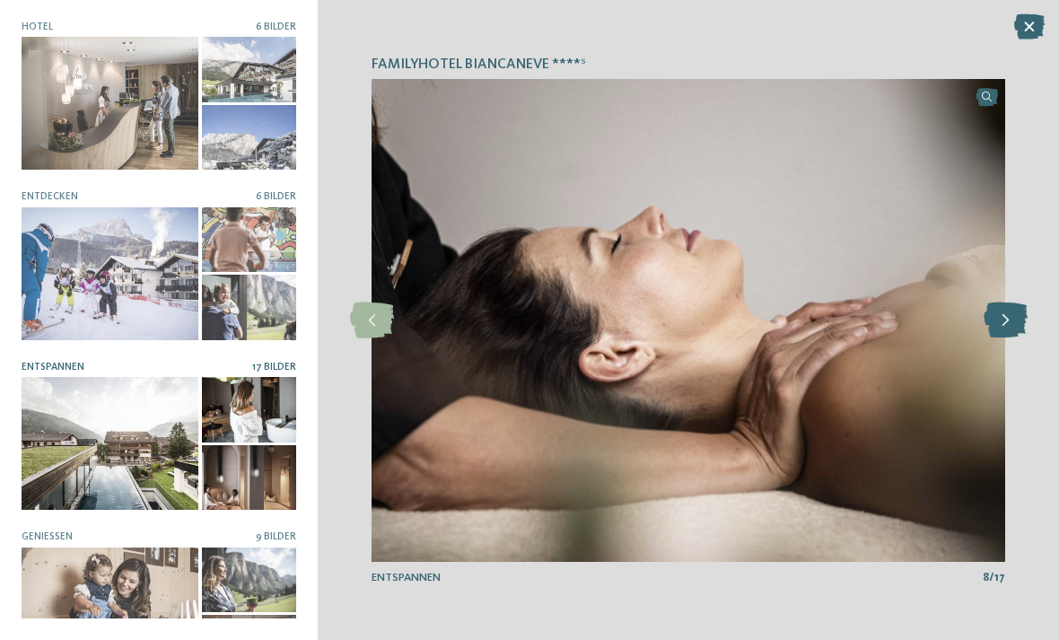
click at [1001, 323] on icon at bounding box center [1006, 320] width 44 height 36
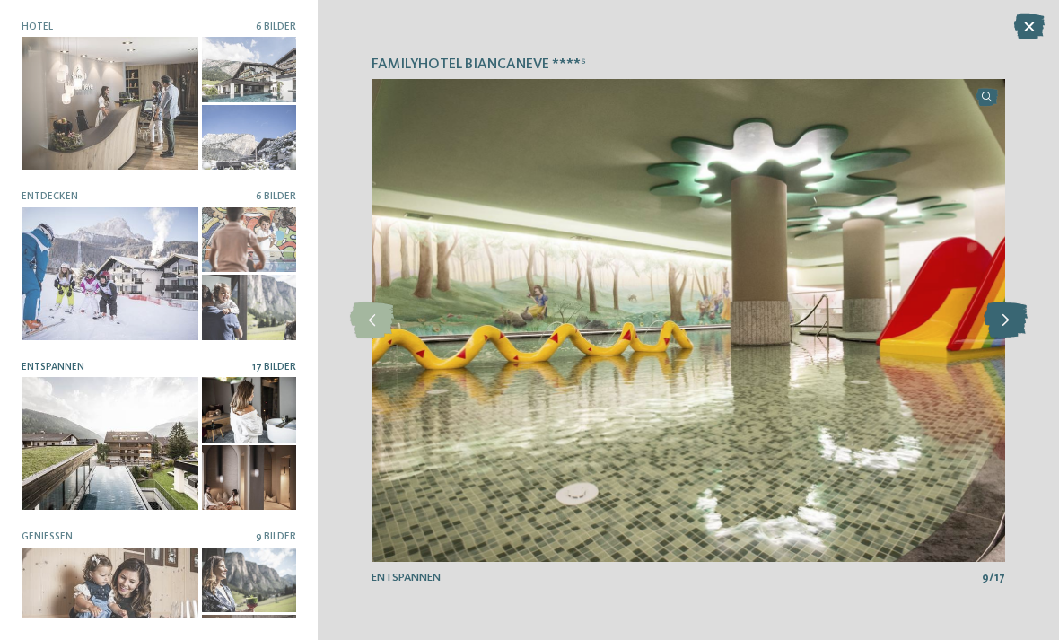
click at [1002, 326] on icon at bounding box center [1006, 320] width 44 height 36
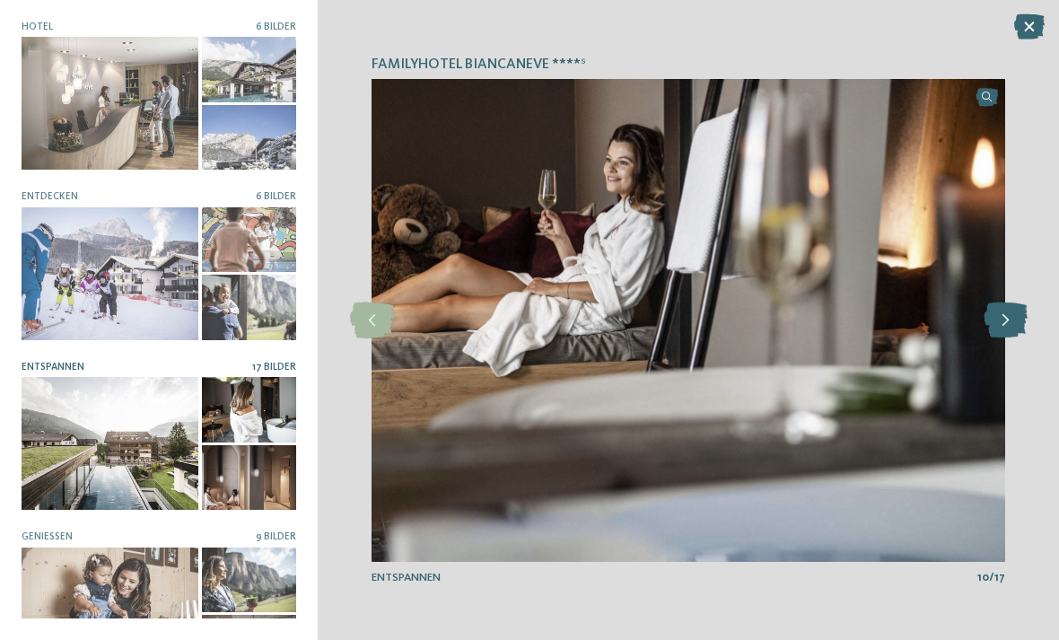
click at [996, 323] on icon at bounding box center [1006, 320] width 44 height 36
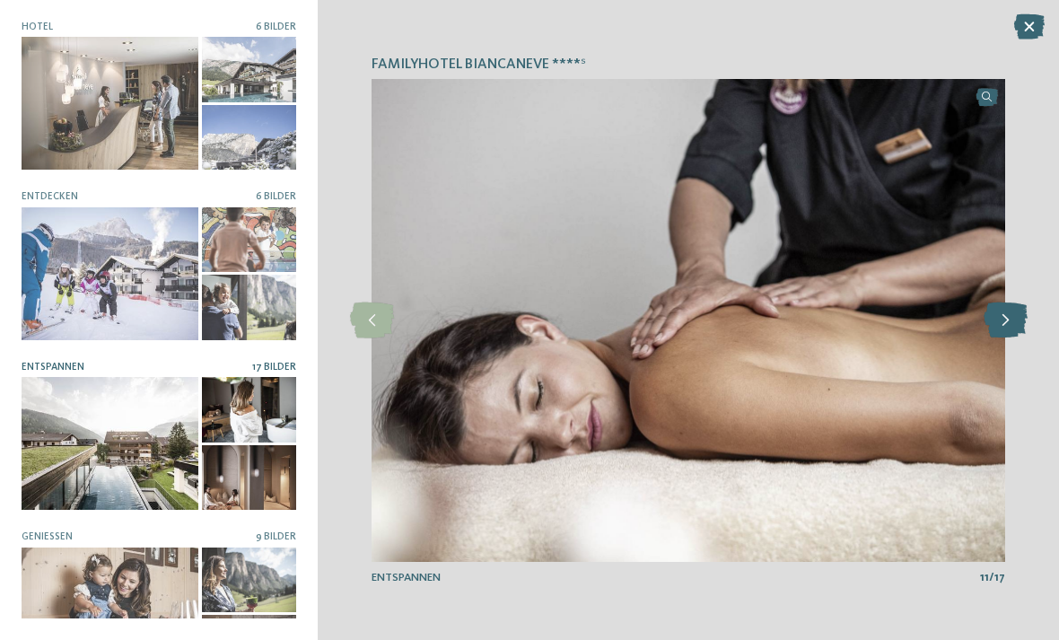
click at [1002, 330] on icon at bounding box center [1006, 320] width 44 height 36
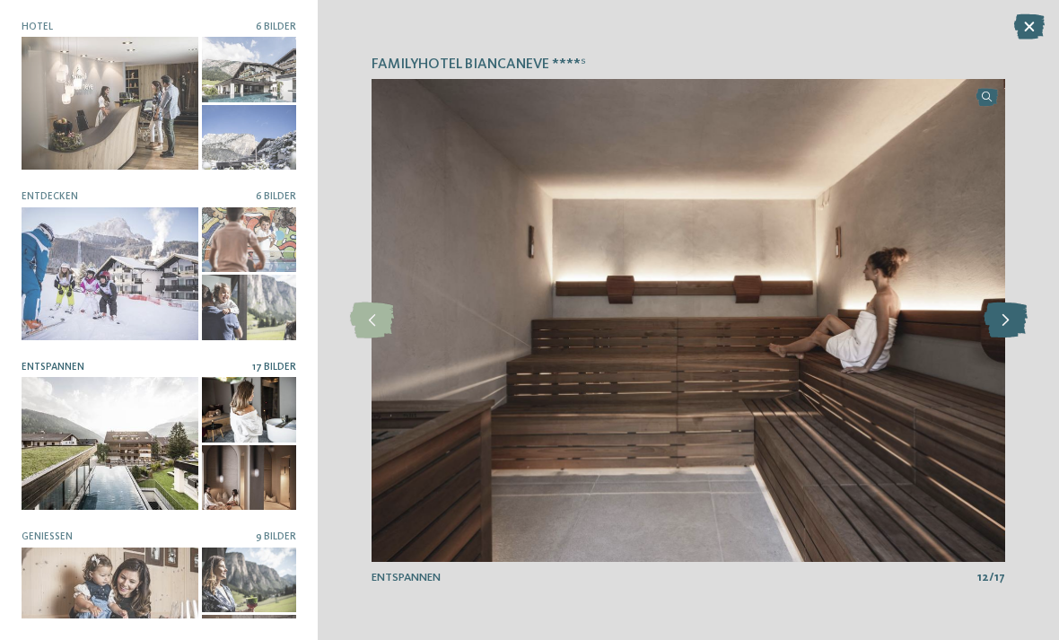
click at [997, 317] on icon at bounding box center [1006, 320] width 44 height 36
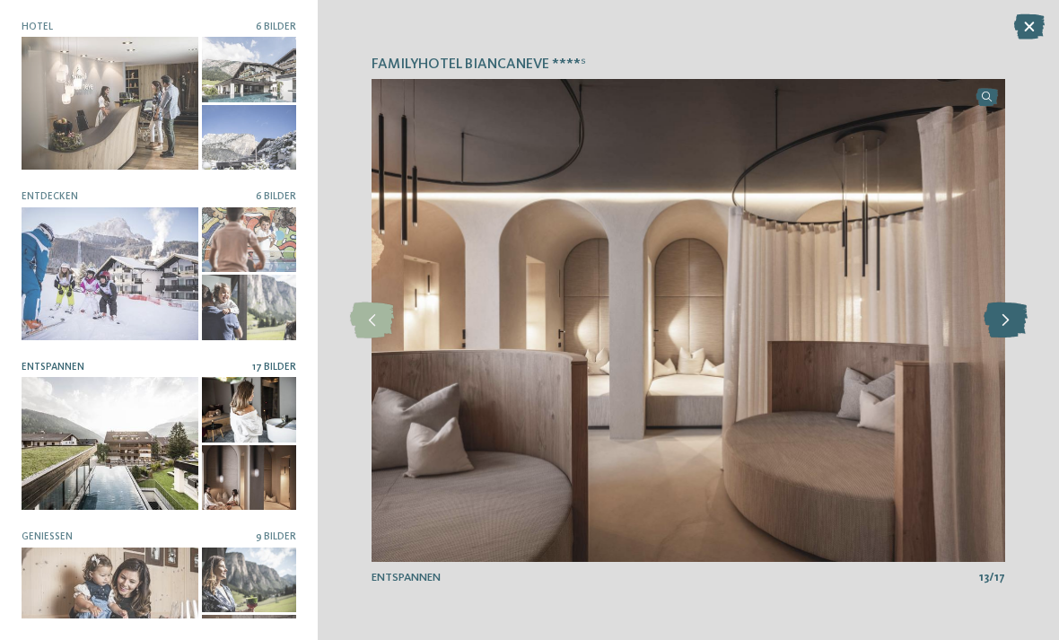
click at [995, 320] on icon at bounding box center [1006, 320] width 44 height 36
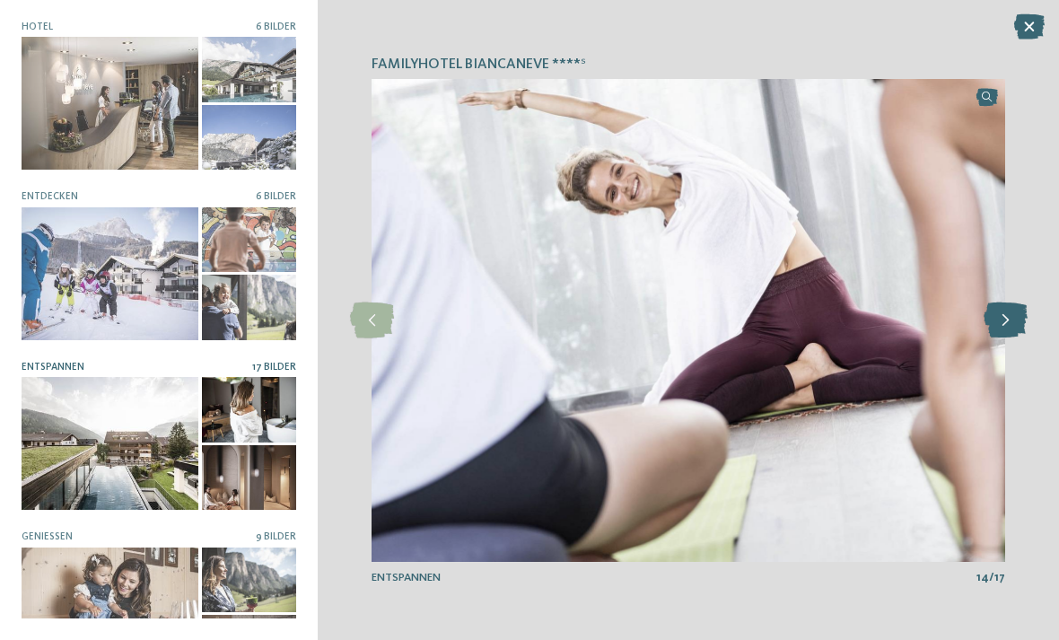
click at [1002, 320] on icon at bounding box center [1006, 320] width 44 height 36
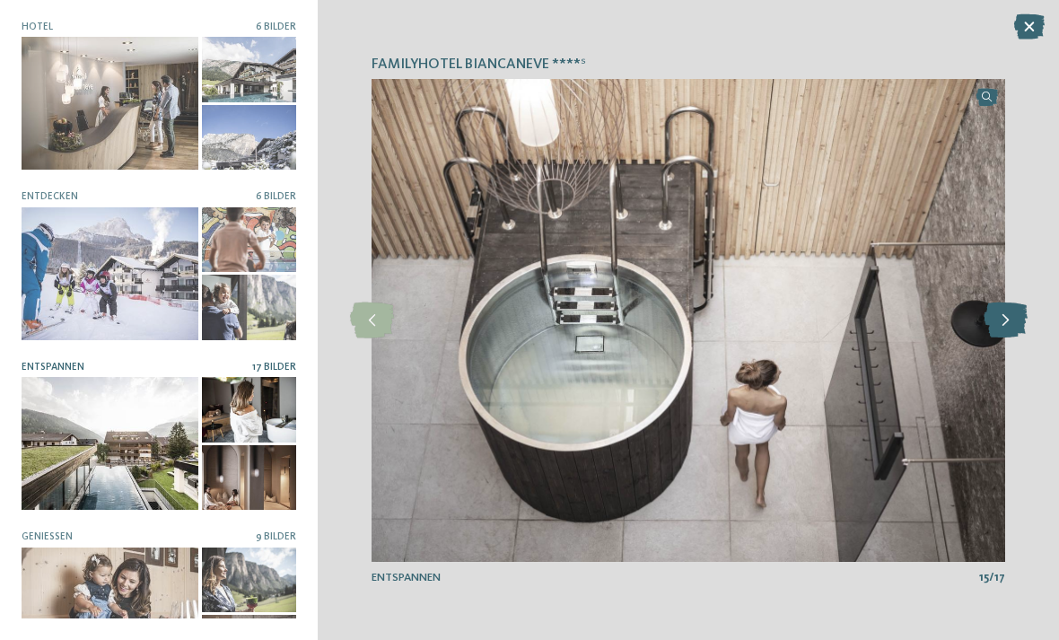
click at [1005, 328] on icon at bounding box center [1006, 320] width 44 height 36
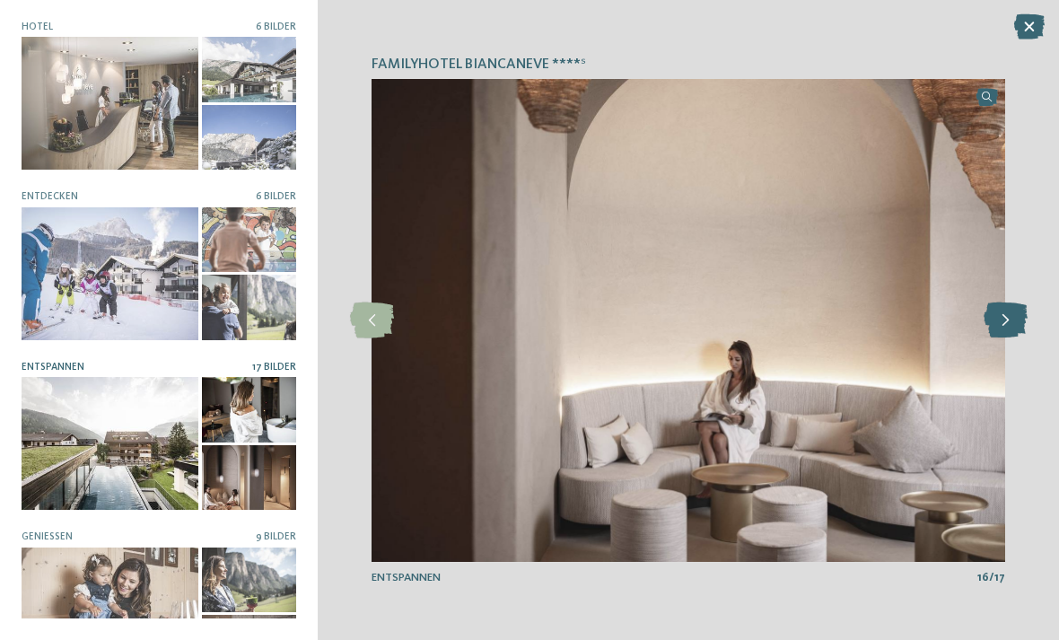
click at [1005, 318] on icon at bounding box center [1006, 320] width 44 height 36
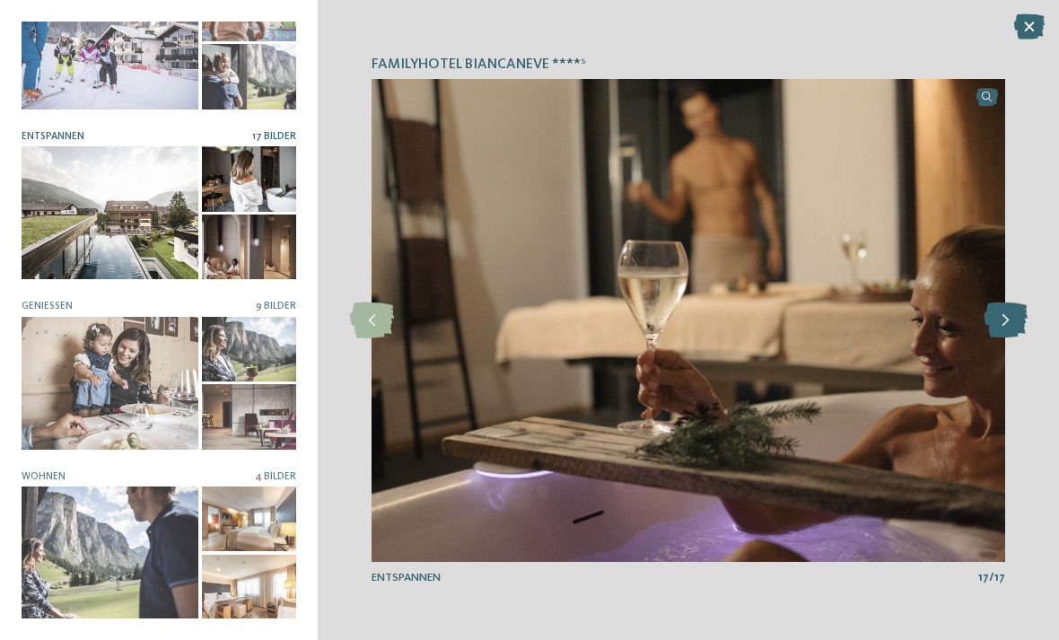
scroll to position [230, 0]
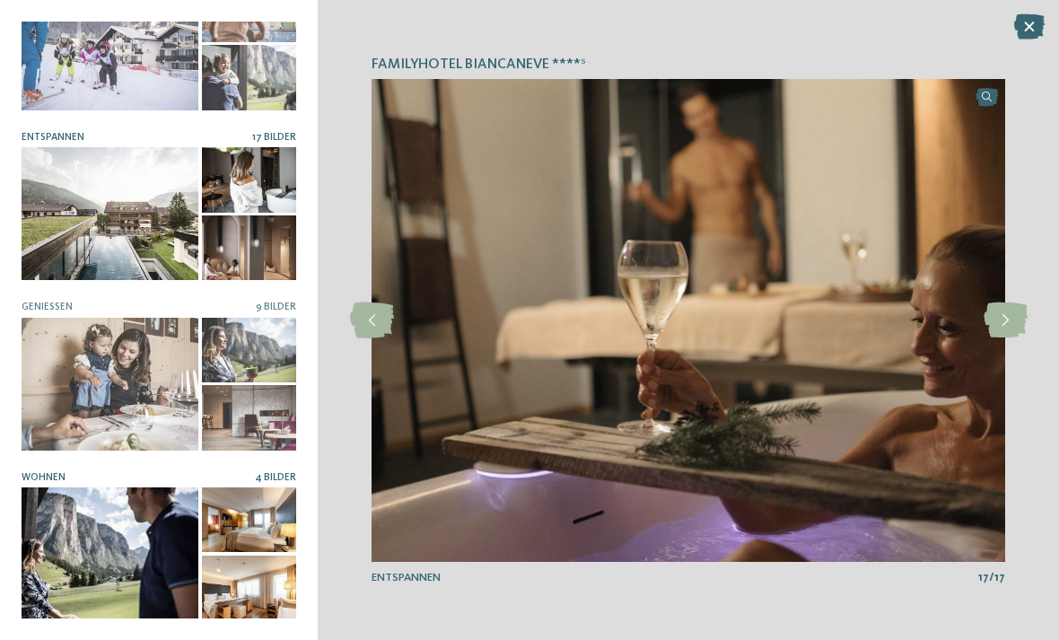
click at [236, 521] on div at bounding box center [249, 519] width 95 height 65
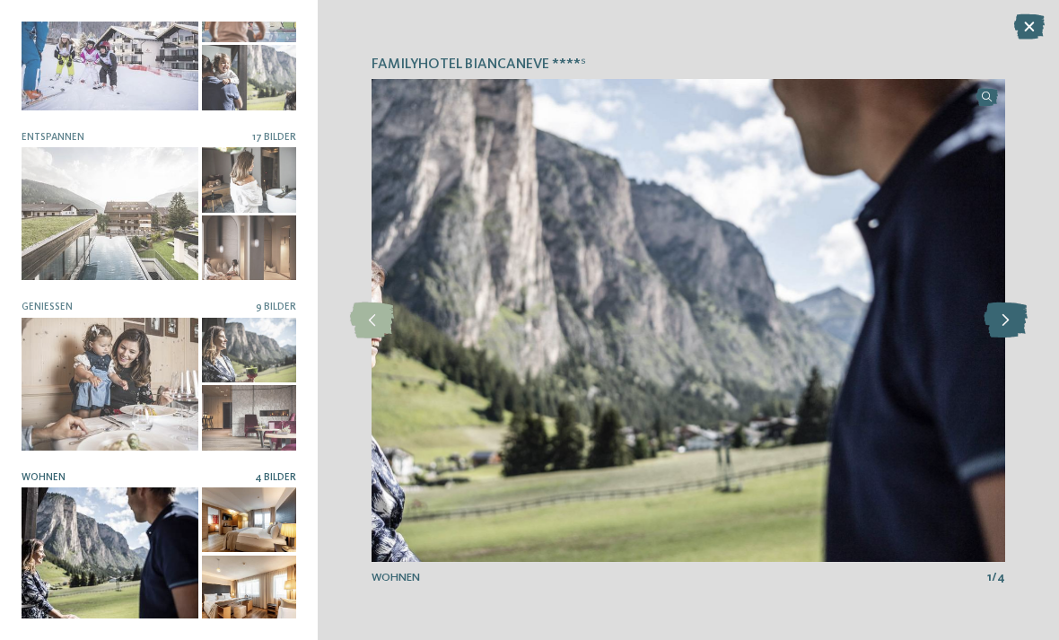
click at [1021, 318] on icon at bounding box center [1006, 320] width 44 height 36
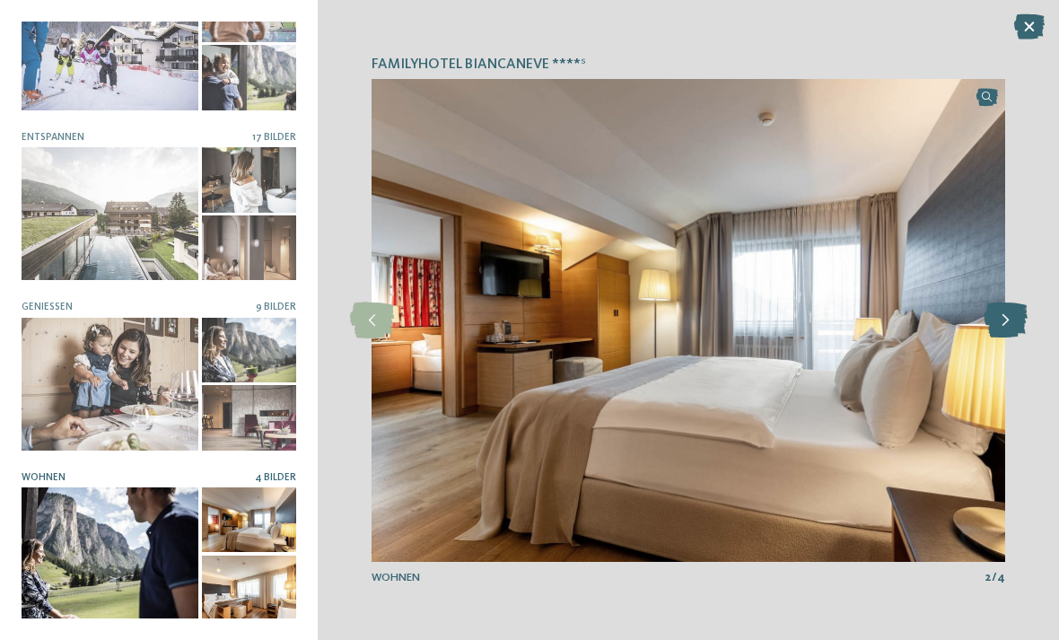
click at [1002, 328] on icon at bounding box center [1006, 320] width 44 height 36
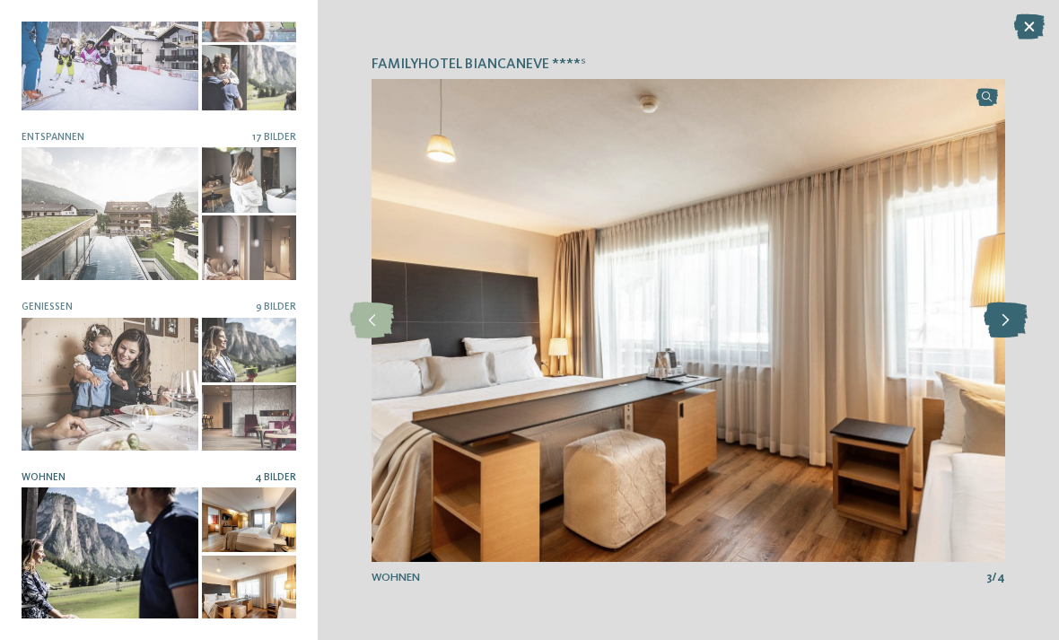
click at [1002, 325] on icon at bounding box center [1006, 320] width 44 height 36
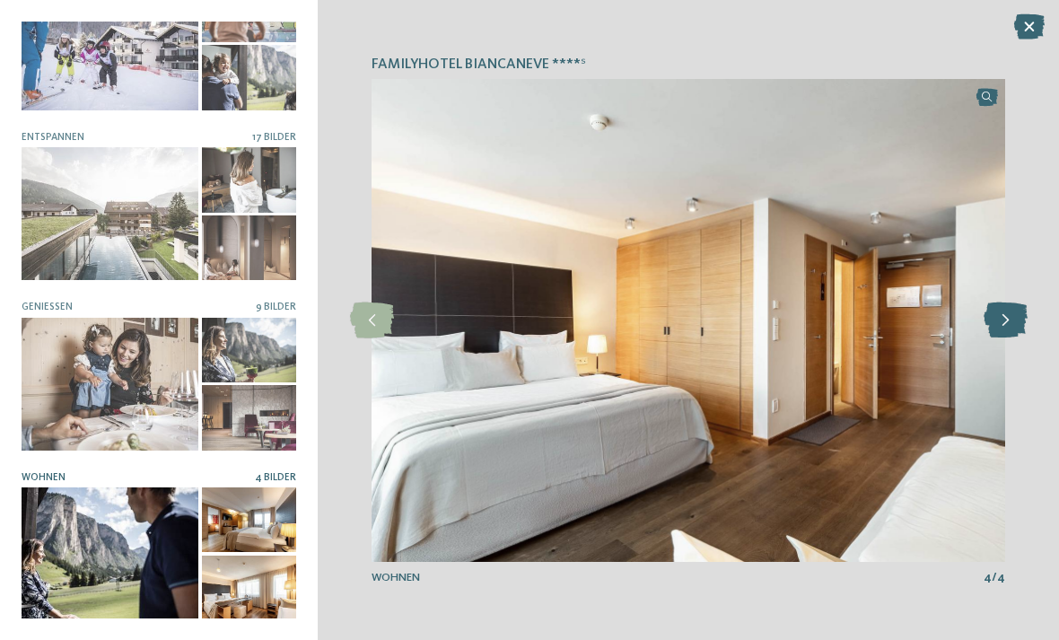
click at [996, 331] on icon at bounding box center [1006, 320] width 44 height 36
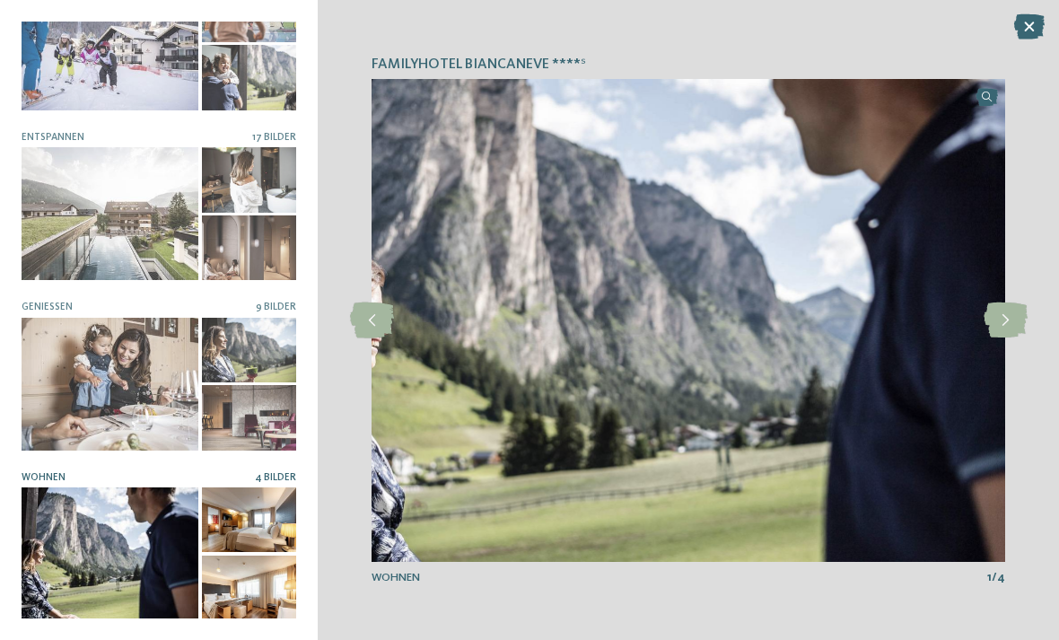
click at [1010, 20] on div "Familyhotel Biancaneve ****ˢ slide 1 of 6" at bounding box center [688, 320] width 741 height 640
click at [1020, 27] on icon at bounding box center [1029, 26] width 31 height 25
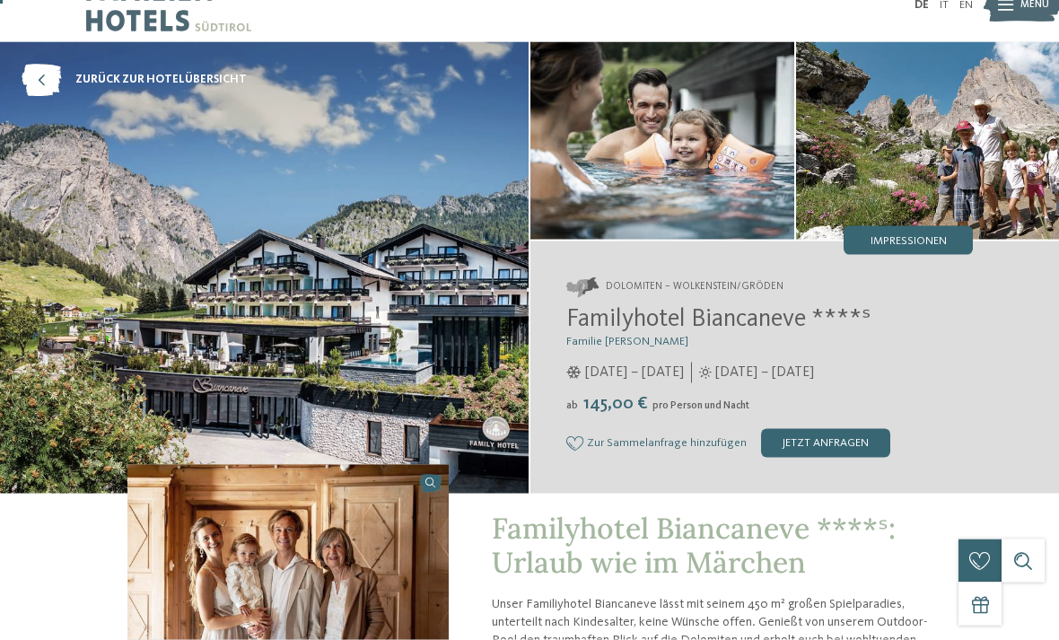
scroll to position [0, 0]
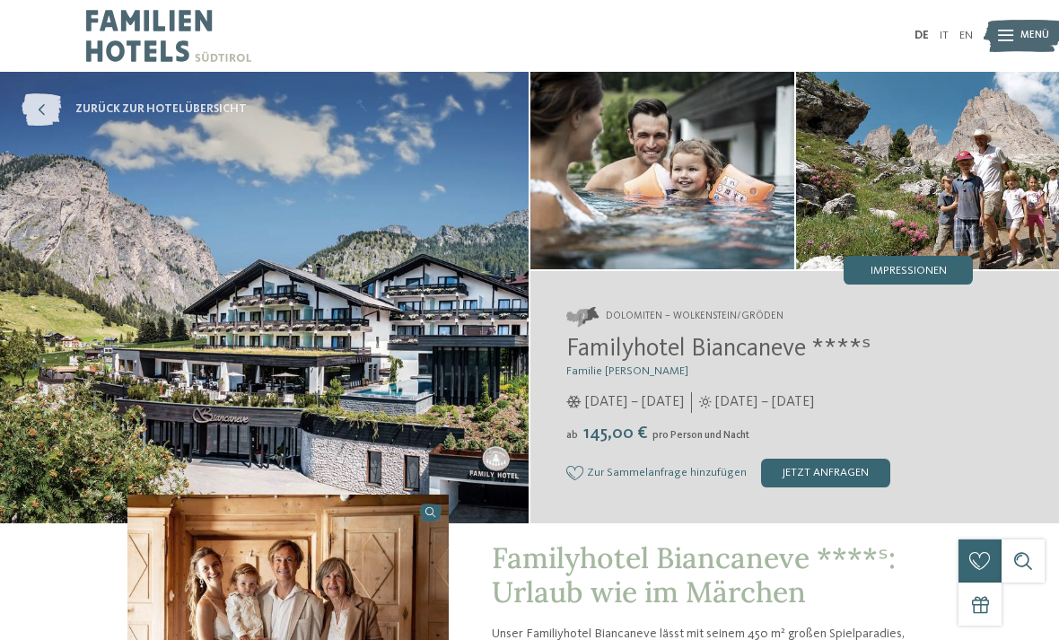
click at [48, 111] on icon at bounding box center [41, 109] width 39 height 32
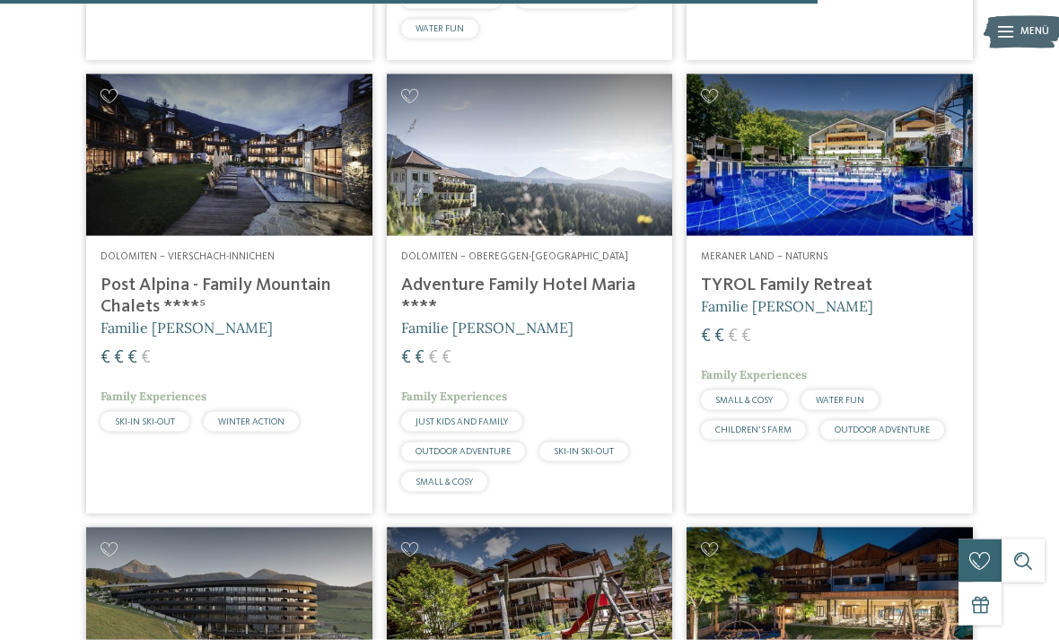
scroll to position [3551, 0]
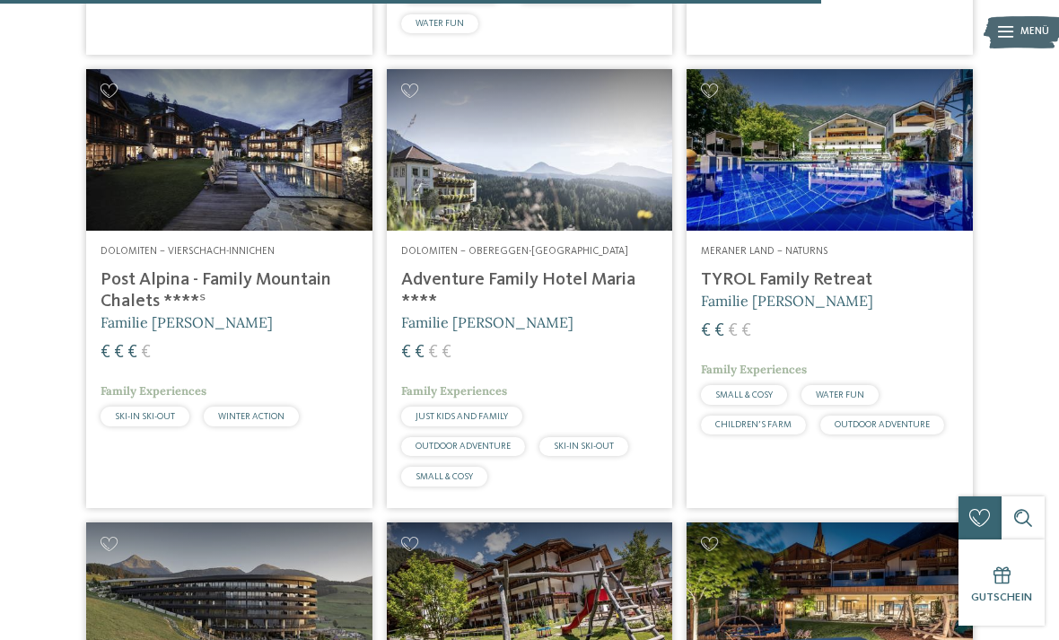
click at [586, 269] on h4 "Adventure Family Hotel Maria ****" at bounding box center [530, 290] width 258 height 43
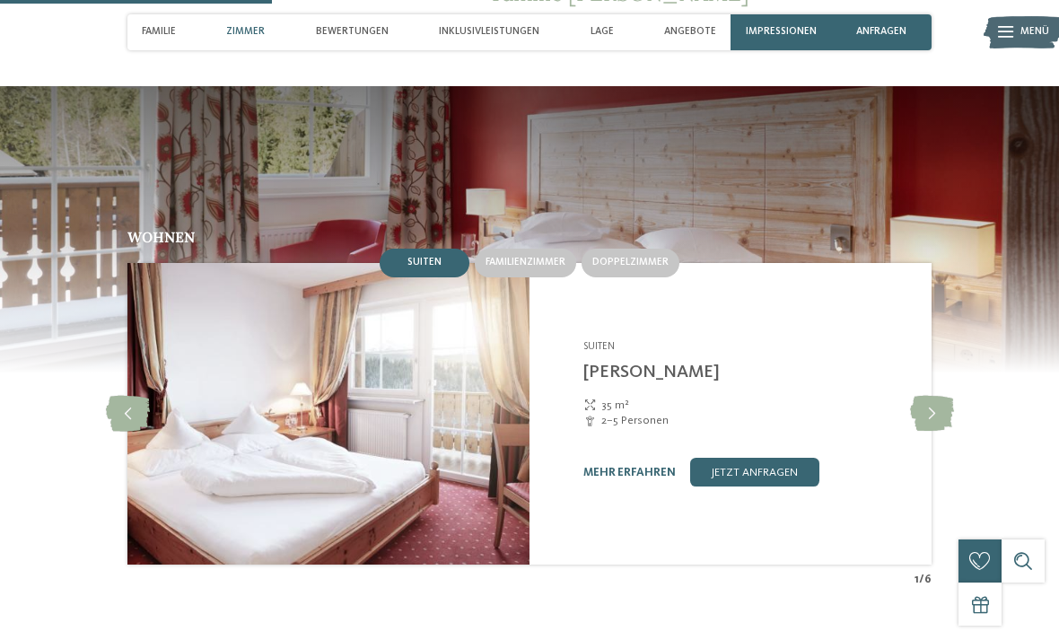
scroll to position [1186, 0]
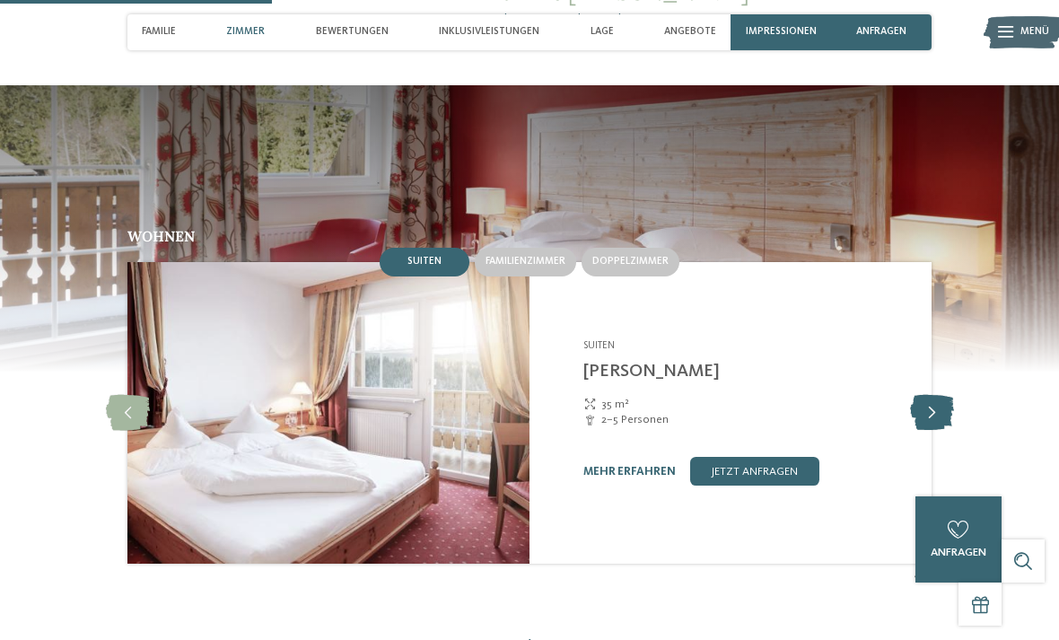
click at [929, 396] on icon at bounding box center [932, 413] width 44 height 36
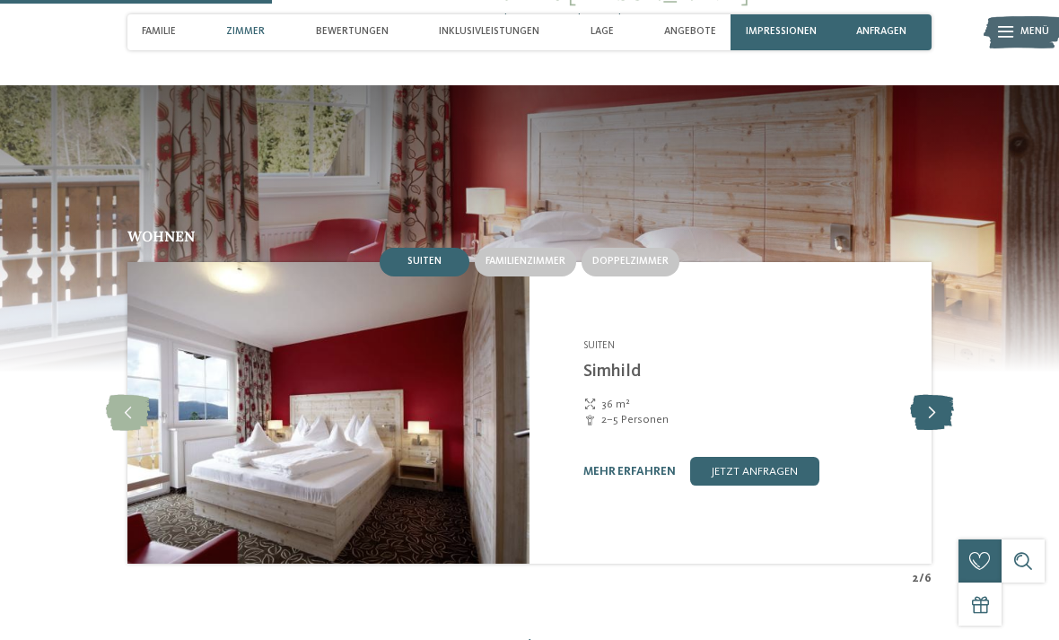
click at [929, 395] on icon at bounding box center [932, 413] width 44 height 36
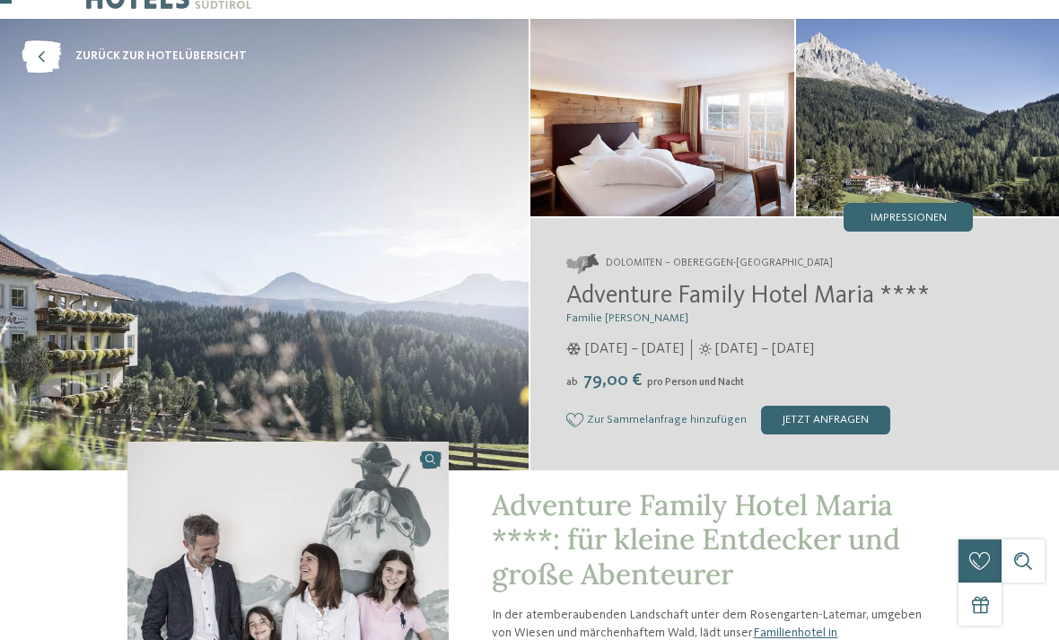
scroll to position [50, 0]
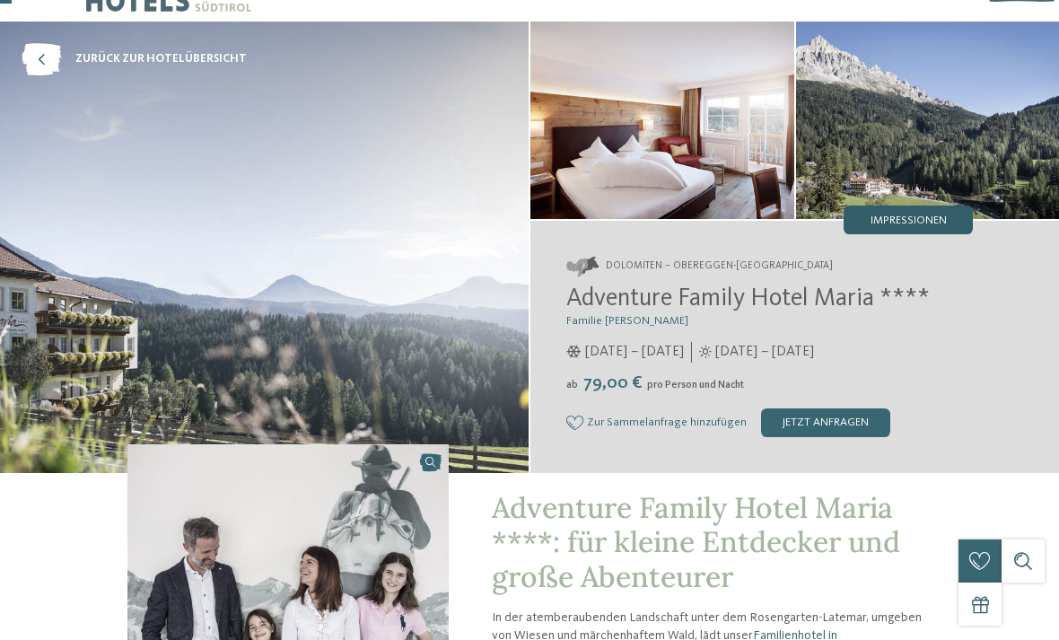
click at [880, 233] on div "Impressionen" at bounding box center [908, 220] width 129 height 29
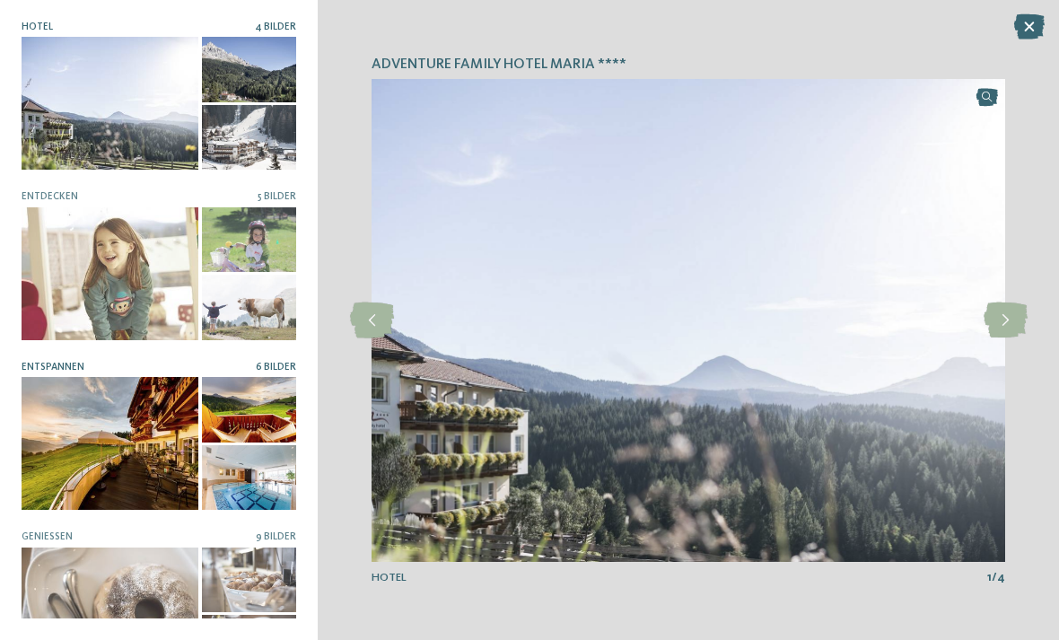
click at [169, 457] on div at bounding box center [110, 443] width 177 height 133
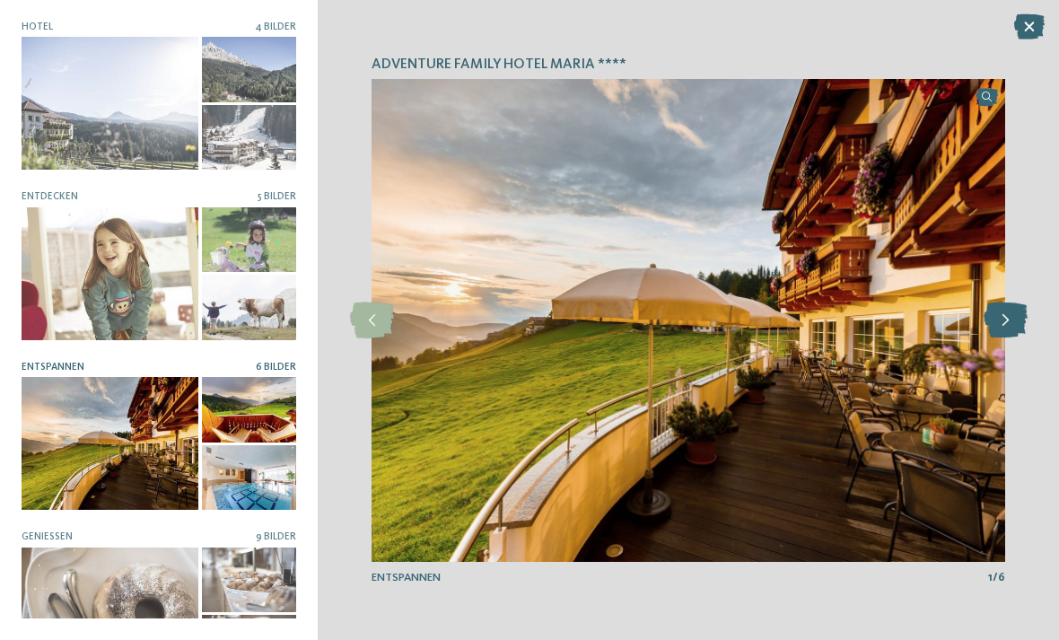
click at [1004, 324] on icon at bounding box center [1006, 320] width 44 height 36
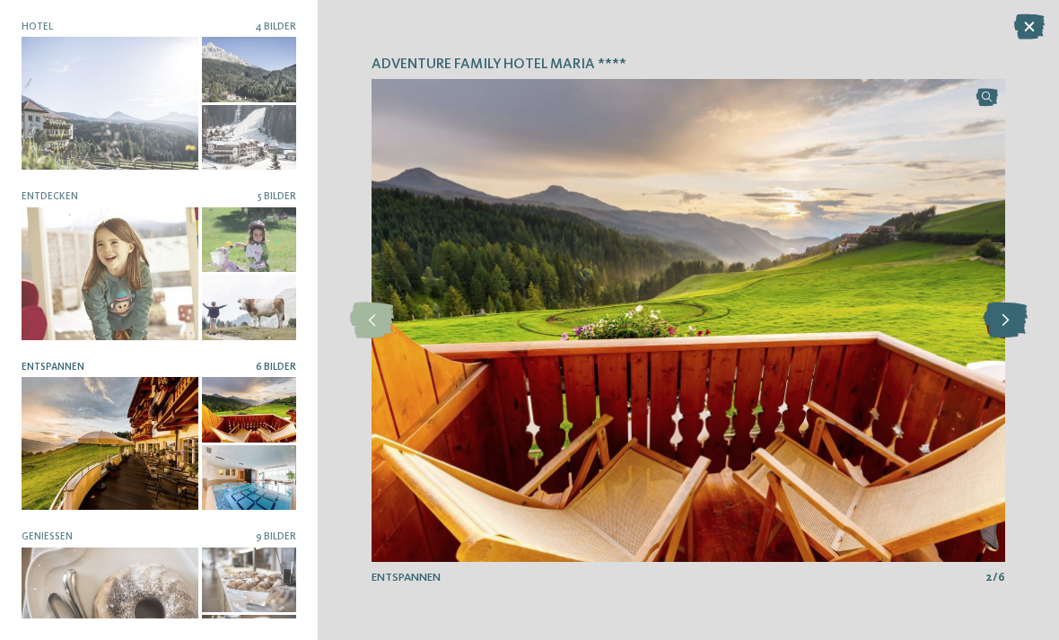
click at [995, 328] on icon at bounding box center [1006, 320] width 44 height 36
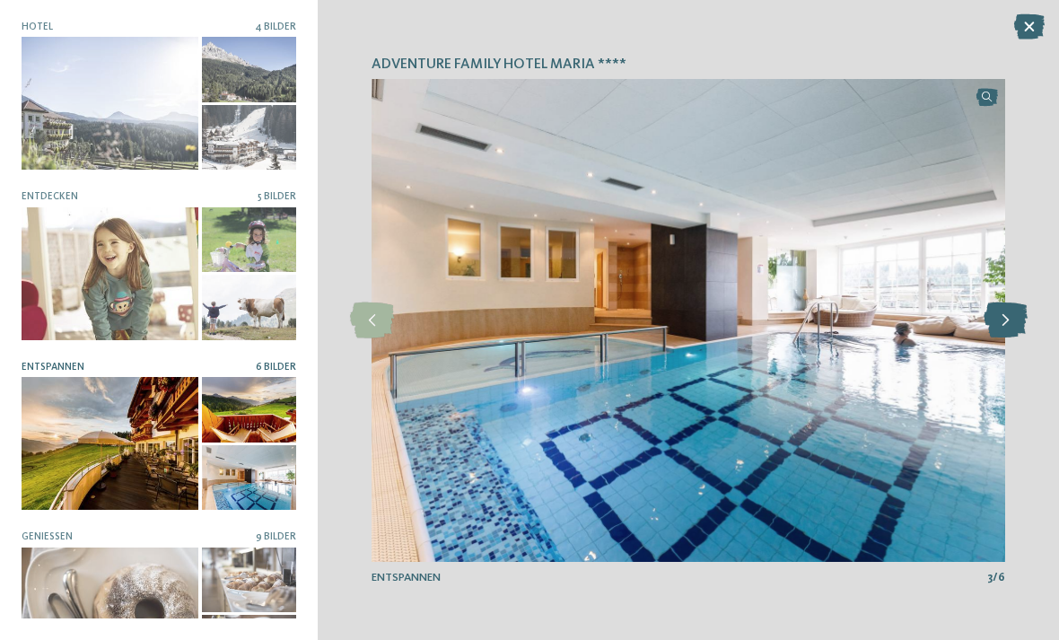
click at [1000, 318] on icon at bounding box center [1006, 320] width 44 height 36
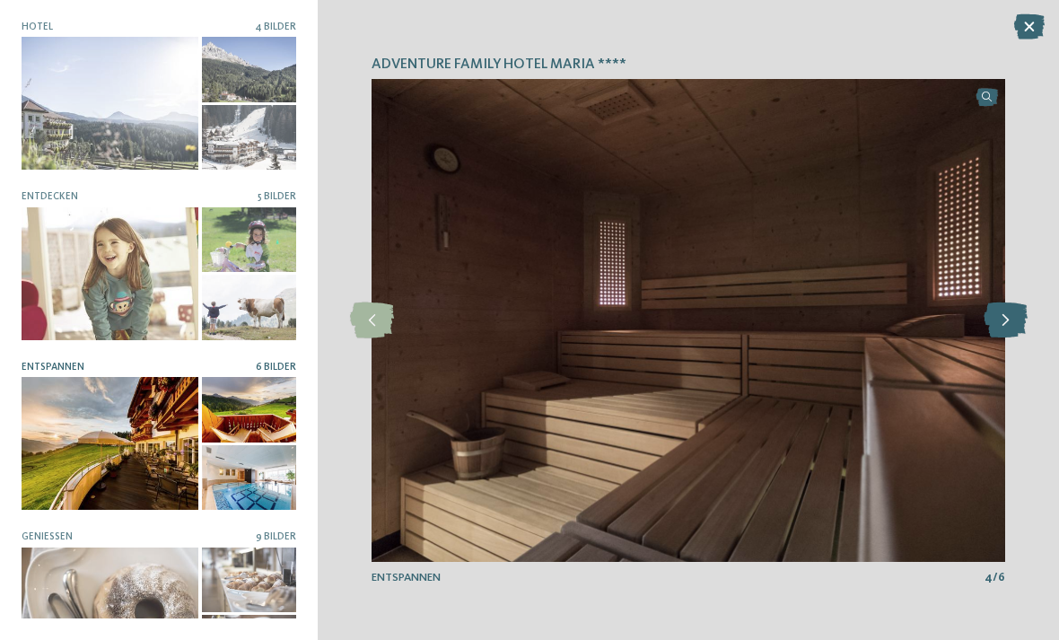
click at [994, 320] on icon at bounding box center [1006, 320] width 44 height 36
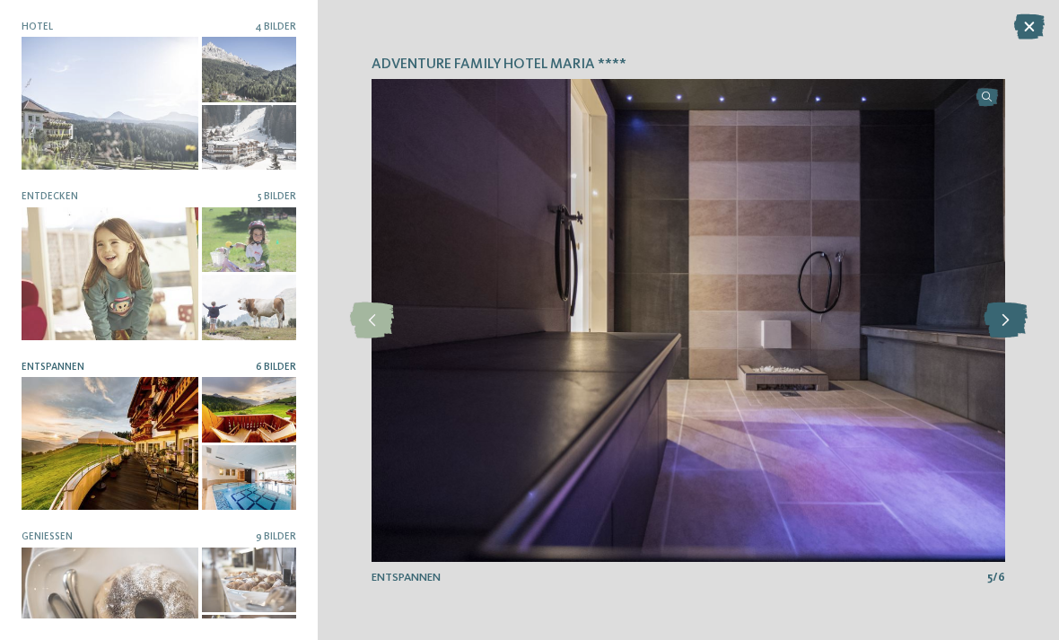
click at [997, 320] on icon at bounding box center [1006, 320] width 44 height 36
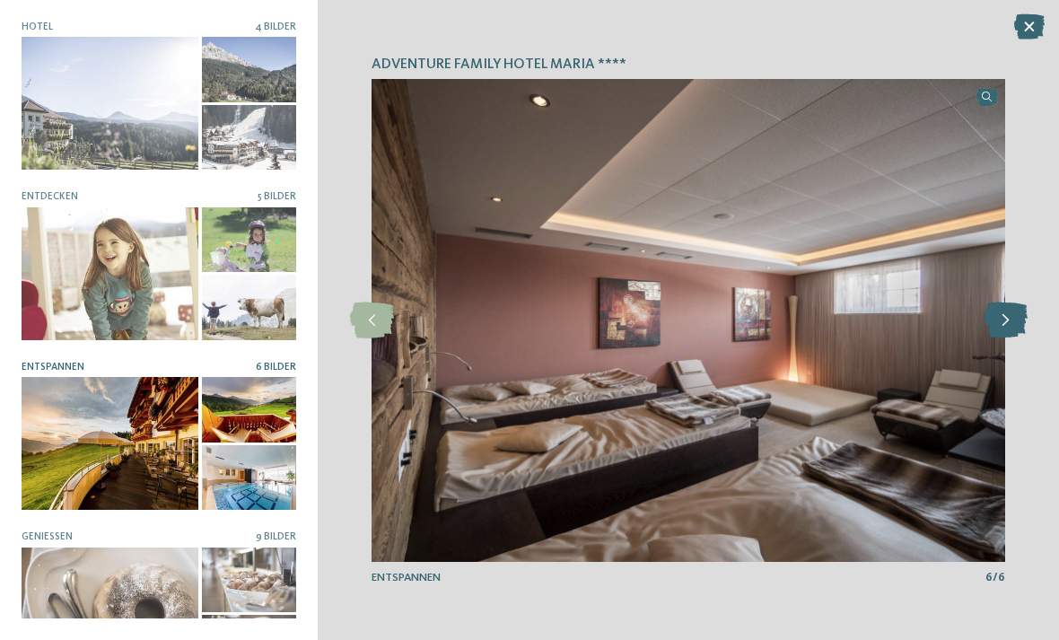
click at [1004, 320] on icon at bounding box center [1006, 320] width 44 height 36
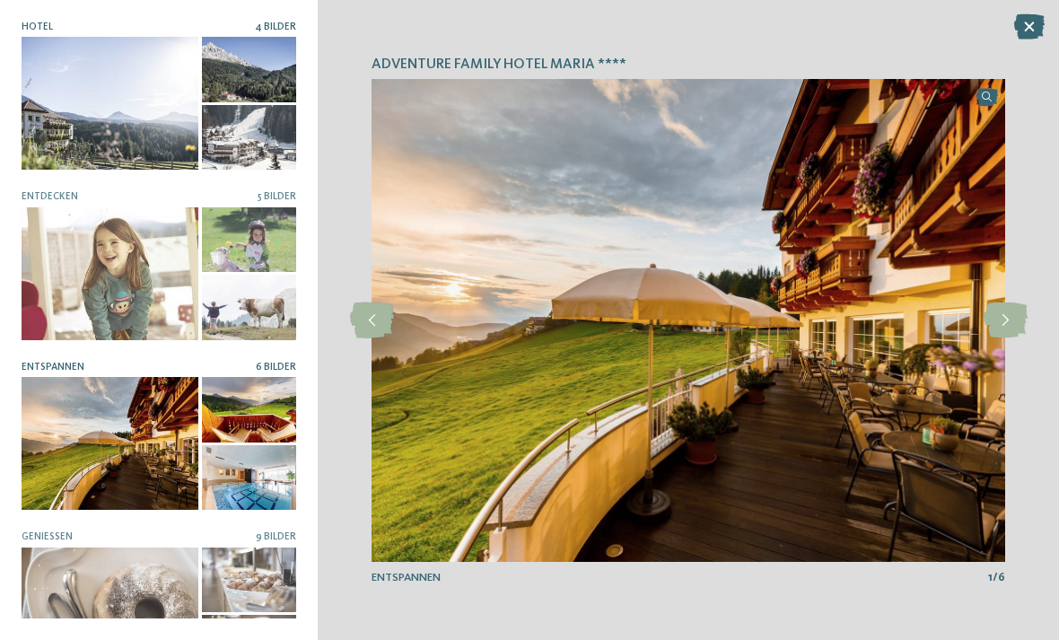
click at [262, 146] on div at bounding box center [249, 137] width 95 height 65
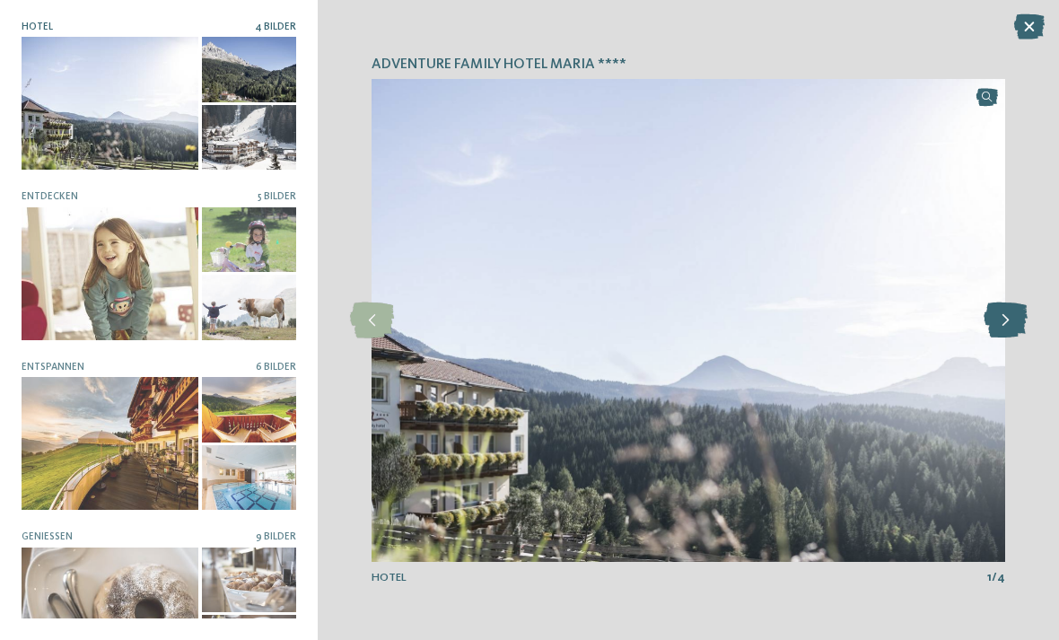
click at [1006, 320] on icon at bounding box center [1006, 320] width 44 height 36
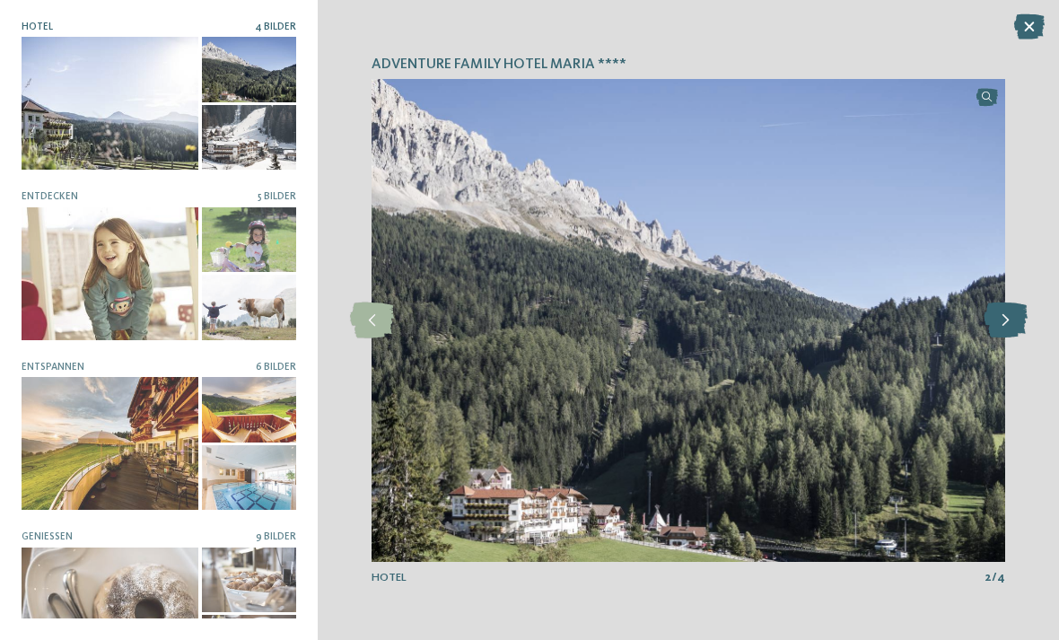
click at [1001, 322] on icon at bounding box center [1006, 320] width 44 height 36
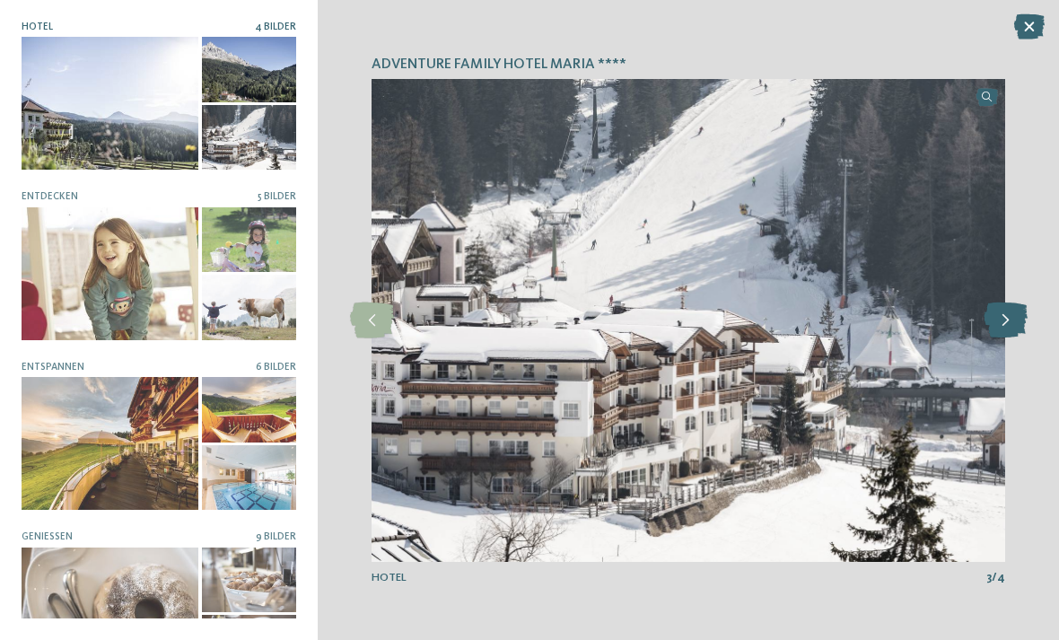
click at [995, 325] on icon at bounding box center [1006, 320] width 44 height 36
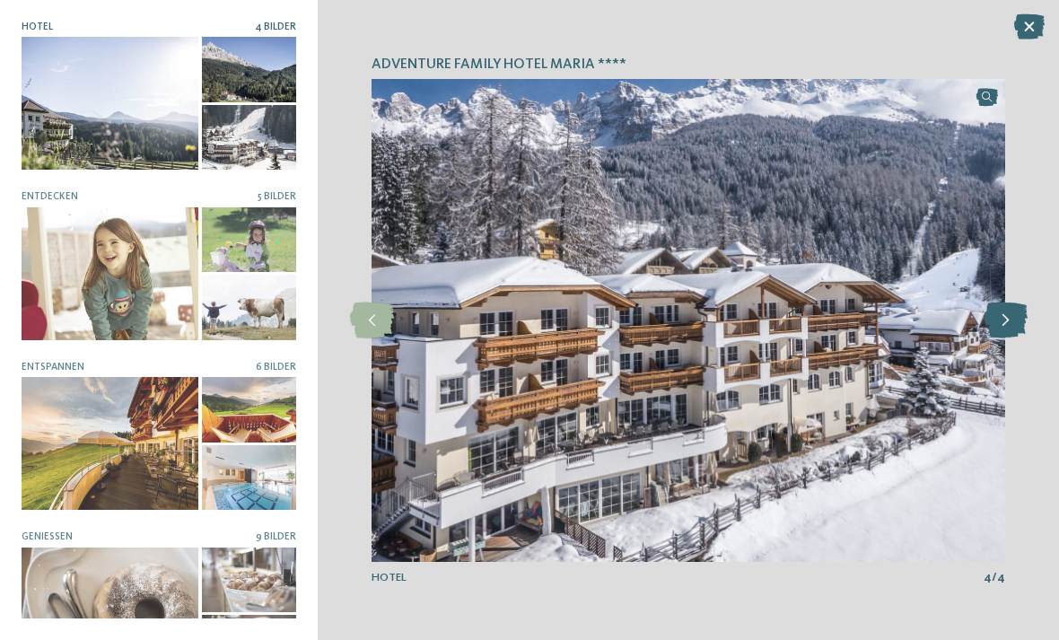
click at [994, 328] on icon at bounding box center [1006, 320] width 44 height 36
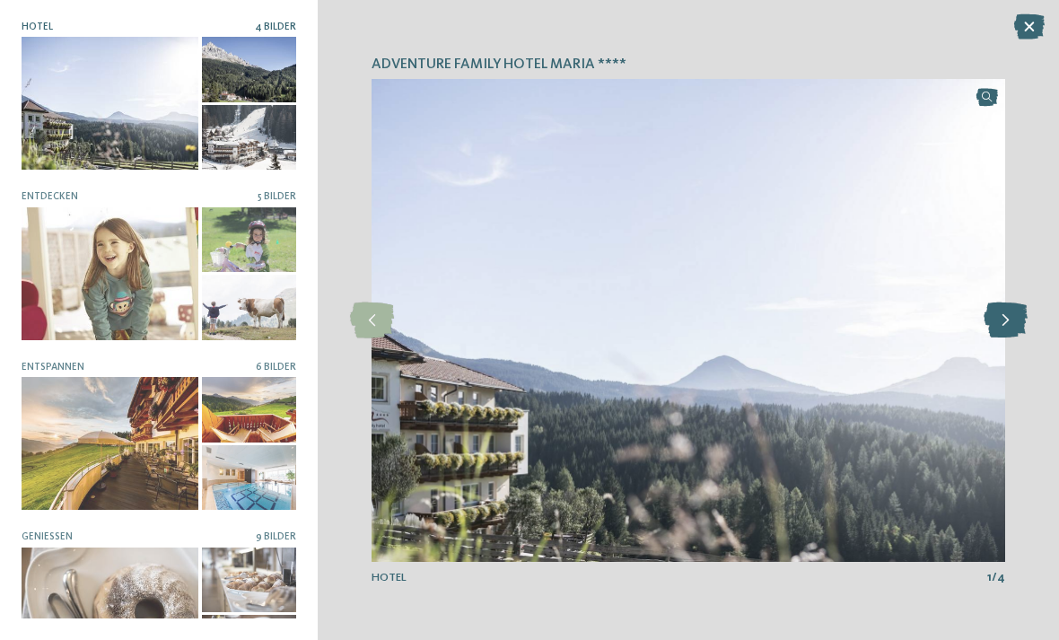
click at [988, 329] on icon at bounding box center [1006, 320] width 44 height 36
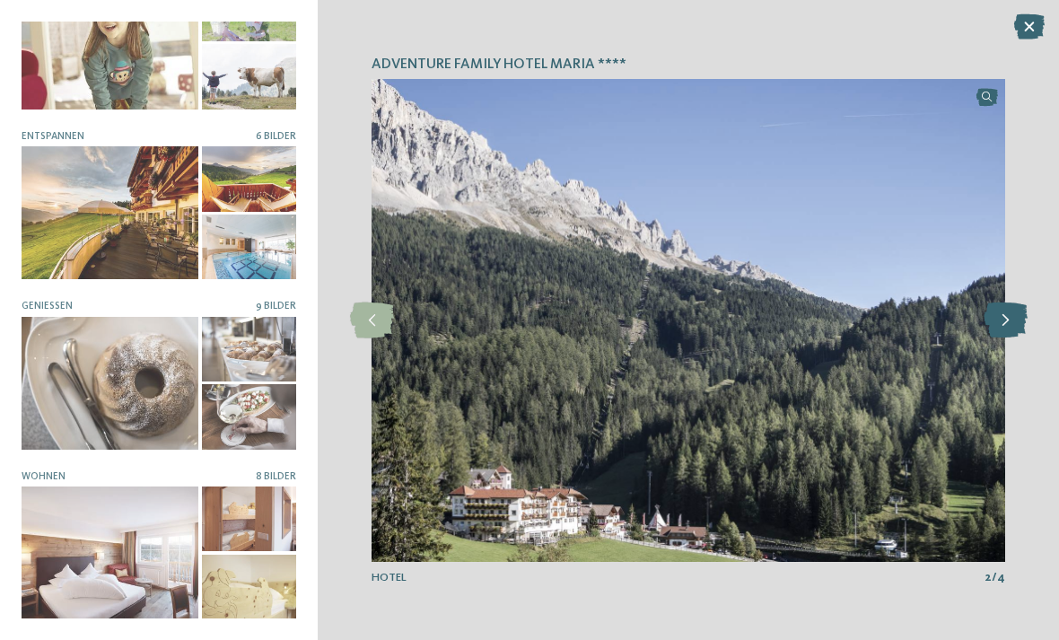
scroll to position [230, 0]
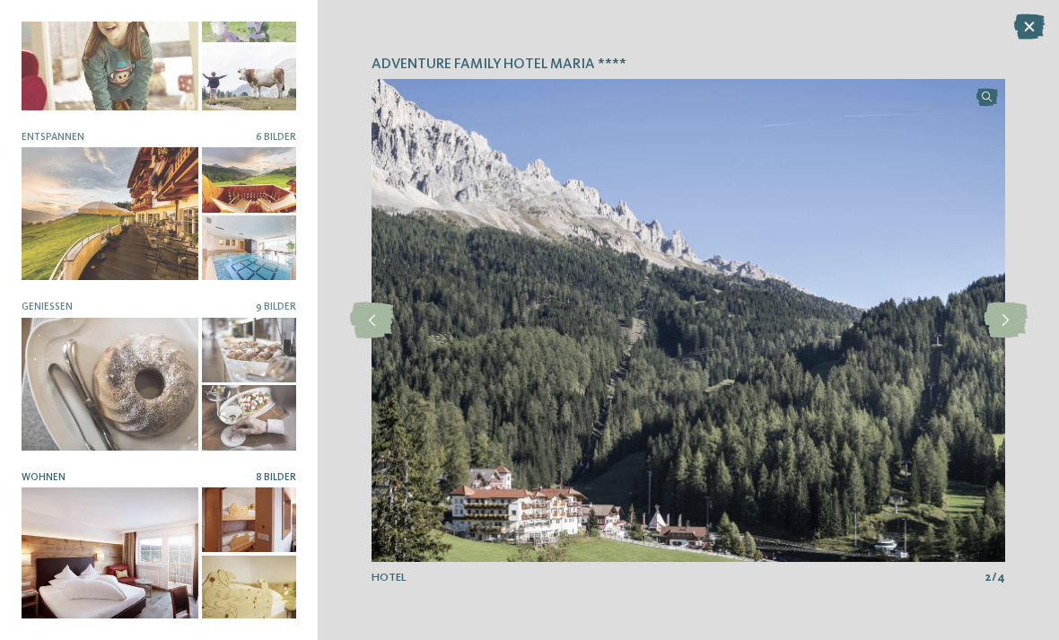
click at [165, 556] on div at bounding box center [110, 553] width 177 height 133
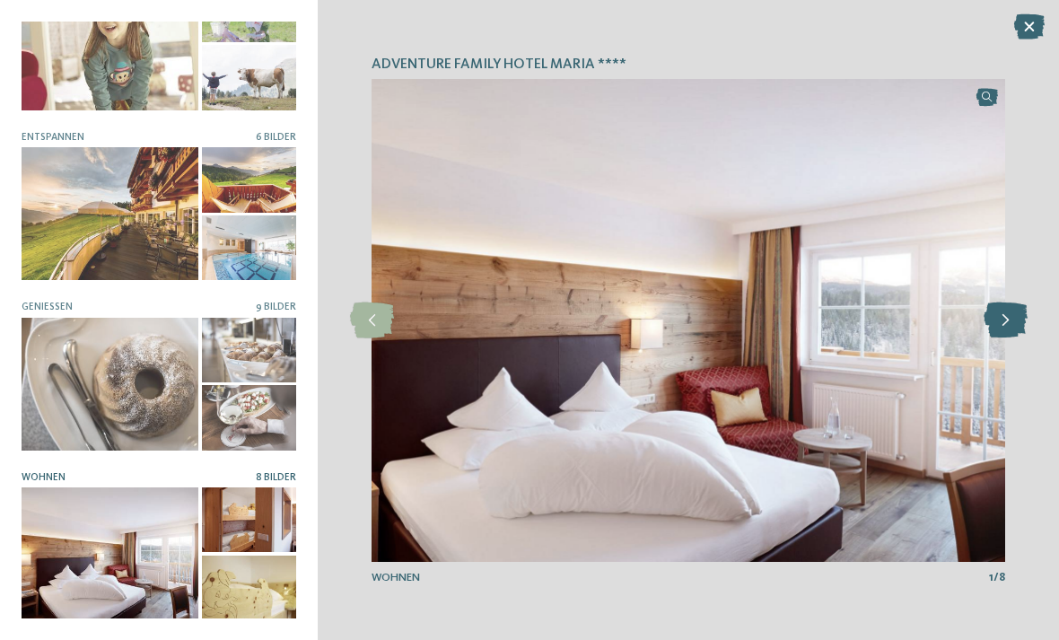
click at [1010, 320] on icon at bounding box center [1006, 320] width 44 height 36
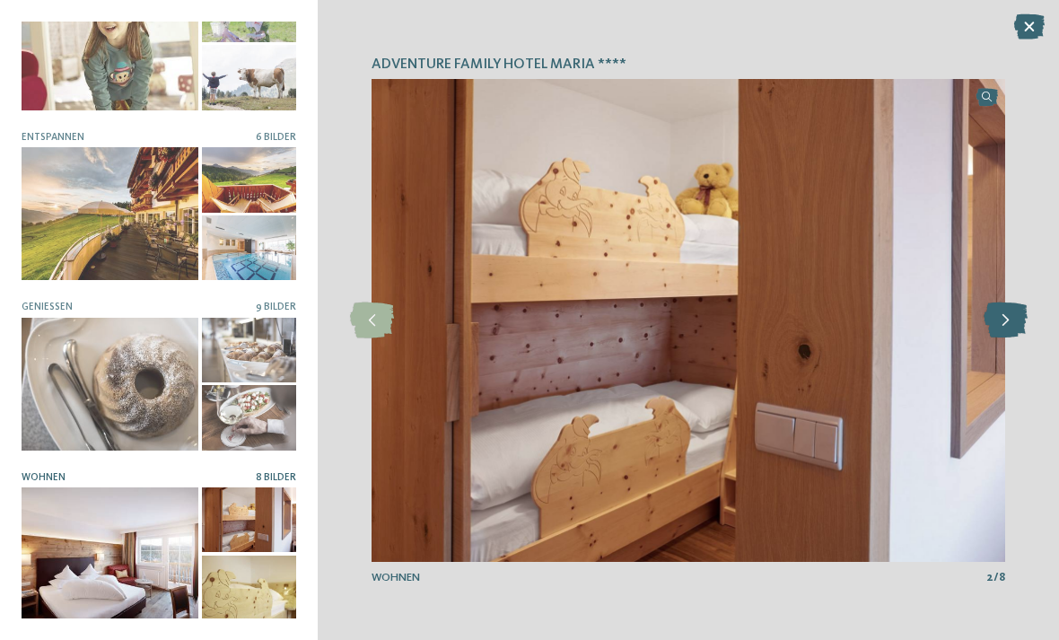
click at [999, 328] on icon at bounding box center [1006, 320] width 44 height 36
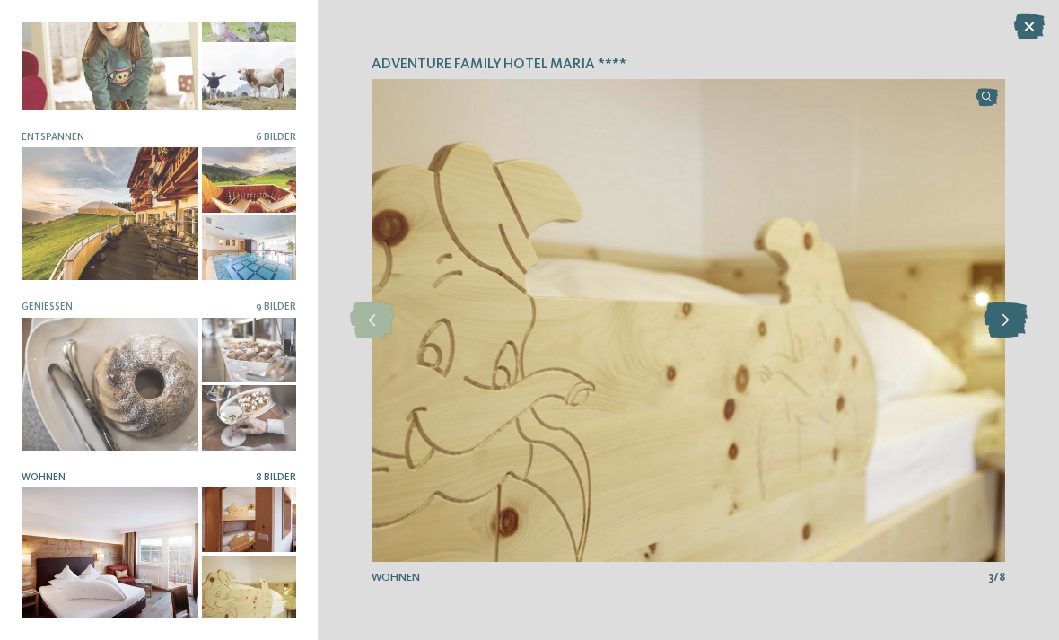
click at [1003, 324] on icon at bounding box center [1006, 320] width 44 height 36
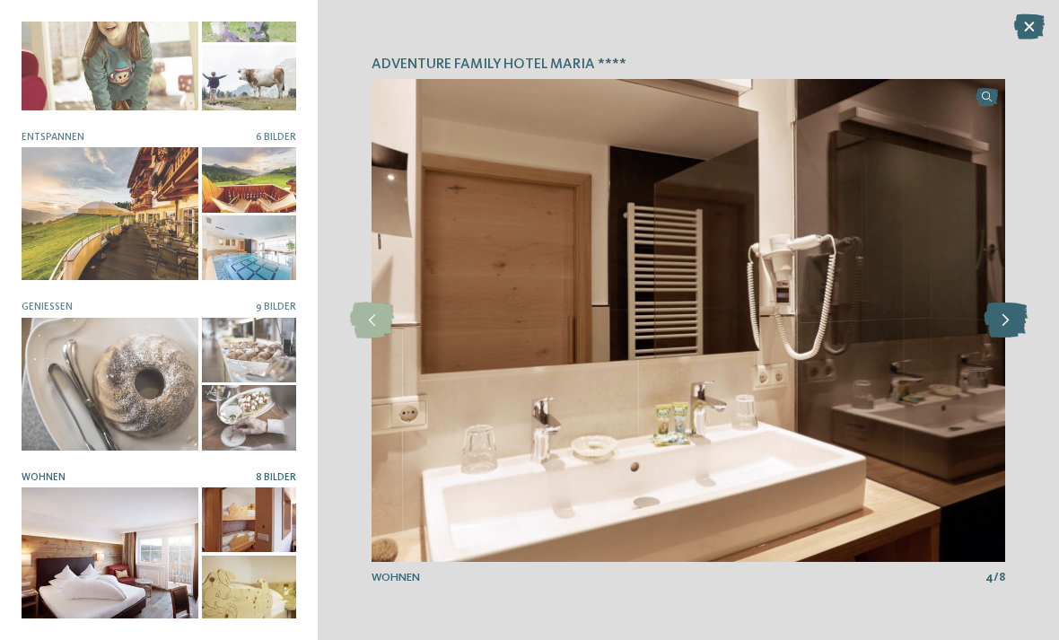
click at [1002, 332] on icon at bounding box center [1006, 320] width 44 height 36
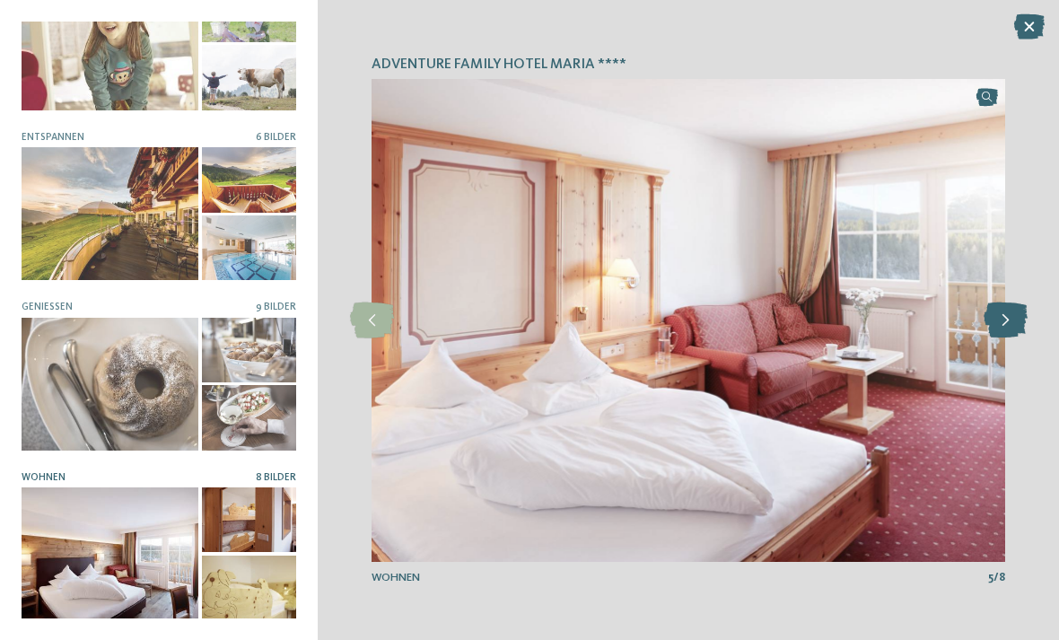
click at [1000, 333] on icon at bounding box center [1006, 320] width 44 height 36
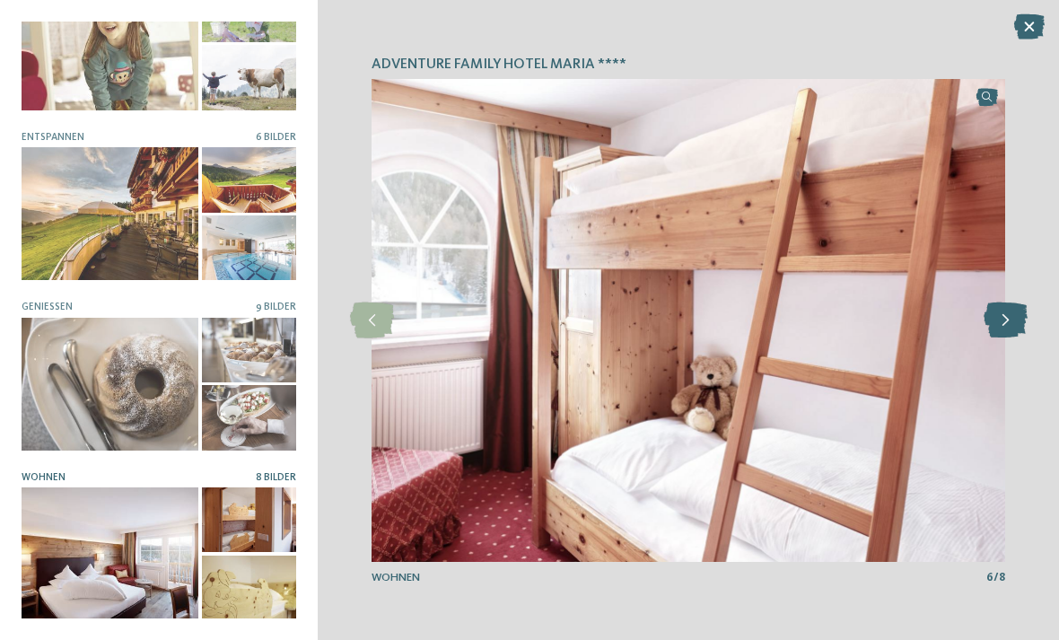
click at [997, 330] on icon at bounding box center [1006, 320] width 44 height 36
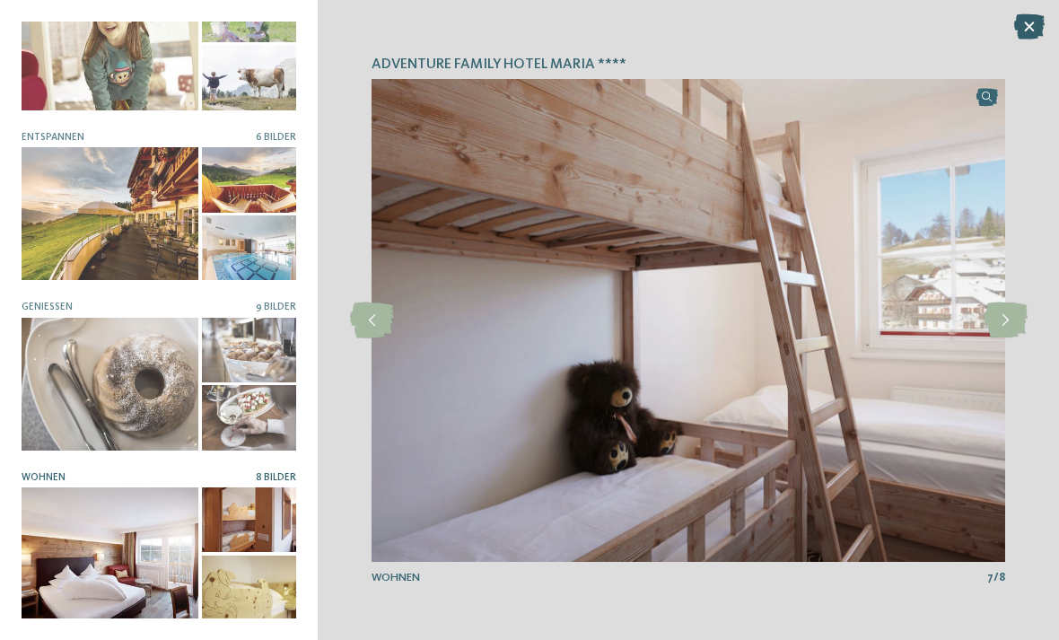
click at [1019, 28] on icon at bounding box center [1029, 26] width 31 height 25
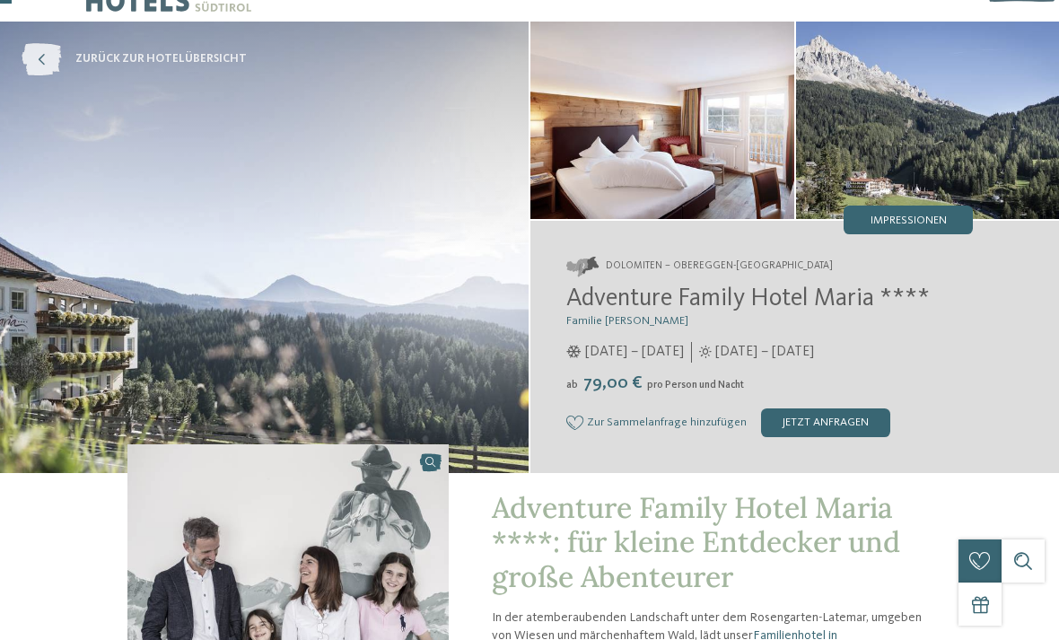
click at [45, 61] on icon at bounding box center [41, 59] width 39 height 32
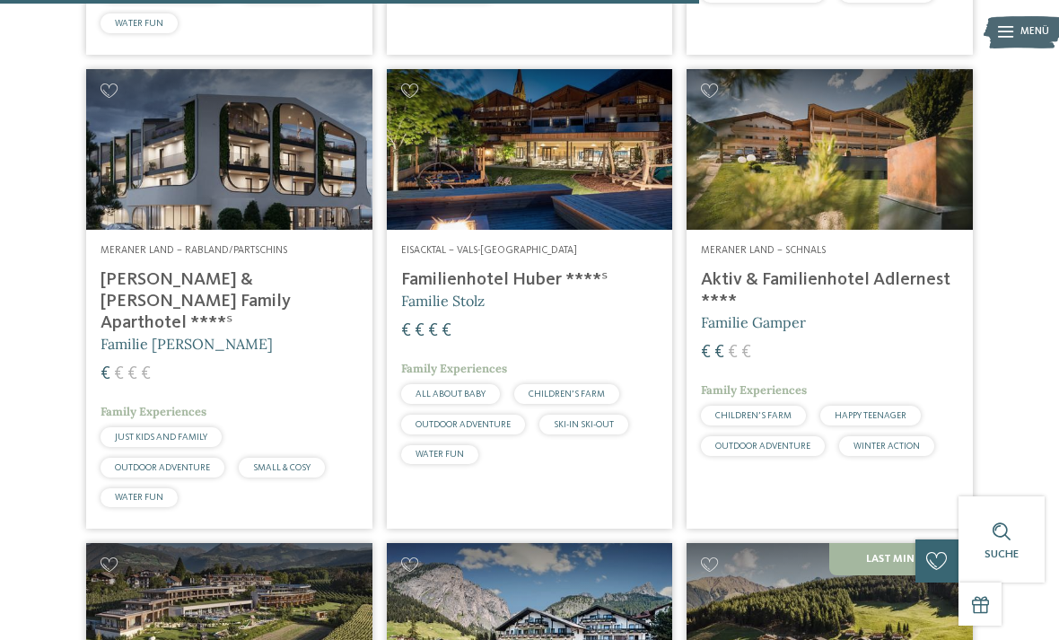
scroll to position [3013, 0]
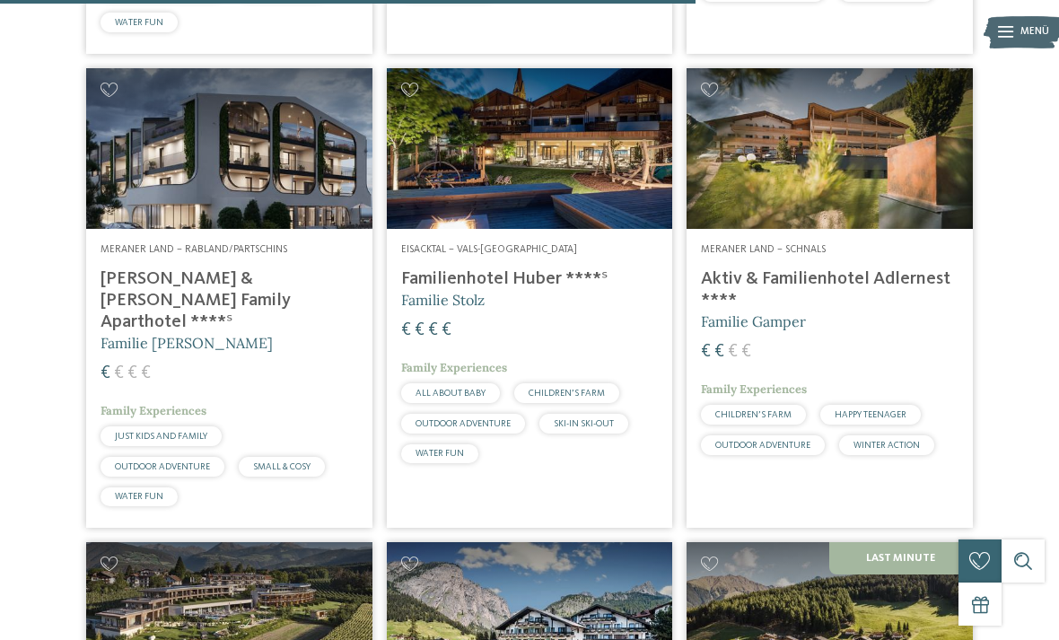
click at [696, 99] on img at bounding box center [830, 148] width 286 height 161
click at [712, 97] on icon at bounding box center [709, 90] width 17 height 14
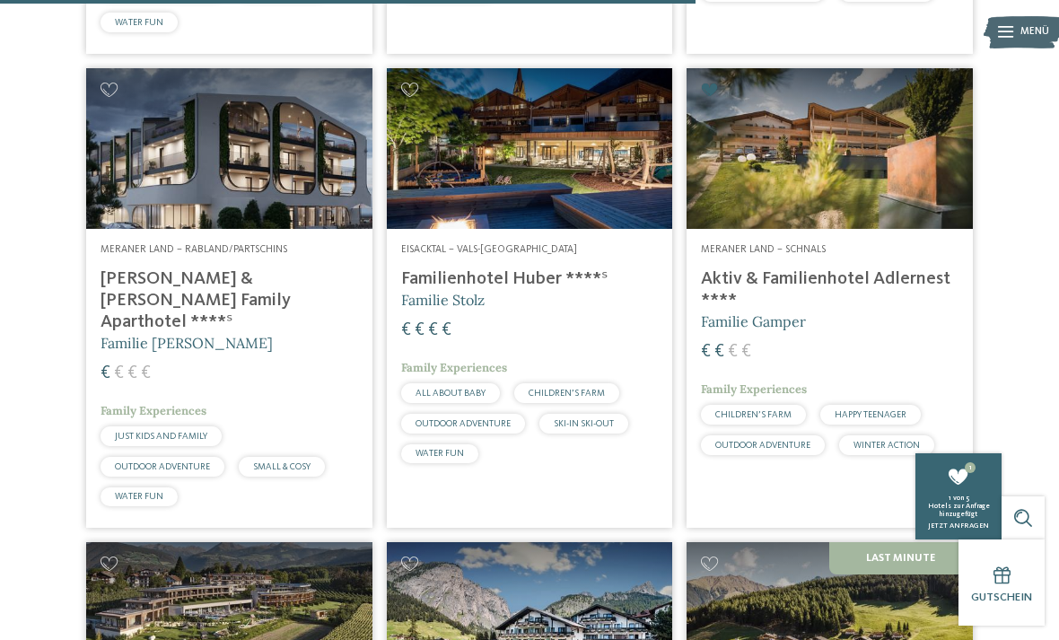
click at [710, 97] on icon at bounding box center [709, 90] width 17 height 14
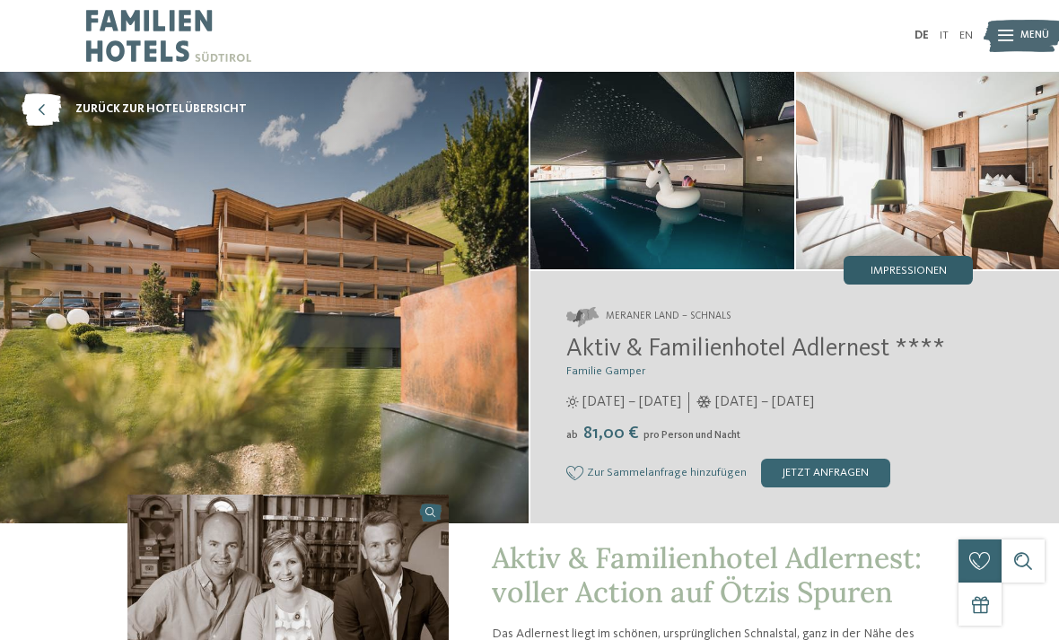
click at [885, 266] on span "Impressionen" at bounding box center [909, 272] width 76 height 12
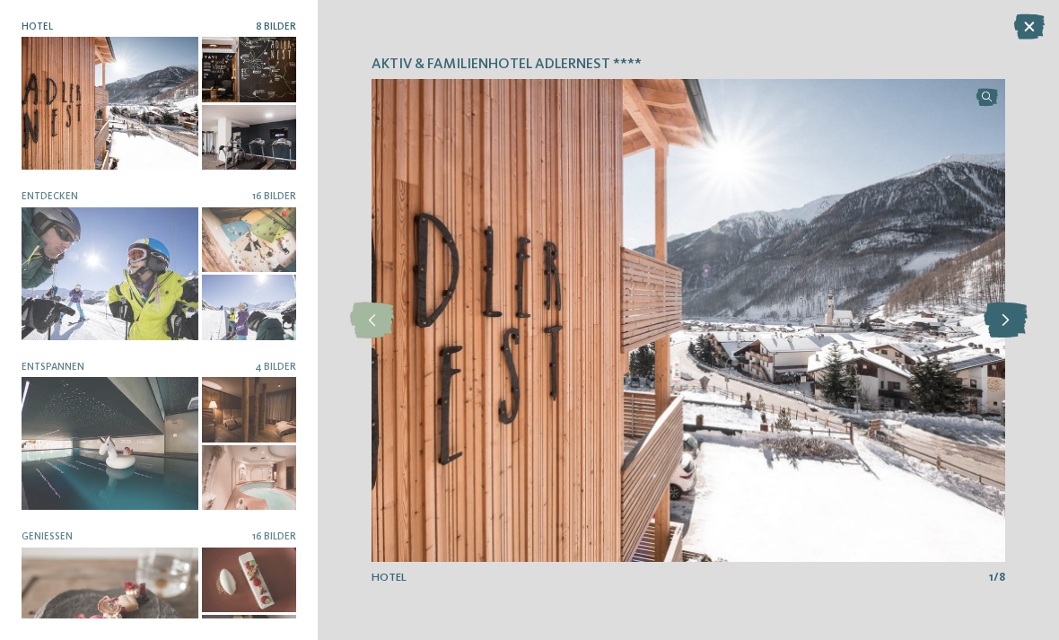
click at [1004, 313] on icon at bounding box center [1006, 320] width 44 height 36
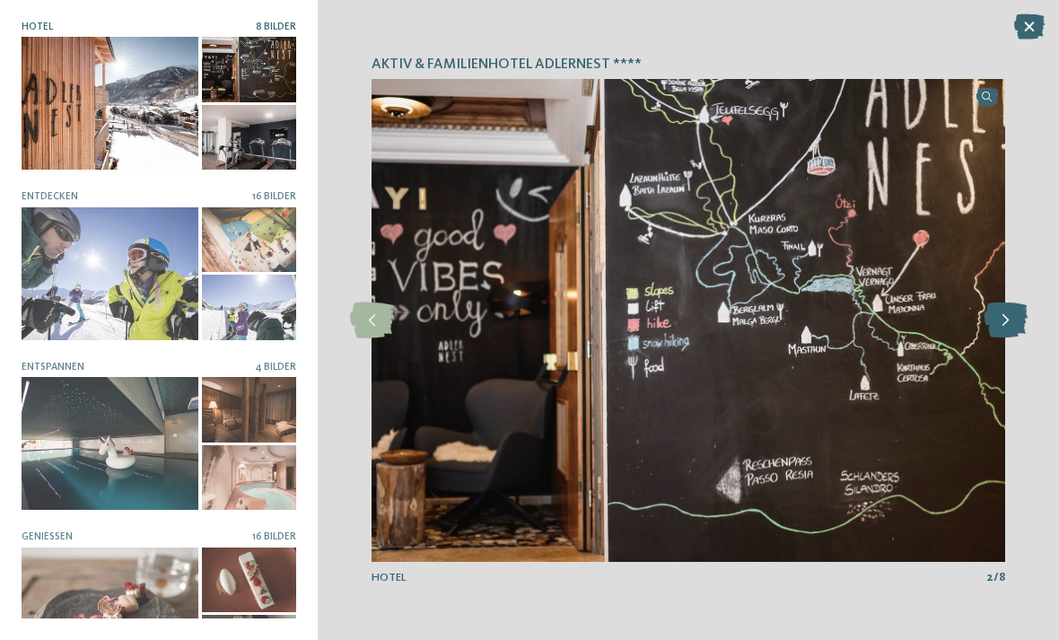
click at [999, 322] on icon at bounding box center [1006, 320] width 44 height 36
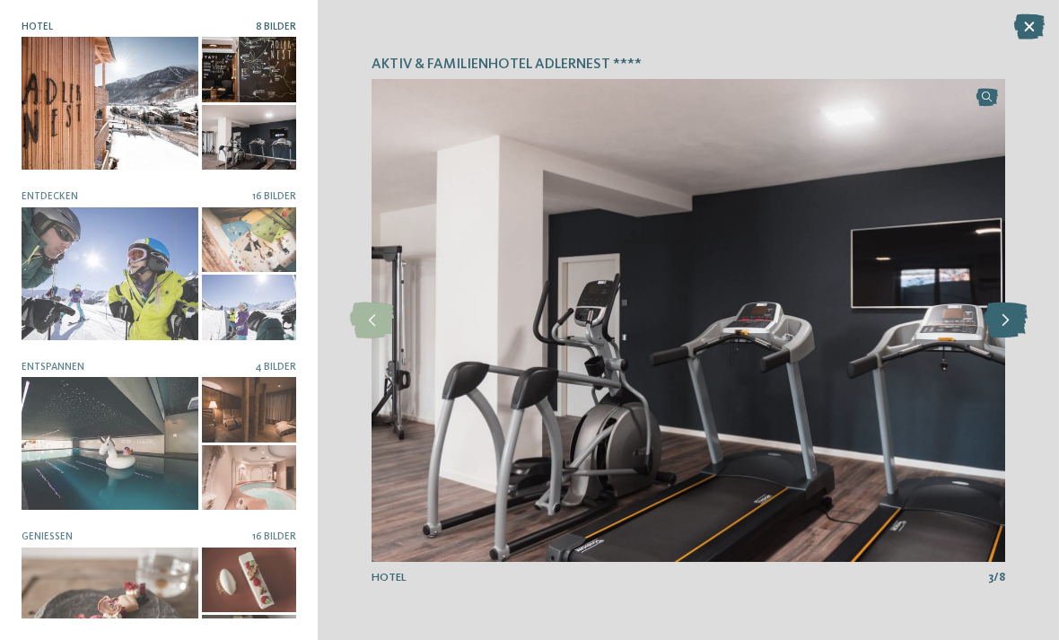
click at [995, 322] on icon at bounding box center [1006, 320] width 44 height 36
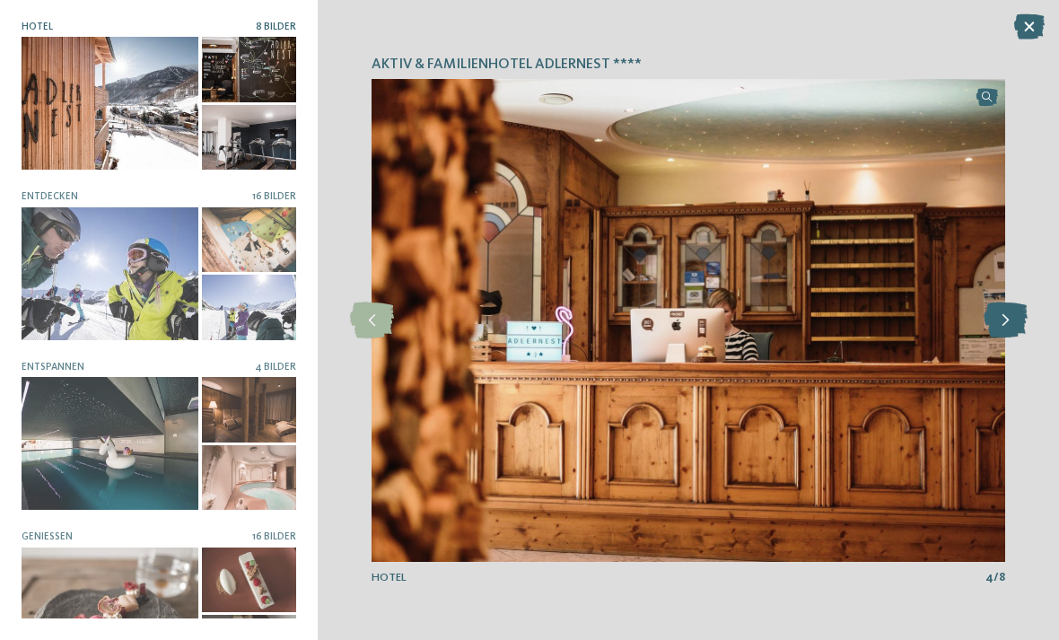
click at [1001, 322] on icon at bounding box center [1006, 320] width 44 height 36
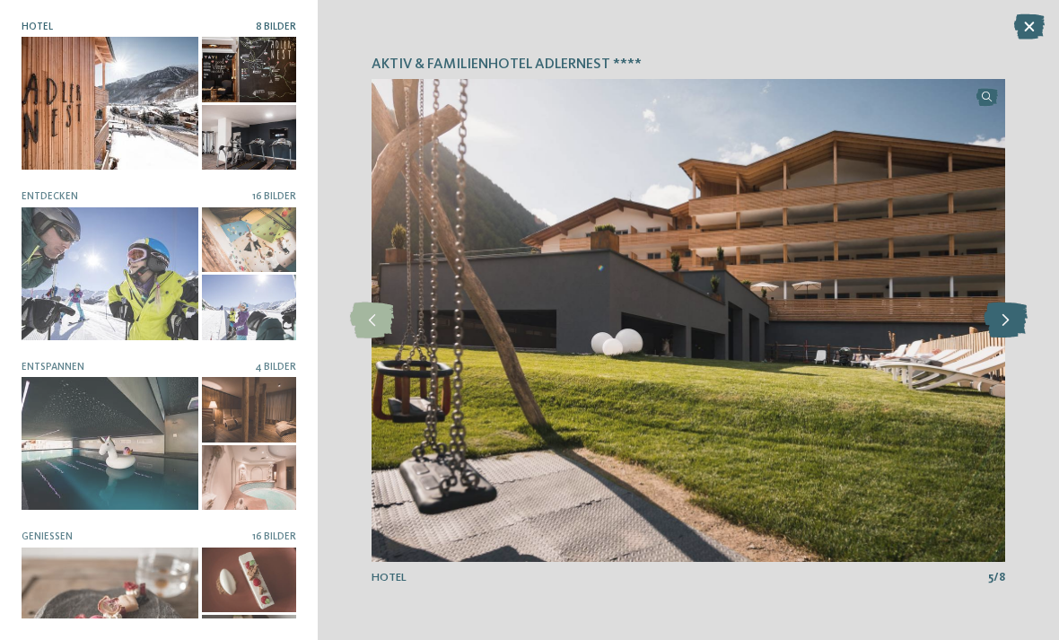
click at [1002, 318] on icon at bounding box center [1006, 320] width 44 height 36
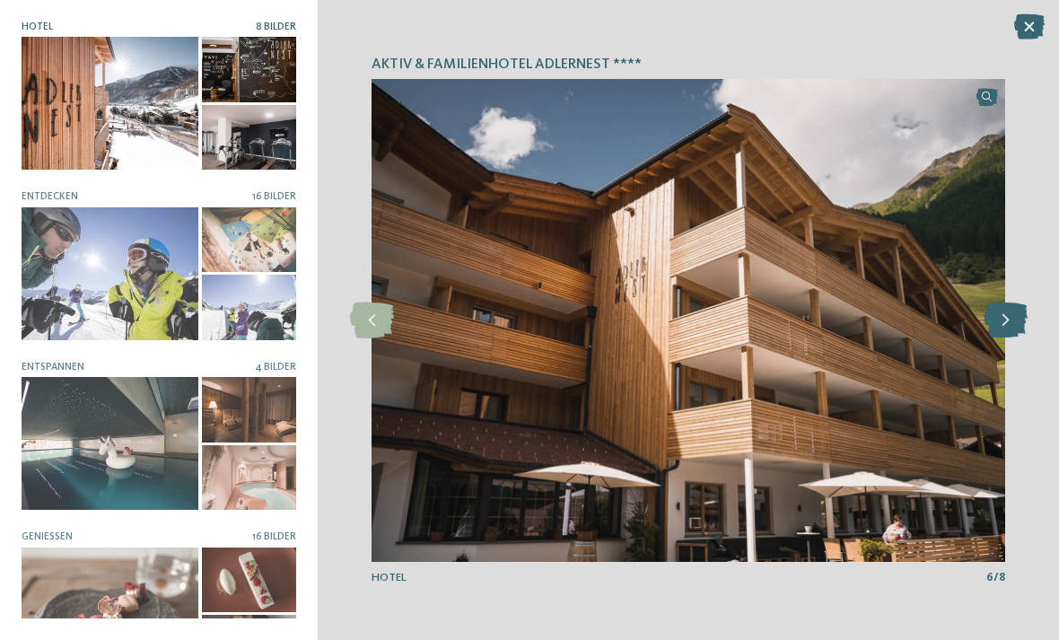
click at [999, 320] on icon at bounding box center [1006, 320] width 44 height 36
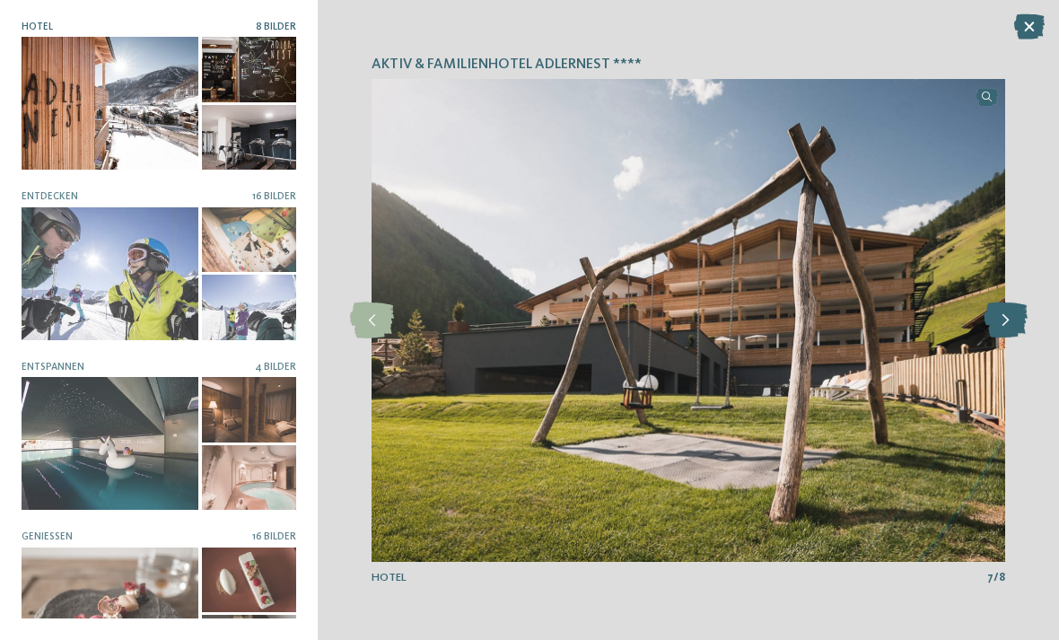
click at [998, 324] on icon at bounding box center [1006, 320] width 44 height 36
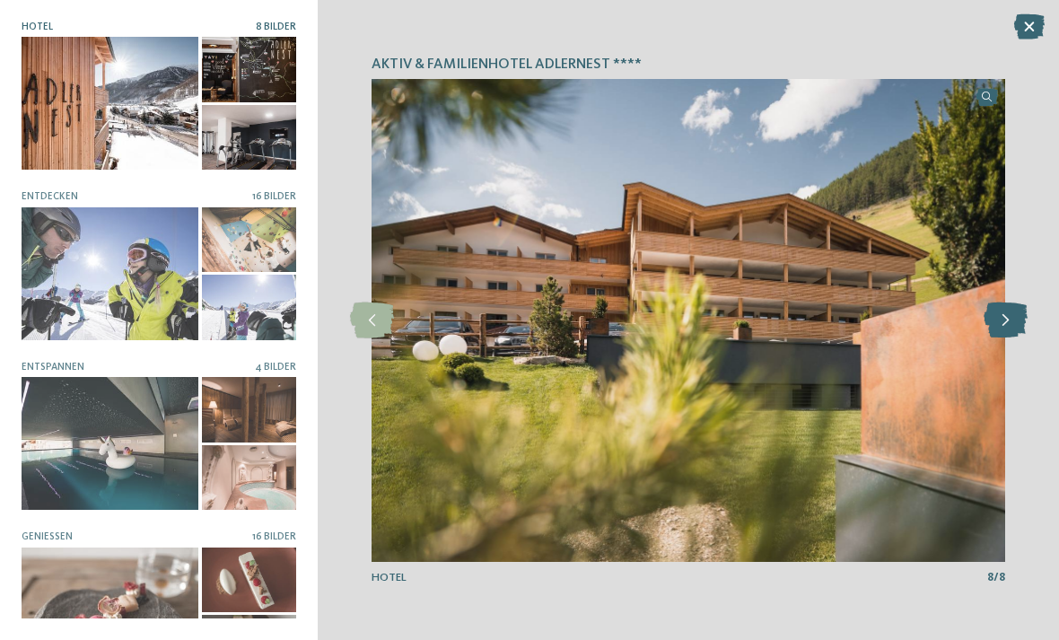
click at [1001, 328] on icon at bounding box center [1006, 320] width 44 height 36
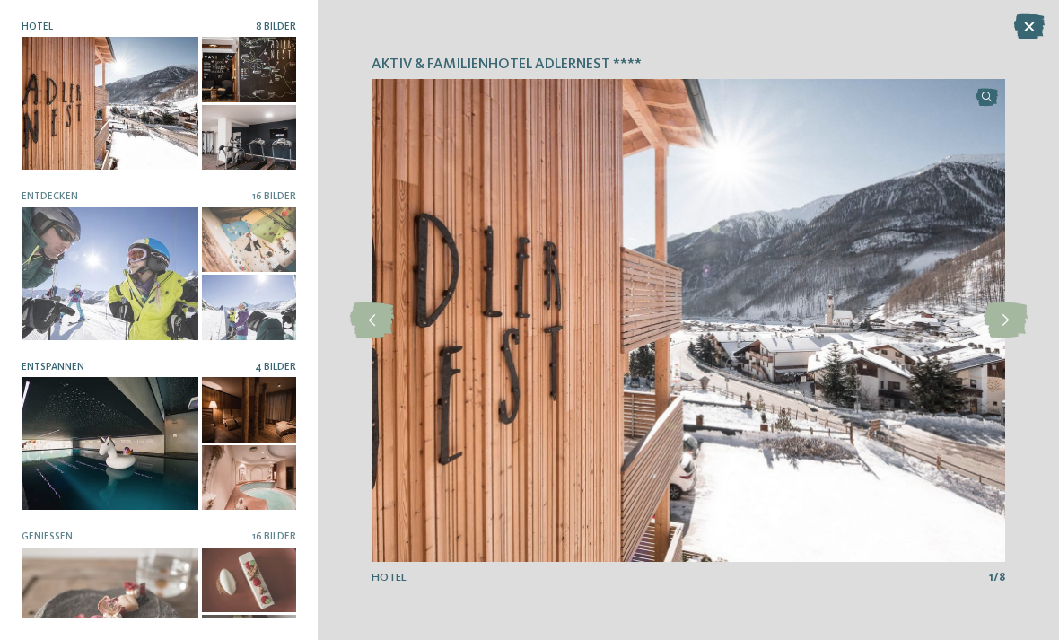
click at [139, 425] on div at bounding box center [110, 443] width 177 height 133
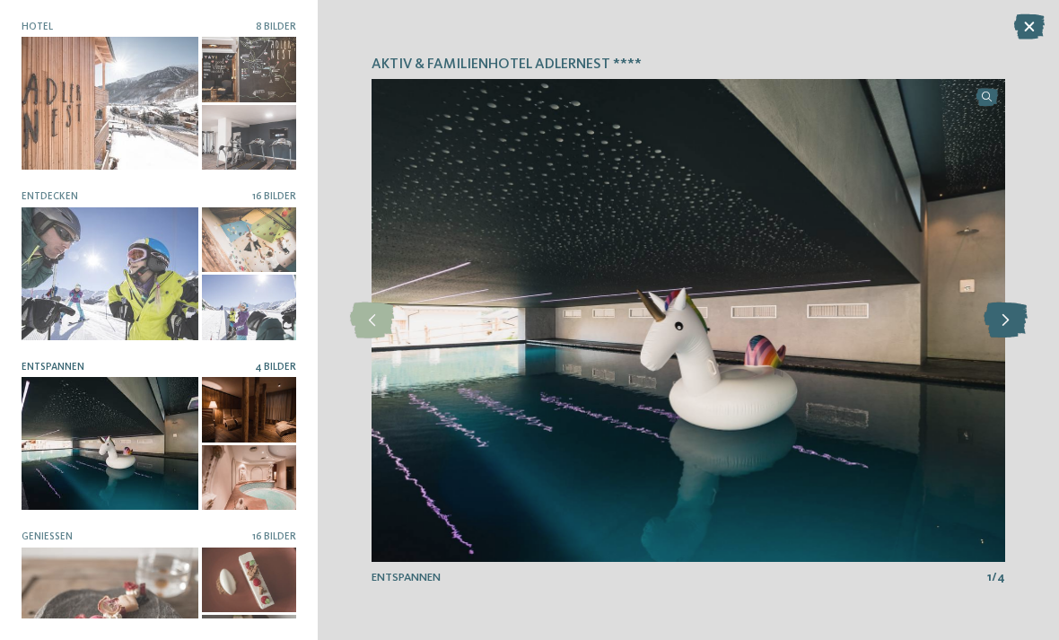
click at [1004, 320] on icon at bounding box center [1006, 320] width 44 height 36
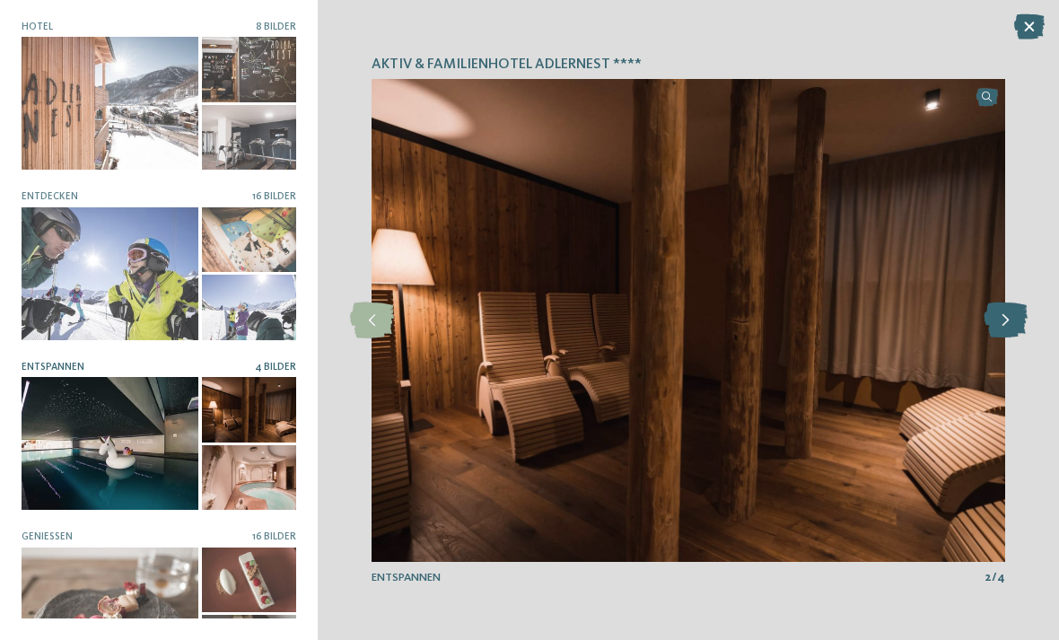
click at [1007, 318] on icon at bounding box center [1006, 320] width 44 height 36
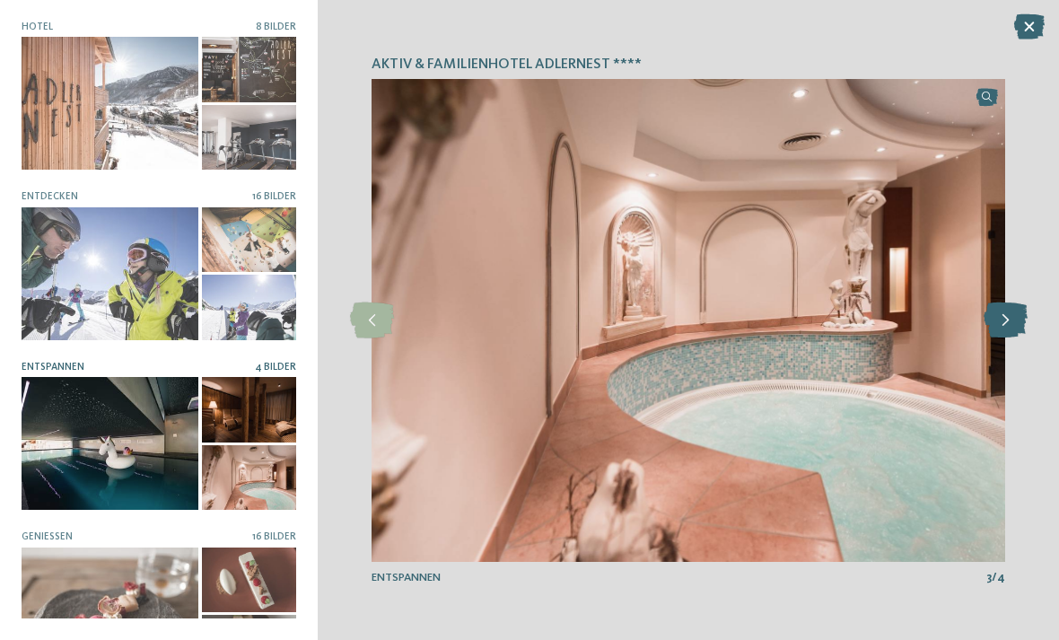
click at [1004, 316] on icon at bounding box center [1006, 320] width 44 height 36
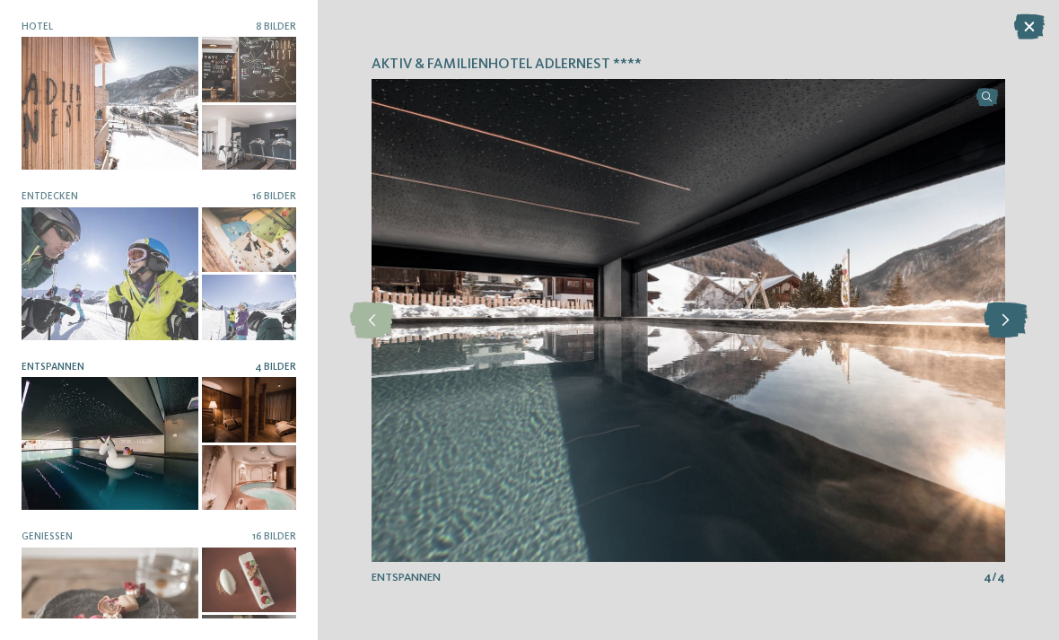
click at [1002, 320] on icon at bounding box center [1006, 320] width 44 height 36
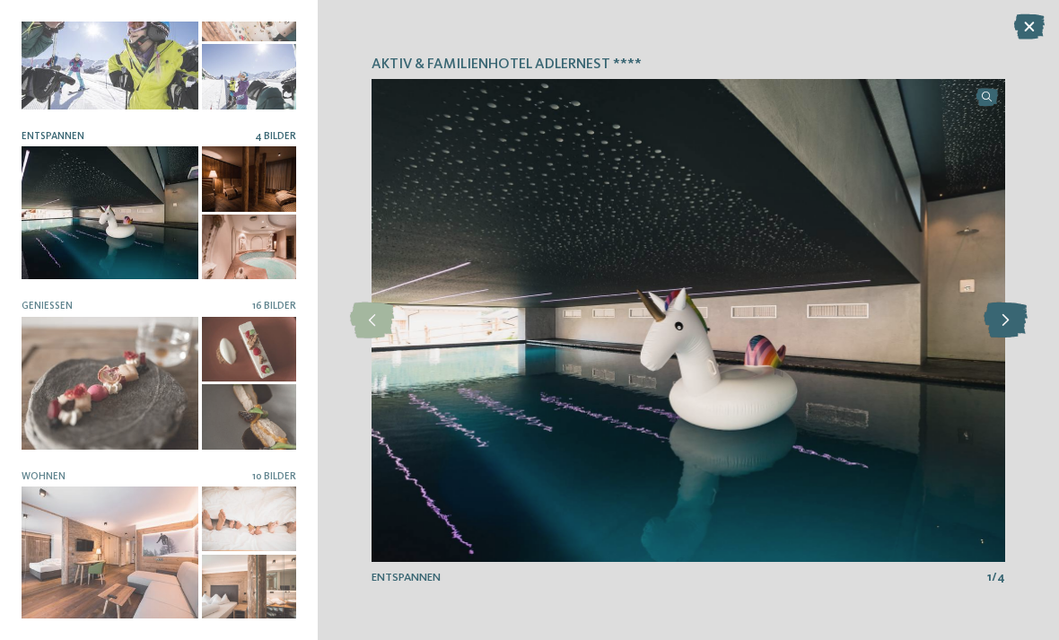
scroll to position [230, 0]
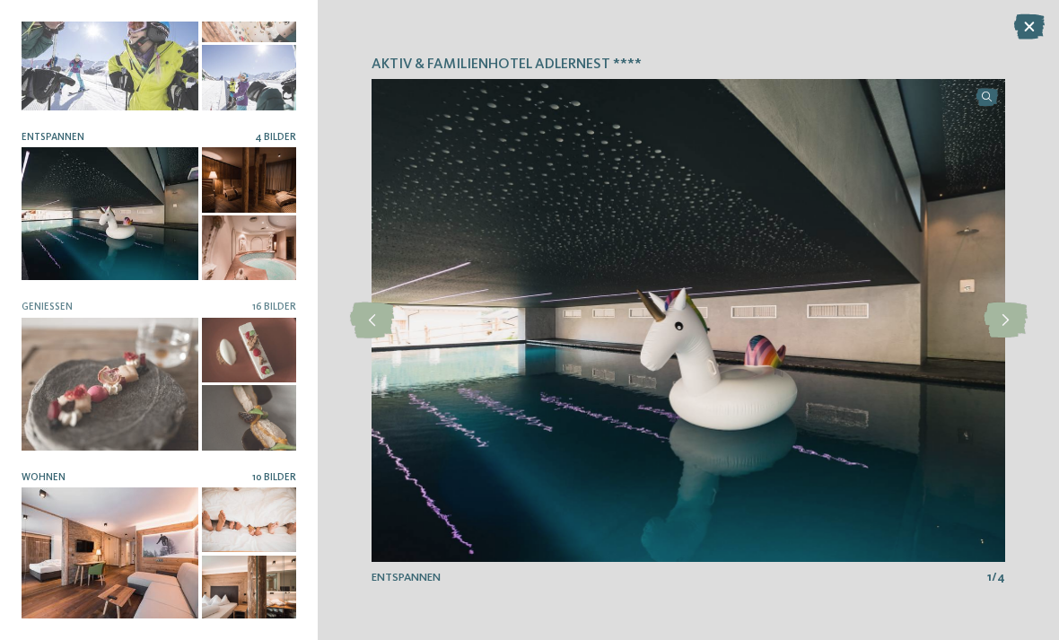
click at [129, 557] on div at bounding box center [110, 553] width 177 height 133
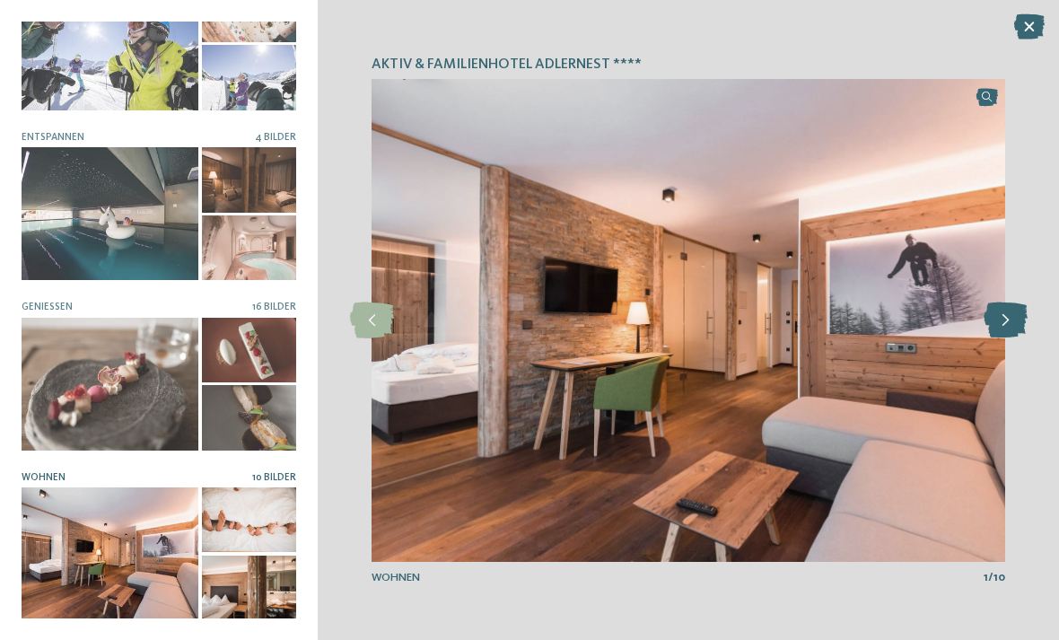
click at [1000, 316] on icon at bounding box center [1006, 320] width 44 height 36
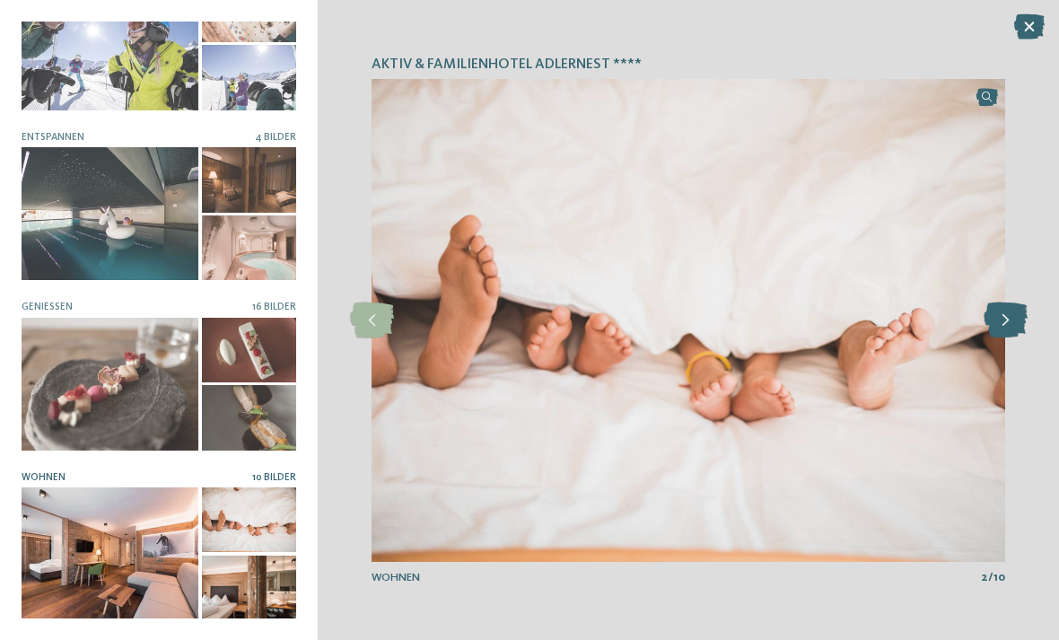
click at [1002, 318] on icon at bounding box center [1006, 320] width 44 height 36
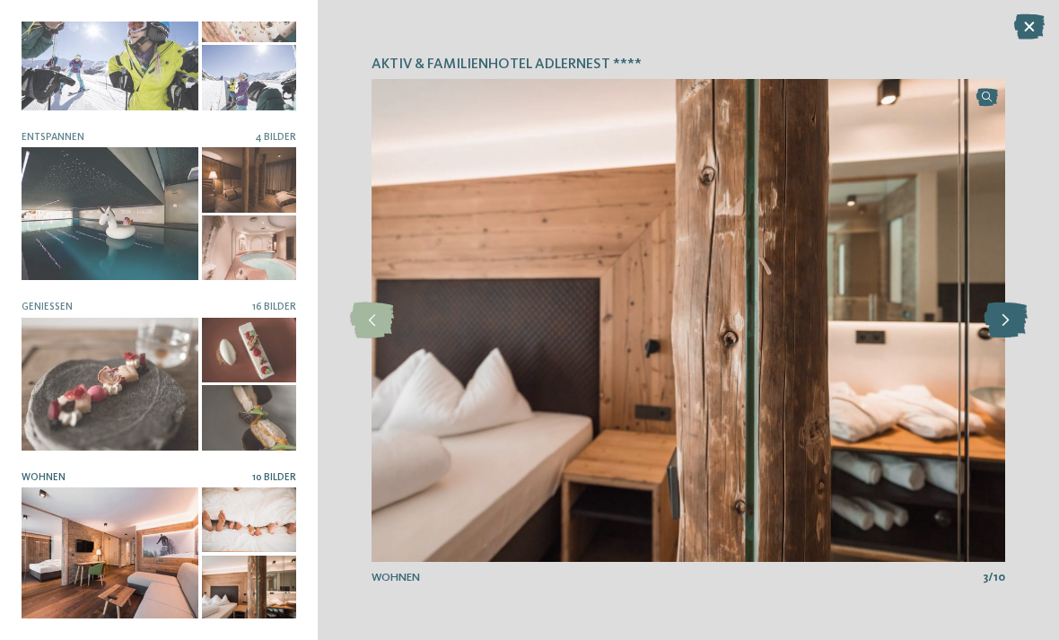
click at [999, 314] on icon at bounding box center [1006, 320] width 44 height 36
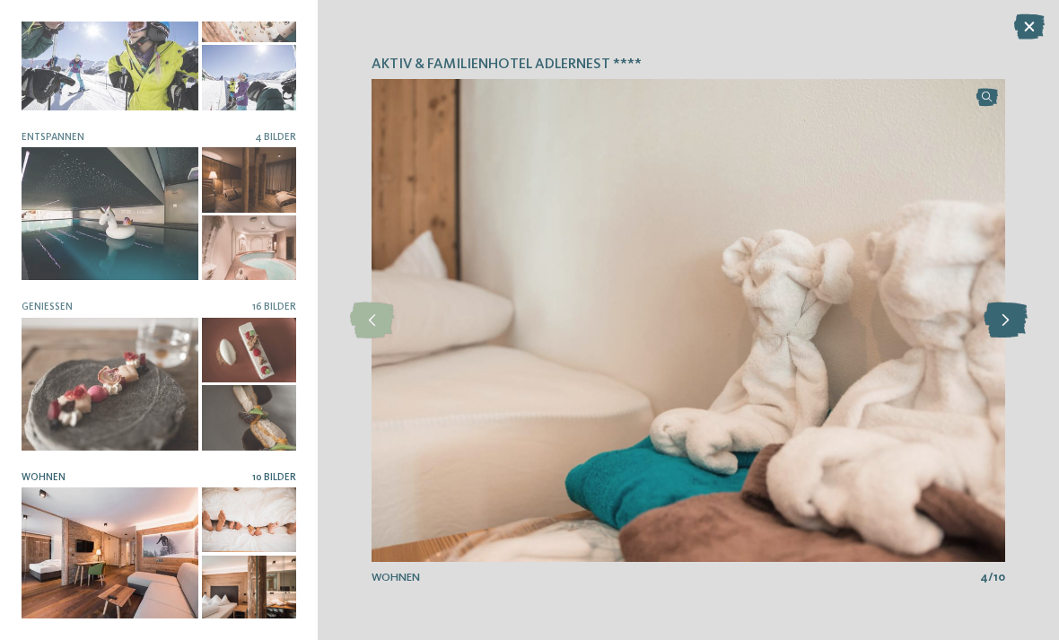
click at [997, 316] on icon at bounding box center [1006, 320] width 44 height 36
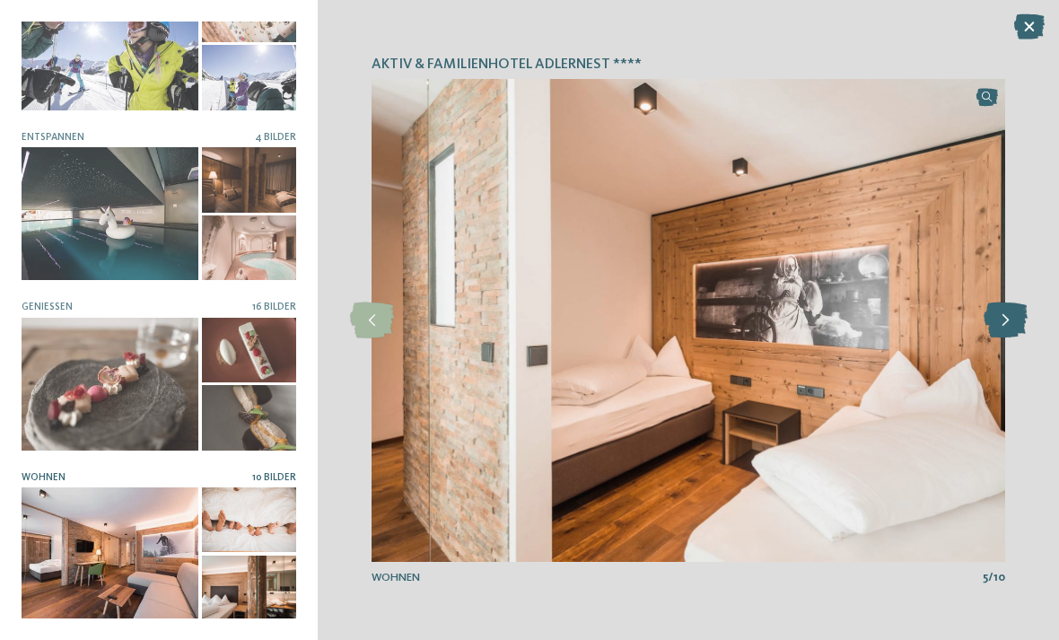
click at [997, 316] on icon at bounding box center [1006, 320] width 44 height 36
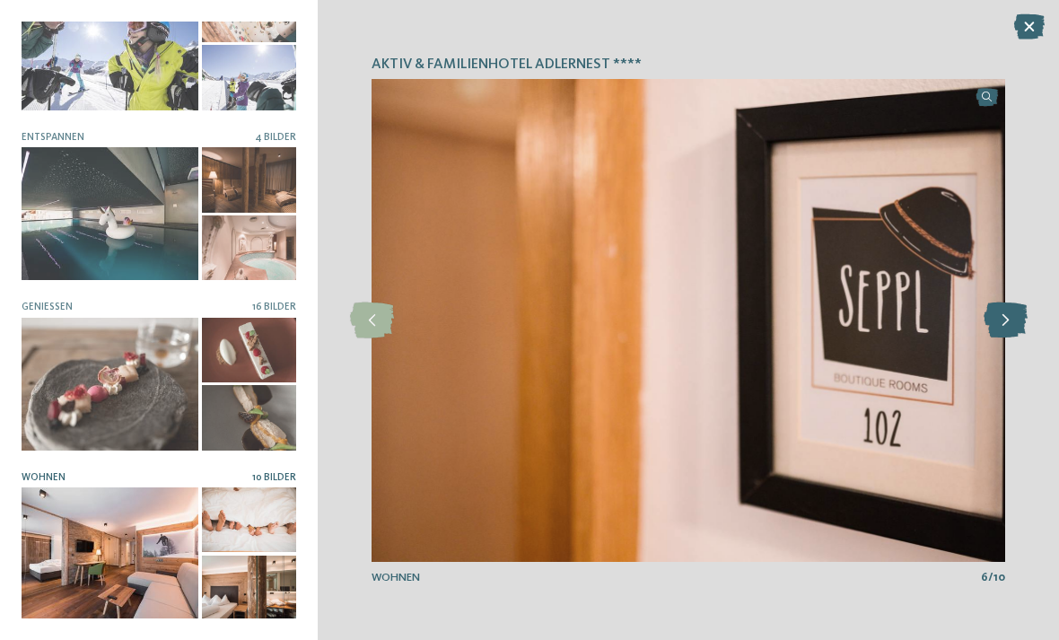
click at [998, 316] on icon at bounding box center [1006, 320] width 44 height 36
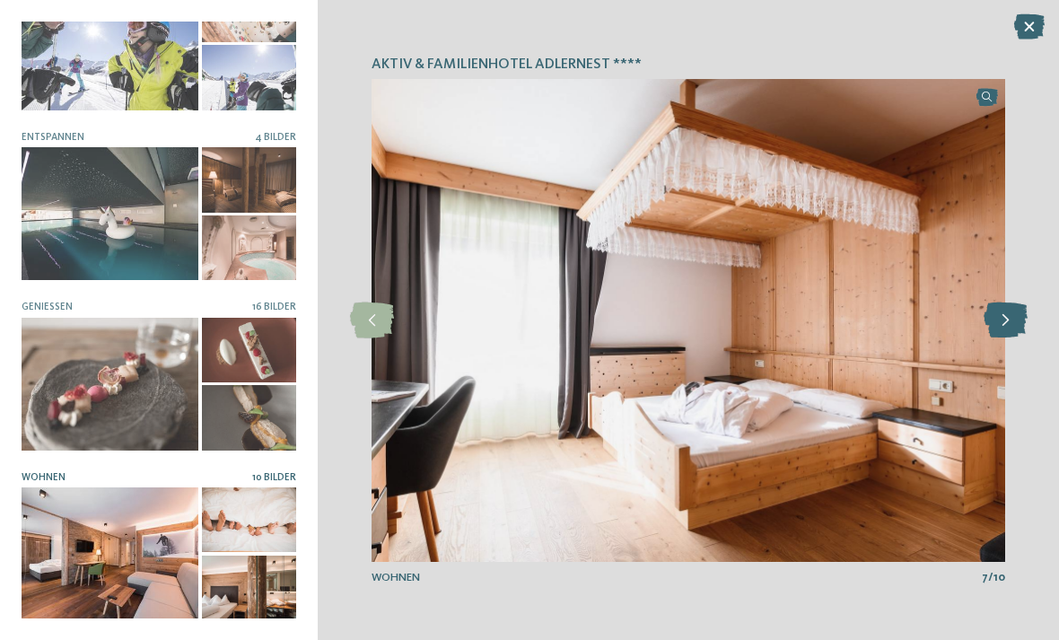
click at [1008, 317] on icon at bounding box center [1006, 320] width 44 height 36
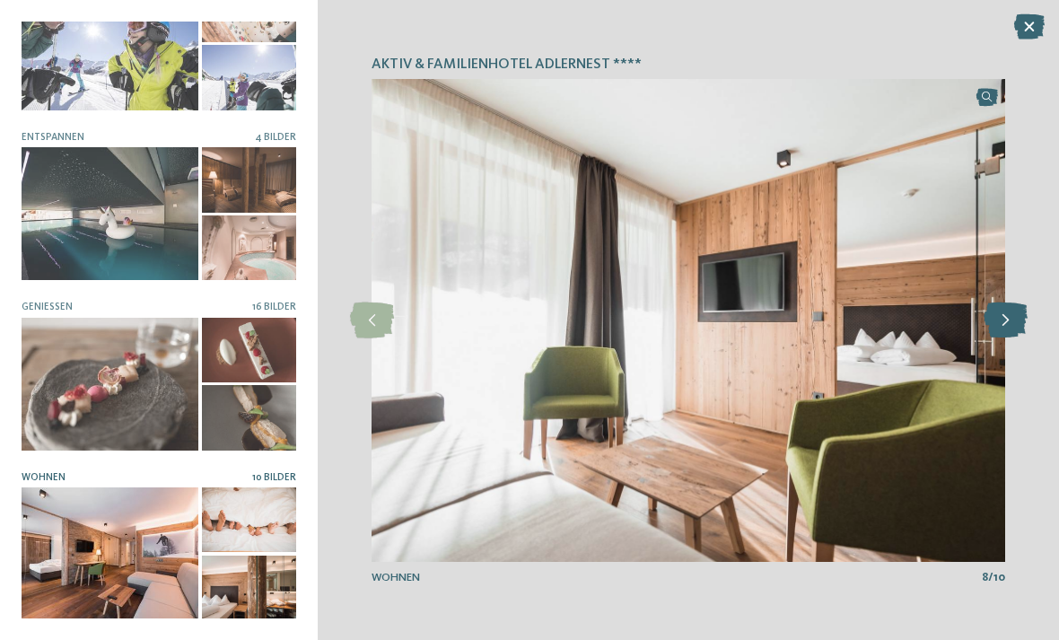
click at [1004, 313] on icon at bounding box center [1006, 320] width 44 height 36
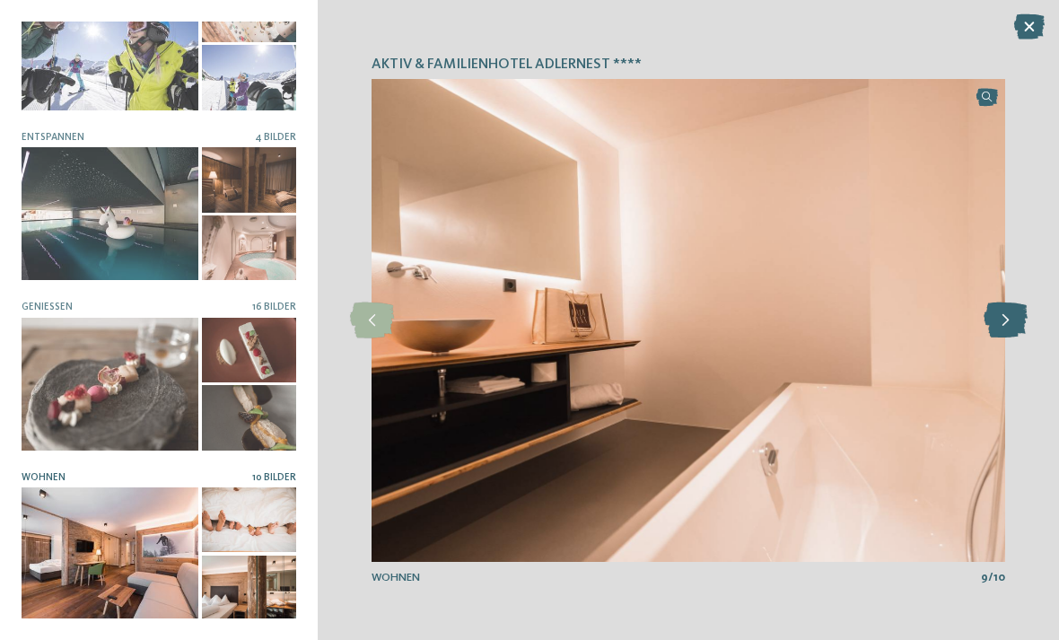
click at [1002, 320] on icon at bounding box center [1006, 320] width 44 height 36
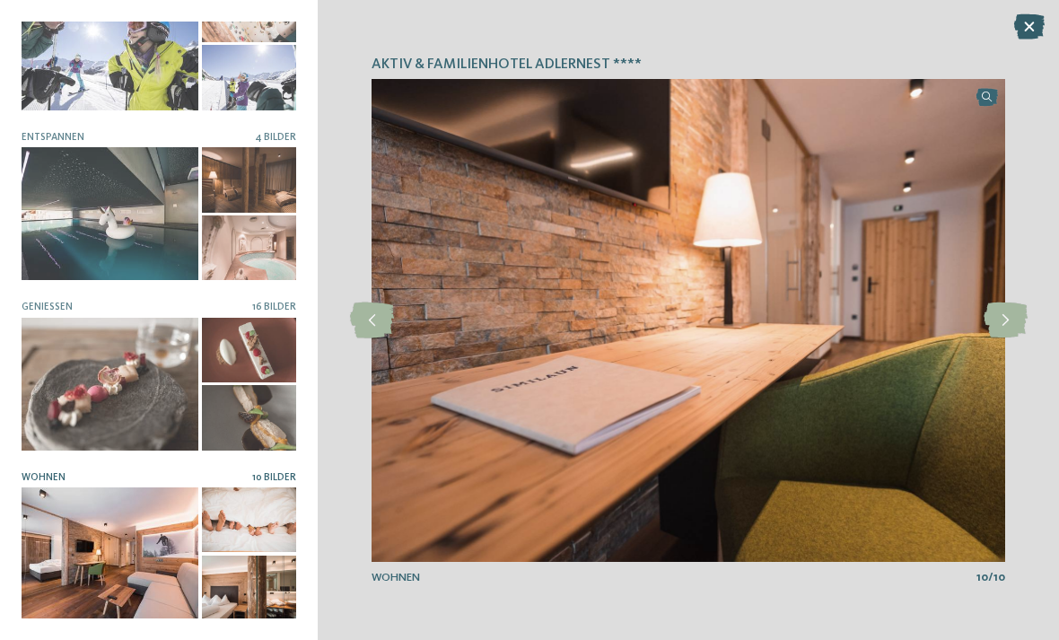
click at [1024, 15] on icon at bounding box center [1029, 26] width 31 height 25
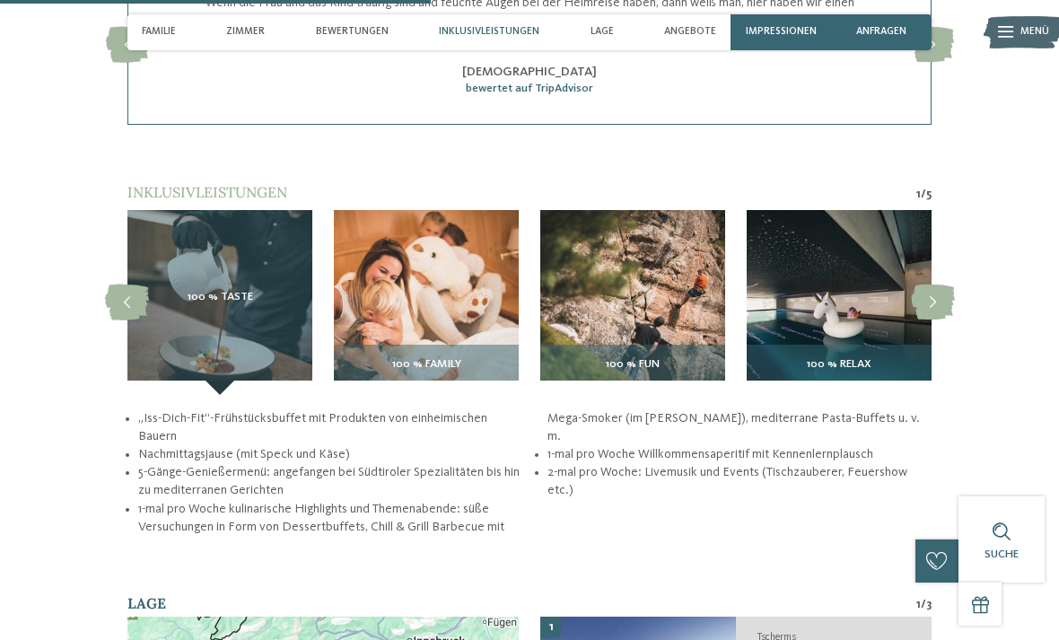
scroll to position [1995, 0]
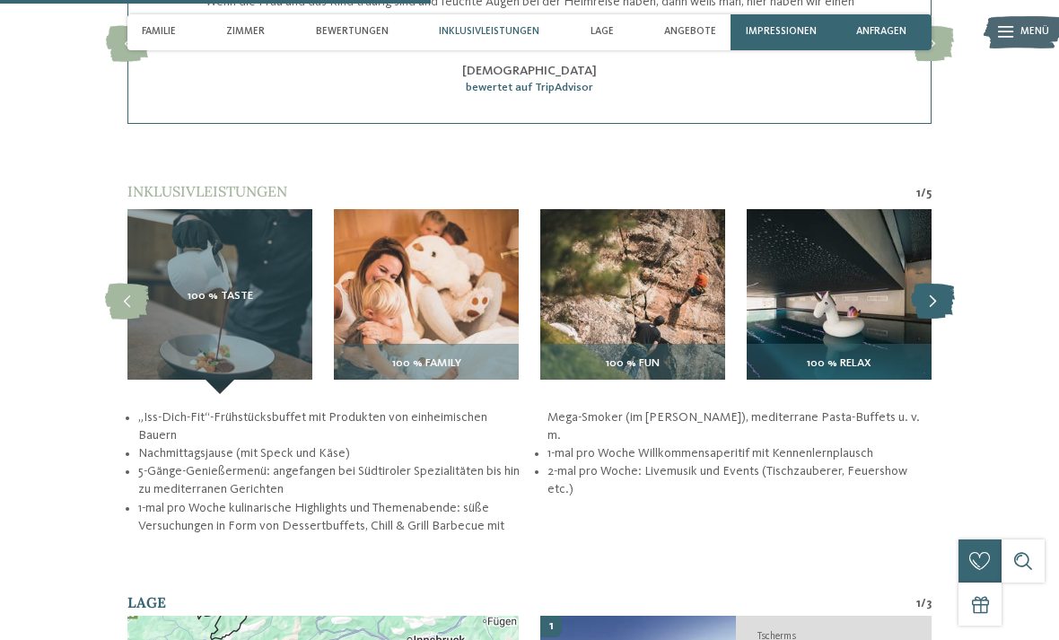
click at [934, 302] on icon at bounding box center [933, 302] width 44 height 36
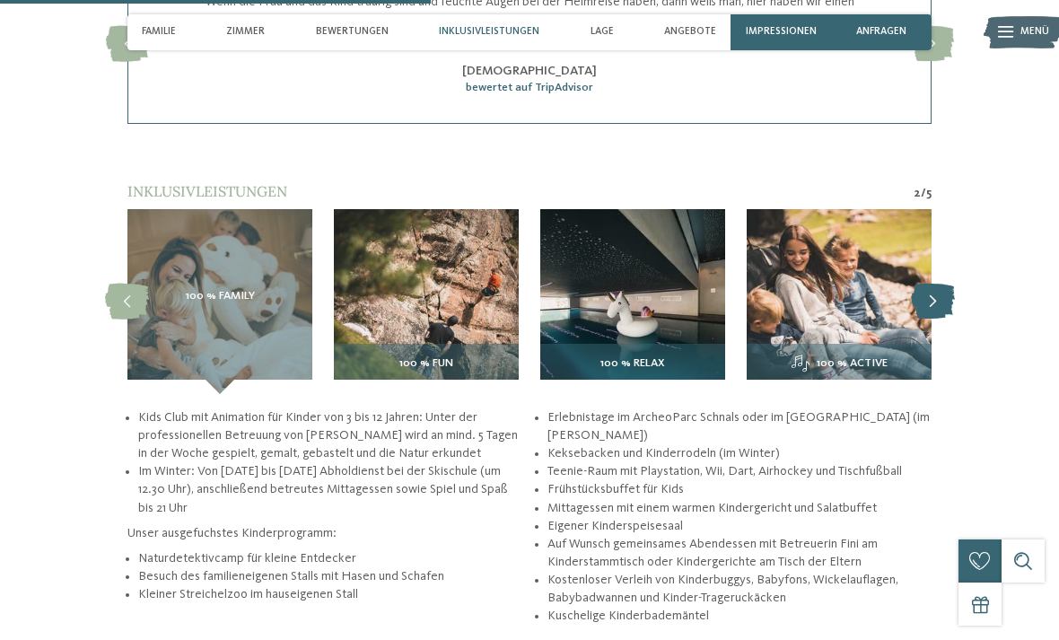
click at [928, 294] on icon at bounding box center [933, 302] width 44 height 36
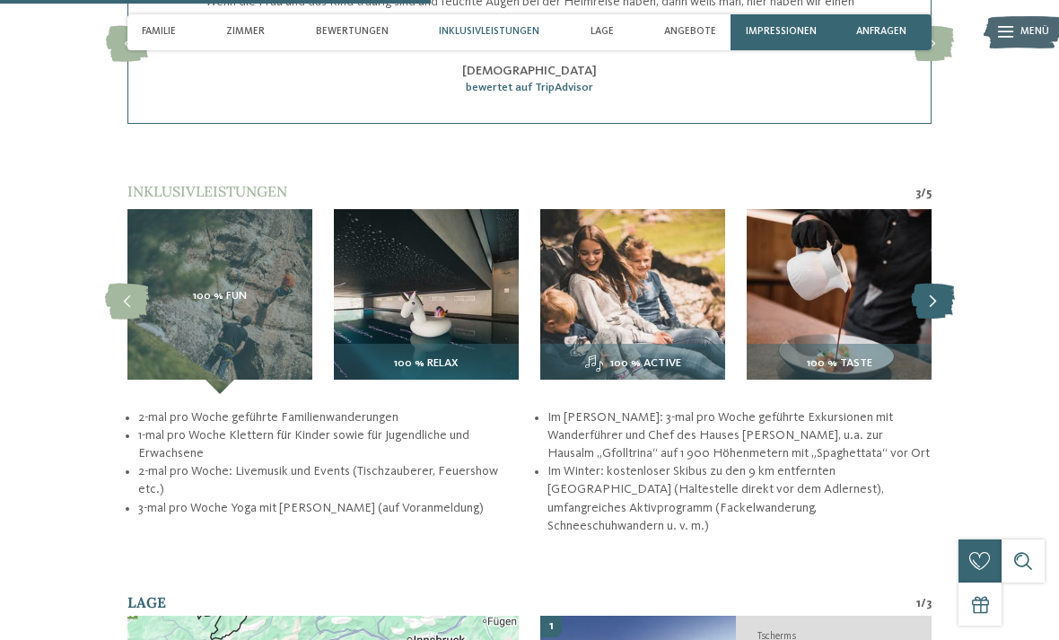
click at [933, 293] on icon at bounding box center [933, 302] width 44 height 36
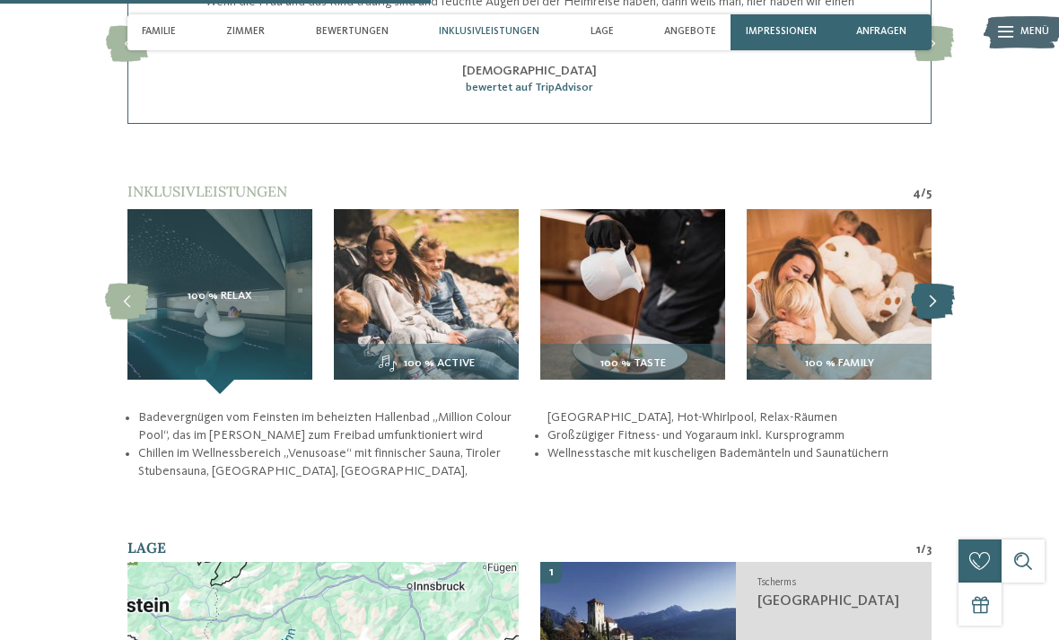
click at [937, 285] on icon at bounding box center [933, 302] width 44 height 36
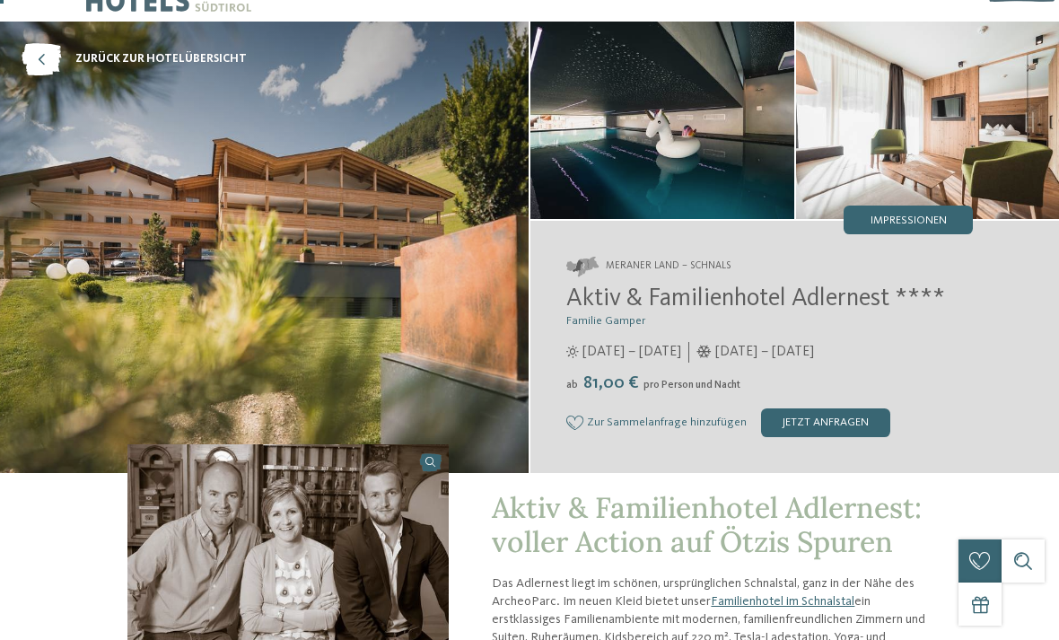
scroll to position [0, 0]
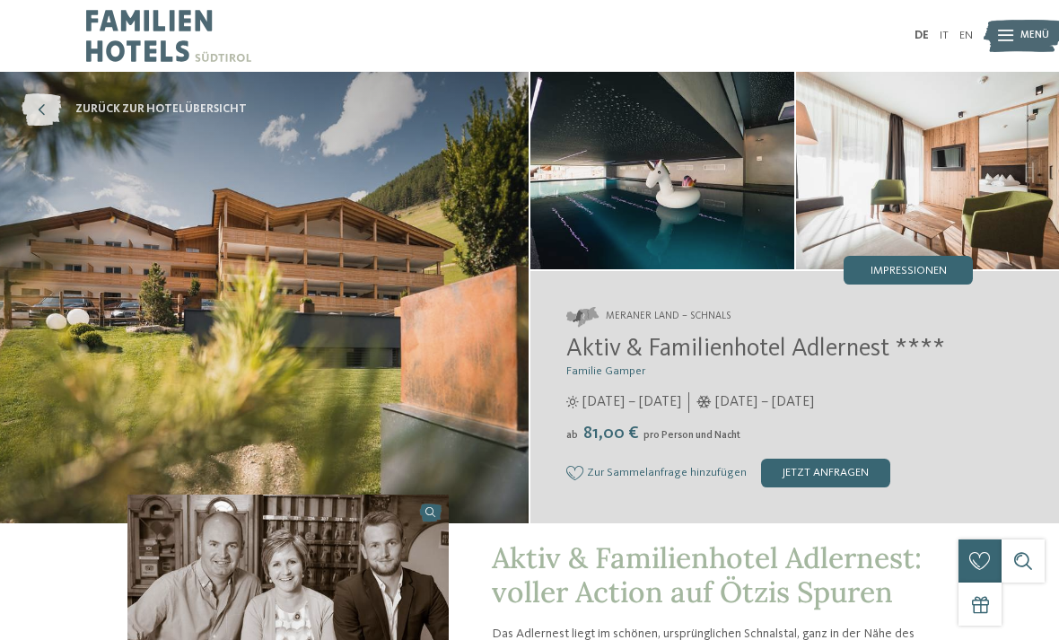
click at [84, 105] on span "zurück zur Hotelübersicht" at bounding box center [160, 109] width 171 height 16
